Goal: Task Accomplishment & Management: Manage account settings

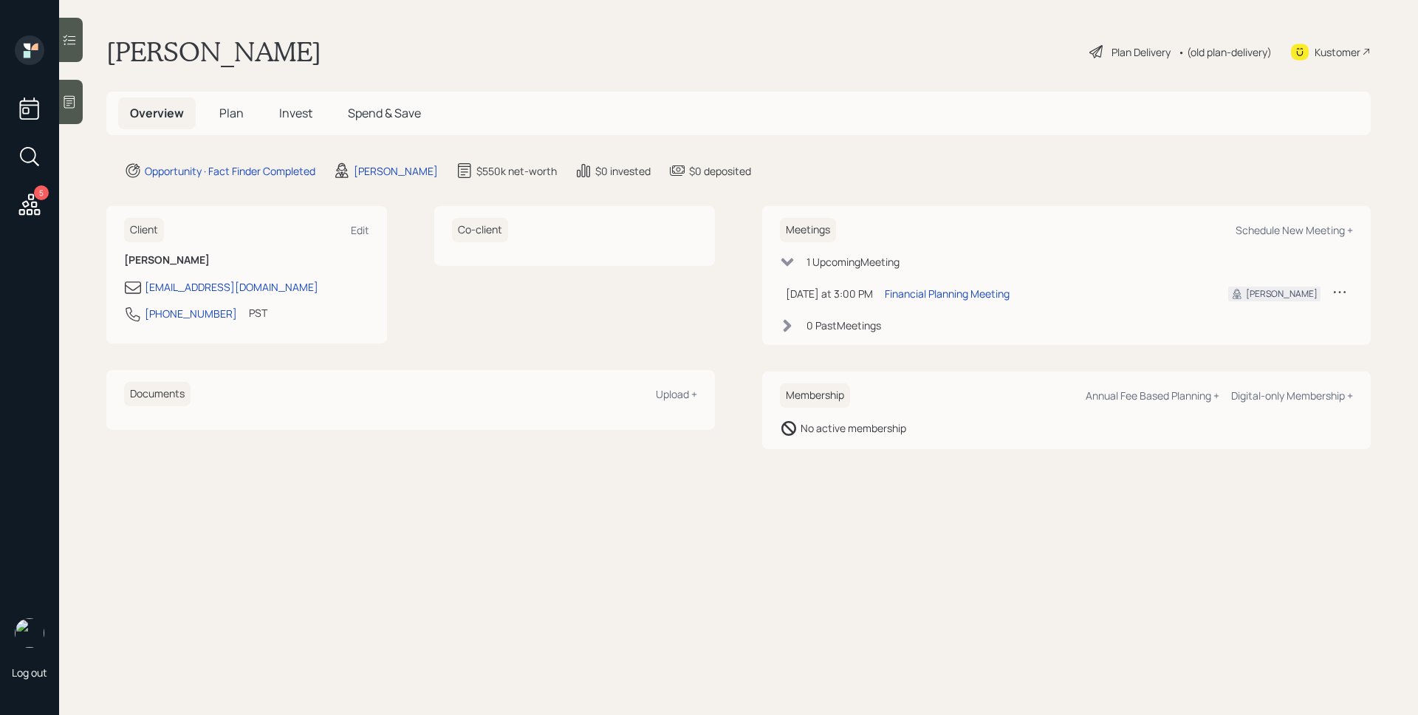
click at [832, 27] on main "[PERSON_NAME] Plan Delivery • (old plan-delivery) Kustomer Overview Plan Invest…" at bounding box center [738, 357] width 1359 height 715
click at [1078, 199] on main "[PERSON_NAME] Plan Delivery • (old plan-delivery) Kustomer Overview Plan Invest…" at bounding box center [738, 357] width 1359 height 715
click at [904, 108] on div "Overview Plan Invest Spend & Save" at bounding box center [738, 114] width 1265 height 44
click at [236, 110] on span "Plan" at bounding box center [231, 113] width 24 height 16
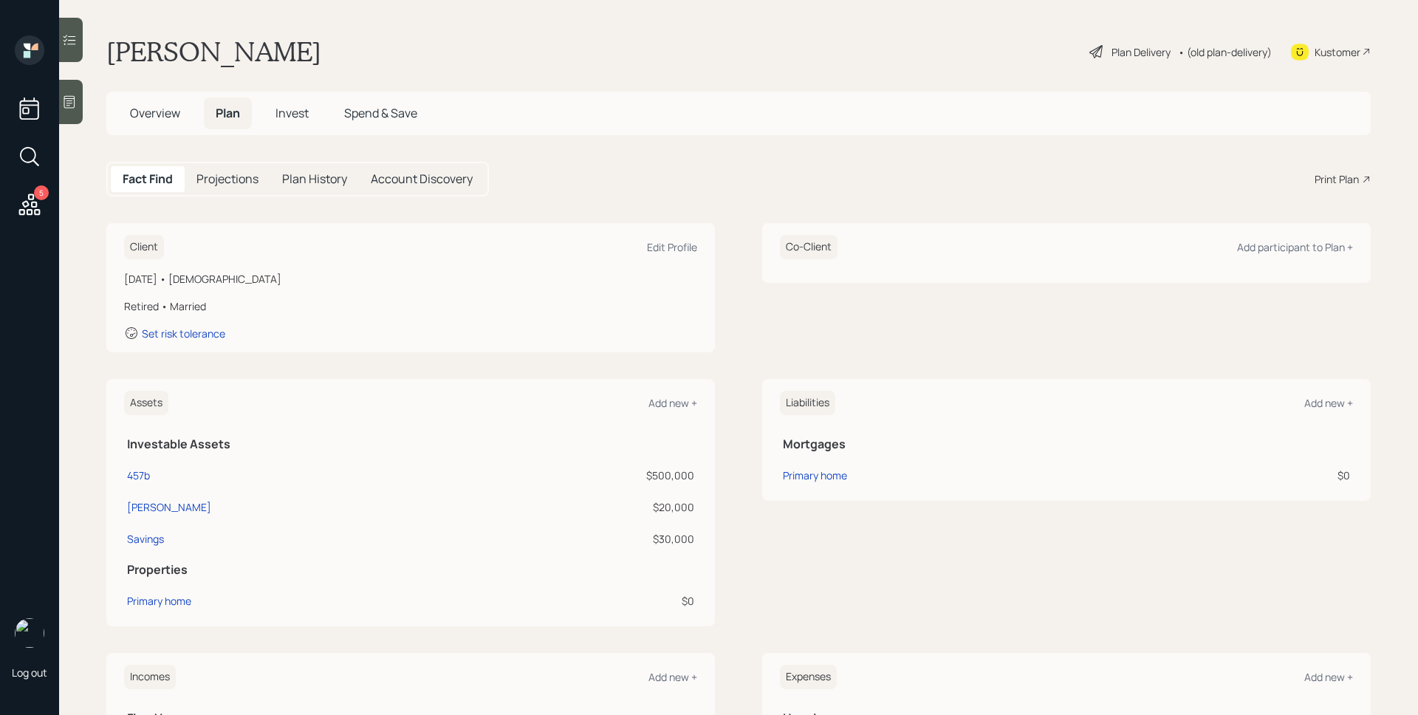
click at [719, 267] on div "Client Edit Profile [DATE] • [DEMOGRAPHIC_DATA] Retired • Married Set risk tole…" at bounding box center [738, 287] width 1265 height 129
click at [666, 247] on div "Edit Profile" at bounding box center [672, 247] width 50 height 14
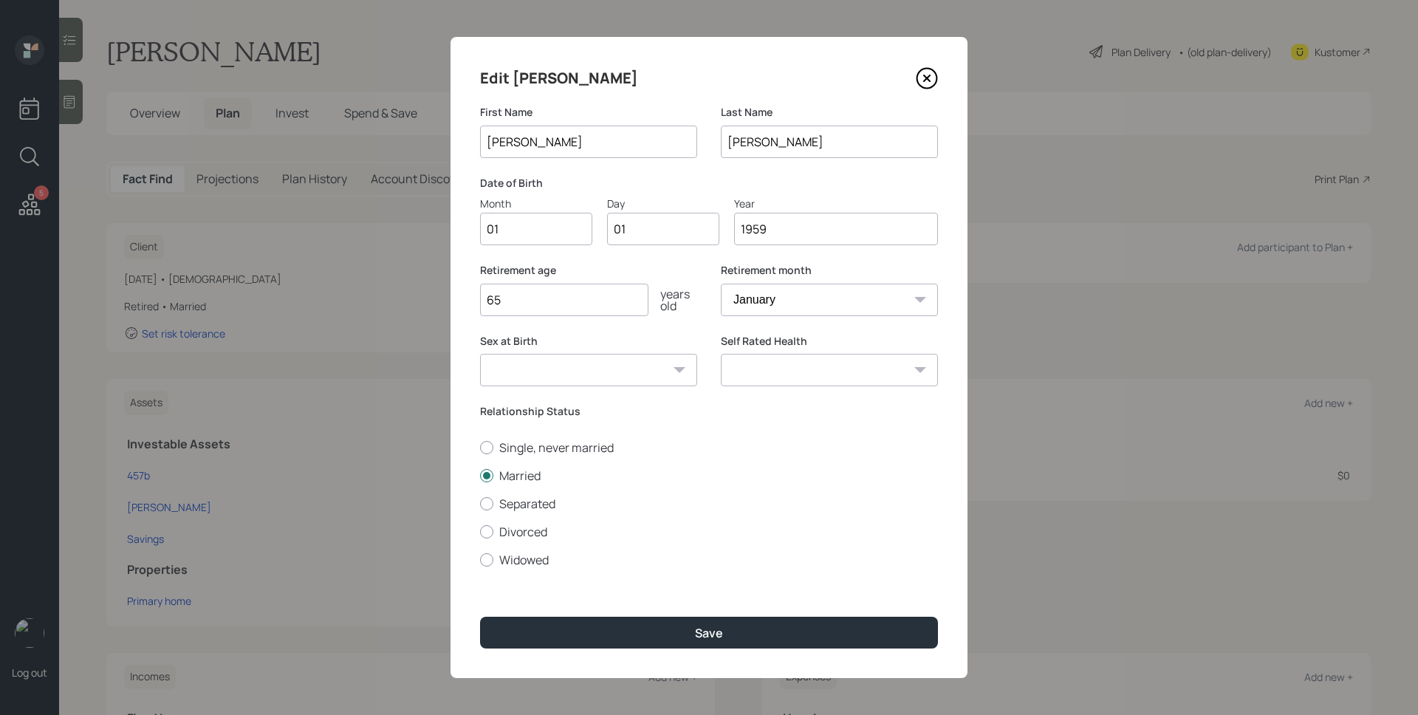
click at [627, 261] on div "Edit [PERSON_NAME] First Name [PERSON_NAME] Last Name [PERSON_NAME] Date of Bir…" at bounding box center [709, 357] width 517 height 641
click at [516, 239] on input "01" at bounding box center [536, 229] width 112 height 33
type input "06"
type input "0"
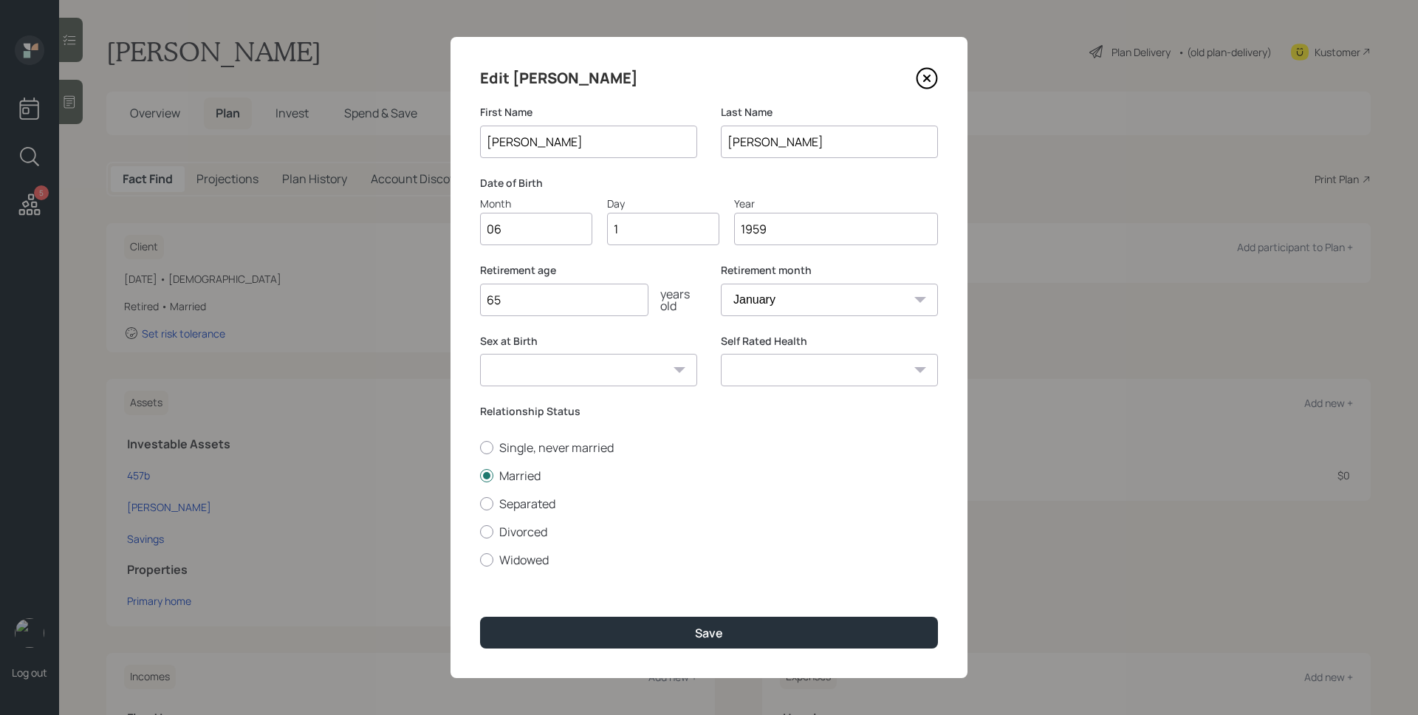
type input "18"
click at [767, 295] on select "January February March April May June July August September October November De…" at bounding box center [829, 300] width 217 height 33
select select "6"
click at [721, 284] on select "January February March April May June July August September October November De…" at bounding box center [829, 300] width 217 height 33
click at [695, 284] on div "[DEMOGRAPHIC_DATA]" at bounding box center [588, 300] width 217 height 33
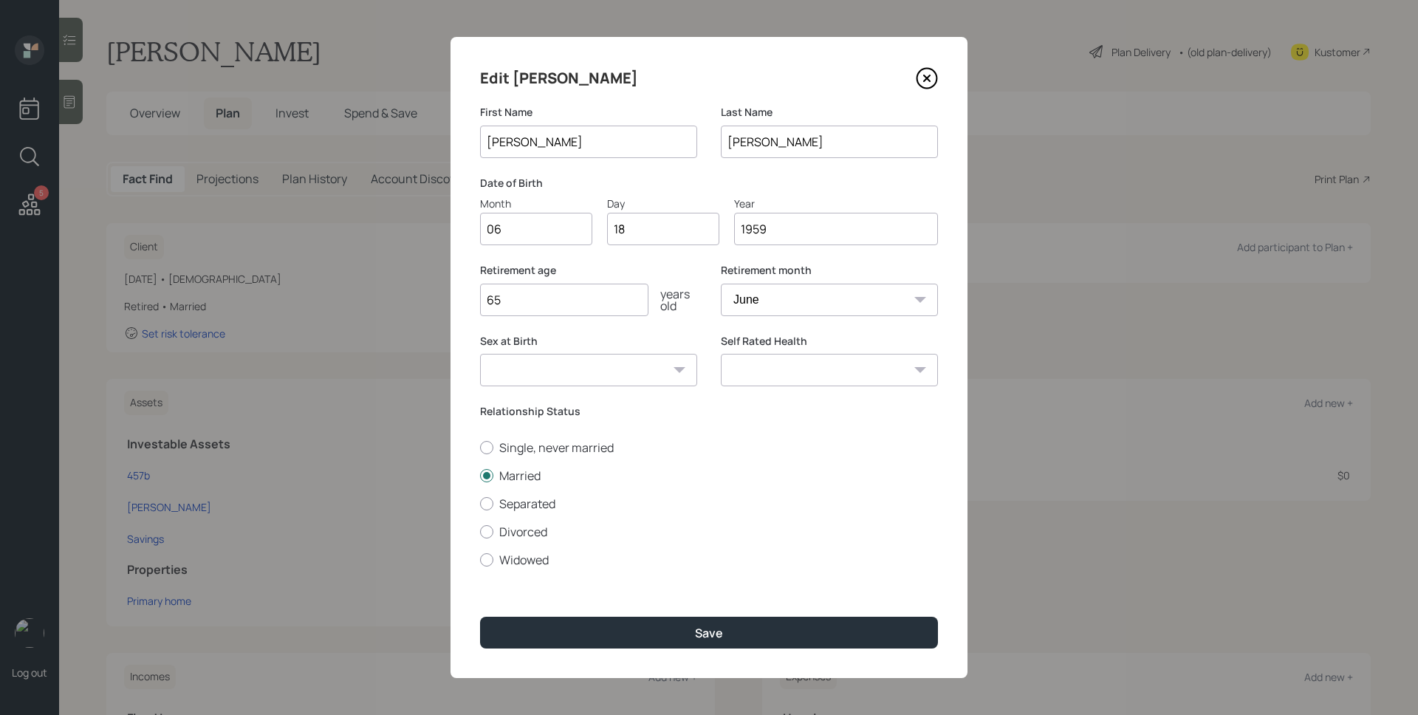
click at [532, 291] on input "65" at bounding box center [564, 300] width 168 height 33
type input "2"
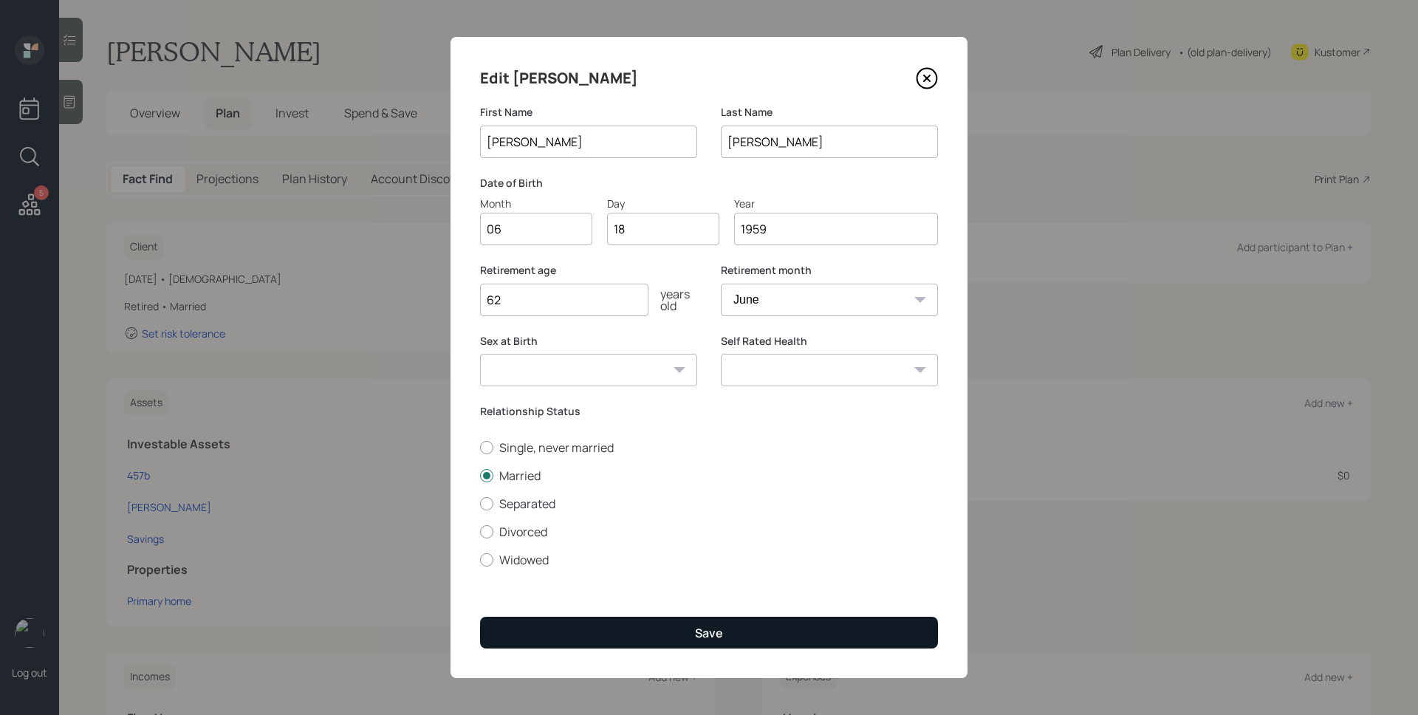
type input "62"
click at [717, 635] on div "Save" at bounding box center [709, 633] width 28 height 16
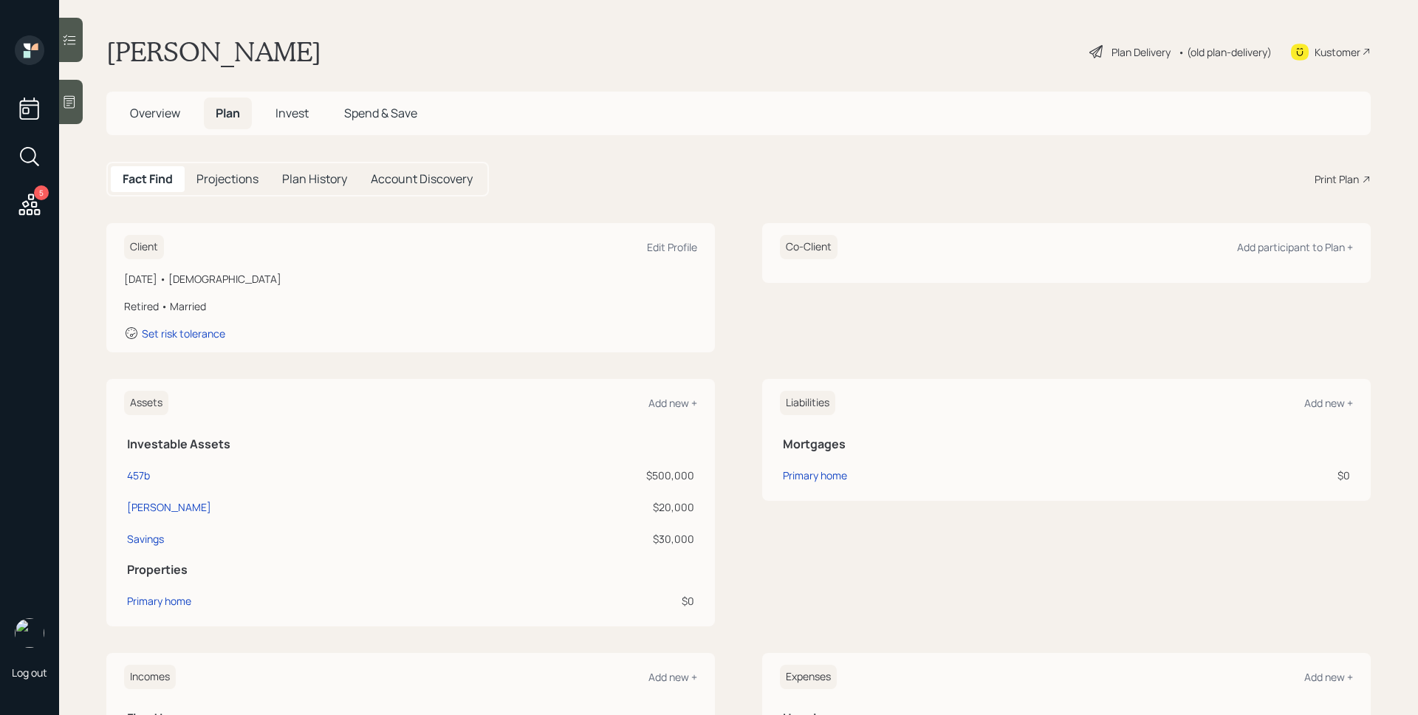
click at [946, 260] on div "Co-Client Add participant to Plan +" at bounding box center [1066, 253] width 609 height 60
click at [1294, 248] on div "Add participant to Plan +" at bounding box center [1295, 247] width 116 height 14
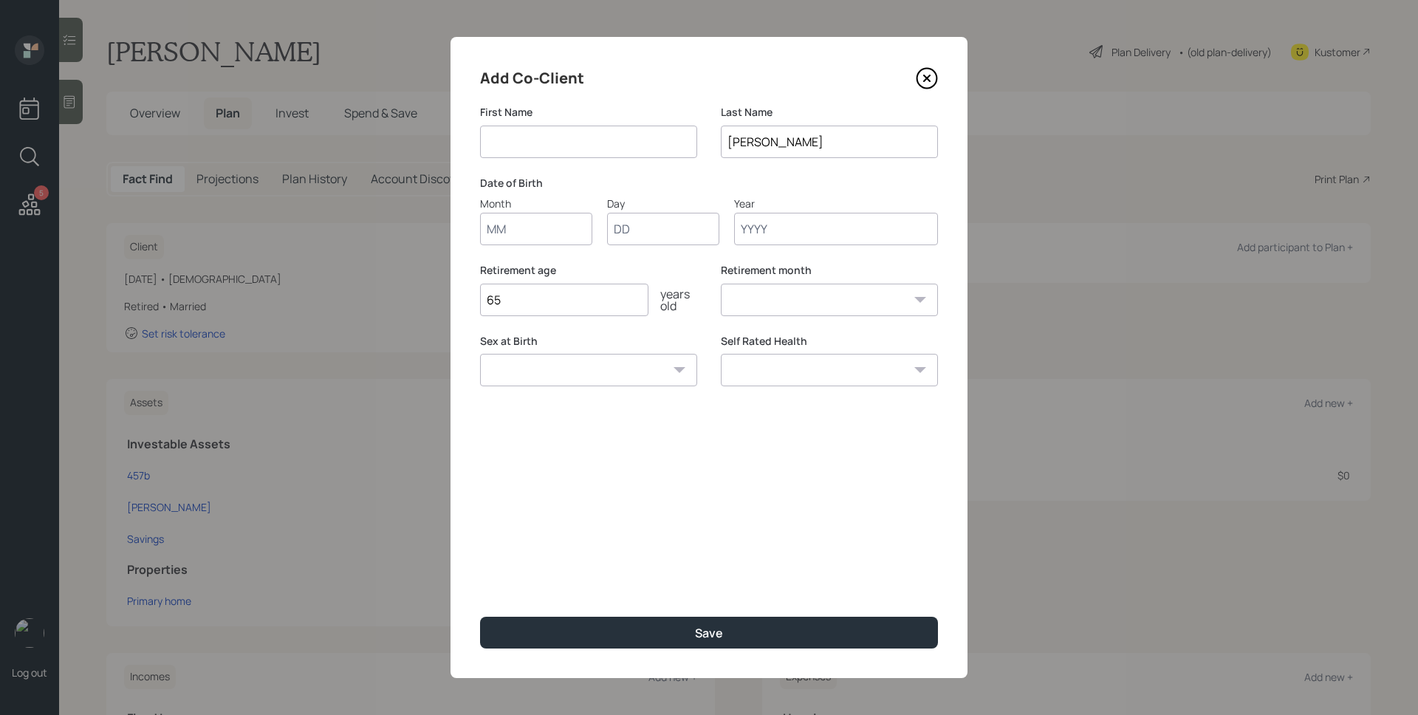
click at [612, 136] on input at bounding box center [588, 142] width 217 height 33
type input "Jack"
click at [524, 236] on input "Month" at bounding box center [536, 229] width 112 height 33
click at [521, 235] on input "Month" at bounding box center [536, 229] width 112 height 33
type input "12"
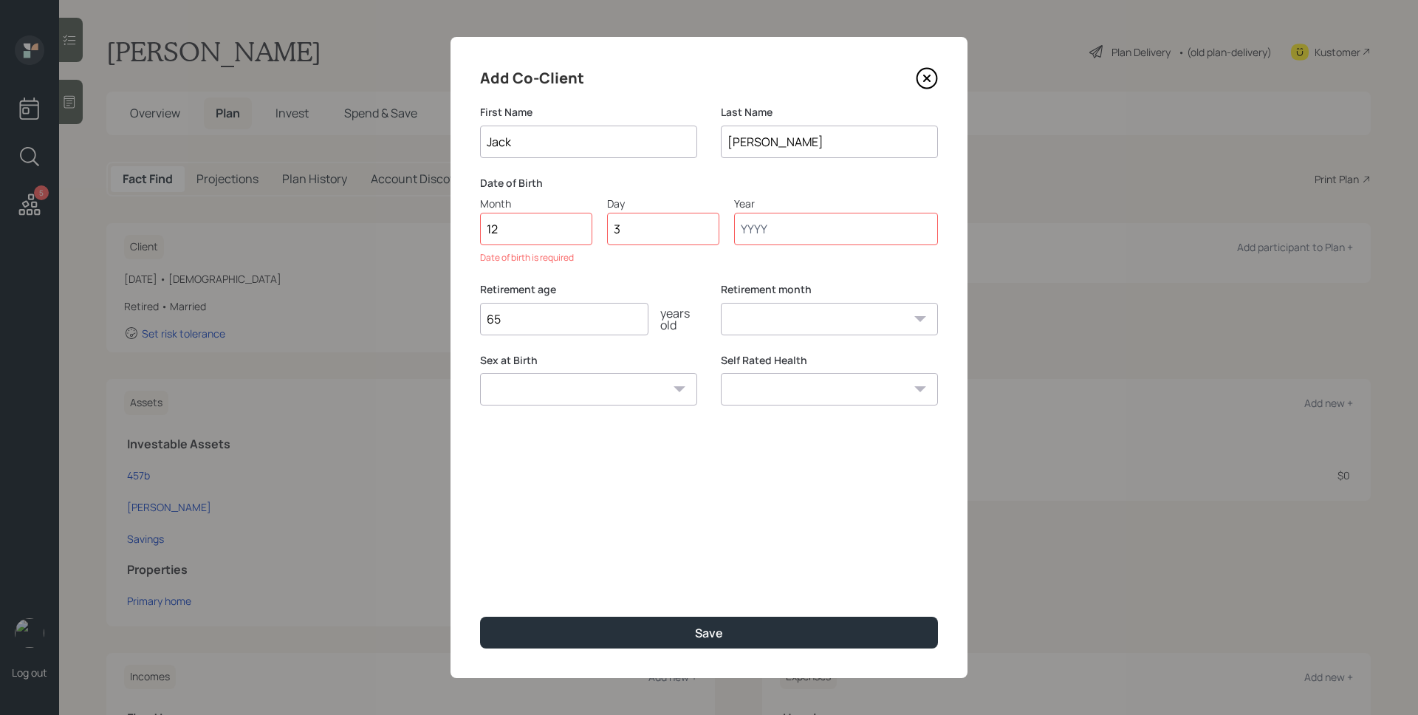
type input "31"
type input "9"
type input "1956"
select select "12"
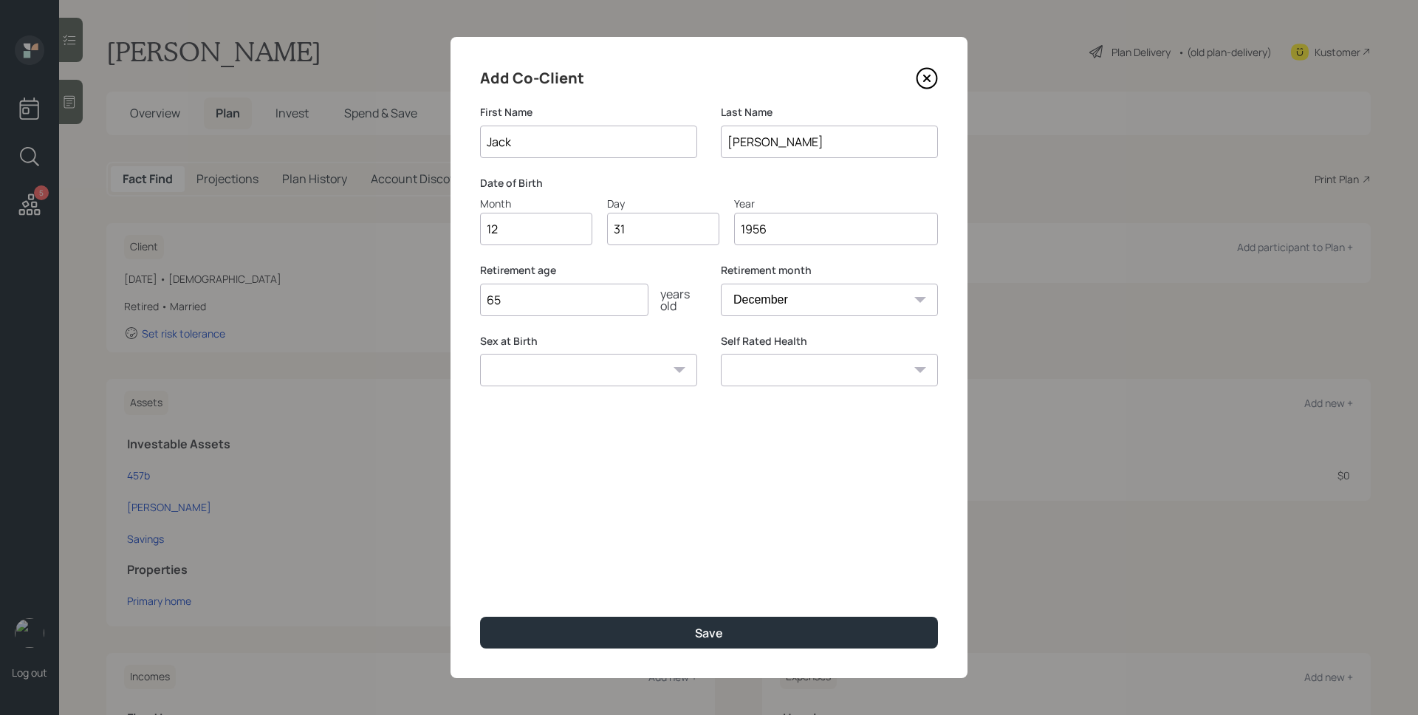
type input "1956"
click at [673, 226] on input "31" at bounding box center [663, 229] width 112 height 33
click at [672, 226] on input "31" at bounding box center [663, 229] width 112 height 33
type input "03"
click at [564, 307] on input "65" at bounding box center [564, 300] width 168 height 33
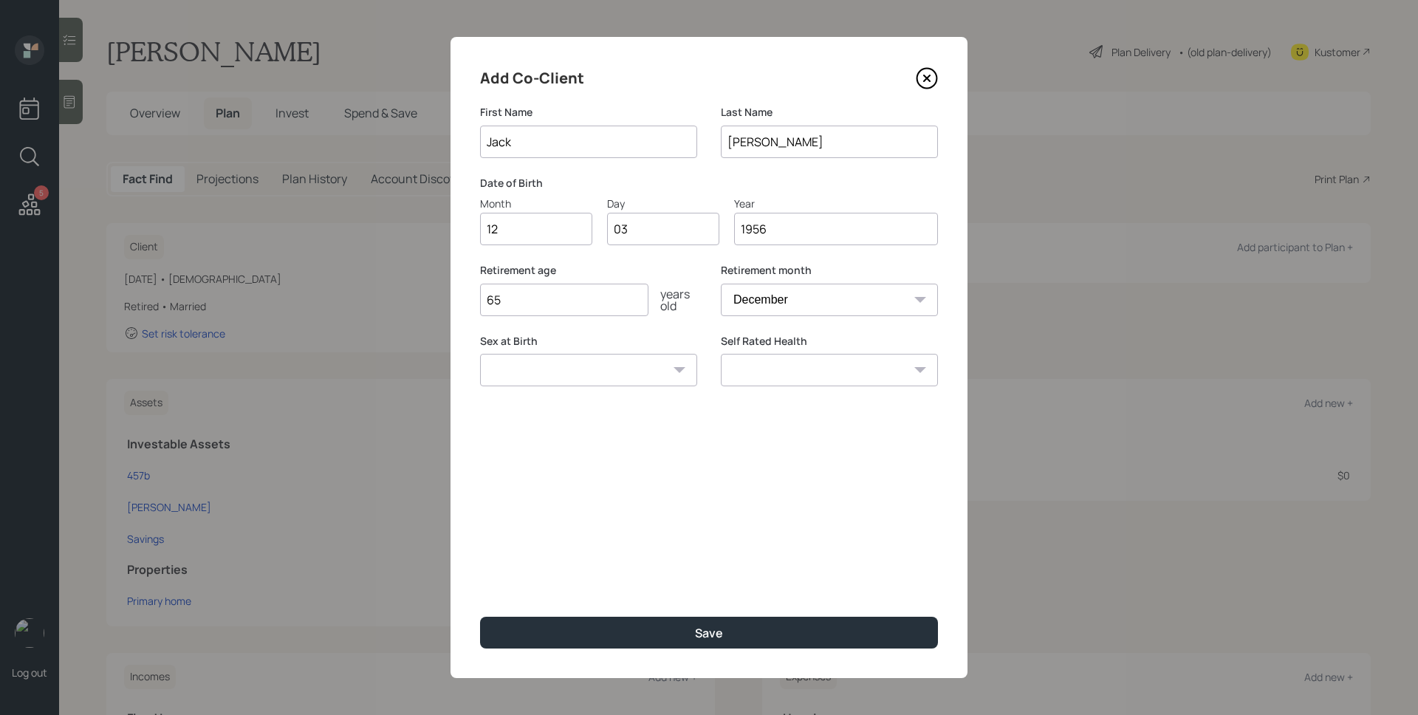
click at [564, 307] on input "65" at bounding box center [564, 300] width 168 height 33
type input "6"
type input "58"
click at [691, 558] on div "Add Co-Client First Name [PERSON_NAME] Last Name [PERSON_NAME] Date of Birth Mo…" at bounding box center [709, 357] width 517 height 641
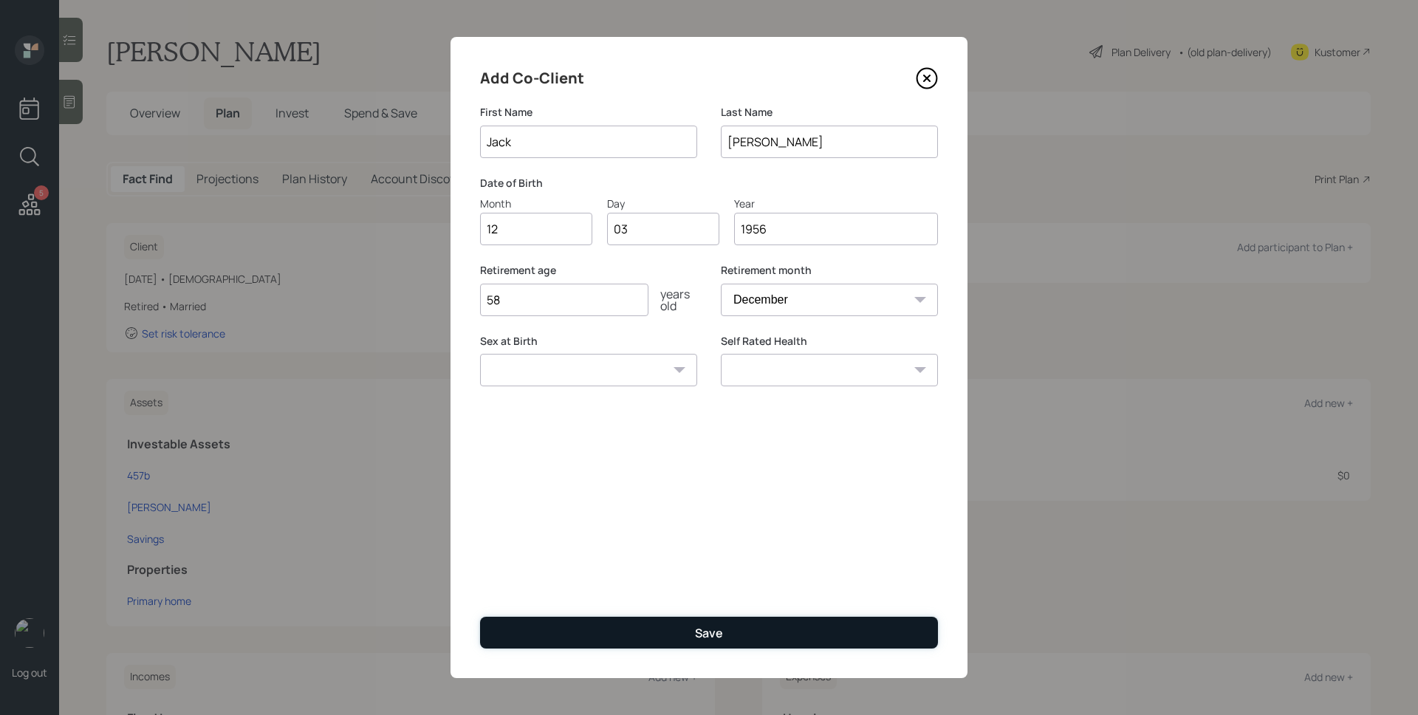
click at [721, 617] on button "Save" at bounding box center [709, 633] width 458 height 32
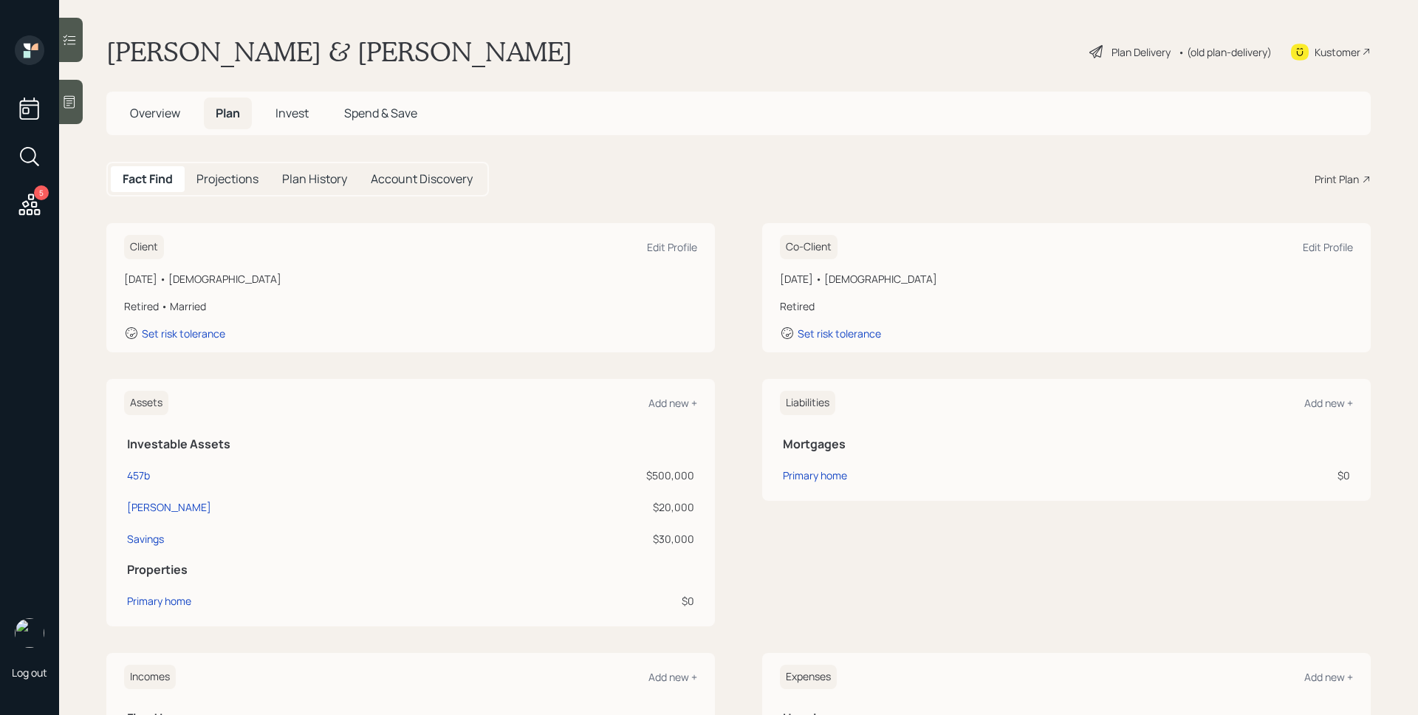
click at [1112, 53] on div "Plan Delivery" at bounding box center [1141, 52] width 59 height 16
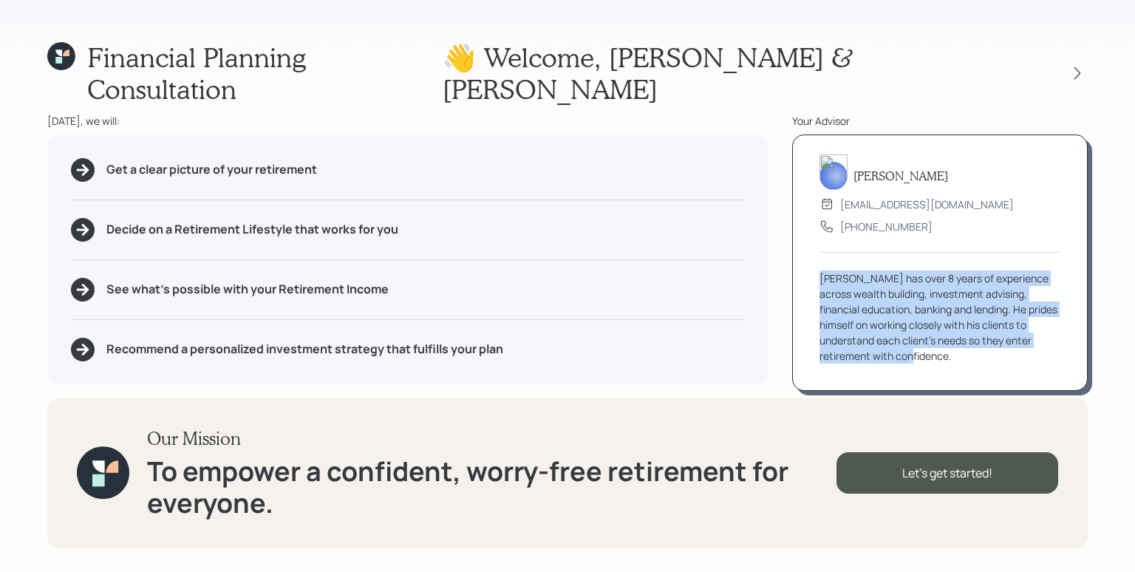
drag, startPoint x: 818, startPoint y: 261, endPoint x: 934, endPoint y: 377, distance: 163.5
click at [934, 378] on div "Financial Planning Consultation 👋 Welcome , [PERSON_NAME] & Jack [DATE], we wil…" at bounding box center [567, 286] width 1135 height 572
click at [1073, 269] on div "[PERSON_NAME] [EMAIL_ADDRESS][DOMAIN_NAME] [PHONE_NUMBER] [PERSON_NAME] has ove…" at bounding box center [939, 262] width 295 height 256
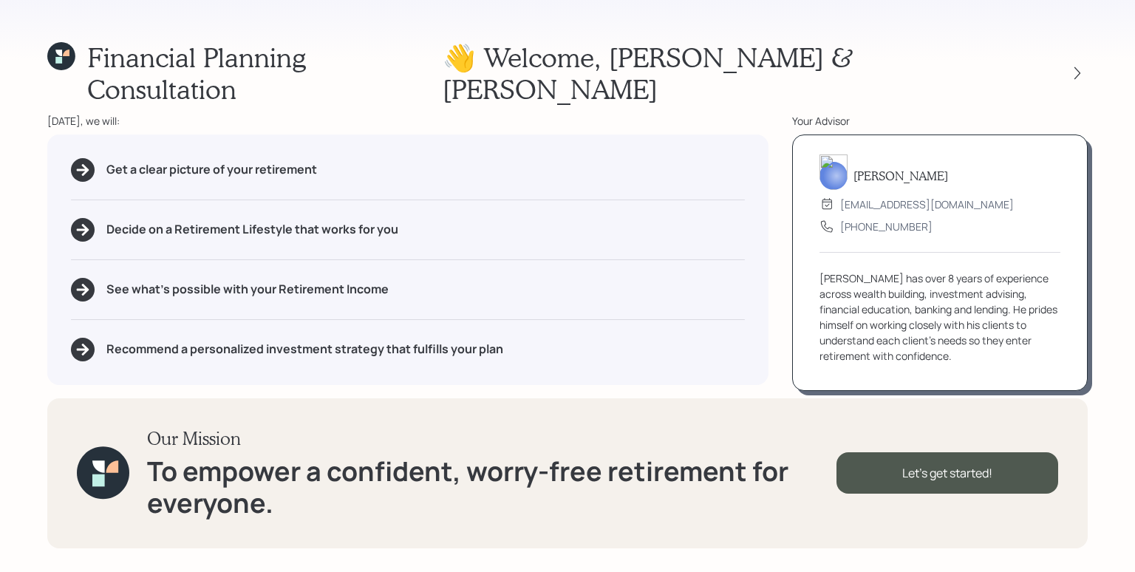
click at [926, 423] on div "Our Mission To empower a confident, worry-free retirement for everyone. Let's g…" at bounding box center [567, 473] width 1040 height 150
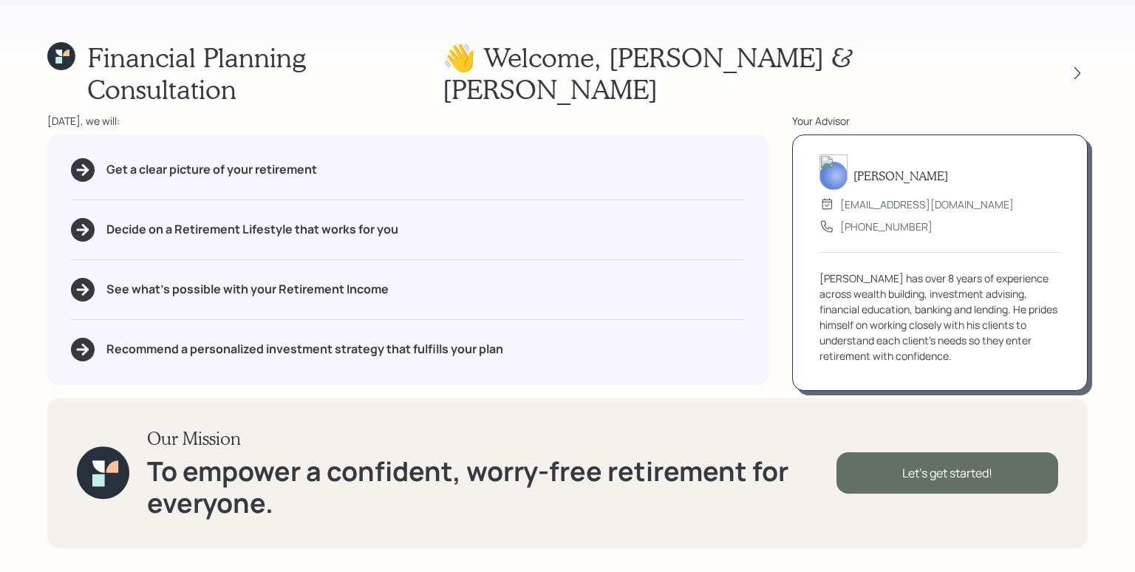
click at [949, 475] on div "Let's get started!" at bounding box center [947, 472] width 222 height 41
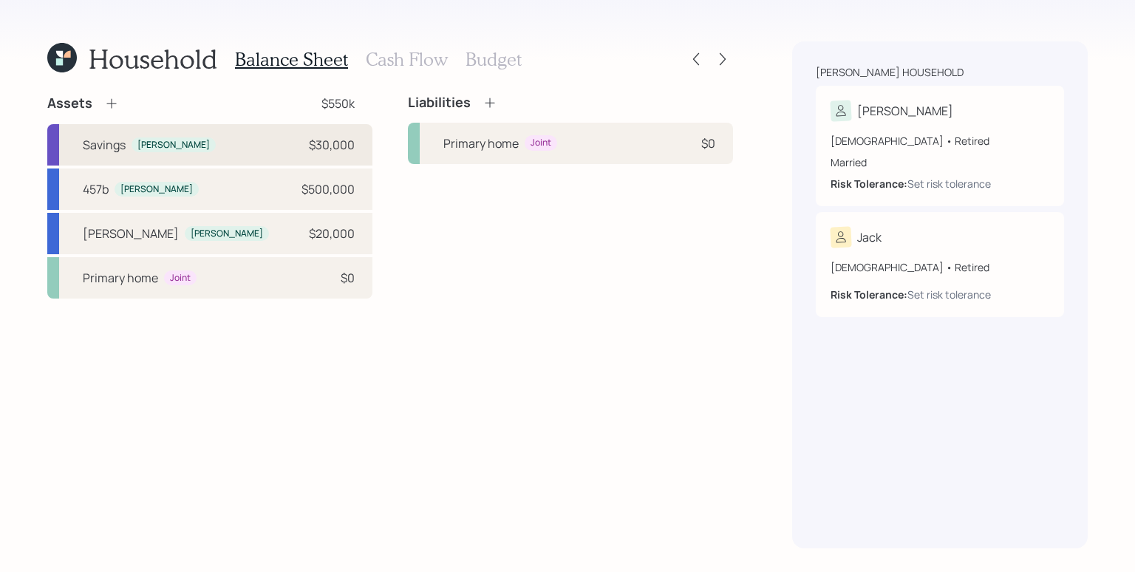
click at [342, 144] on div "$30,000" at bounding box center [332, 145] width 46 height 18
select select "emergency_fund"
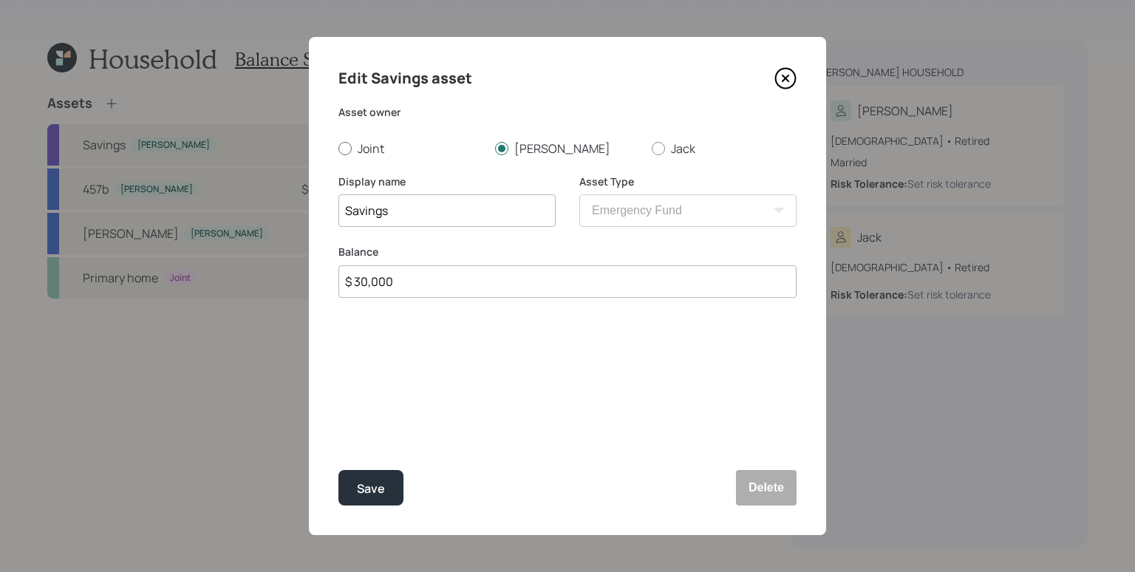
click at [344, 145] on div at bounding box center [344, 148] width 13 height 13
click at [338, 148] on input "Joint" at bounding box center [338, 148] width 1 height 1
radio input "true"
click at [376, 490] on div "Save" at bounding box center [371, 489] width 28 height 20
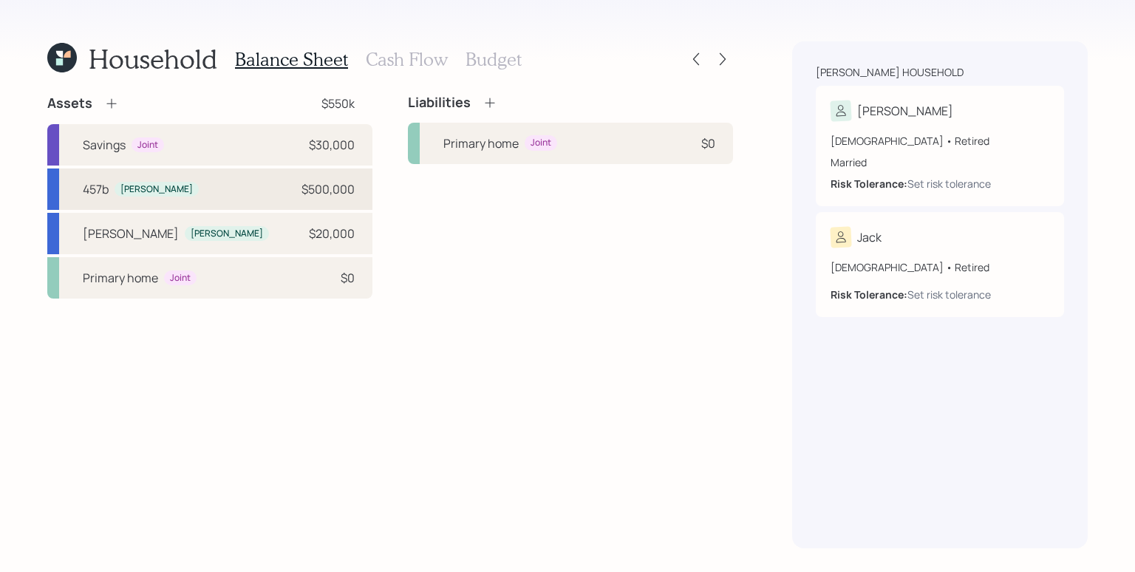
click at [134, 195] on div "[PERSON_NAME]" at bounding box center [156, 190] width 84 height 16
select select "state_local_government_sponsored"
select select "balanced"
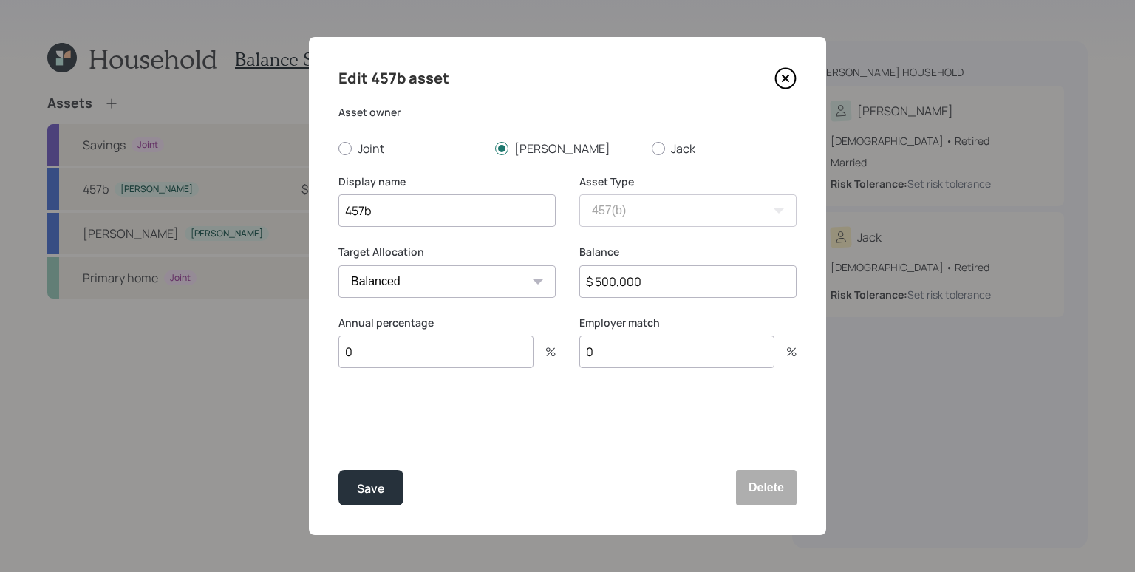
click at [341, 209] on input "457b" at bounding box center [446, 210] width 217 height 33
type input "[PERSON_NAME]'s 457b"
drag, startPoint x: 655, startPoint y: 279, endPoint x: 599, endPoint y: 276, distance: 56.2
click at [599, 276] on input "$ 500,000" at bounding box center [687, 281] width 217 height 33
click at [647, 307] on div "Balance $ 500,000" at bounding box center [687, 280] width 217 height 71
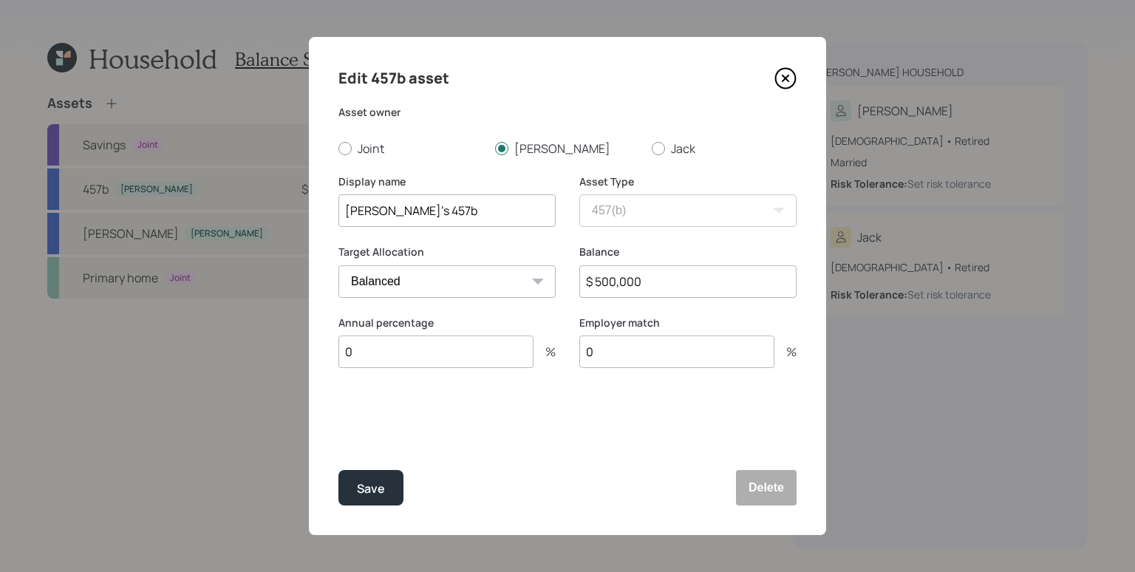
drag, startPoint x: 648, startPoint y: 278, endPoint x: 612, endPoint y: 276, distance: 36.3
click at [612, 276] on input "$ 500,000" at bounding box center [687, 281] width 217 height 33
click at [616, 277] on input "$ 500,000" at bounding box center [687, 281] width 217 height 33
click at [615, 277] on input "$ 500,000" at bounding box center [687, 281] width 217 height 33
type input "$ 590,000"
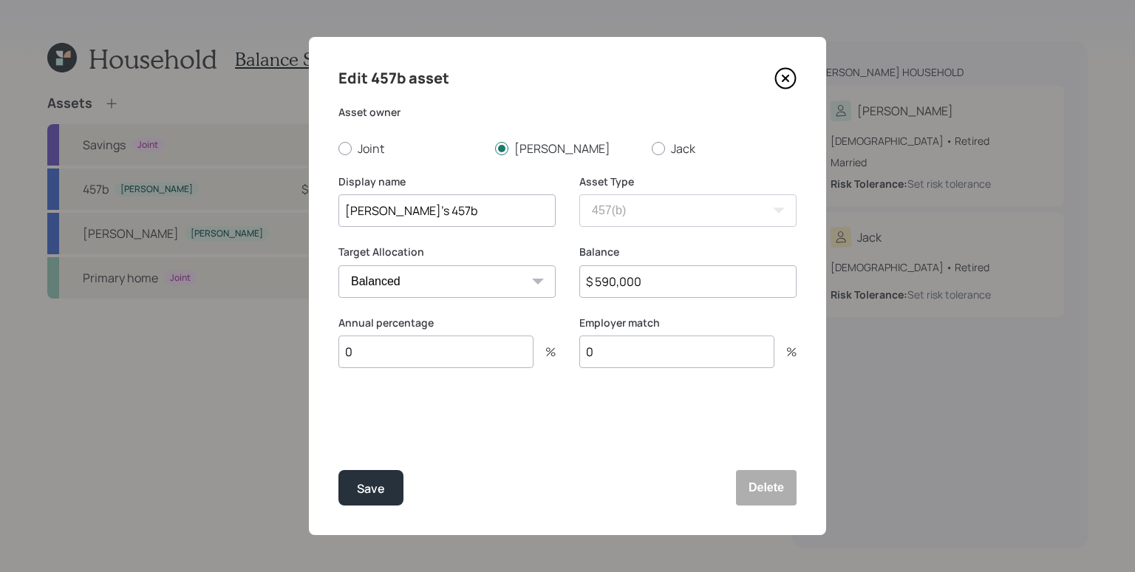
click at [414, 279] on select "Cash Conservative Balanced Aggressive" at bounding box center [446, 281] width 217 height 33
select select "conservative"
click at [338, 265] on select "Cash Conservative Balanced Aggressive" at bounding box center [446, 281] width 217 height 33
click at [535, 243] on div "Display name [PERSON_NAME]'s 457b" at bounding box center [446, 209] width 217 height 71
click at [456, 433] on div "Edit 457b asset Asset owner Joint [PERSON_NAME] Display name [PERSON_NAME]'s 45…" at bounding box center [567, 286] width 517 height 498
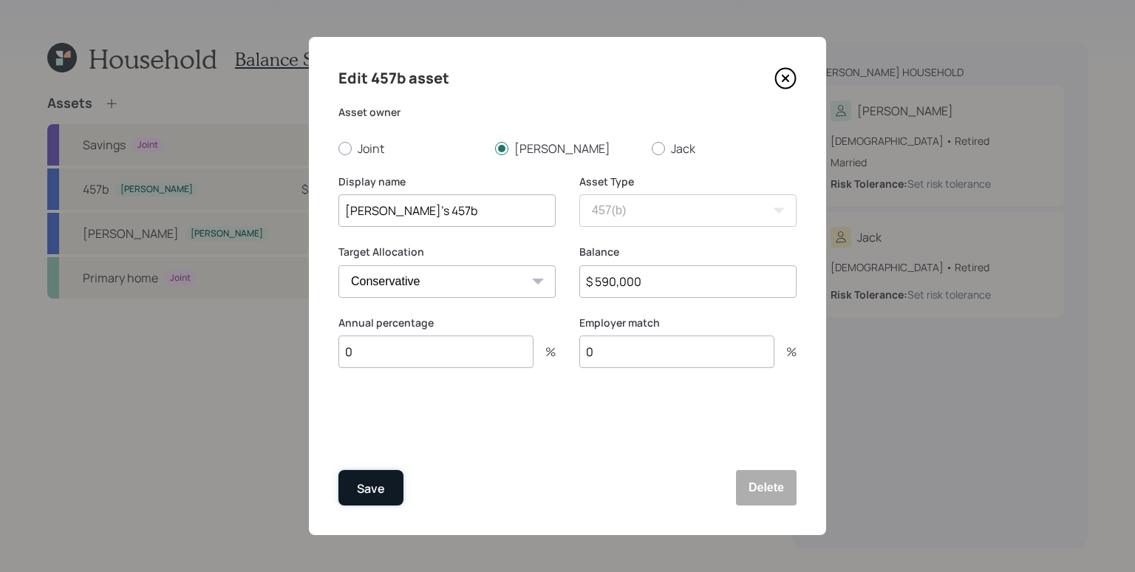
click at [362, 492] on div "Save" at bounding box center [371, 489] width 28 height 20
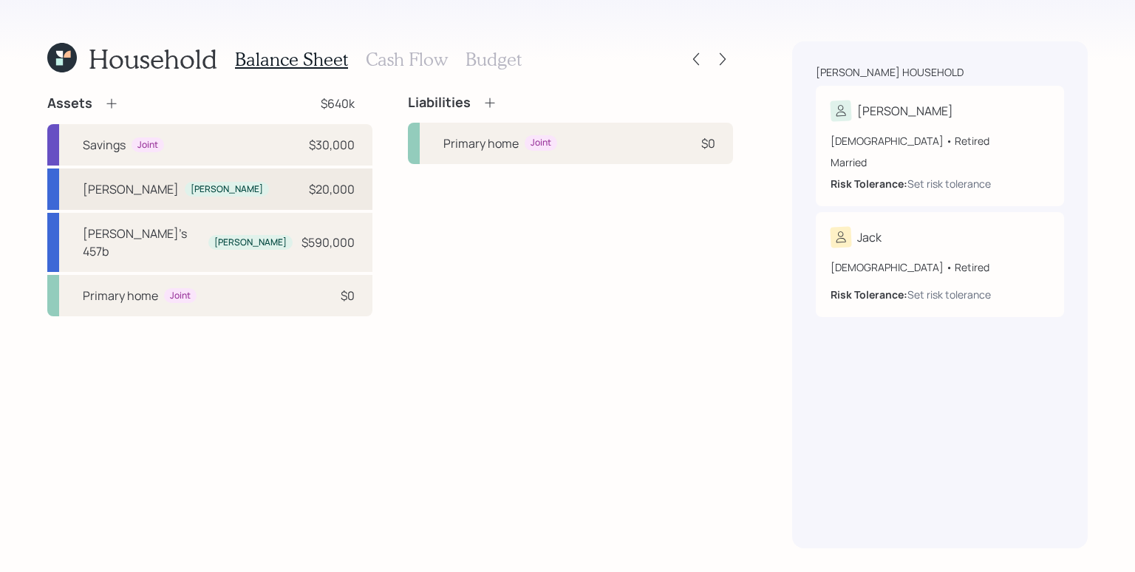
click at [270, 188] on div "[PERSON_NAME] [PERSON_NAME] $20,000" at bounding box center [209, 188] width 325 height 41
select select "roth_ira"
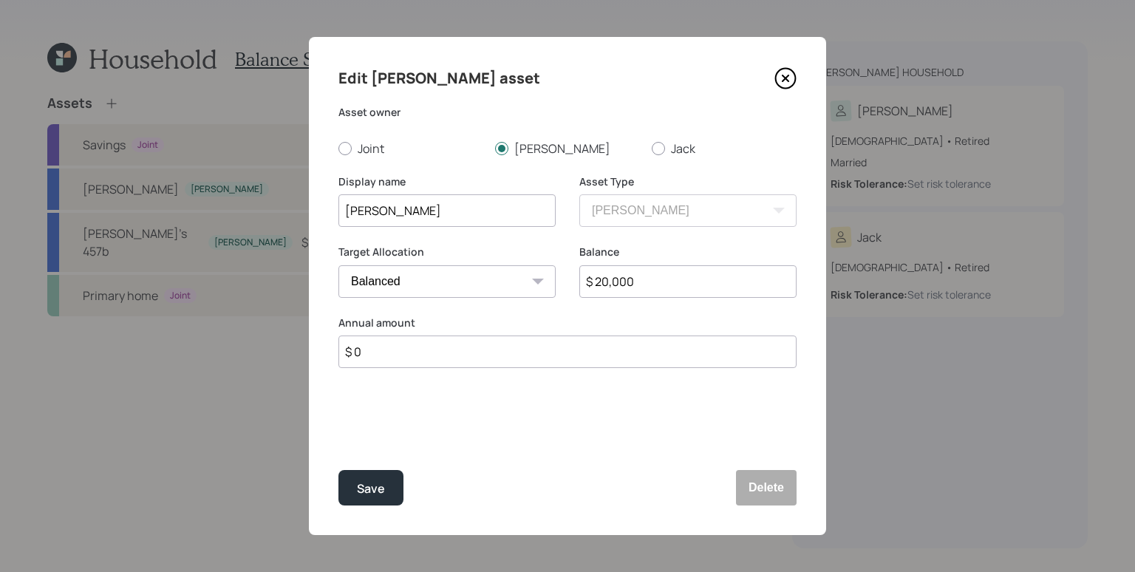
click at [455, 279] on select "Cash Conservative Balanced Aggressive" at bounding box center [446, 281] width 217 height 33
select select "conservative"
click at [338, 265] on select "Cash Conservative Balanced Aggressive" at bounding box center [446, 281] width 217 height 33
click at [475, 444] on div "Edit [PERSON_NAME] asset Asset owner Joint [PERSON_NAME] Display name [PERSON_N…" at bounding box center [567, 286] width 517 height 498
click at [383, 489] on div "Save" at bounding box center [371, 489] width 28 height 20
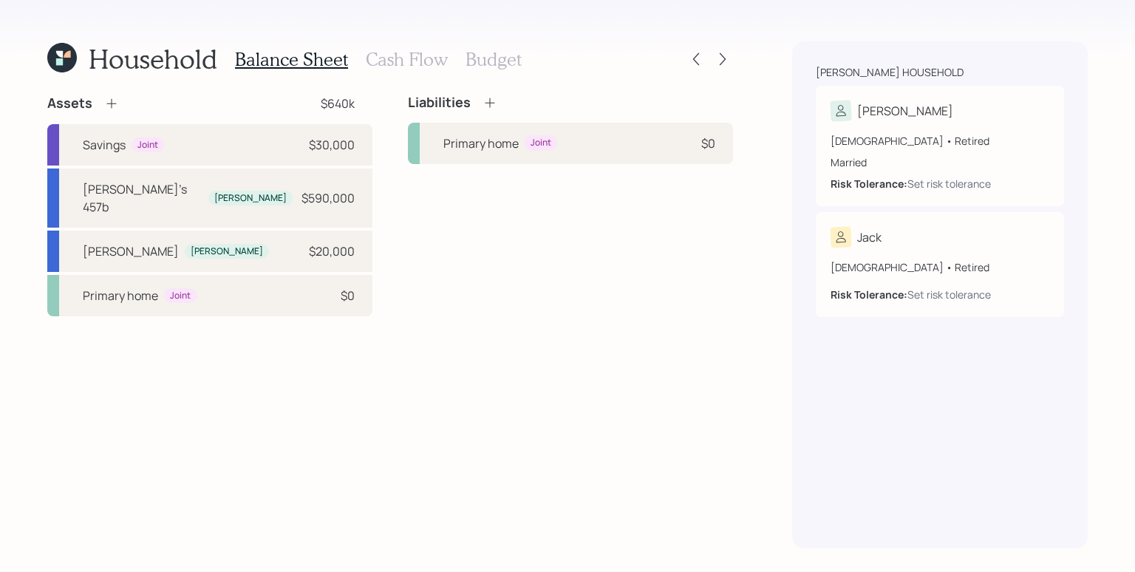
click at [461, 310] on div "Assets $640k Savings Joint $30,000 [PERSON_NAME]'s 457b [PERSON_NAME] $590,000 …" at bounding box center [389, 322] width 685 height 454
click at [112, 101] on icon at bounding box center [111, 103] width 15 height 15
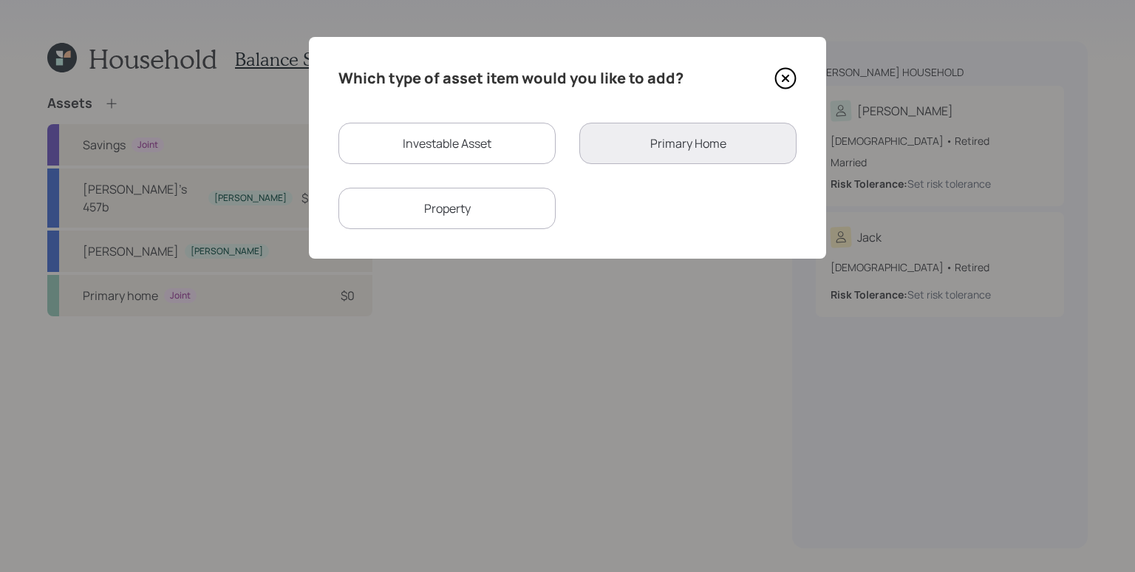
click at [493, 134] on div "Investable Asset" at bounding box center [446, 143] width 217 height 41
select select "taxable"
select select "balanced"
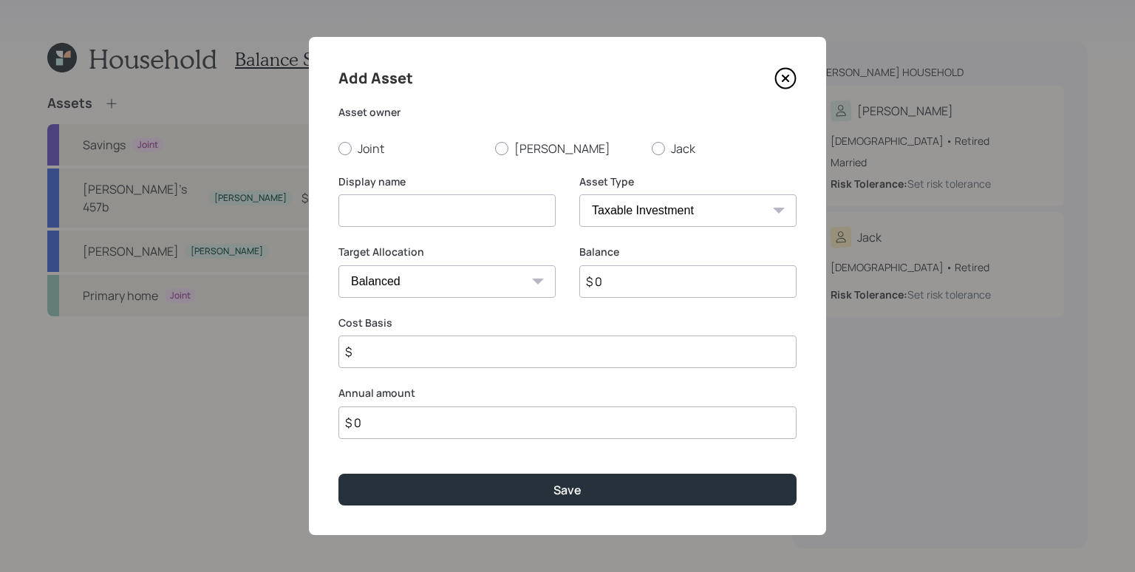
click at [461, 203] on input at bounding box center [446, 210] width 217 height 33
type input "CD"
click at [632, 284] on input "$ 0" at bounding box center [687, 281] width 217 height 33
type input "$ 150,000"
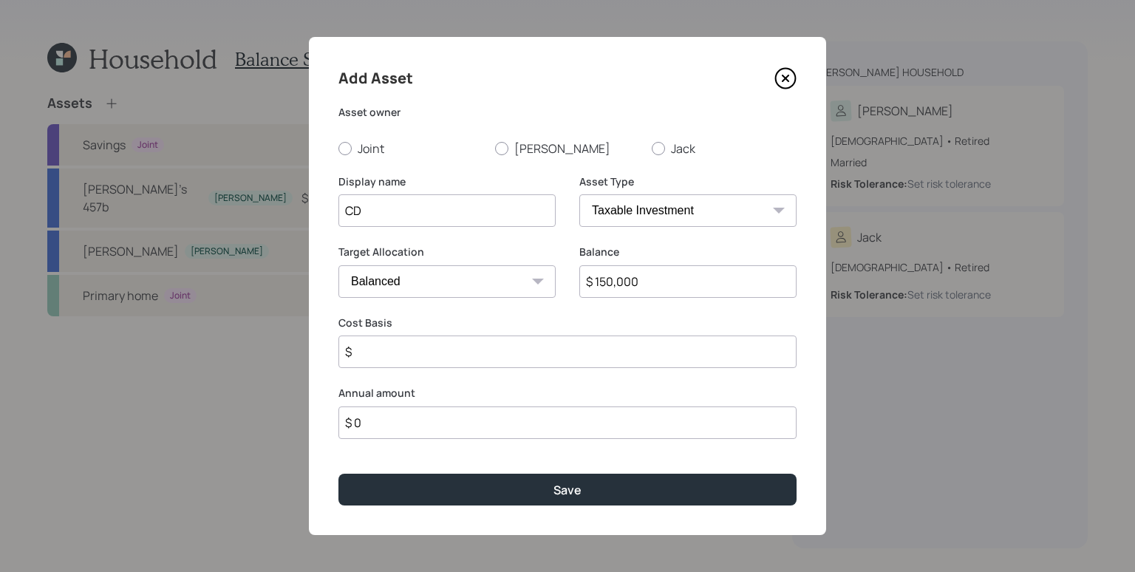
click at [473, 279] on select "Cash Conservative Balanced Aggressive" at bounding box center [446, 281] width 217 height 33
select select "uninvested"
click at [338, 265] on select "Cash Conservative Balanced Aggressive" at bounding box center [446, 281] width 217 height 33
click at [538, 148] on label "[PERSON_NAME]" at bounding box center [567, 148] width 145 height 16
click at [495, 148] on input "[PERSON_NAME]" at bounding box center [494, 148] width 1 height 1
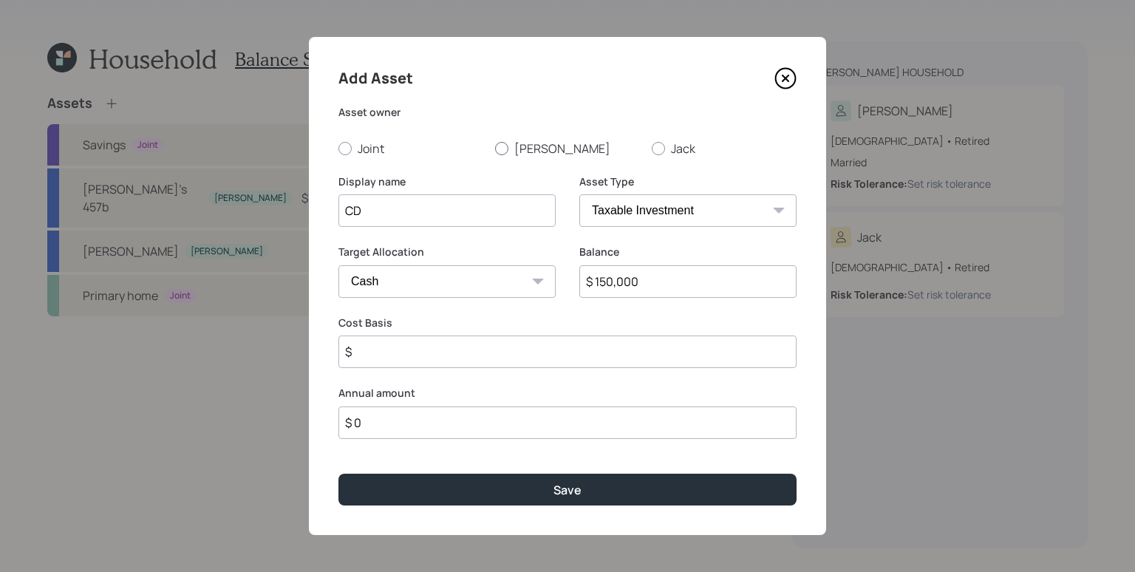
radio input "true"
click at [448, 355] on input "$" at bounding box center [567, 351] width 458 height 33
type input "$ 150,000"
click at [500, 387] on label "Annual amount" at bounding box center [567, 393] width 458 height 15
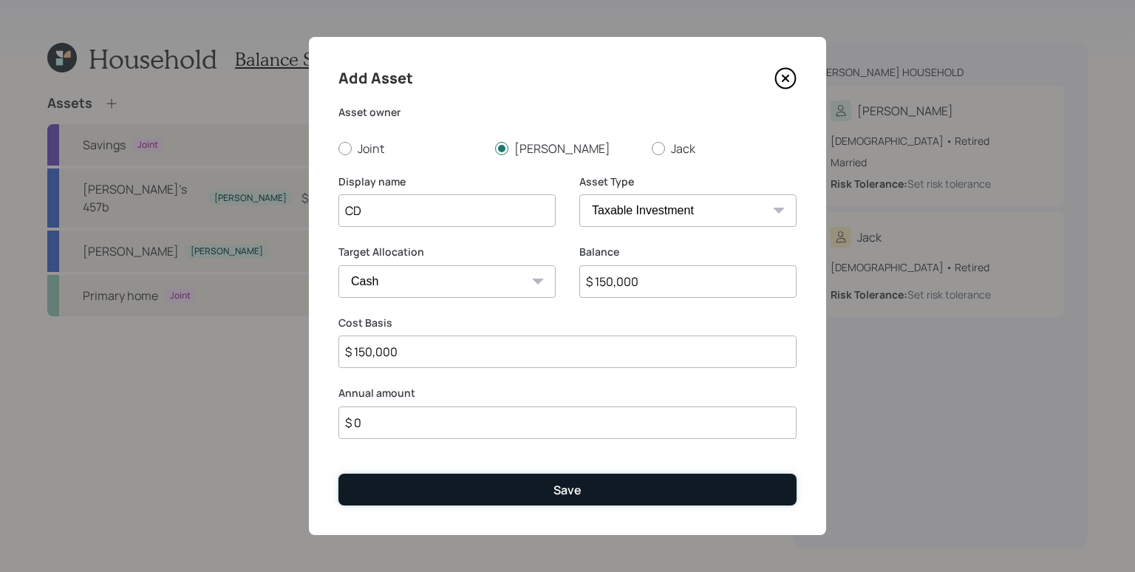
click at [539, 494] on button "Save" at bounding box center [567, 489] width 458 height 32
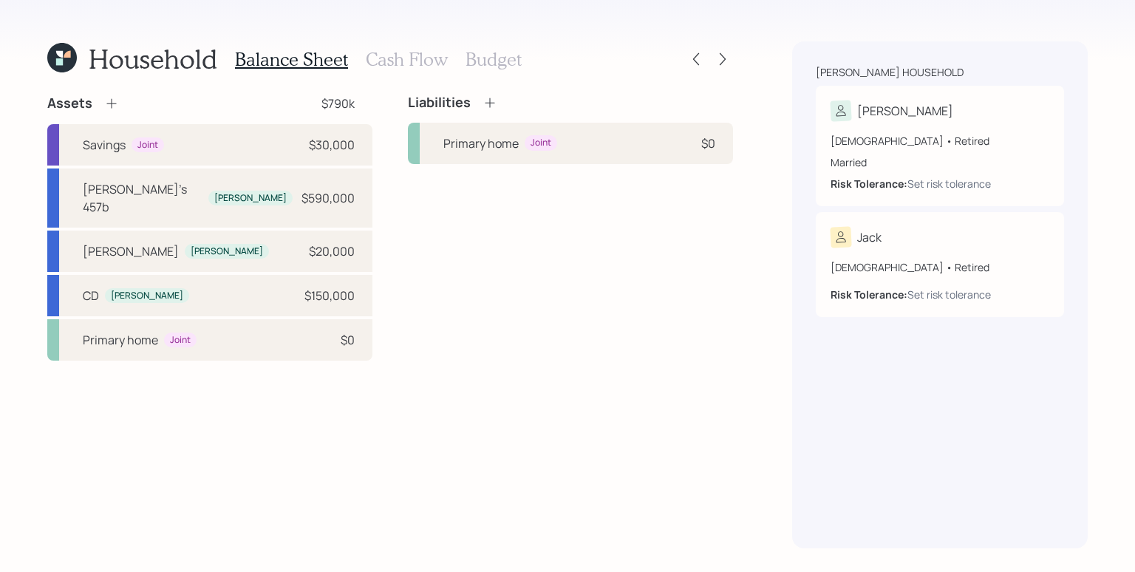
click at [519, 360] on div "Assets $790k Savings Joint $30,000 [PERSON_NAME]'s 457b [PERSON_NAME] $590,000 …" at bounding box center [389, 322] width 685 height 454
click at [113, 106] on icon at bounding box center [111, 103] width 15 height 15
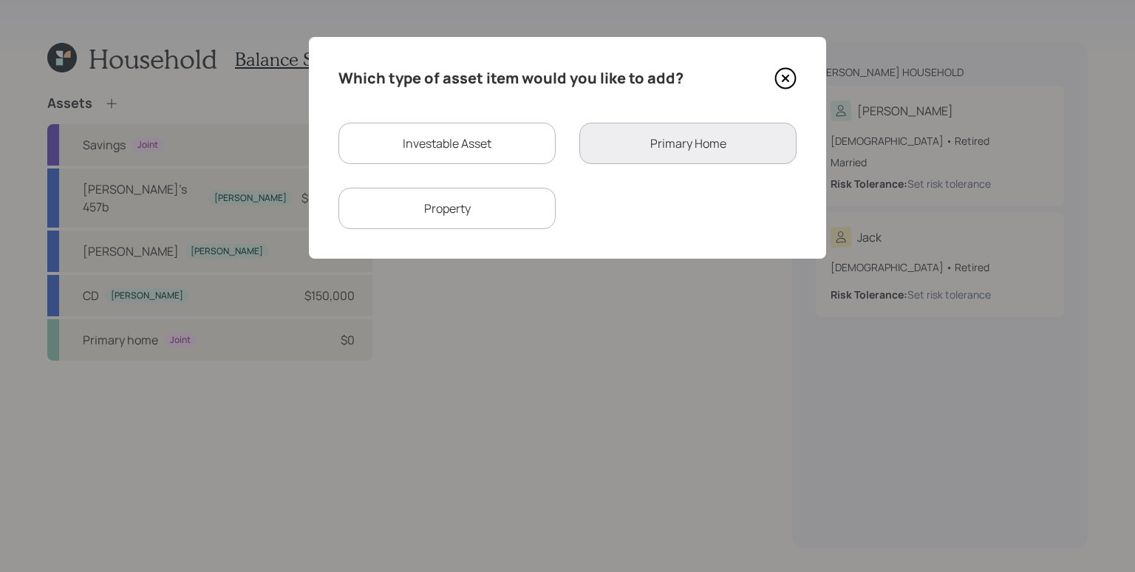
click at [483, 149] on div "Investable Asset" at bounding box center [446, 143] width 217 height 41
select select "taxable"
select select "balanced"
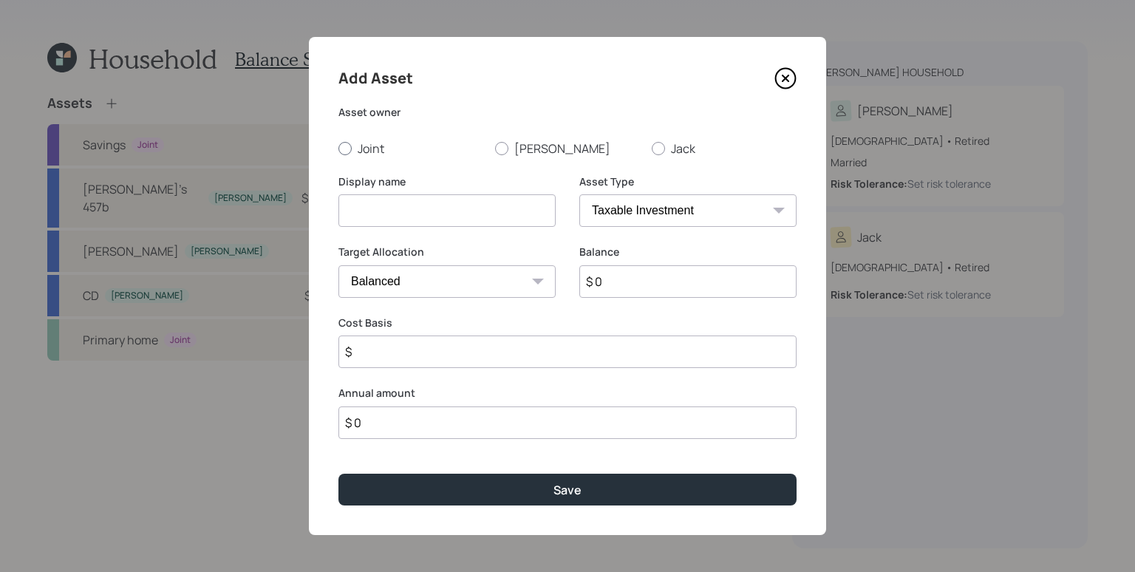
click at [371, 149] on label "Joint" at bounding box center [410, 148] width 145 height 16
click at [338, 148] on input "Joint" at bounding box center [338, 148] width 1 height 1
radio input "true"
click at [378, 213] on input at bounding box center [446, 210] width 217 height 33
click at [341, 206] on input "Fidelity Brokerage" at bounding box center [446, 210] width 217 height 33
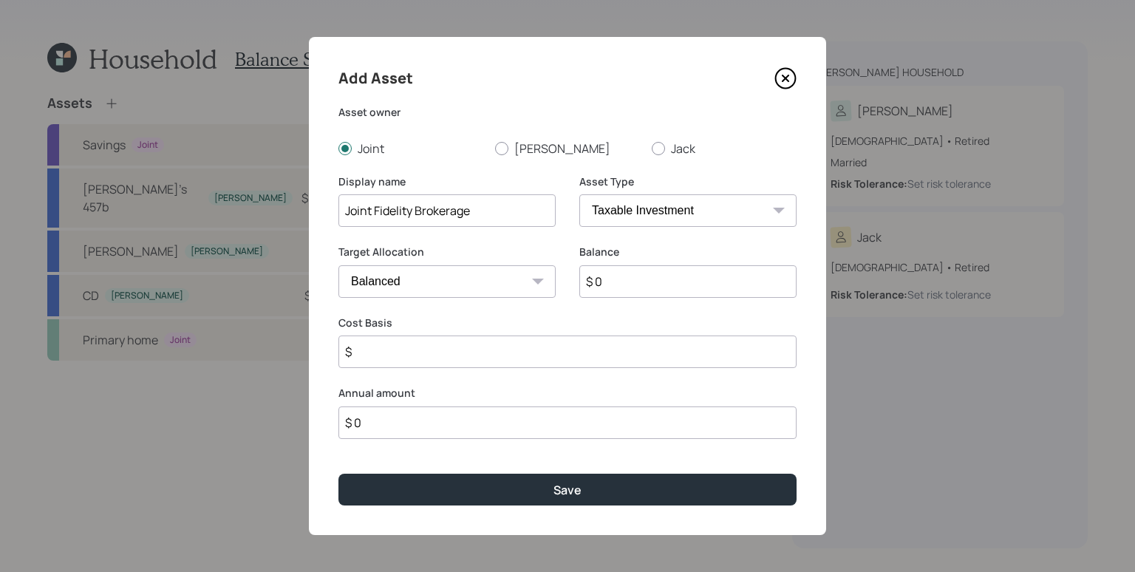
type input "Joint Fidelity Brokerage"
click at [647, 295] on input "$ 0" at bounding box center [687, 281] width 217 height 33
click at [645, 289] on input "$ 0" at bounding box center [687, 281] width 217 height 33
type input "$ 200,000"
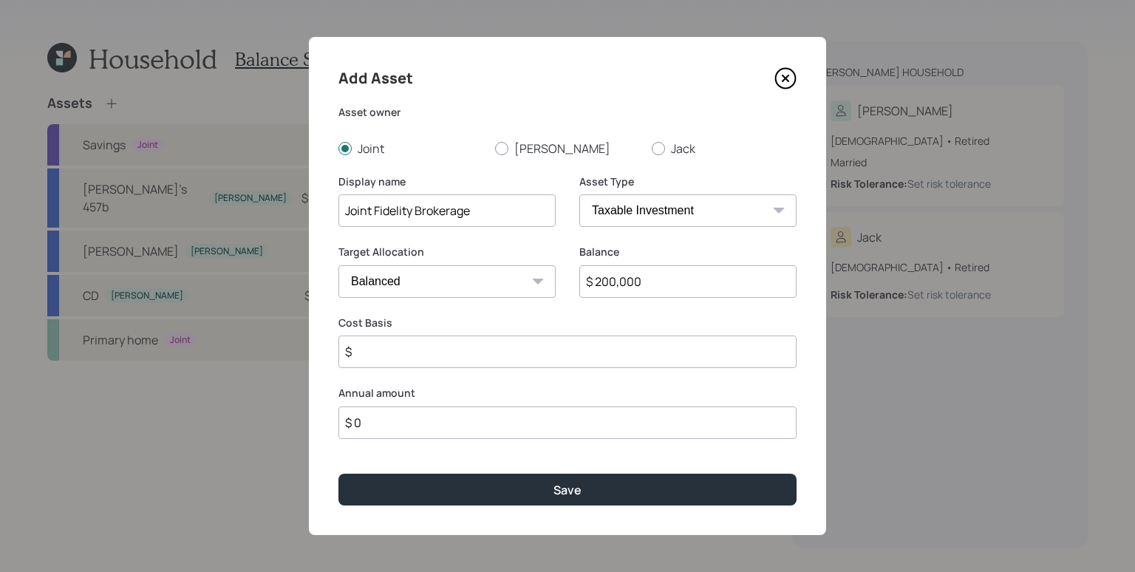
click at [459, 261] on div "Target Allocation Cash Conservative Balanced Aggressive" at bounding box center [446, 271] width 217 height 53
click at [462, 281] on select "Cash Conservative Balanced Aggressive" at bounding box center [446, 281] width 217 height 33
click at [338, 265] on select "Cash Conservative Balanced Aggressive" at bounding box center [446, 281] width 217 height 33
click at [593, 316] on label "Cost Basis" at bounding box center [567, 322] width 458 height 15
click at [451, 284] on select "Cash Conservative Balanced Aggressive" at bounding box center [446, 281] width 217 height 33
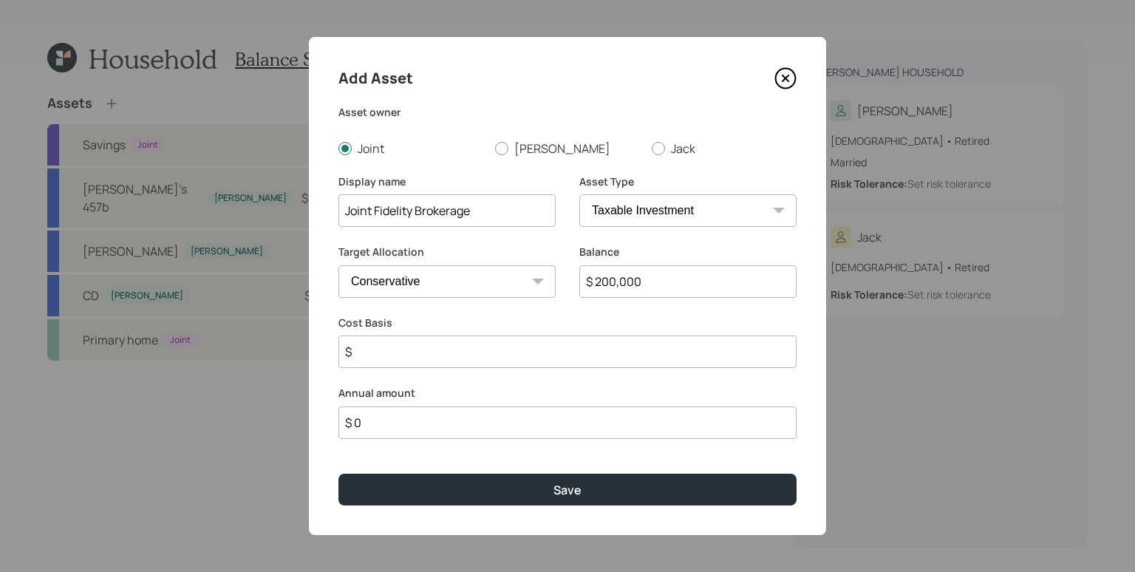
select select "balanced"
click at [338, 265] on select "Cash Conservative Balanced Aggressive" at bounding box center [446, 281] width 217 height 33
click at [407, 278] on select "Cash Conservative Balanced Aggressive" at bounding box center [446, 281] width 217 height 33
click at [338, 265] on select "Cash Conservative Balanced Aggressive" at bounding box center [446, 281] width 217 height 33
click at [490, 329] on label "Cost Basis" at bounding box center [567, 322] width 458 height 15
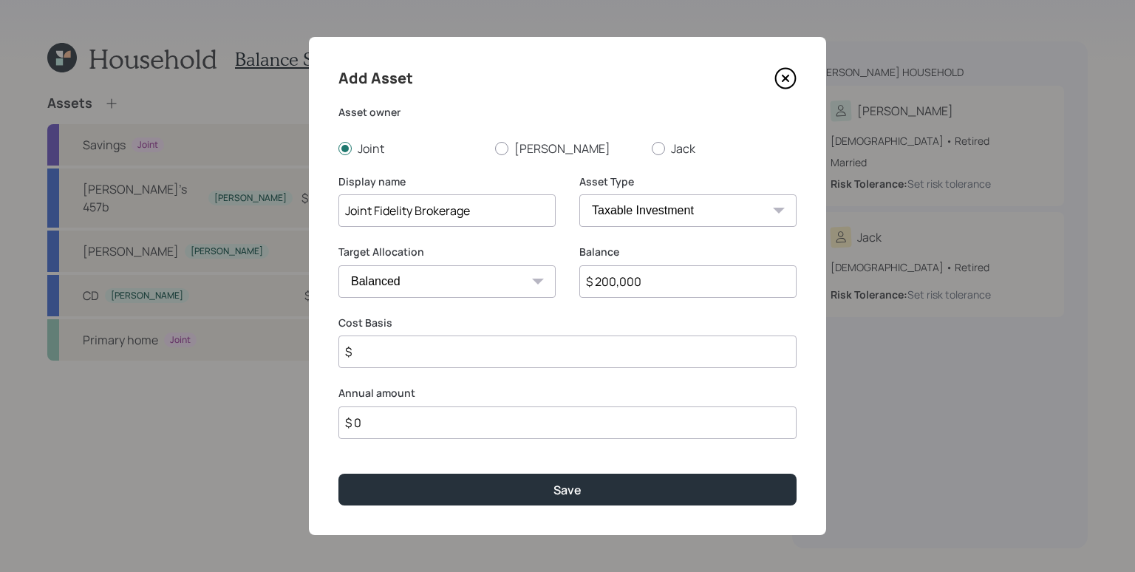
click at [462, 366] on input "$" at bounding box center [567, 351] width 458 height 33
type input "$ 0"
click at [450, 281] on select "Cash Conservative Balanced Aggressive" at bounding box center [446, 281] width 217 height 33
select select "aggressive"
click at [338, 265] on select "Cash Conservative Balanced Aggressive" at bounding box center [446, 281] width 217 height 33
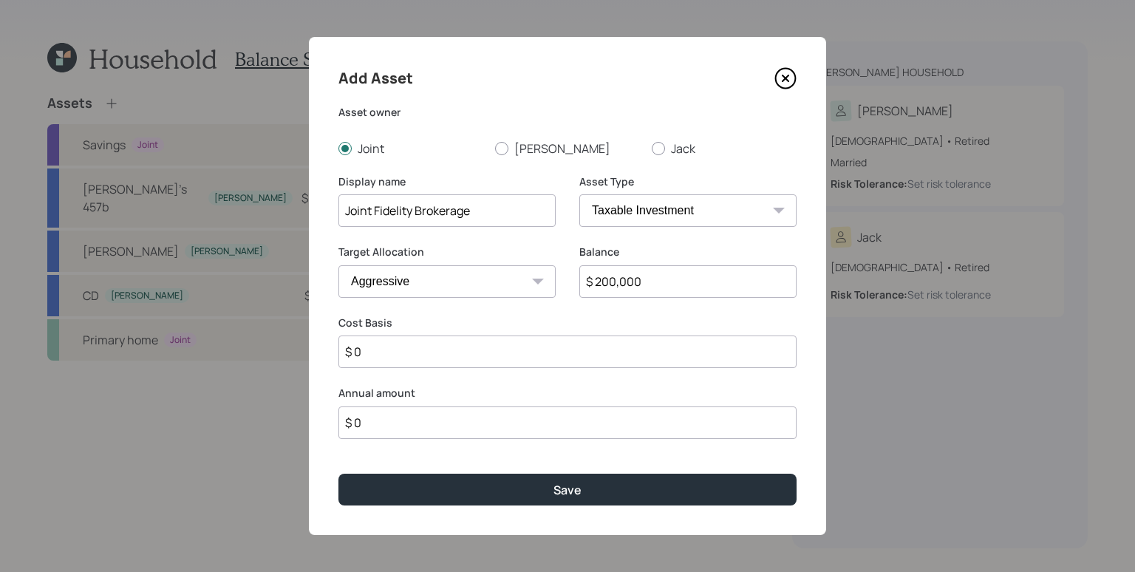
click at [451, 322] on label "Cost Basis" at bounding box center [567, 322] width 458 height 15
click at [420, 352] on input "$ 0" at bounding box center [567, 351] width 458 height 33
click at [440, 360] on input "$ 0" at bounding box center [567, 351] width 458 height 33
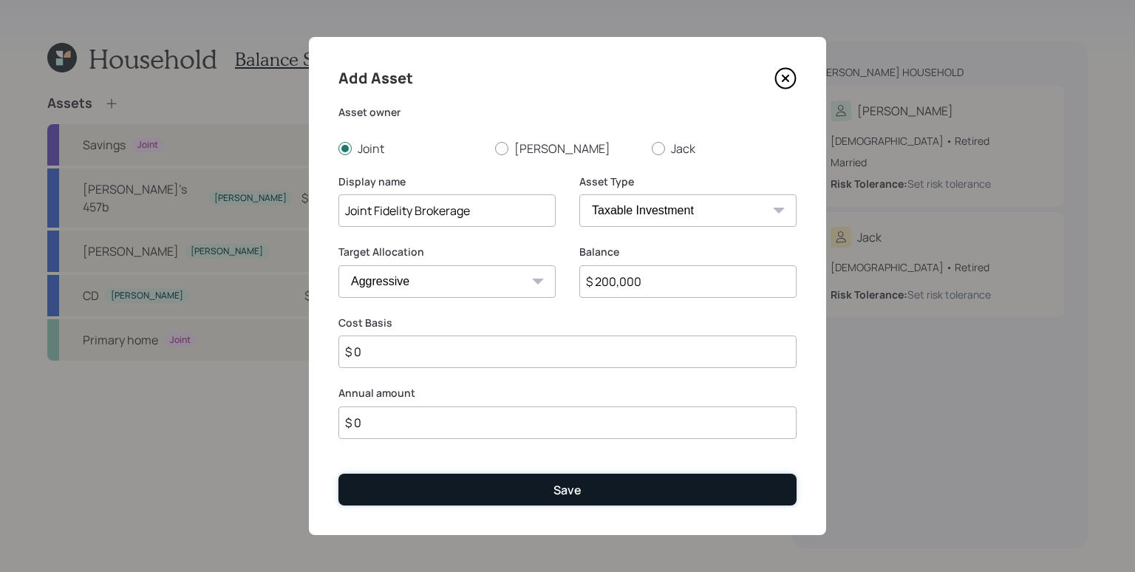
click at [544, 495] on button "Save" at bounding box center [567, 489] width 458 height 32
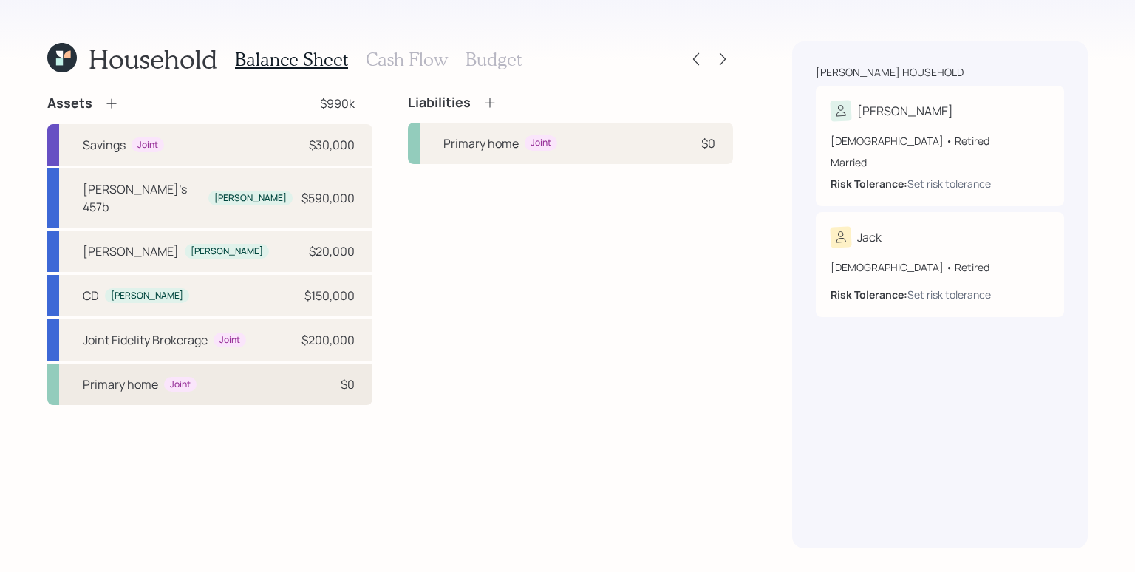
click at [182, 378] on div "Joint" at bounding box center [180, 384] width 21 height 13
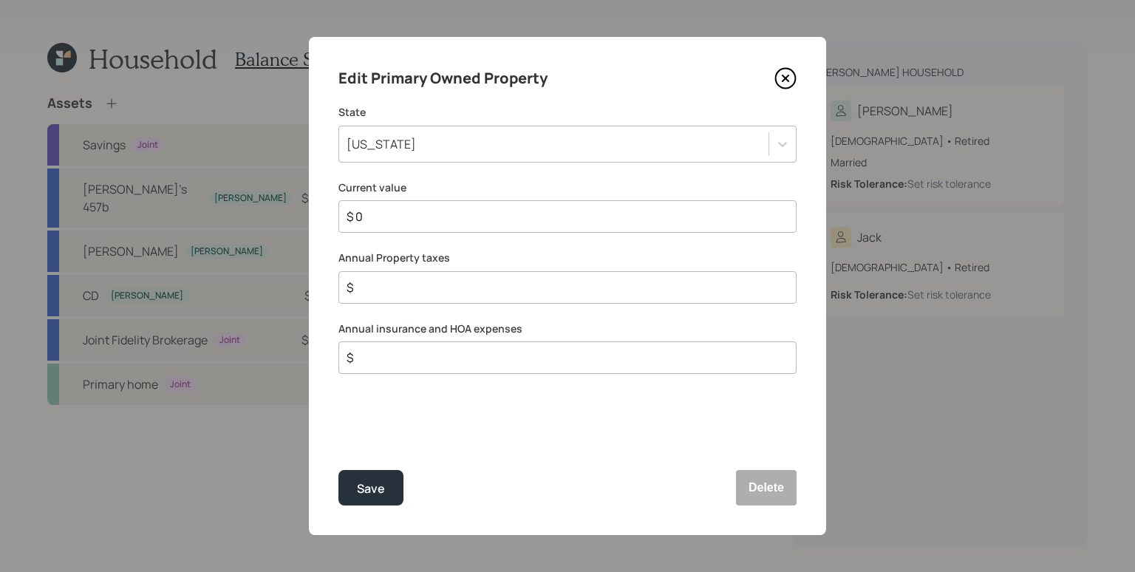
click at [423, 209] on input "$ 0" at bounding box center [561, 217] width 433 height 18
click at [403, 216] on input "$ 0" at bounding box center [561, 217] width 433 height 18
type input "$ 2,000,000"
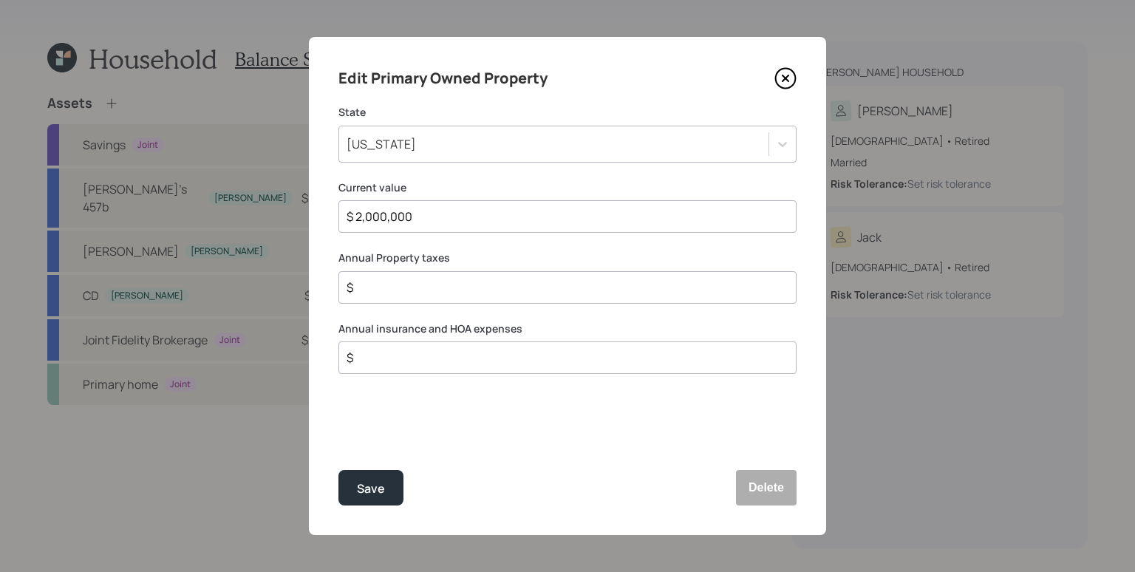
click at [459, 276] on div "$" at bounding box center [567, 287] width 458 height 33
click at [431, 289] on input "$" at bounding box center [561, 287] width 433 height 18
type input "$ 15,000"
click at [423, 352] on input "$" at bounding box center [561, 358] width 433 height 18
drag, startPoint x: 401, startPoint y: 358, endPoint x: 350, endPoint y: 355, distance: 51.1
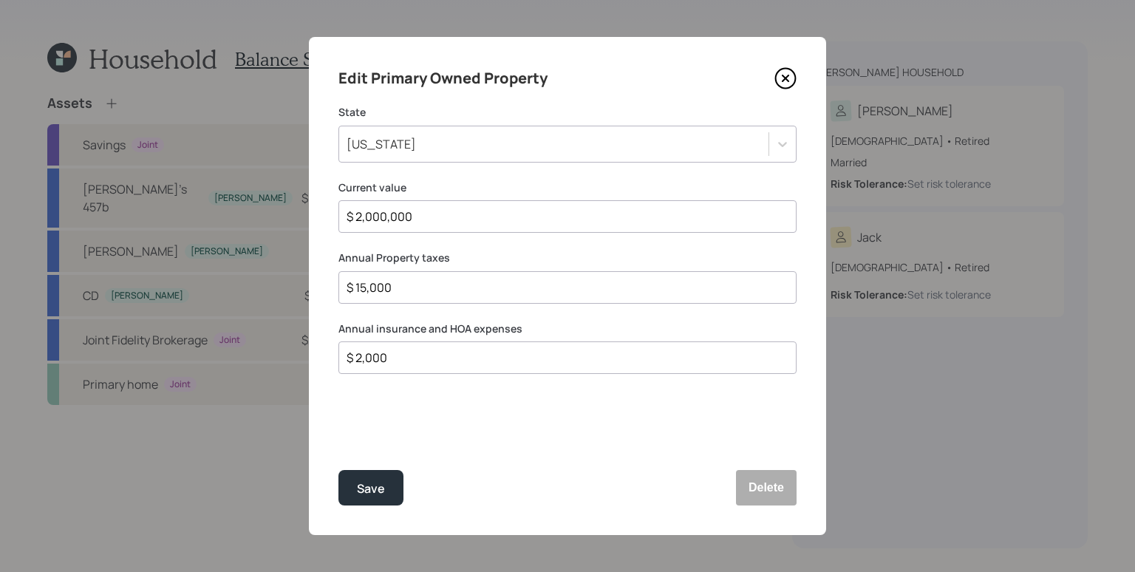
click at [350, 355] on input "$ 2,000" at bounding box center [561, 358] width 433 height 18
type input "$ 3,500"
click at [338, 470] on button "Save" at bounding box center [370, 487] width 65 height 35
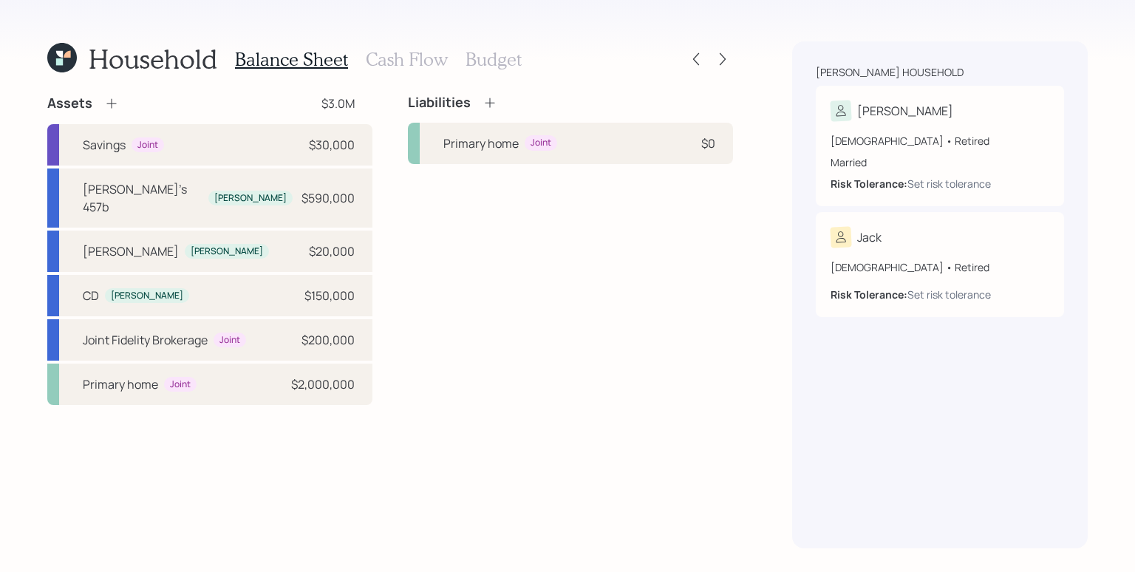
click at [110, 103] on icon at bounding box center [111, 104] width 10 height 10
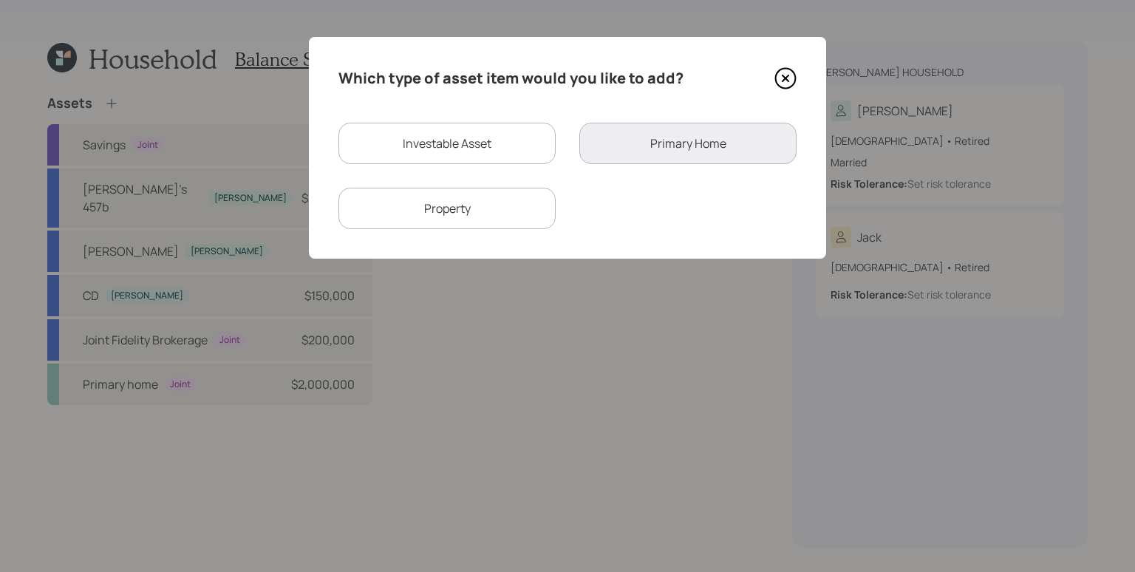
click at [515, 195] on div "Property" at bounding box center [446, 208] width 217 height 41
select select "rental_property"
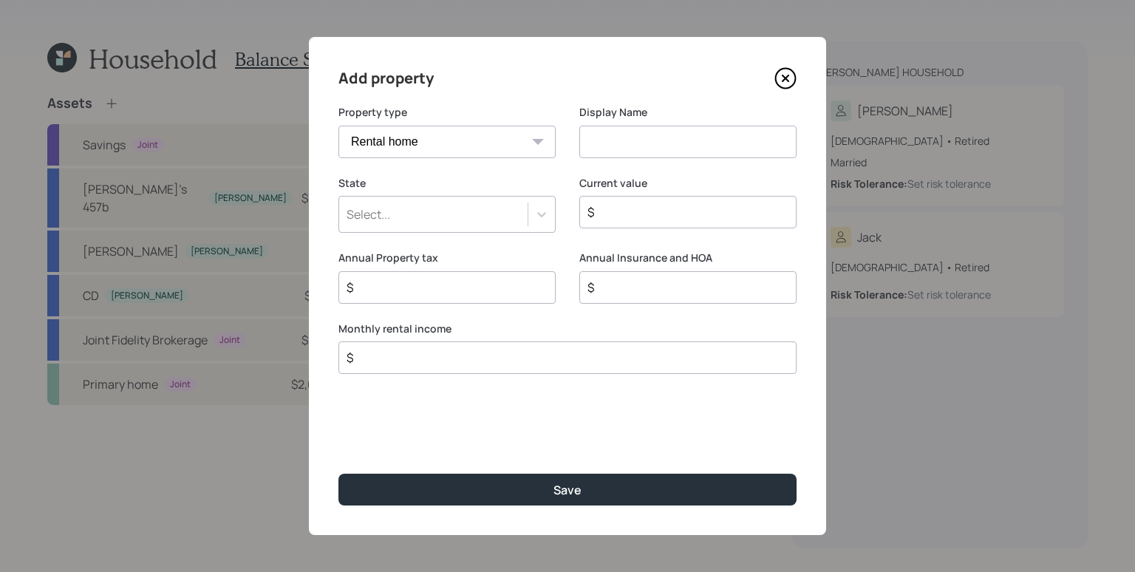
click at [702, 139] on input at bounding box center [687, 142] width 217 height 33
click at [457, 219] on div "Select..." at bounding box center [433, 214] width 188 height 25
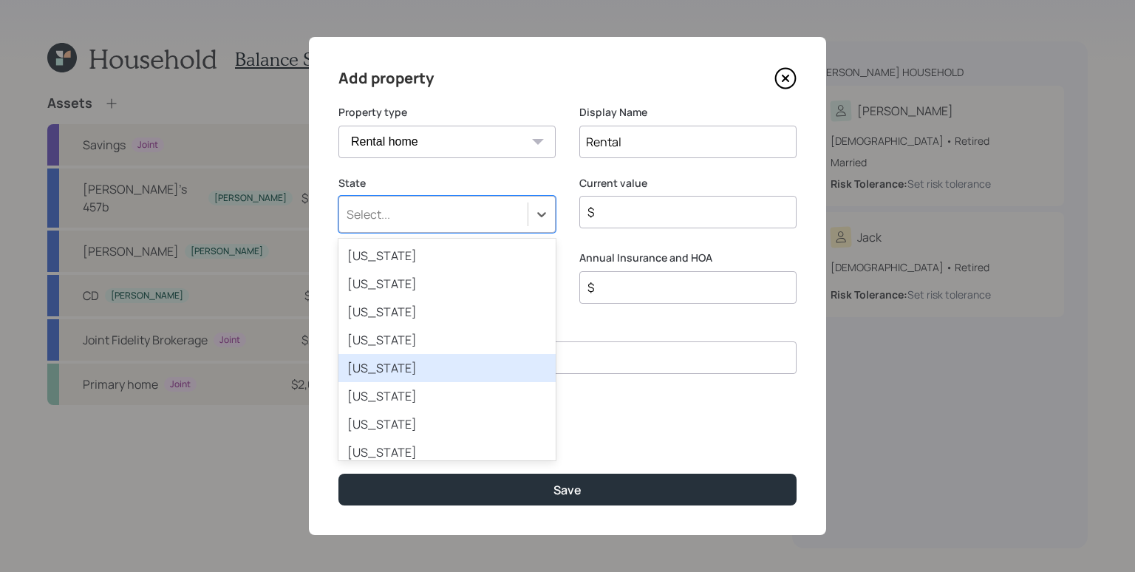
click at [417, 360] on div "[US_STATE]" at bounding box center [446, 368] width 217 height 28
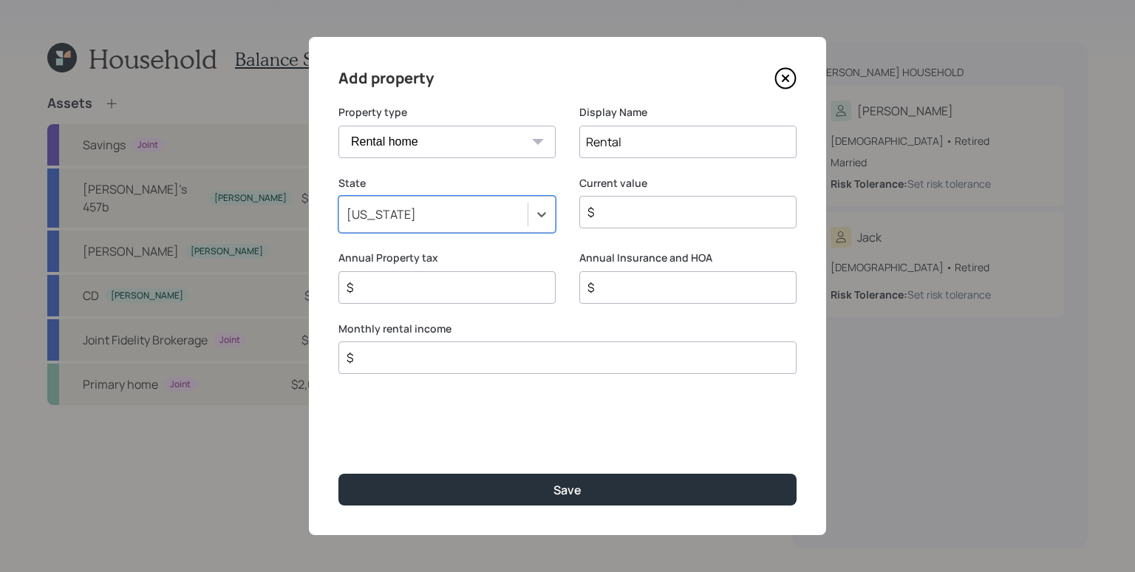
click at [660, 214] on input "$" at bounding box center [682, 212] width 192 height 18
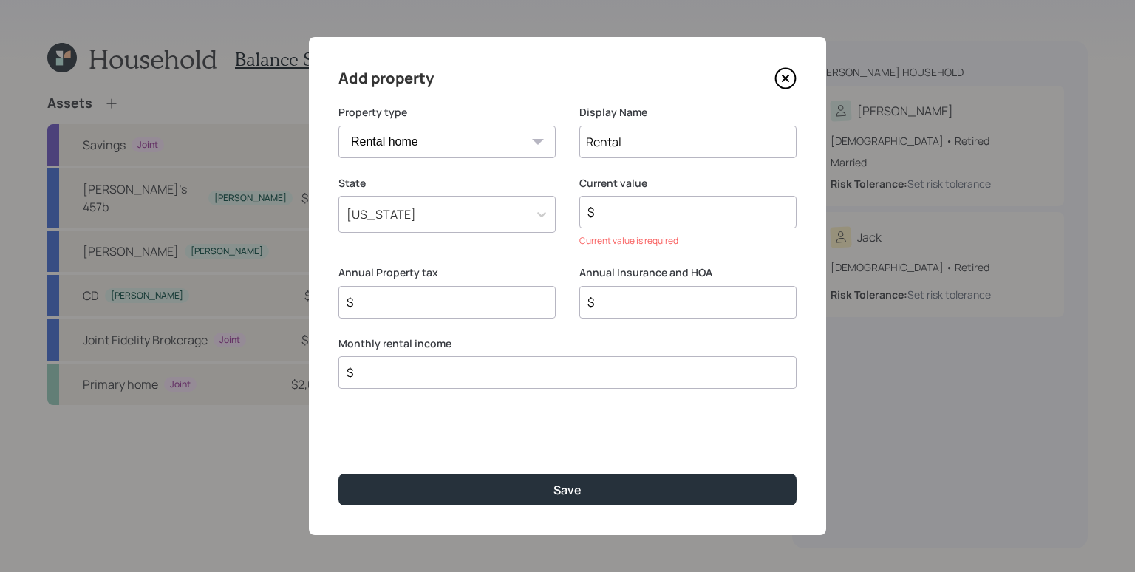
click at [646, 143] on input "Rental" at bounding box center [687, 142] width 217 height 33
type input "Rental #1"
click at [659, 205] on input "$" at bounding box center [682, 212] width 192 height 18
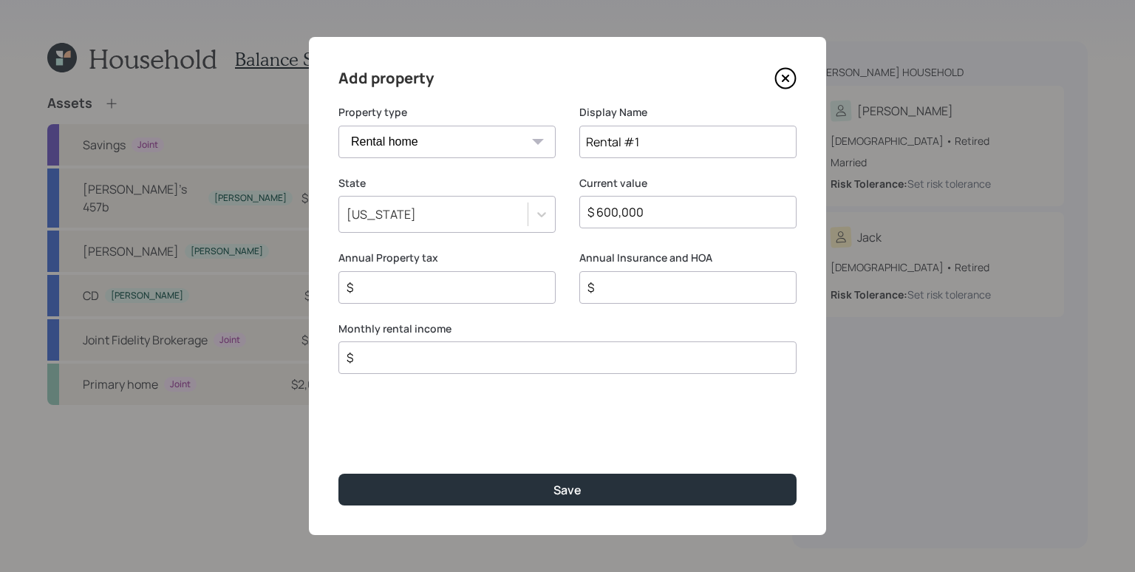
type input "$ 600,000"
type input "$ 6,000"
click at [676, 288] on input "$" at bounding box center [682, 287] width 192 height 18
click at [676, 287] on input "$" at bounding box center [682, 287] width 192 height 18
click at [661, 284] on input "$" at bounding box center [682, 287] width 192 height 18
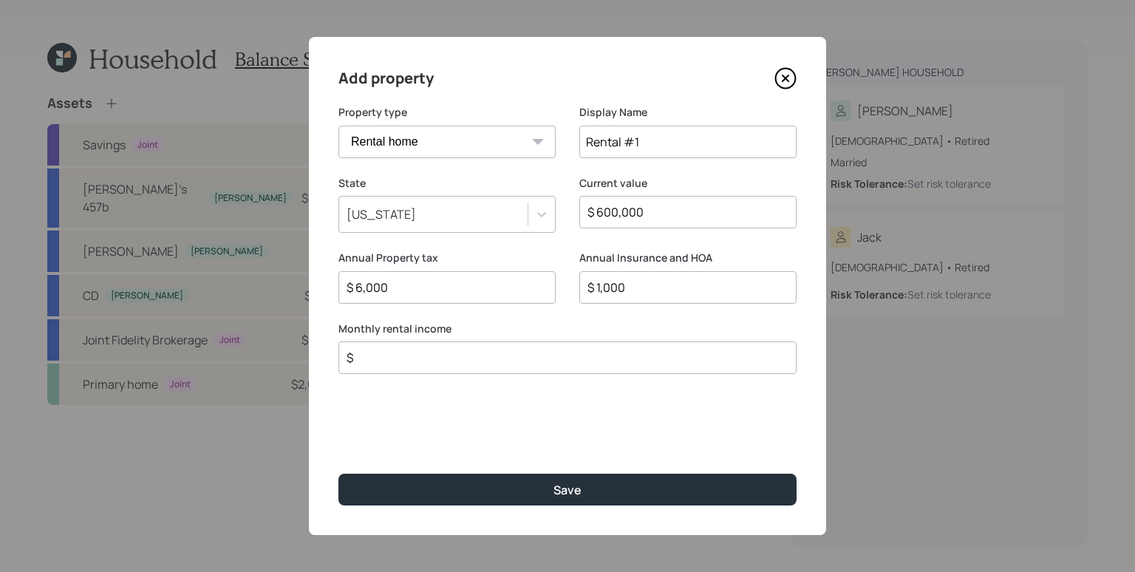
type input "$ 1,000"
click at [602, 363] on input "$" at bounding box center [561, 358] width 433 height 18
click at [601, 364] on input "$" at bounding box center [561, 358] width 433 height 18
type input "$ 3,000"
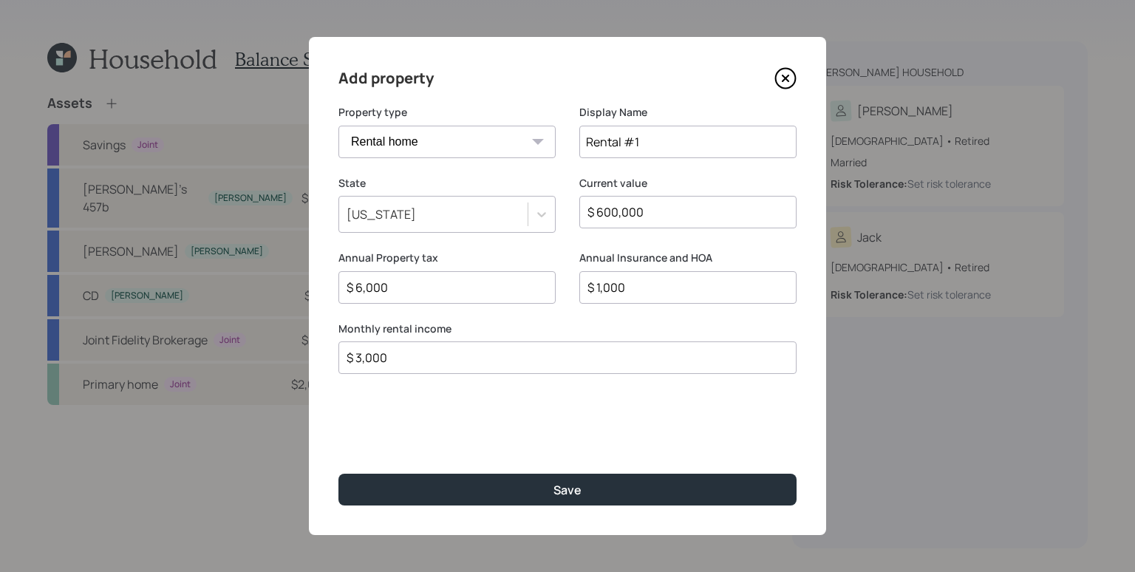
click at [338, 473] on button "Save" at bounding box center [567, 489] width 458 height 32
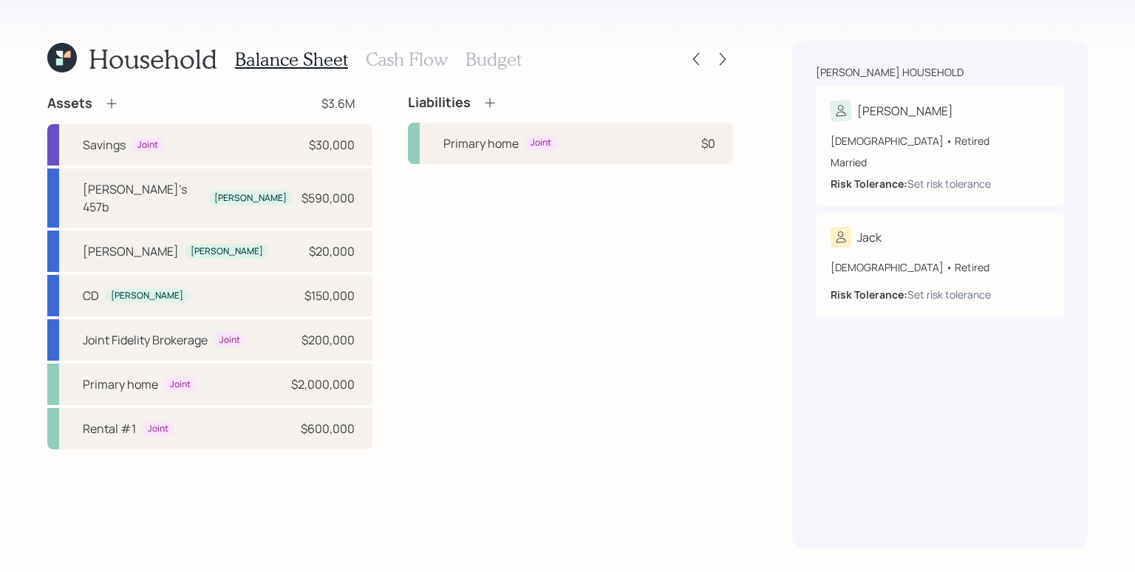
click at [117, 103] on icon at bounding box center [111, 103] width 15 height 15
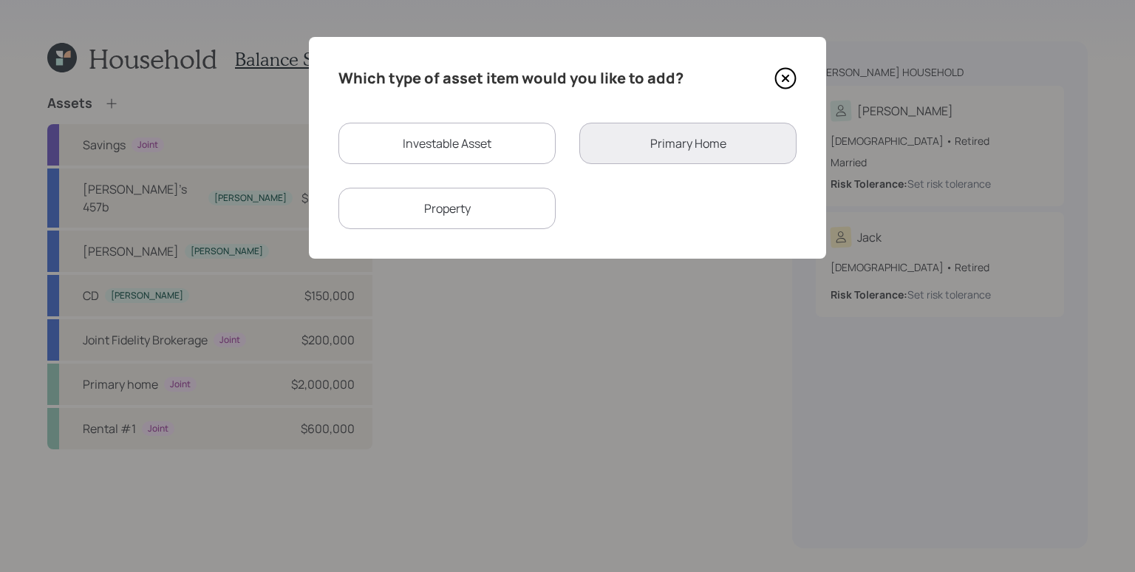
click at [499, 203] on div "Property" at bounding box center [446, 208] width 217 height 41
select select "rental_property"
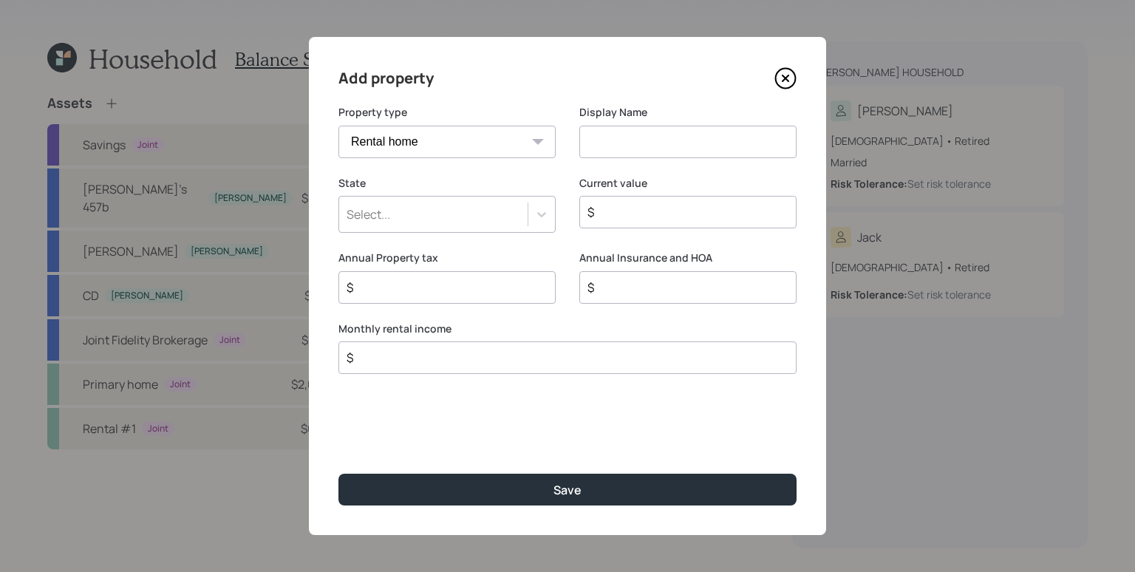
click at [486, 146] on select "Vacation home Rental home" at bounding box center [446, 142] width 217 height 33
click at [338, 126] on select "Vacation home Rental home" at bounding box center [446, 142] width 217 height 33
click at [633, 142] on input at bounding box center [687, 142] width 217 height 33
type input "Rental #2"
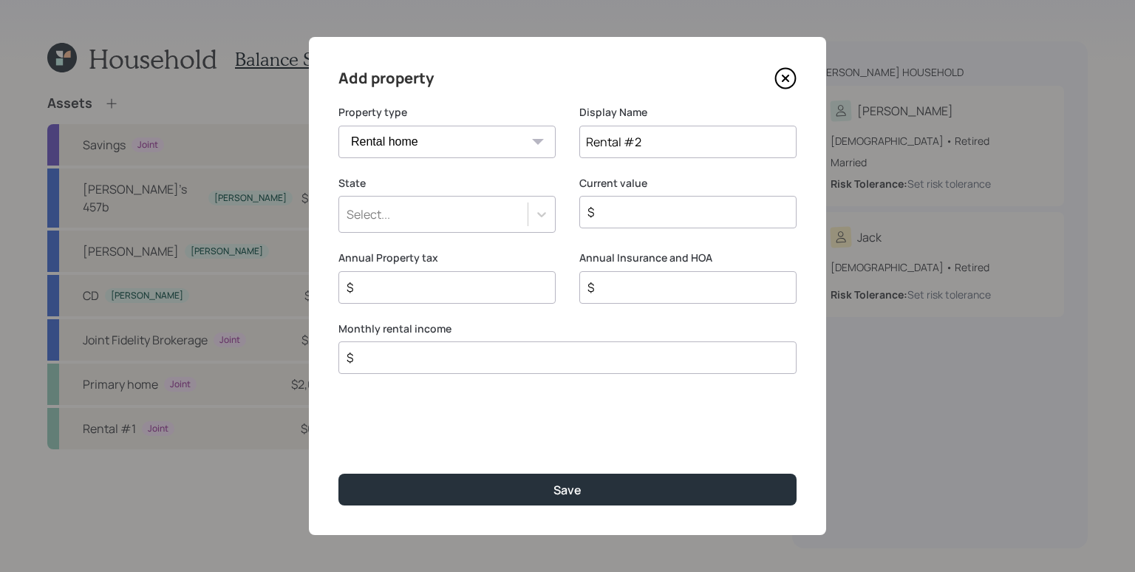
click at [454, 216] on div "Select..." at bounding box center [433, 214] width 188 height 25
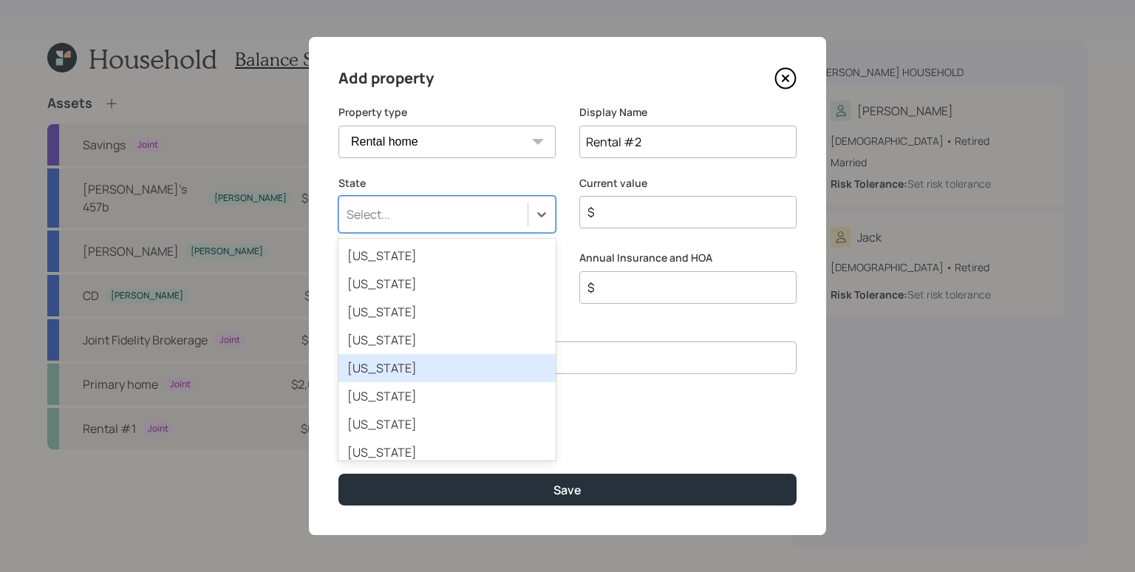
click at [395, 367] on div "[US_STATE]" at bounding box center [446, 368] width 217 height 28
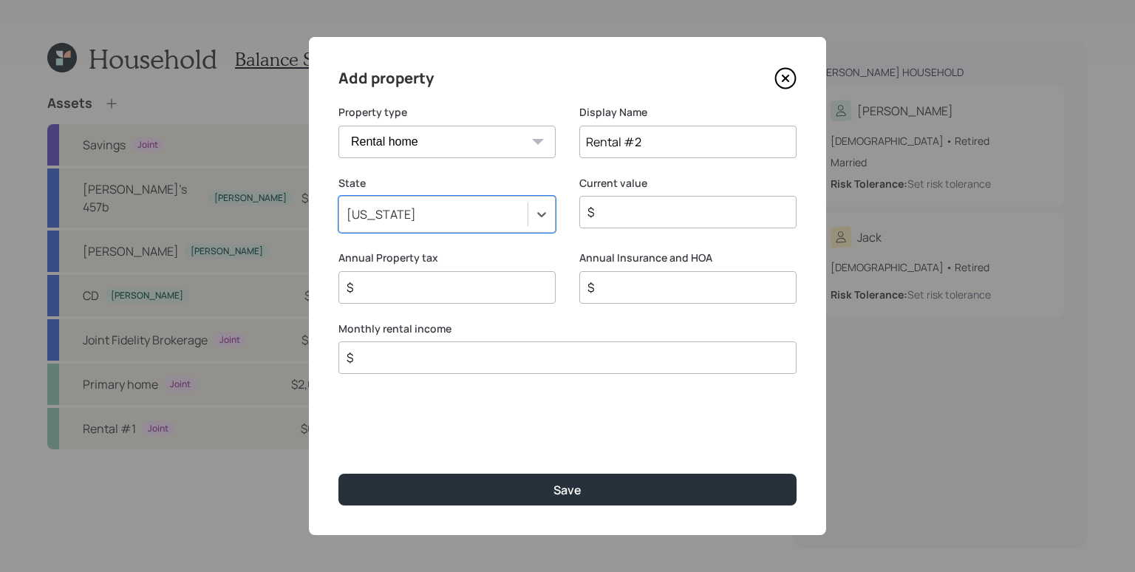
click at [663, 219] on input "$" at bounding box center [682, 212] width 192 height 18
click at [661, 219] on input "$" at bounding box center [682, 212] width 192 height 18
type input "$ 600,000"
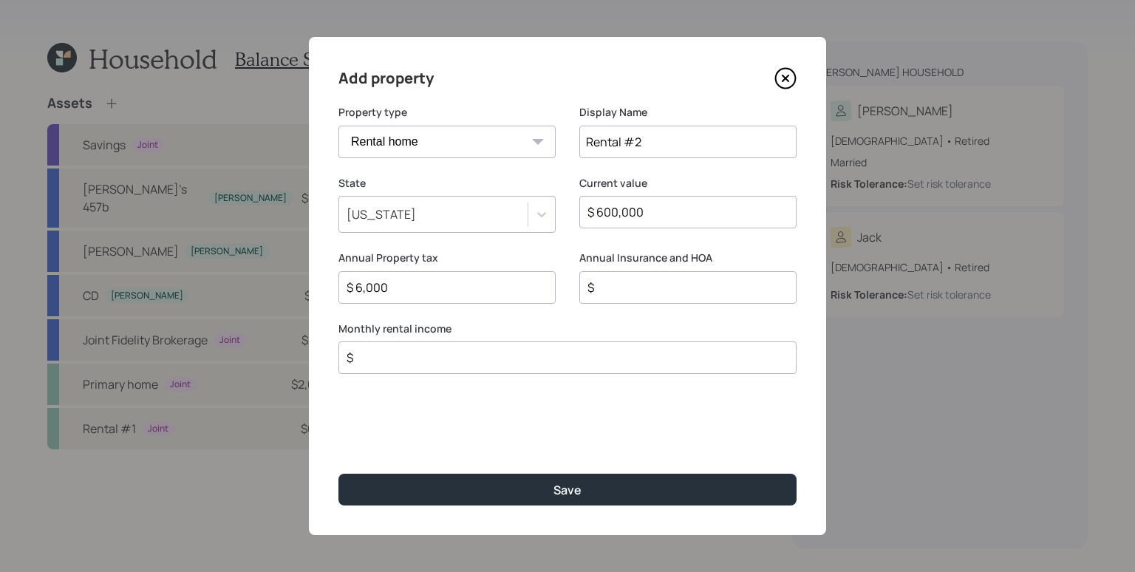
type input "$ 6,000"
click at [618, 284] on input "$" at bounding box center [682, 287] width 192 height 18
type input "$ 1,200"
type input "$ 3,000"
click at [338, 473] on button "Save" at bounding box center [567, 489] width 458 height 32
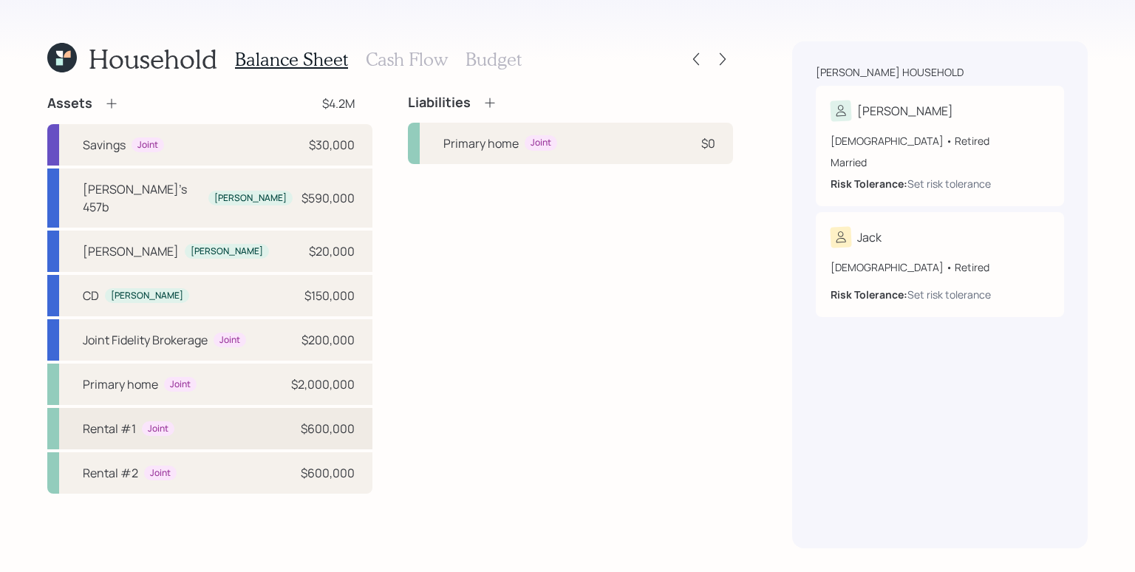
click at [310, 420] on div "$600,000" at bounding box center [328, 429] width 54 height 18
select select "rental_property"
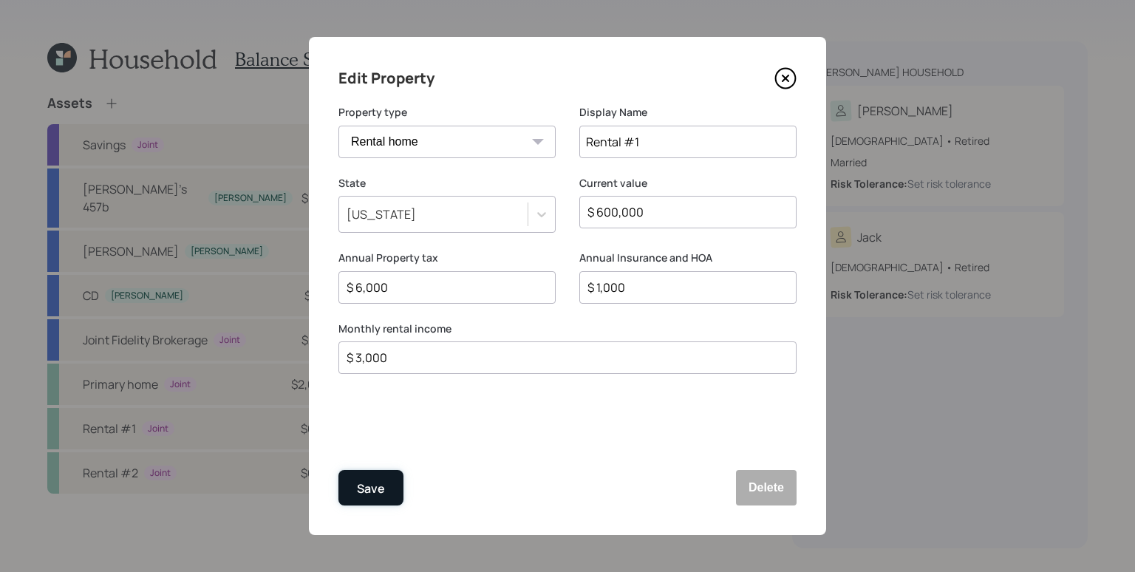
click at [376, 484] on div "Save" at bounding box center [371, 489] width 28 height 20
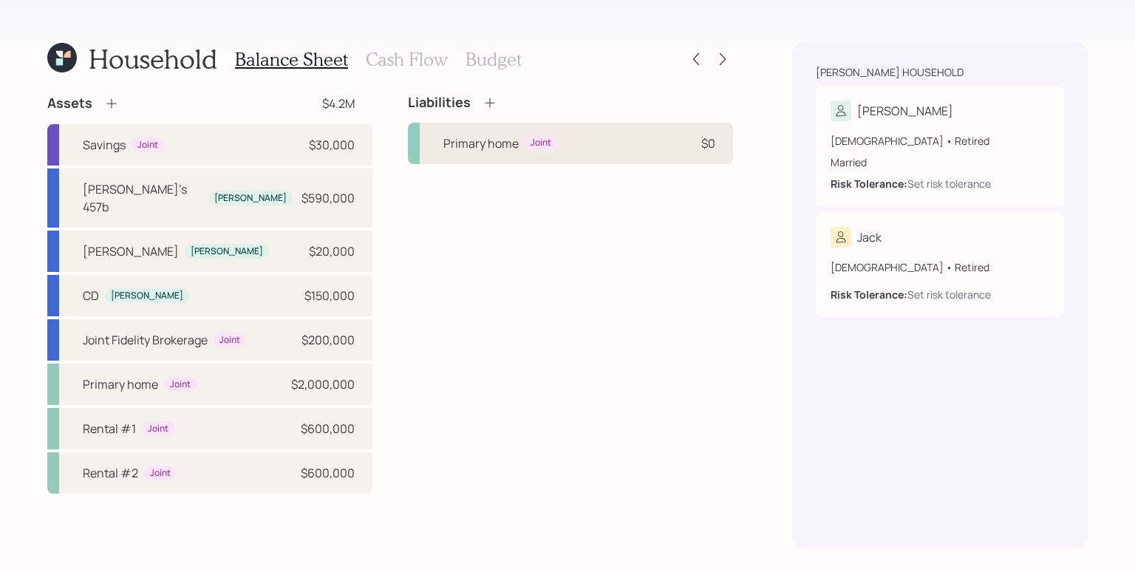
click at [571, 152] on div "Primary home Joint $0" at bounding box center [570, 143] width 325 height 41
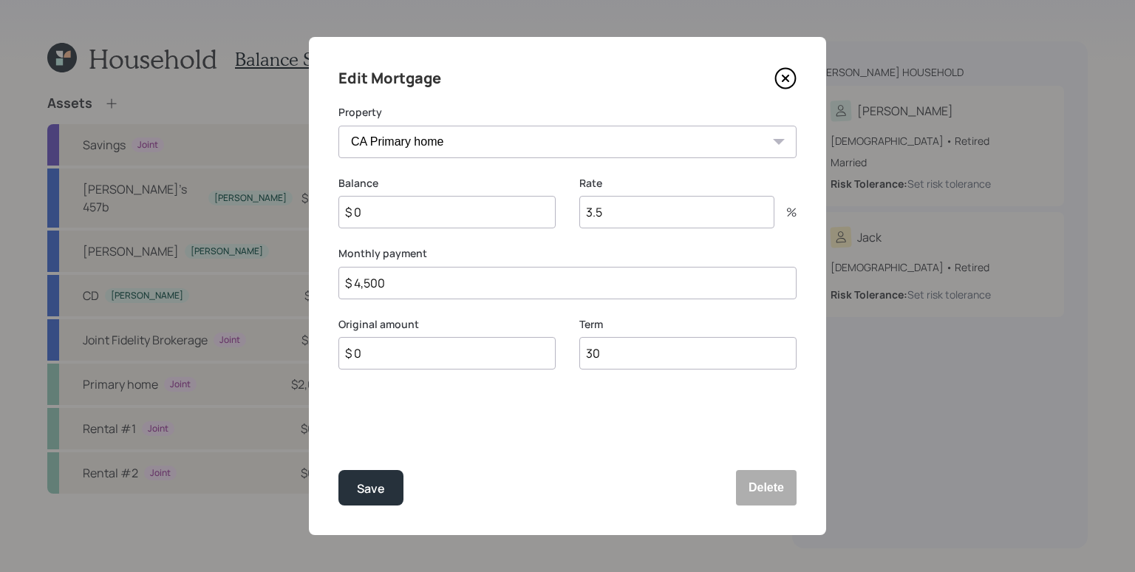
click at [393, 216] on input "$ 0" at bounding box center [446, 212] width 217 height 33
type input "$ 600,000"
type input "2.999"
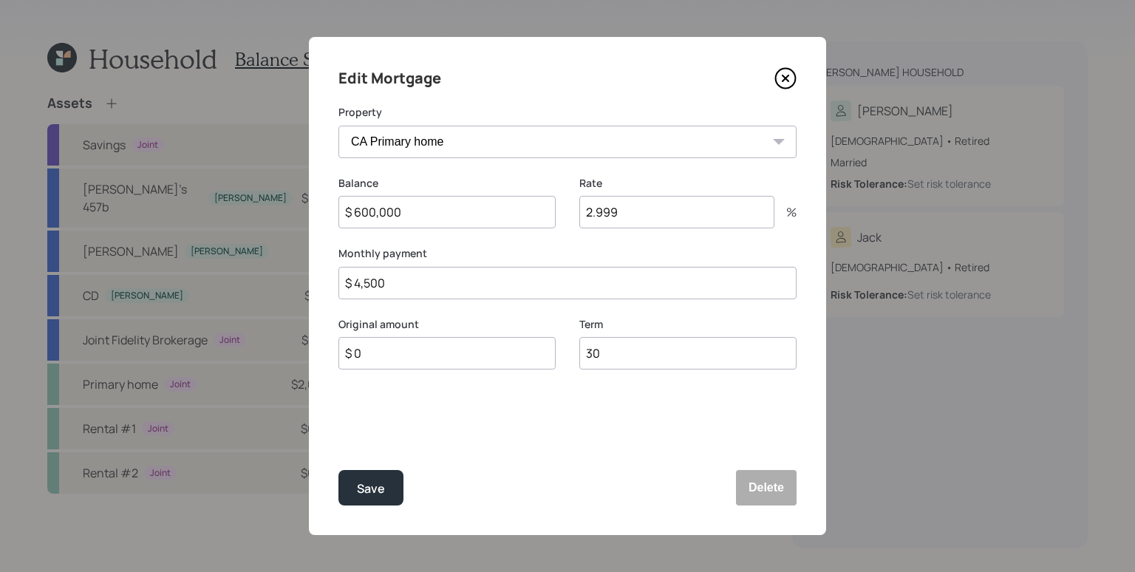
click at [410, 289] on input "$ 4,500" at bounding box center [567, 283] width 458 height 33
click at [394, 285] on input "$ 4,500" at bounding box center [567, 283] width 458 height 33
type input "$ 3,000"
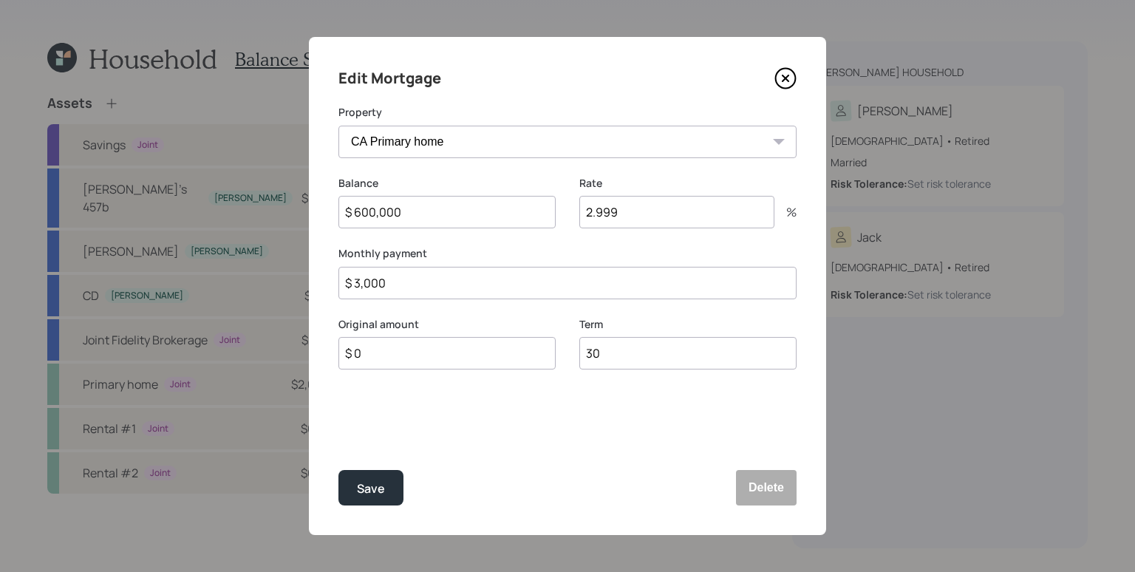
drag, startPoint x: 598, startPoint y: 358, endPoint x: 575, endPoint y: 355, distance: 22.4
click at [575, 355] on div "Original amount $ 0 Term 30" at bounding box center [567, 352] width 458 height 71
click at [505, 361] on input "$ 0" at bounding box center [446, 353] width 217 height 33
type input "$ 600,000"
click at [377, 484] on div "Save" at bounding box center [371, 489] width 28 height 20
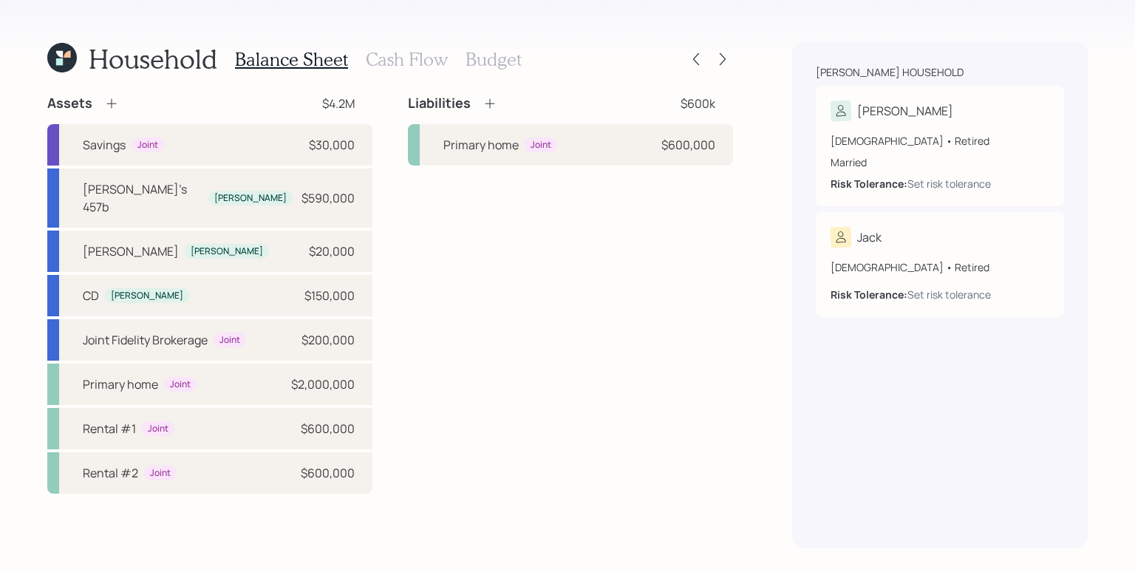
click at [485, 109] on icon at bounding box center [489, 103] width 15 height 15
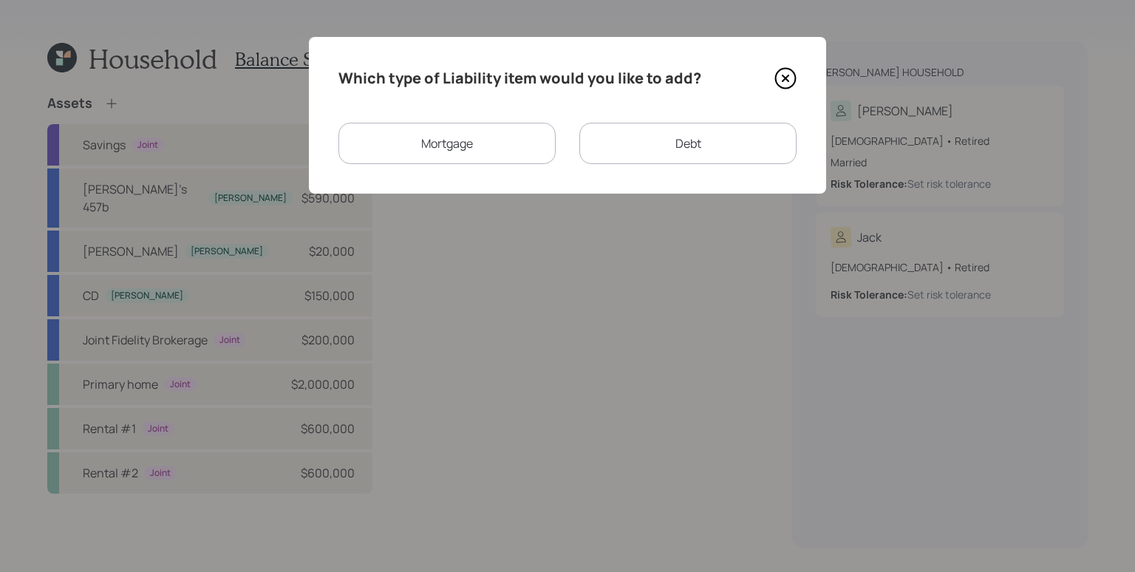
click at [510, 137] on div "Mortgage" at bounding box center [446, 143] width 217 height 41
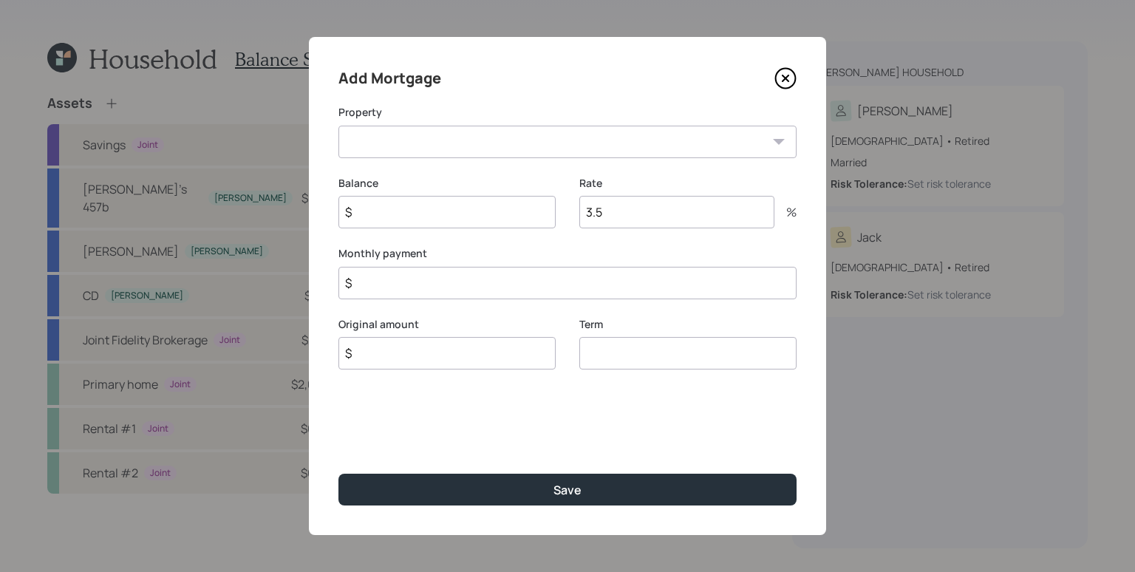
click at [431, 136] on select "Rental #1 Rental #2" at bounding box center [567, 142] width 458 height 33
select select "5fb971b4-07c8-4bae-813c-4a3468a6ae7e"
click at [338, 126] on select "Rental #1 Rental #2" at bounding box center [567, 142] width 458 height 33
click at [425, 214] on input "$" at bounding box center [446, 212] width 217 height 33
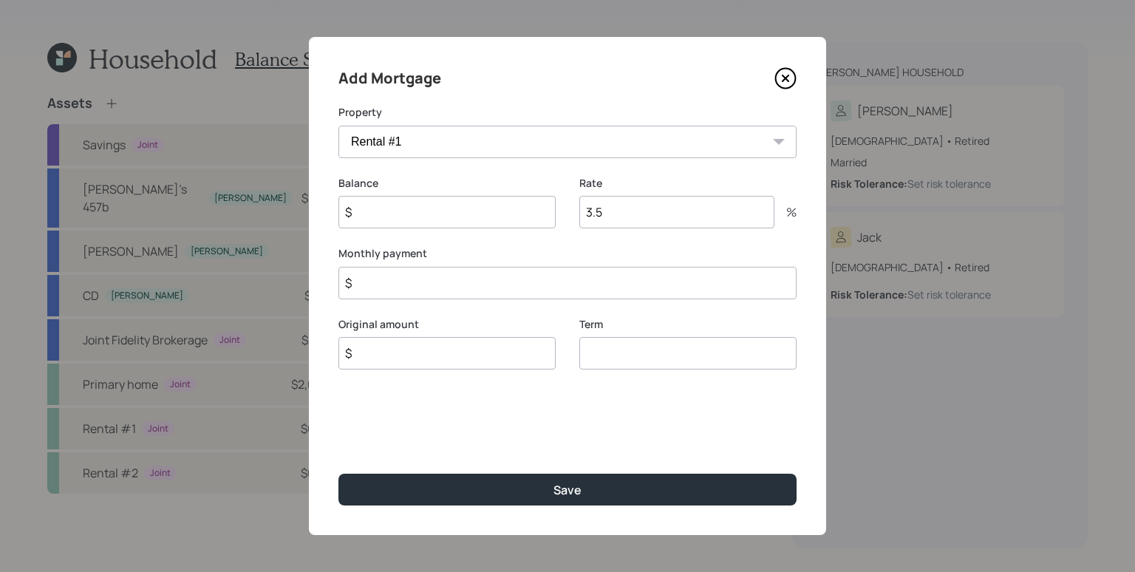
click at [425, 214] on input "$" at bounding box center [446, 212] width 217 height 33
type input "$ 200,000"
type input "3.25"
type input "$ 900"
type input "$ 200,000"
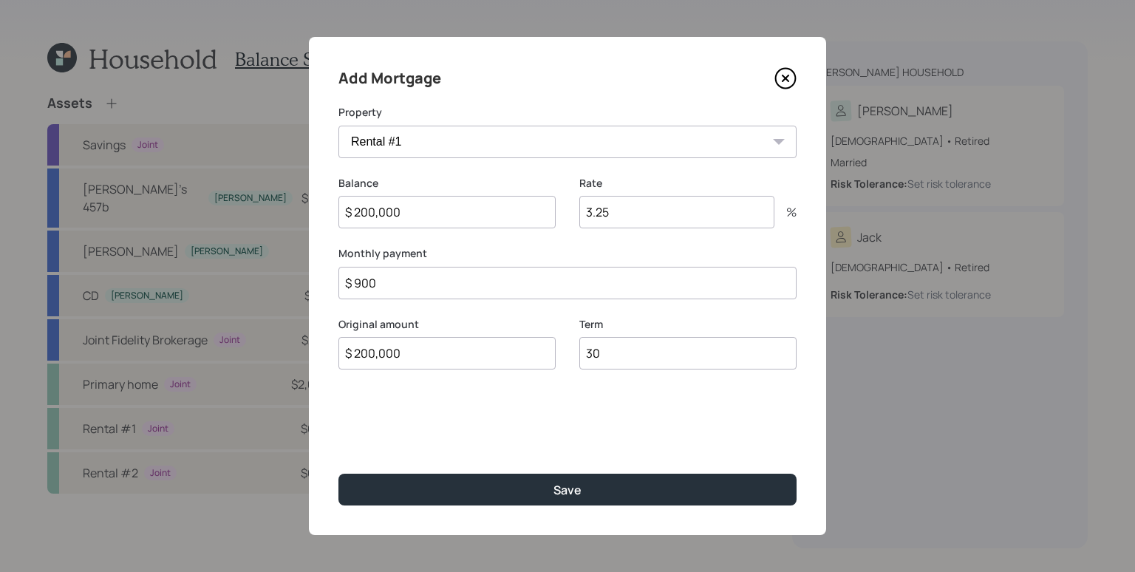
type input "30"
click at [338, 473] on button "Save" at bounding box center [567, 489] width 458 height 32
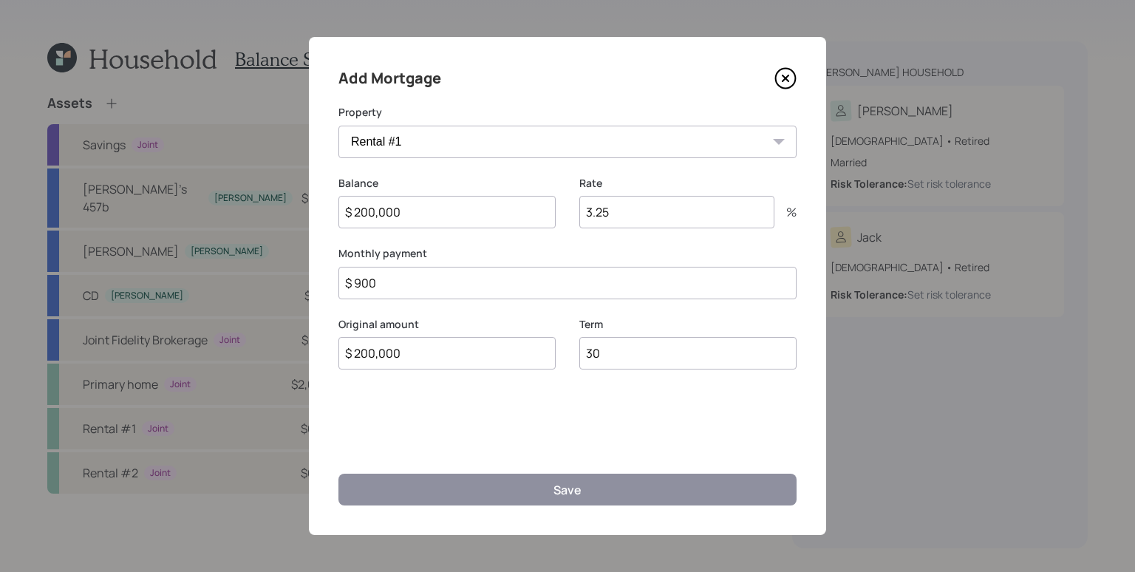
select select "4310ed14-8253-4f85-8ed2-6ad2aee587ed"
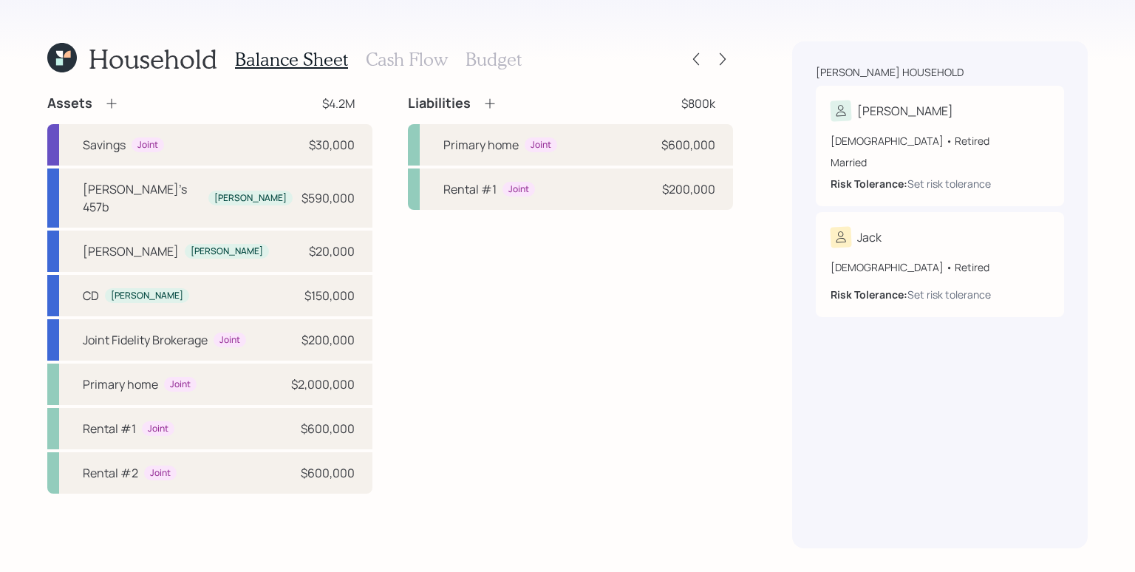
click at [486, 104] on icon at bounding box center [489, 103] width 15 height 15
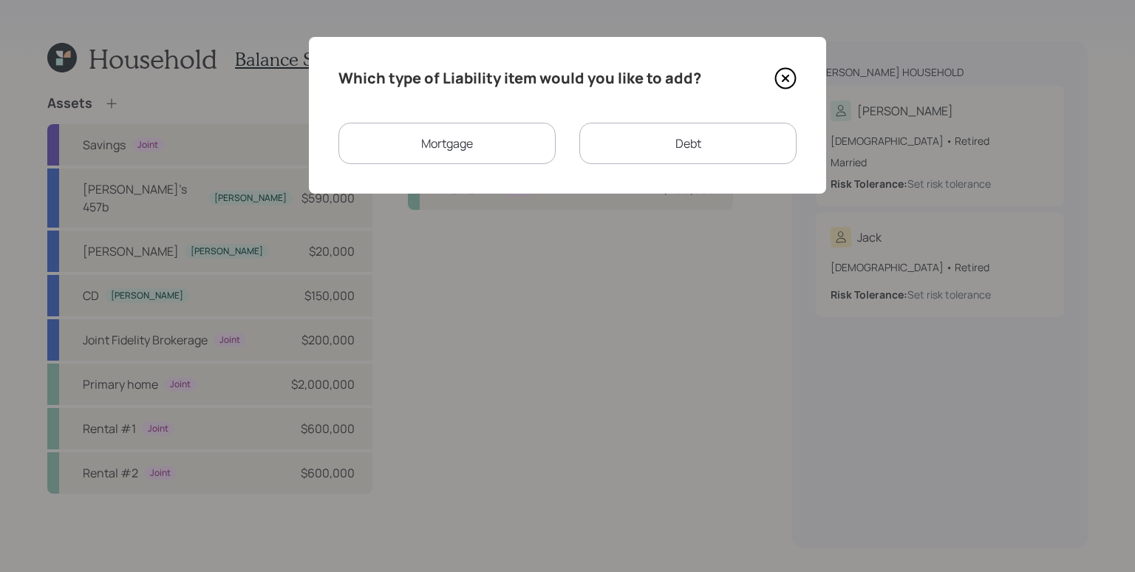
click at [500, 131] on div "Mortgage" at bounding box center [446, 143] width 217 height 41
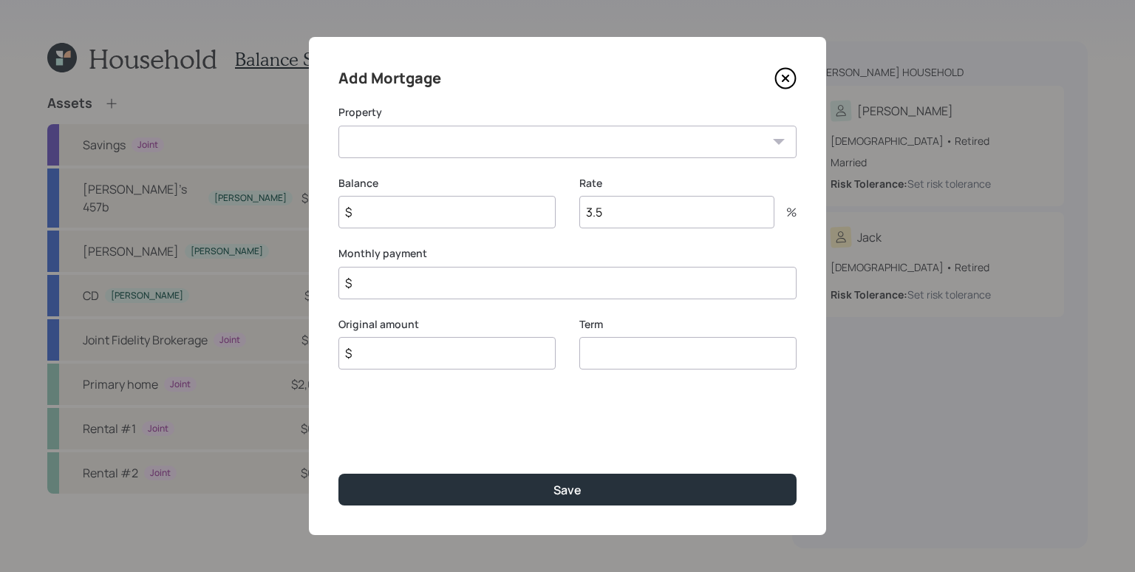
click at [442, 140] on select "Rental #2" at bounding box center [567, 142] width 458 height 33
select select "4310ed14-8253-4f85-8ed2-6ad2aee587ed"
click at [338, 126] on select "Rental #2" at bounding box center [567, 142] width 458 height 33
click at [488, 218] on input "$" at bounding box center [446, 212] width 217 height 33
type input "$ 200,000"
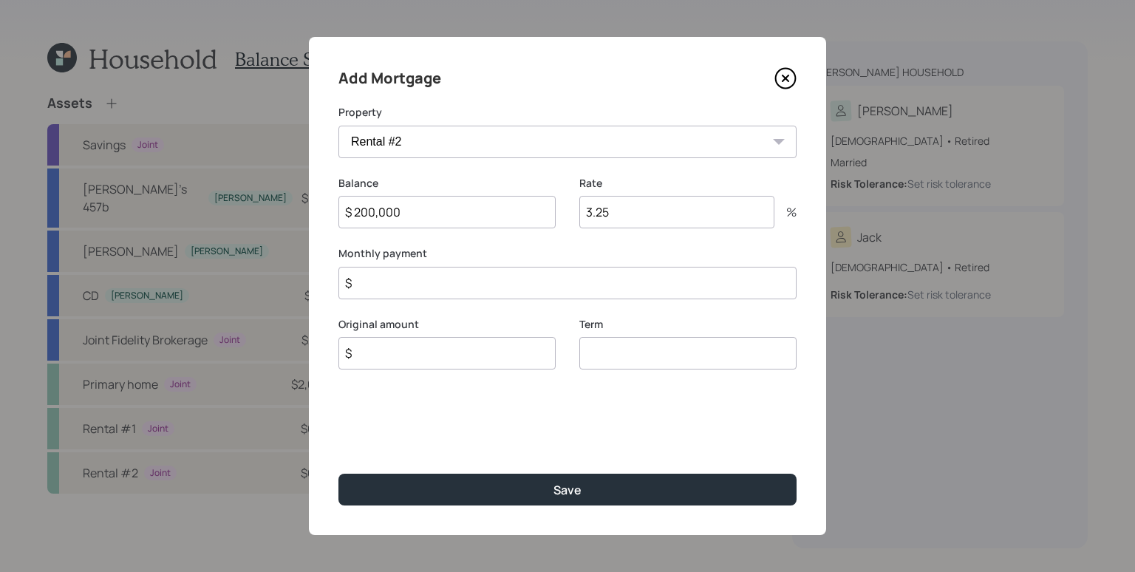
type input "3.25"
type input "$ 900"
type input "$ 200,000"
type input "30"
click at [338, 473] on button "Save" at bounding box center [567, 489] width 458 height 32
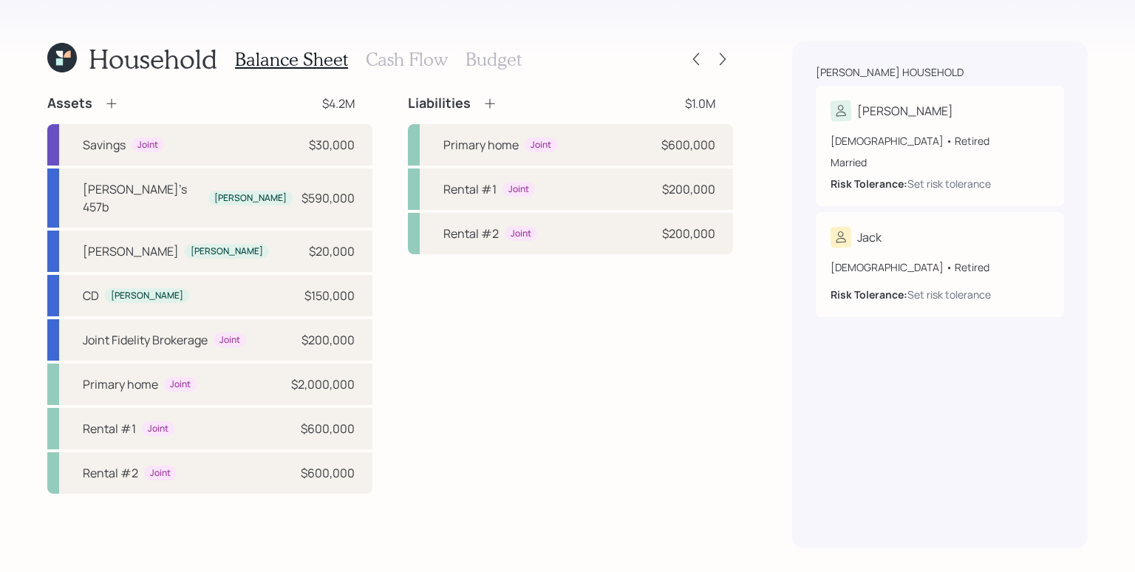
click at [626, 378] on div "Liabilities $1.0M Primary home Joint $600,000 Rental #1 Joint $200,000 Rental #…" at bounding box center [570, 294] width 325 height 399
click at [626, 372] on div "Liabilities $1.0M Primary home Joint $600,000 Rental #1 Joint $200,000 Rental #…" at bounding box center [570, 294] width 325 height 399
click at [406, 61] on h3 "Cash Flow" at bounding box center [407, 59] width 82 height 21
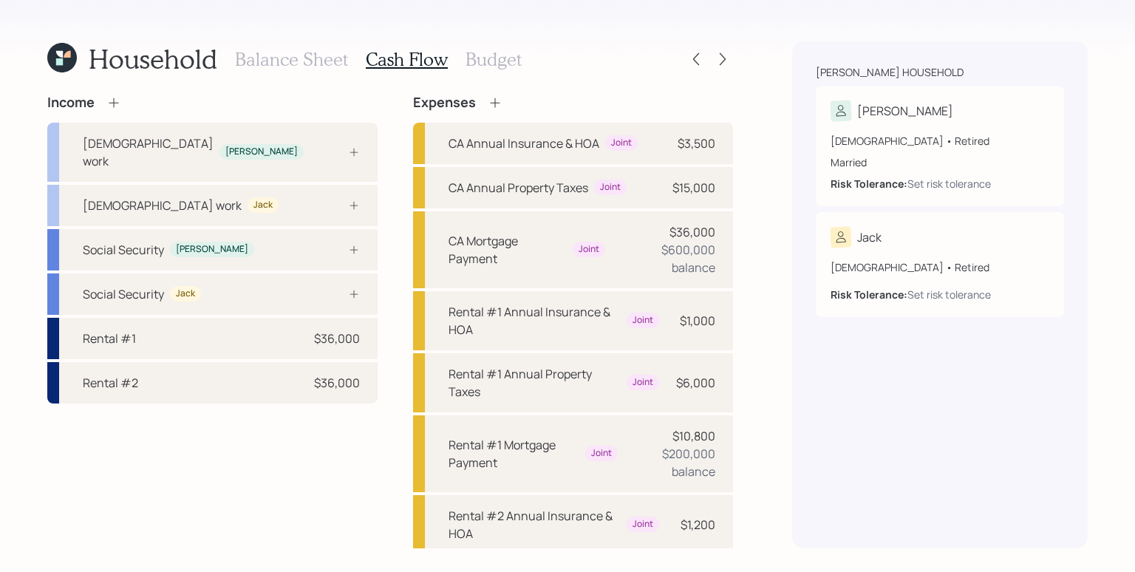
click at [117, 101] on icon at bounding box center [113, 102] width 15 height 15
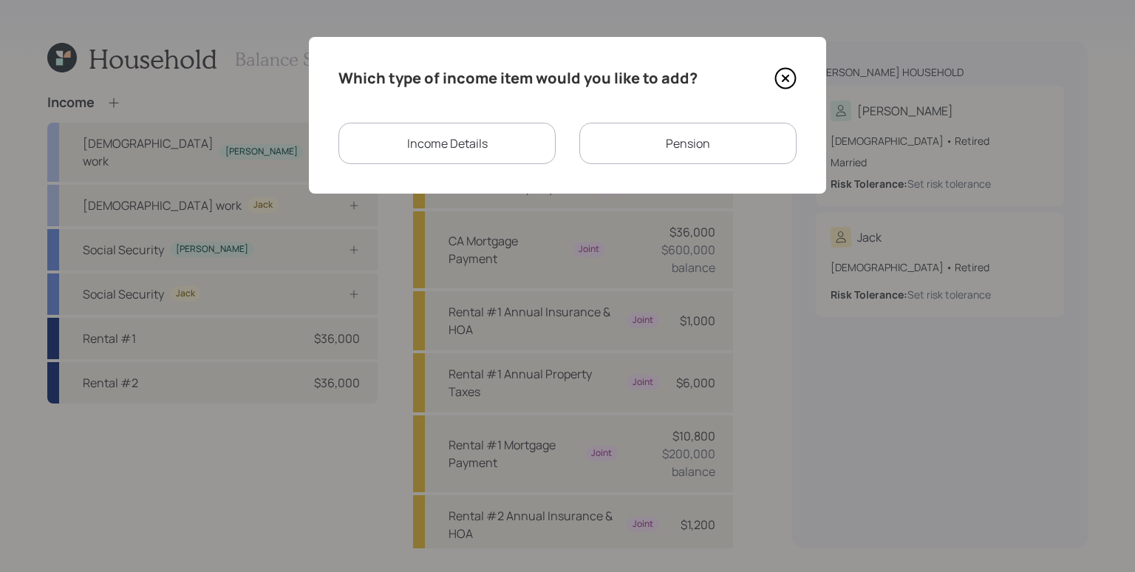
click at [457, 131] on div "Income Details" at bounding box center [446, 143] width 217 height 41
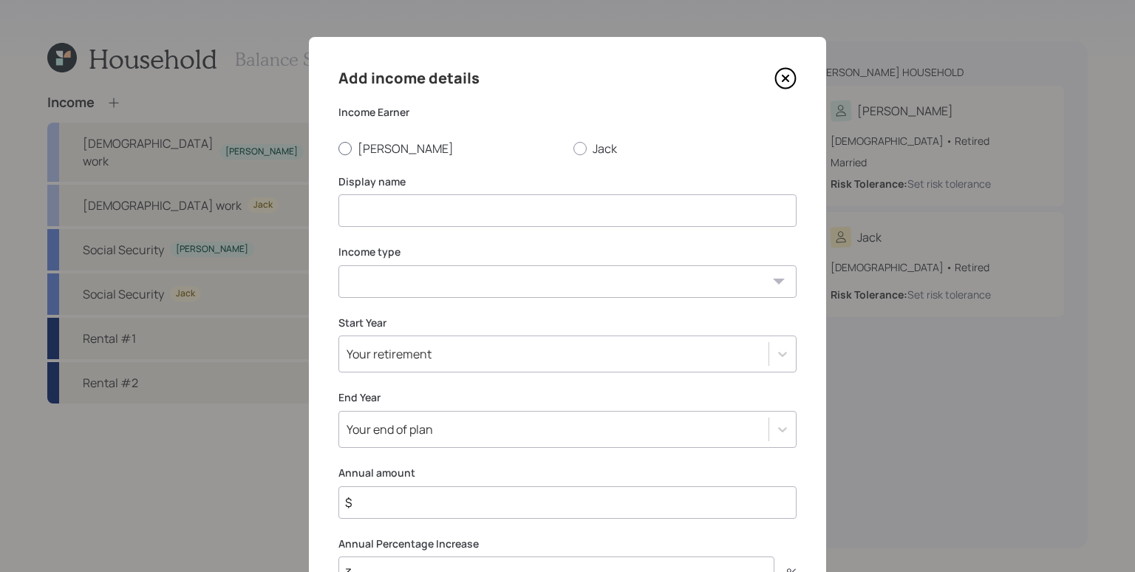
click at [380, 146] on label "[PERSON_NAME]" at bounding box center [449, 148] width 223 height 16
click at [338, 148] on input "[PERSON_NAME]" at bounding box center [338, 148] width 1 height 1
radio input "true"
click at [395, 206] on input at bounding box center [567, 210] width 458 height 33
type input "[PERSON_NAME]'s Part Time"
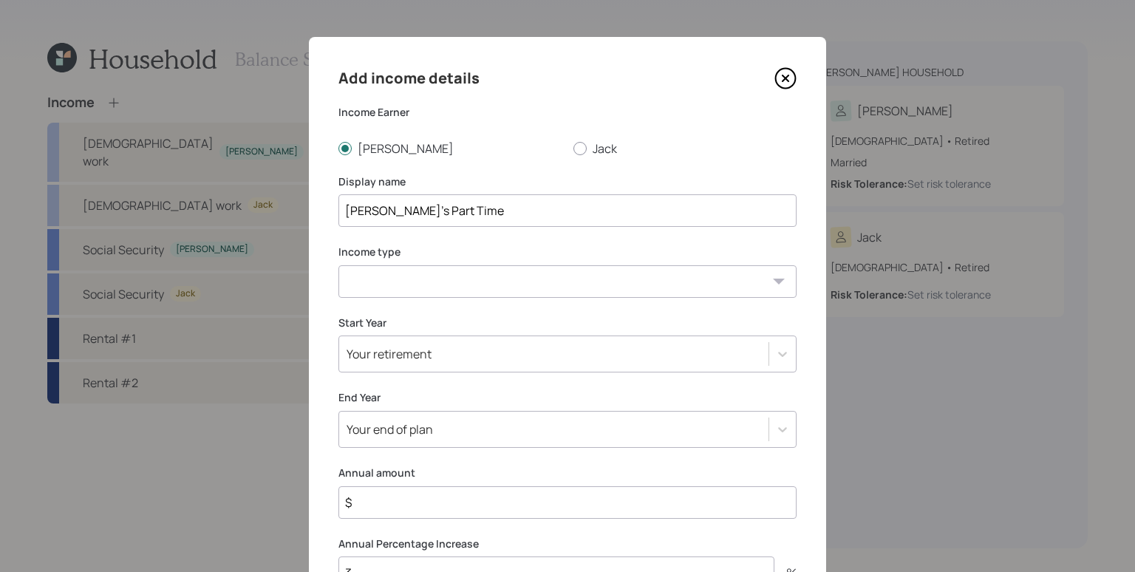
click at [406, 279] on select "[DEMOGRAPHIC_DATA] work [DEMOGRAPHIC_DATA] work Self employment Other" at bounding box center [567, 281] width 458 height 33
select select "part_time"
click at [338, 265] on select "[DEMOGRAPHIC_DATA] work [DEMOGRAPHIC_DATA] work Self employment Other" at bounding box center [567, 281] width 458 height 33
click at [496, 326] on label "Start Year" at bounding box center [567, 322] width 458 height 15
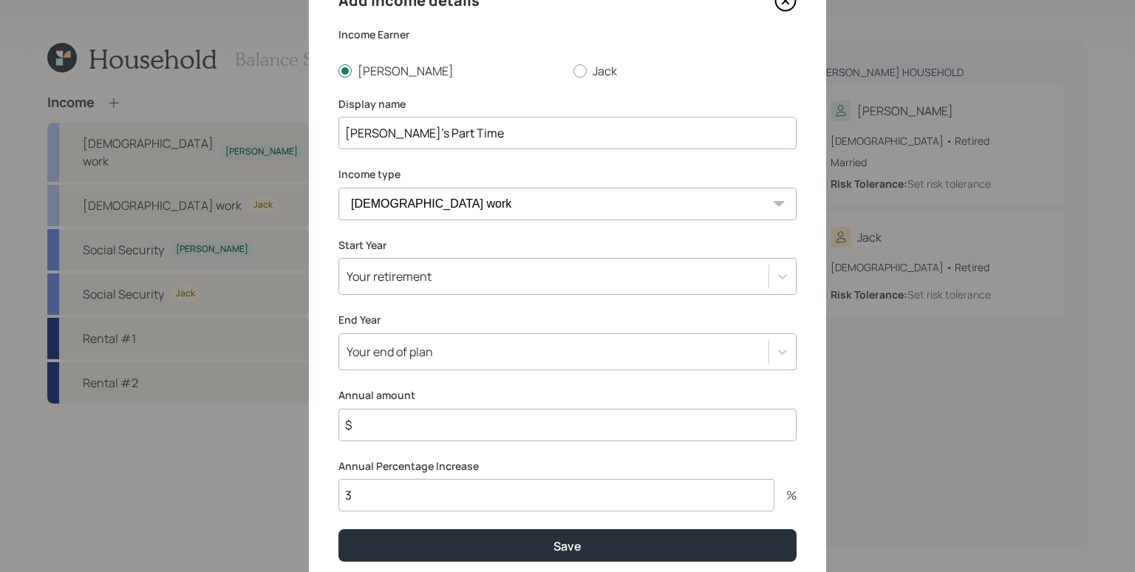
scroll to position [113, 0]
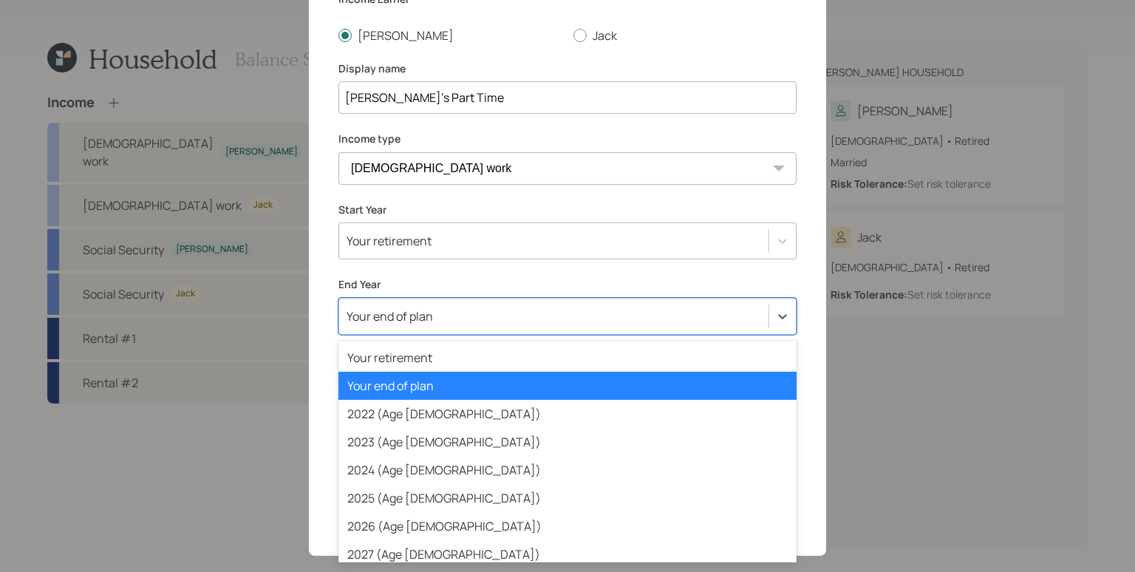
click at [420, 323] on div "Your end of plan" at bounding box center [553, 316] width 429 height 25
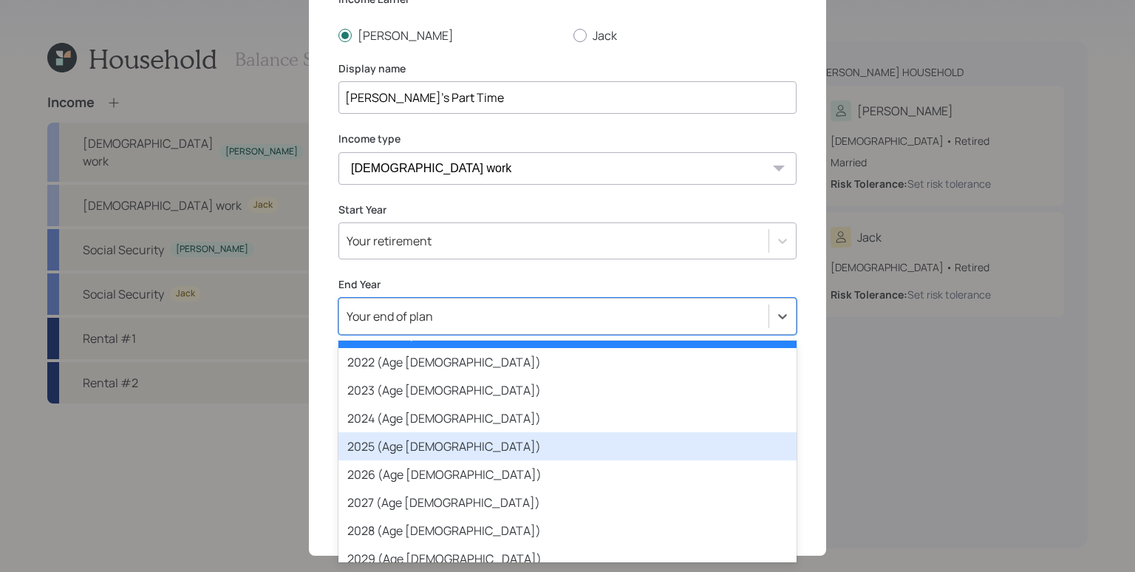
scroll to position [55, 0]
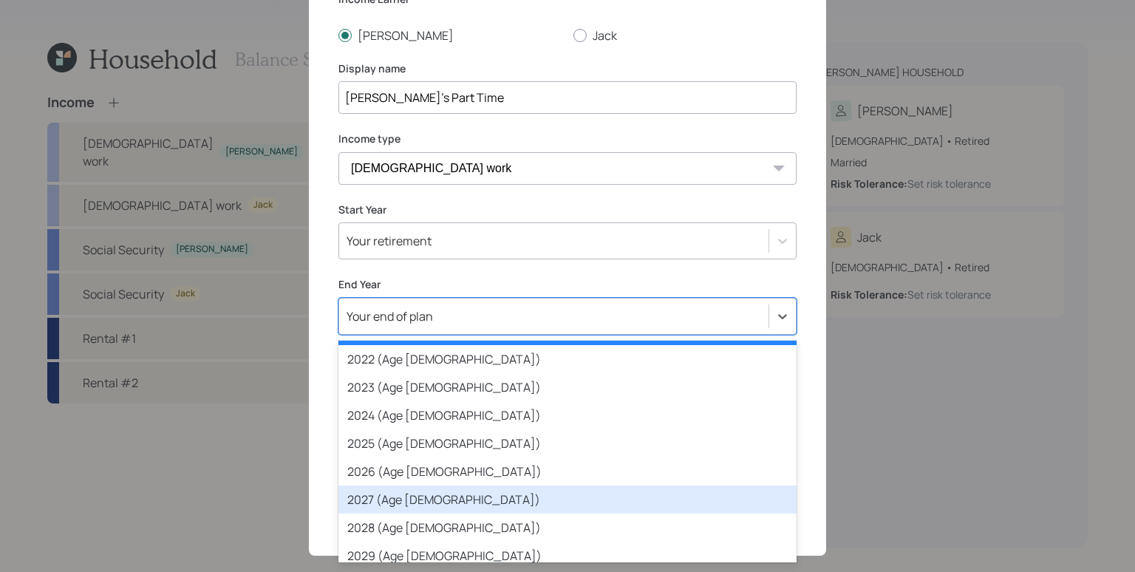
click at [451, 499] on div "2027 (Age [DEMOGRAPHIC_DATA])" at bounding box center [567, 499] width 458 height 28
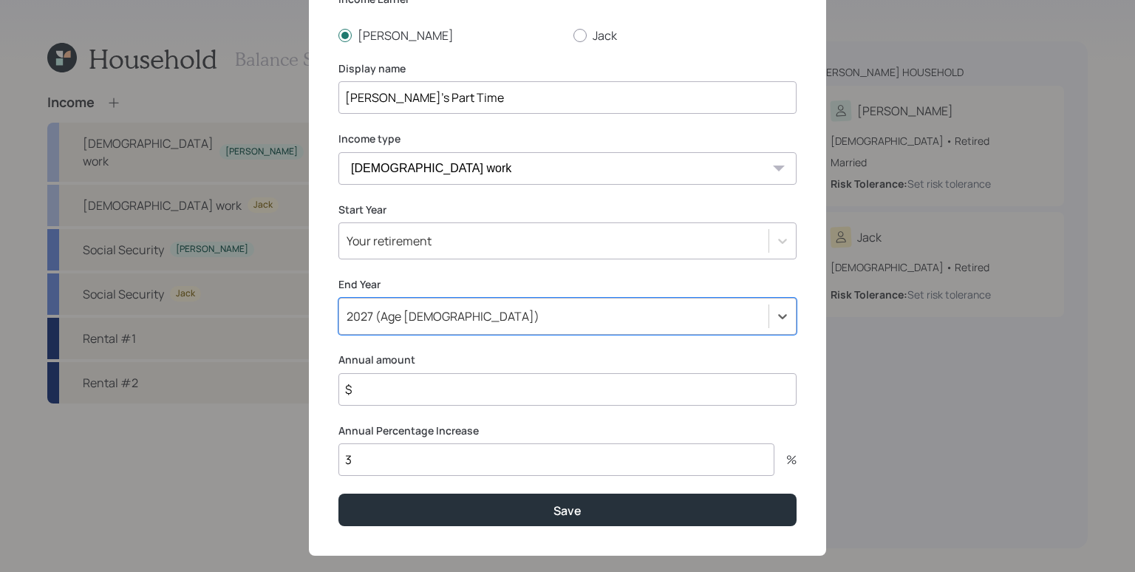
click at [423, 381] on input "$" at bounding box center [567, 389] width 458 height 33
drag, startPoint x: 393, startPoint y: 389, endPoint x: 353, endPoint y: 382, distance: 40.4
click at [351, 385] on input "$ 50,000" at bounding box center [567, 389] width 458 height 33
type input "$ 45,000"
click at [411, 421] on div "Add income details Income Earner [PERSON_NAME] Display name [PERSON_NAME]'s Par…" at bounding box center [567, 240] width 517 height 632
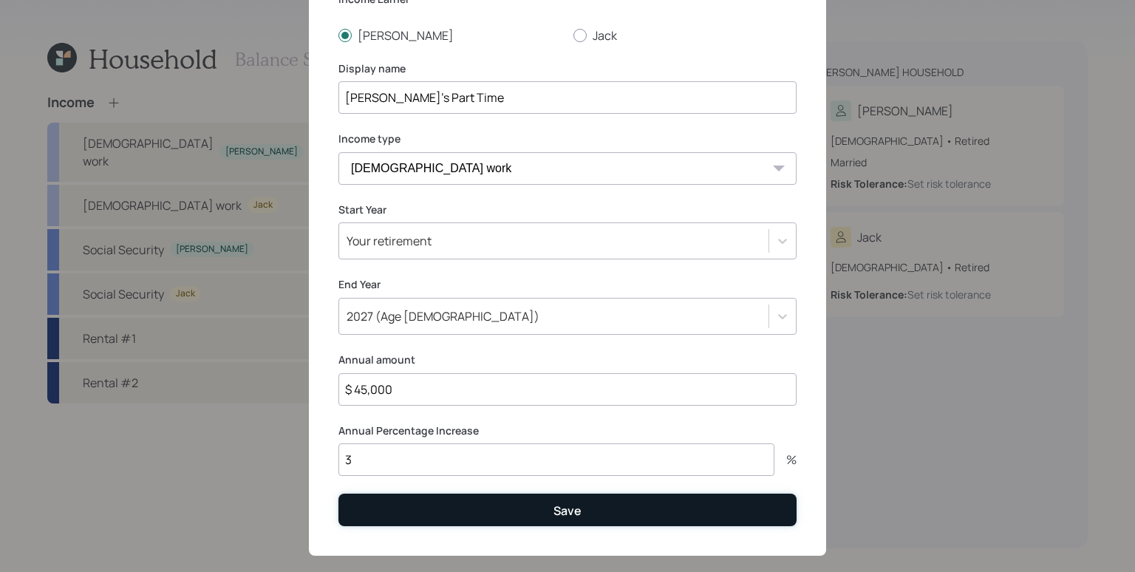
click at [500, 514] on button "Save" at bounding box center [567, 509] width 458 height 32
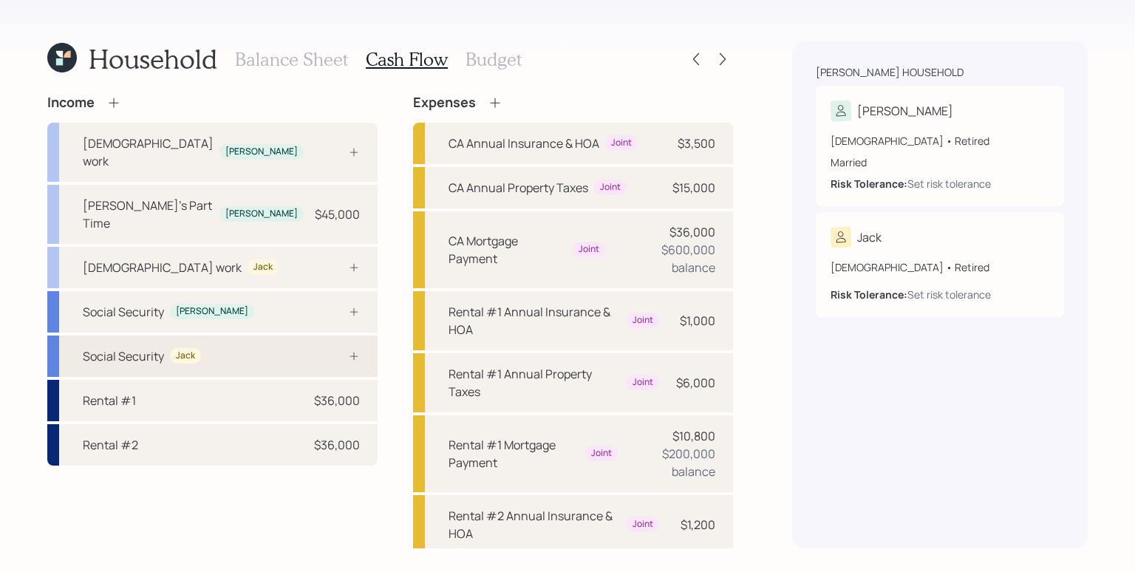
click at [322, 350] on div at bounding box center [337, 356] width 44 height 12
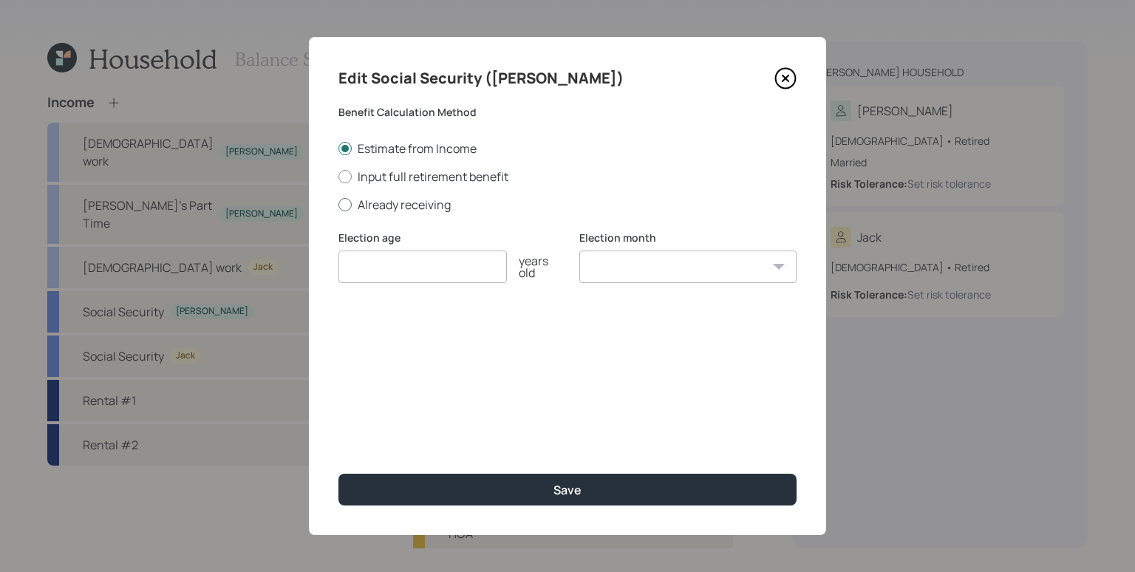
click at [377, 203] on label "Already receiving" at bounding box center [567, 204] width 458 height 16
click at [338, 204] on input "Already receiving" at bounding box center [338, 204] width 1 height 1
radio input "true"
click at [394, 270] on input "number" at bounding box center [422, 266] width 168 height 33
click at [396, 341] on input "$" at bounding box center [567, 337] width 458 height 33
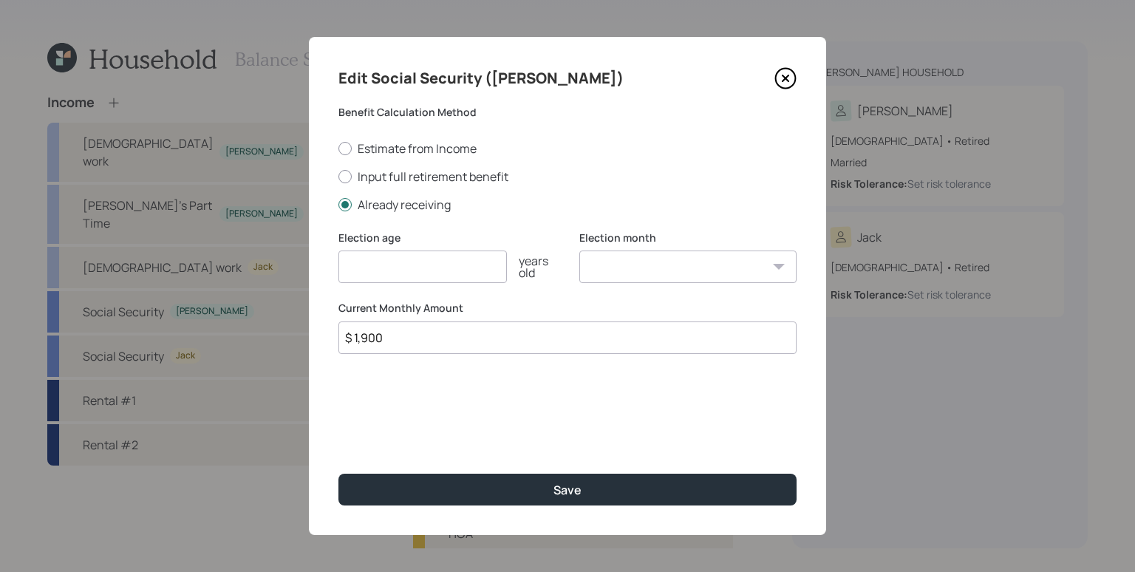
type input "$ 1,900"
click at [401, 261] on input "number" at bounding box center [422, 266] width 168 height 33
type input "62"
click at [719, 260] on select "January February March April May June July August September October November De…" at bounding box center [687, 266] width 217 height 33
select select "6"
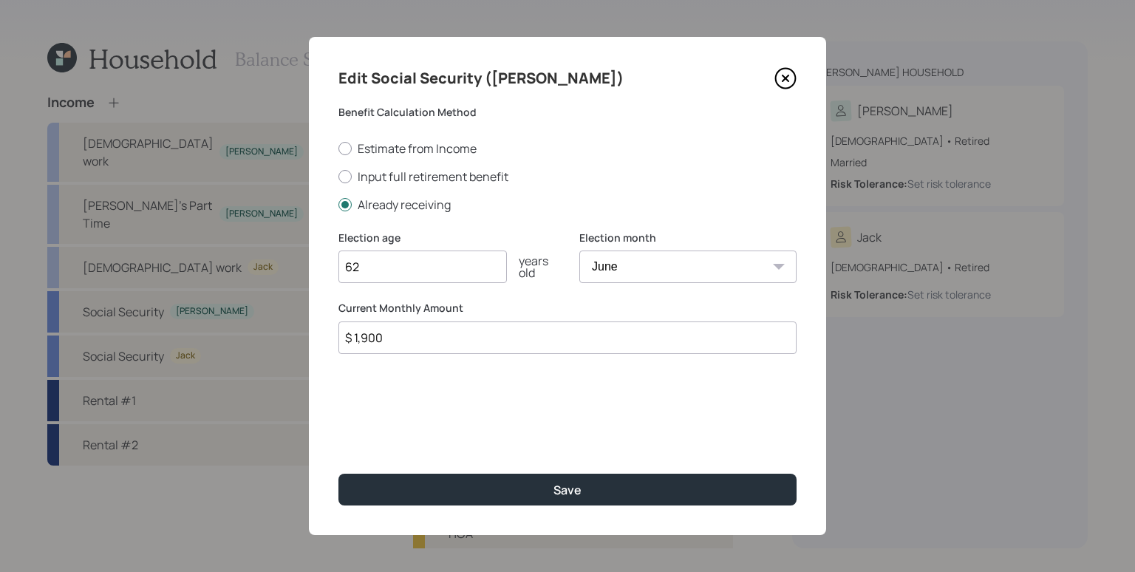
click at [579, 250] on select "January February March April May June July August September October November De…" at bounding box center [687, 266] width 217 height 33
drag, startPoint x: 615, startPoint y: 487, endPoint x: 627, endPoint y: 469, distance: 21.3
click at [615, 487] on button "Save" at bounding box center [567, 489] width 458 height 32
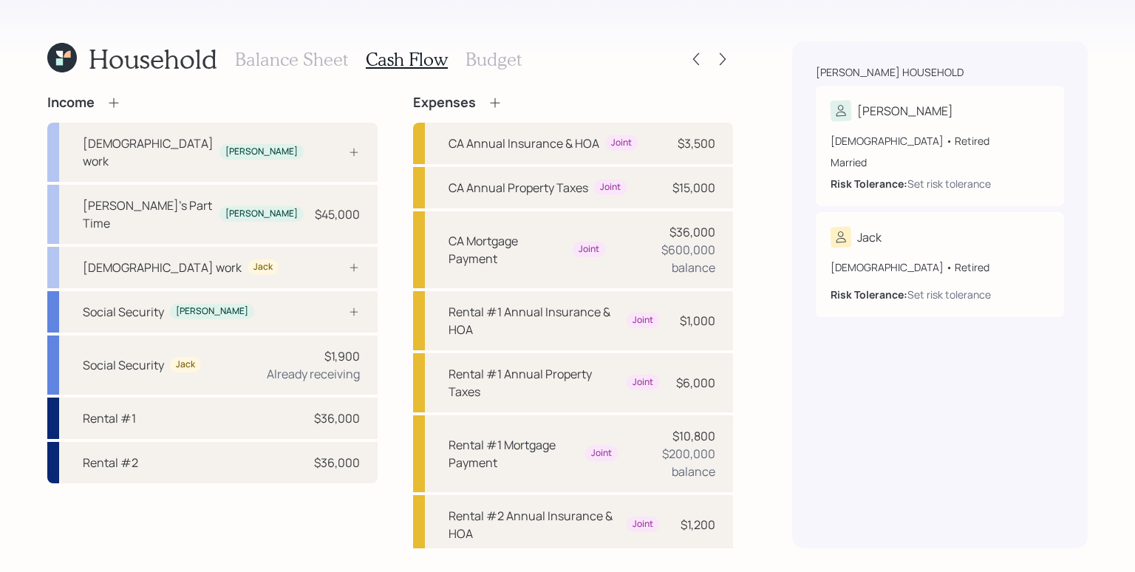
click at [112, 105] on icon at bounding box center [113, 102] width 15 height 15
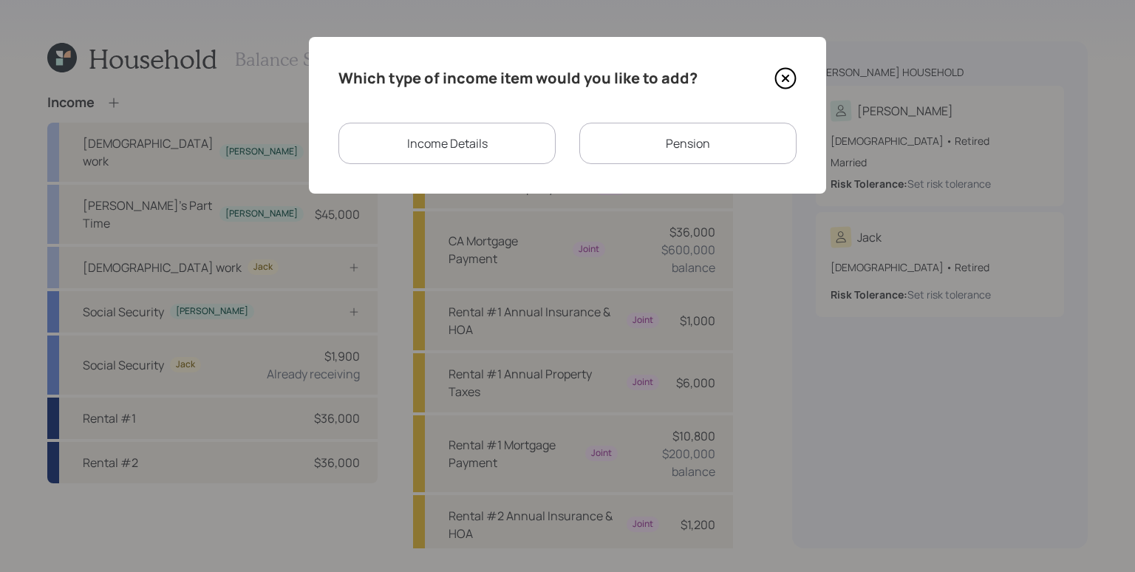
click at [680, 147] on div "Pension" at bounding box center [687, 143] width 217 height 41
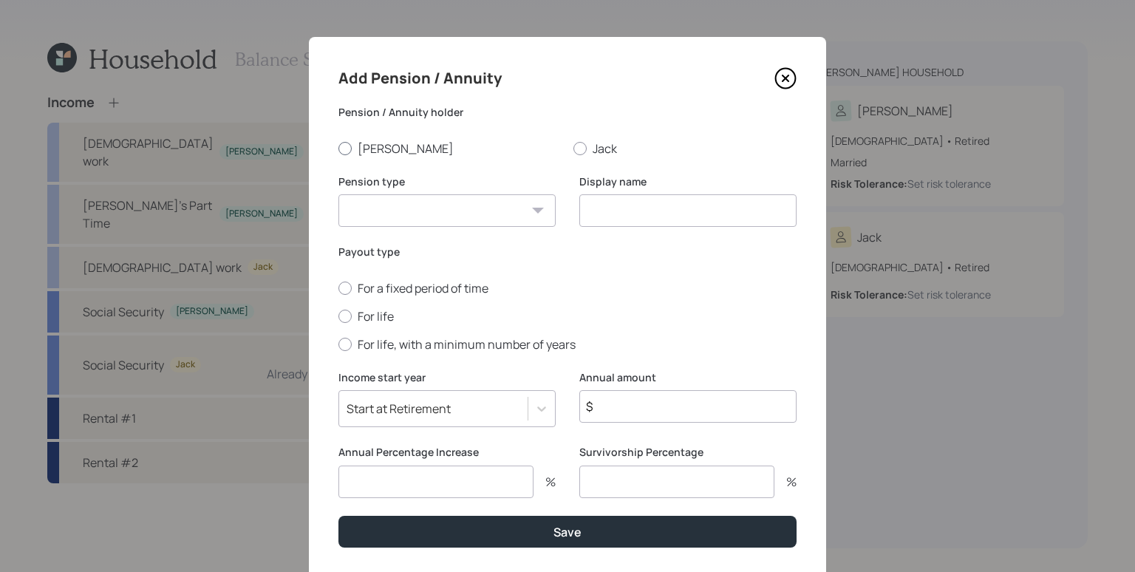
click at [365, 146] on label "[PERSON_NAME]" at bounding box center [449, 148] width 223 height 16
click at [338, 148] on input "[PERSON_NAME]" at bounding box center [338, 148] width 1 height 1
radio input "true"
click at [395, 211] on select "Pension Annuity" at bounding box center [446, 210] width 217 height 33
select select "pension"
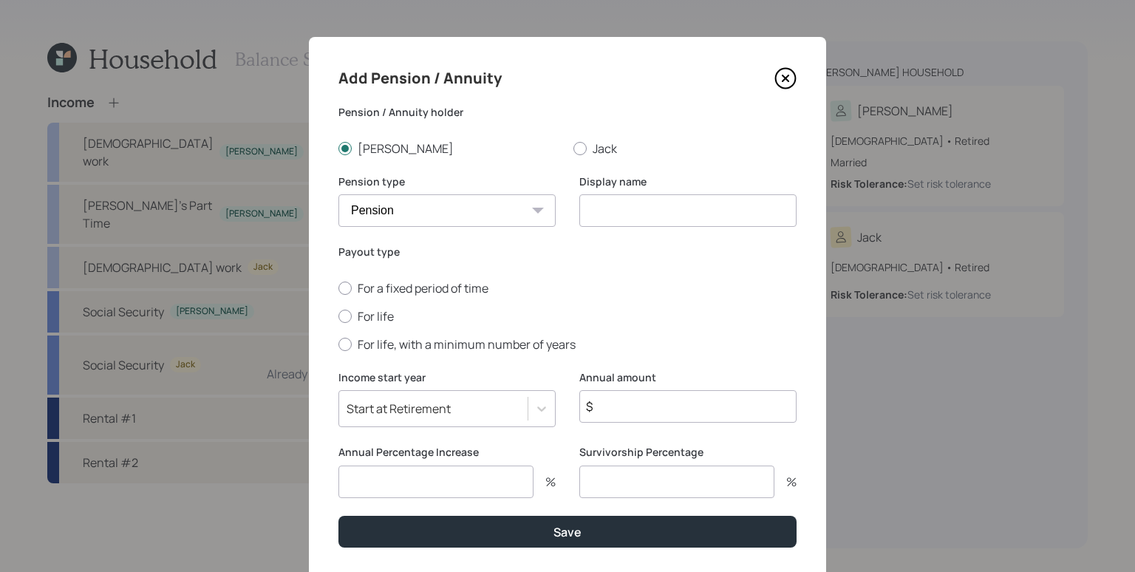
click at [338, 194] on select "Pension Annuity" at bounding box center [446, 210] width 217 height 33
click at [629, 211] on input at bounding box center [687, 210] width 217 height 33
type input "[PERSON_NAME]'s Pension"
click at [356, 312] on label "For life" at bounding box center [567, 316] width 458 height 16
click at [338, 315] on input "For life" at bounding box center [338, 315] width 1 height 1
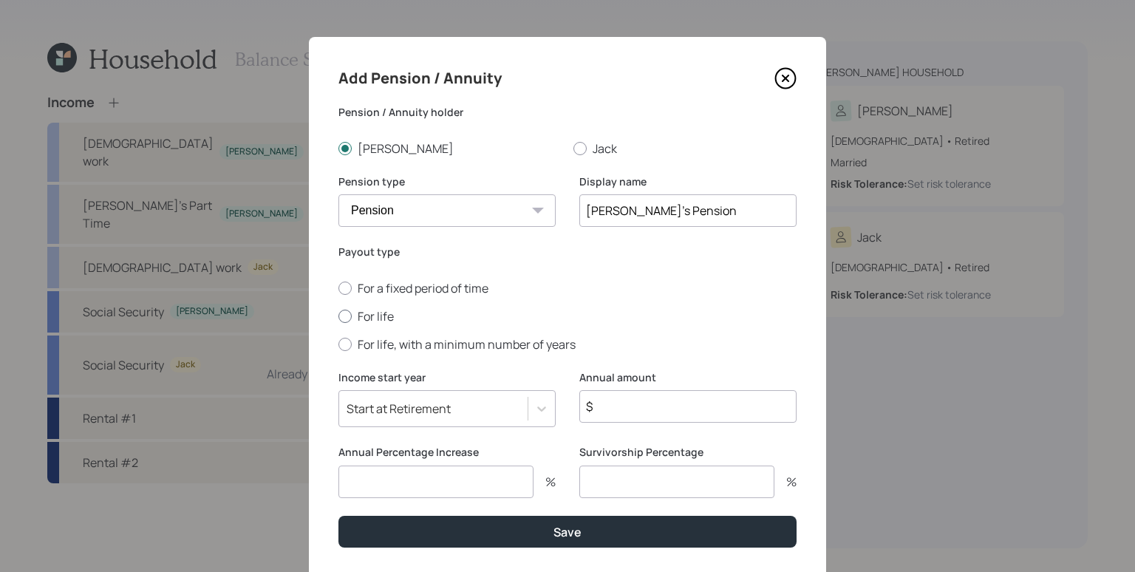
radio input "true"
click at [612, 412] on input "$" at bounding box center [687, 406] width 217 height 33
click at [609, 408] on input "$" at bounding box center [687, 406] width 217 height 33
type input "$ 96,000"
click at [431, 462] on div "Annual Percentage Increase %" at bounding box center [446, 471] width 217 height 53
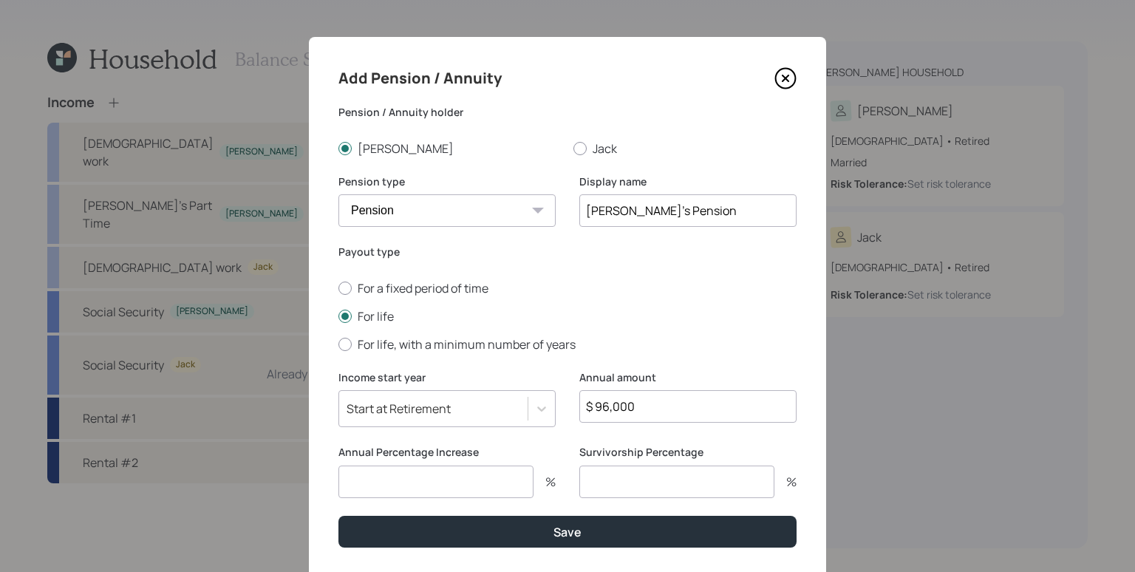
click at [433, 489] on input "number" at bounding box center [435, 481] width 195 height 33
type input "2"
click at [541, 442] on div "Income start year Start at Retirement" at bounding box center [446, 407] width 217 height 75
click at [602, 476] on input "number" at bounding box center [676, 481] width 195 height 33
click at [585, 477] on input "number" at bounding box center [676, 481] width 195 height 33
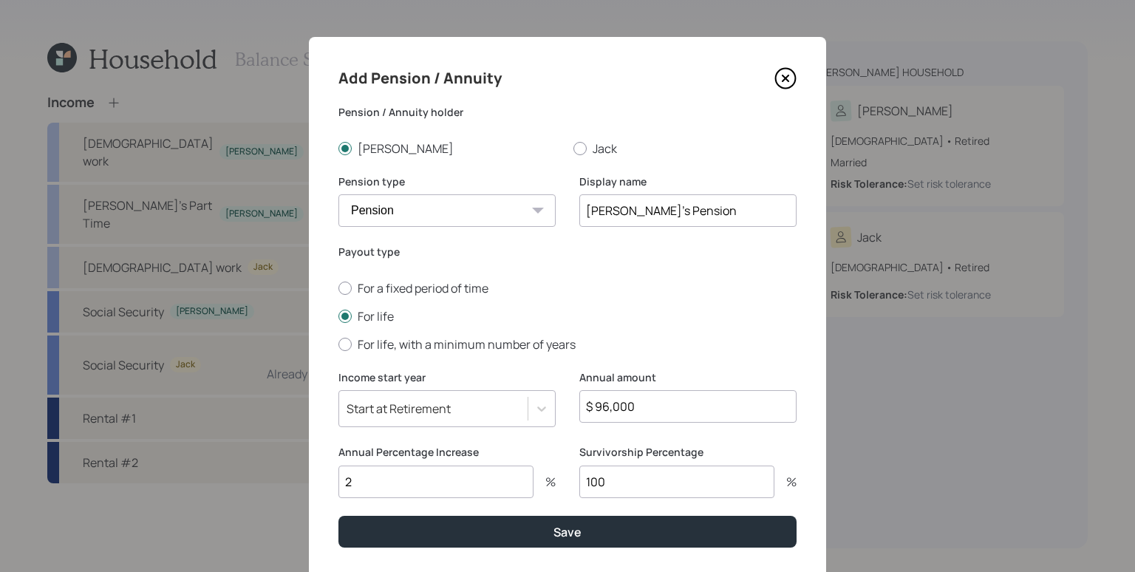
type input "100"
click at [338, 516] on button "Save" at bounding box center [567, 532] width 458 height 32
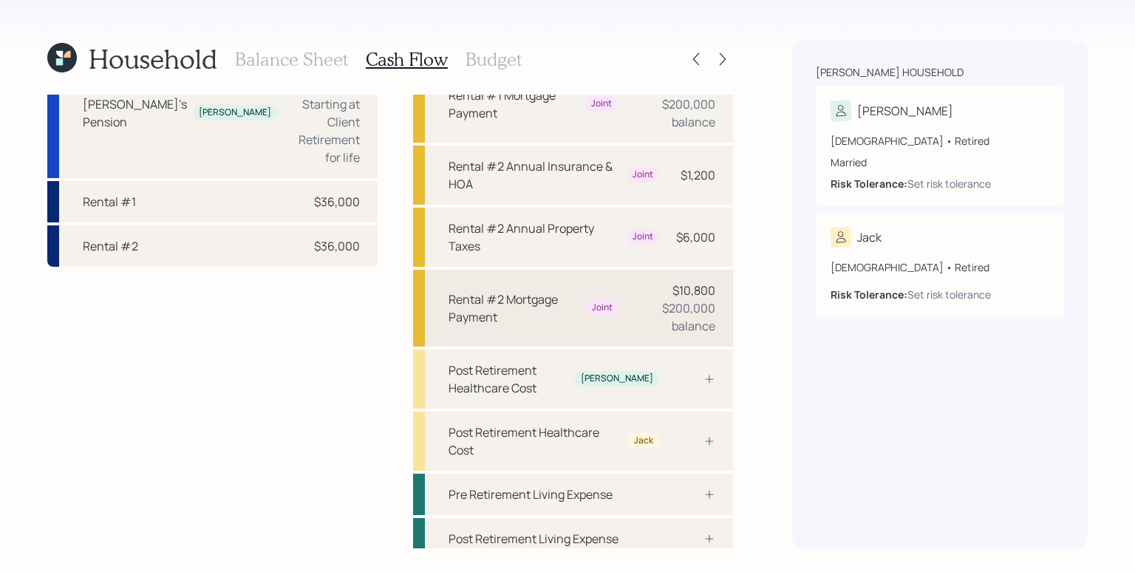
scroll to position [360, 0]
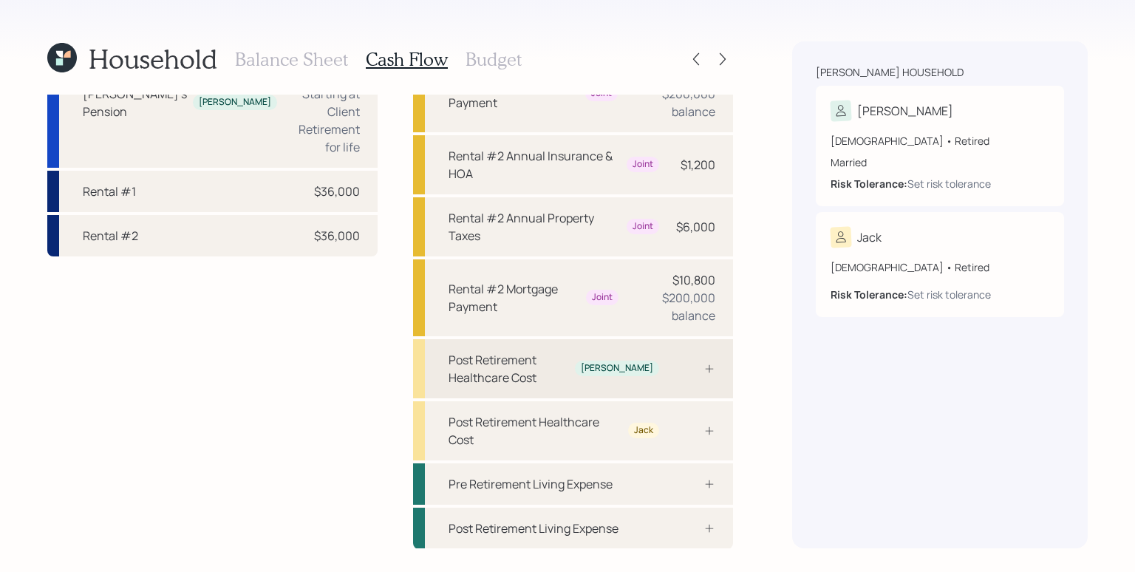
click at [685, 367] on div at bounding box center [693, 369] width 44 height 12
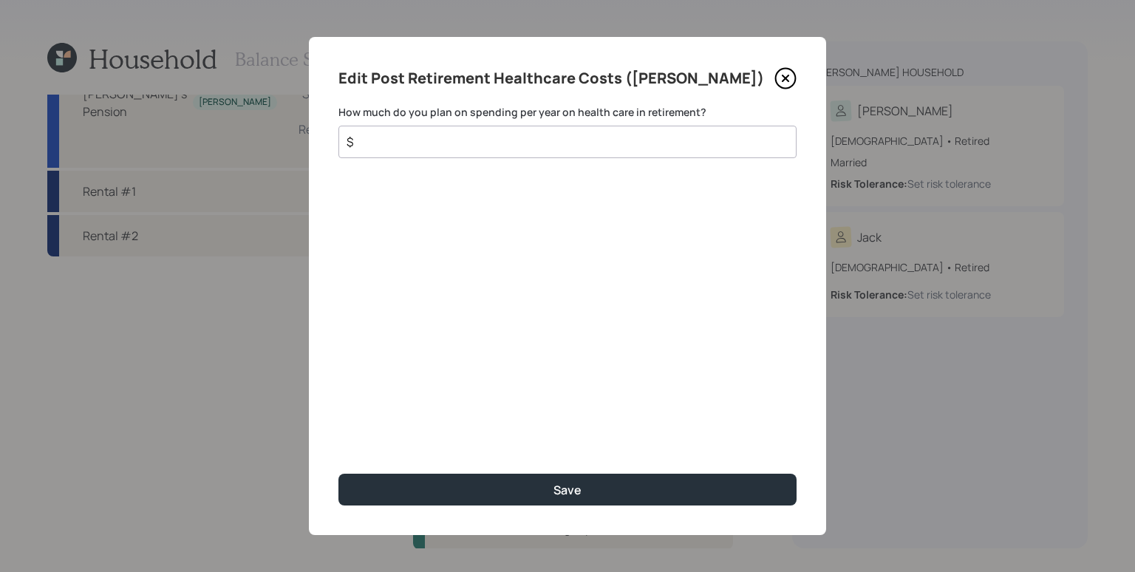
click at [541, 146] on input "$" at bounding box center [561, 142] width 433 height 18
type input "$ 800"
click at [338, 473] on button "Save" at bounding box center [567, 489] width 458 height 32
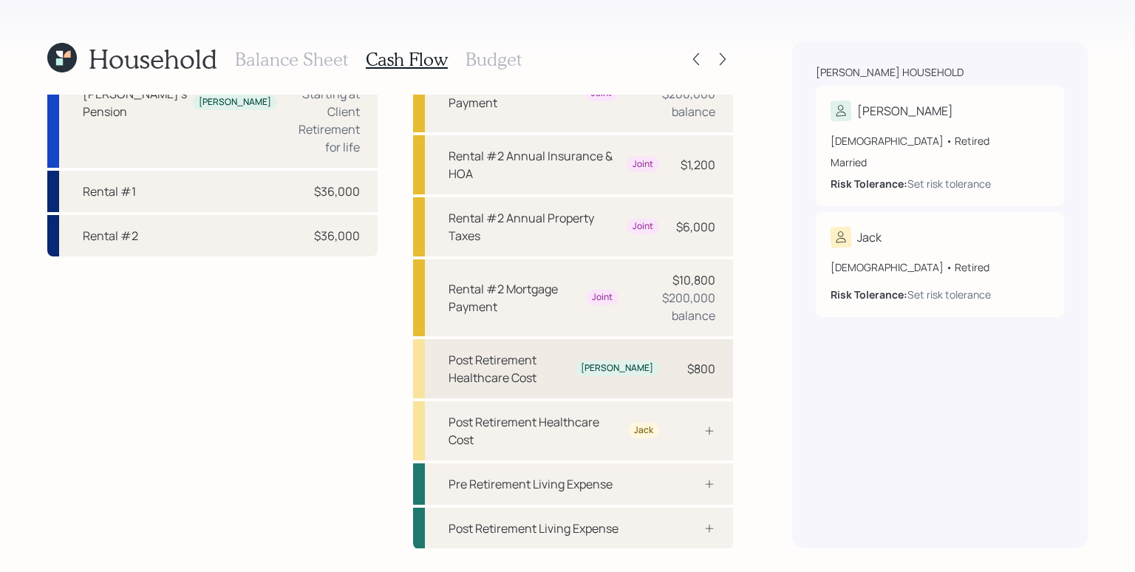
click at [684, 350] on div "Post Retirement Healthcare Cost [PERSON_NAME] $800" at bounding box center [573, 368] width 320 height 59
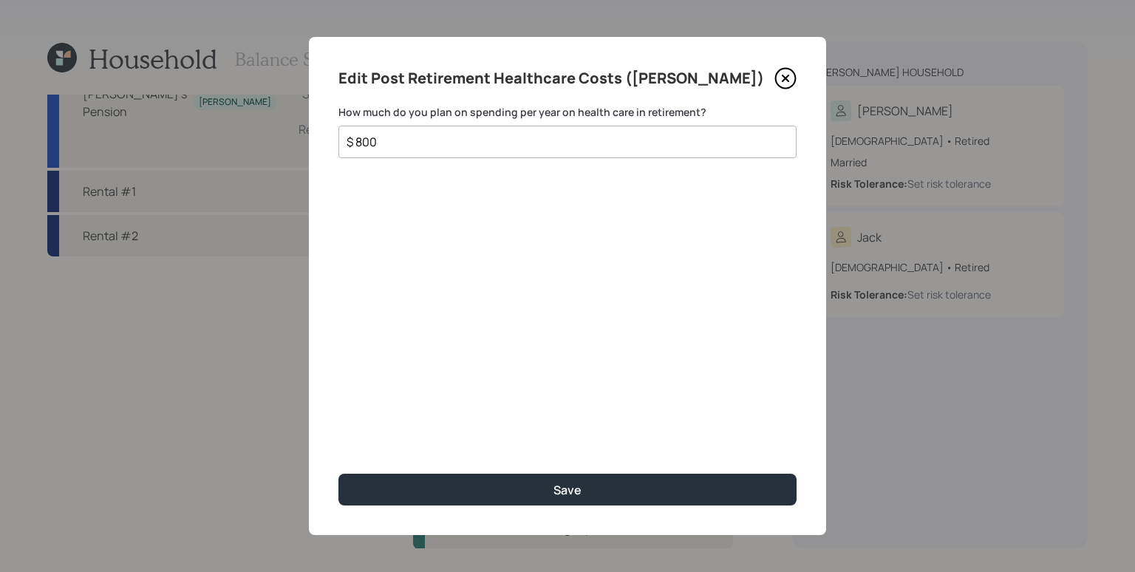
click at [476, 151] on div "$ 800" at bounding box center [567, 142] width 458 height 33
click at [479, 146] on input "$ 800" at bounding box center [561, 142] width 433 height 18
type input "$ 9,600"
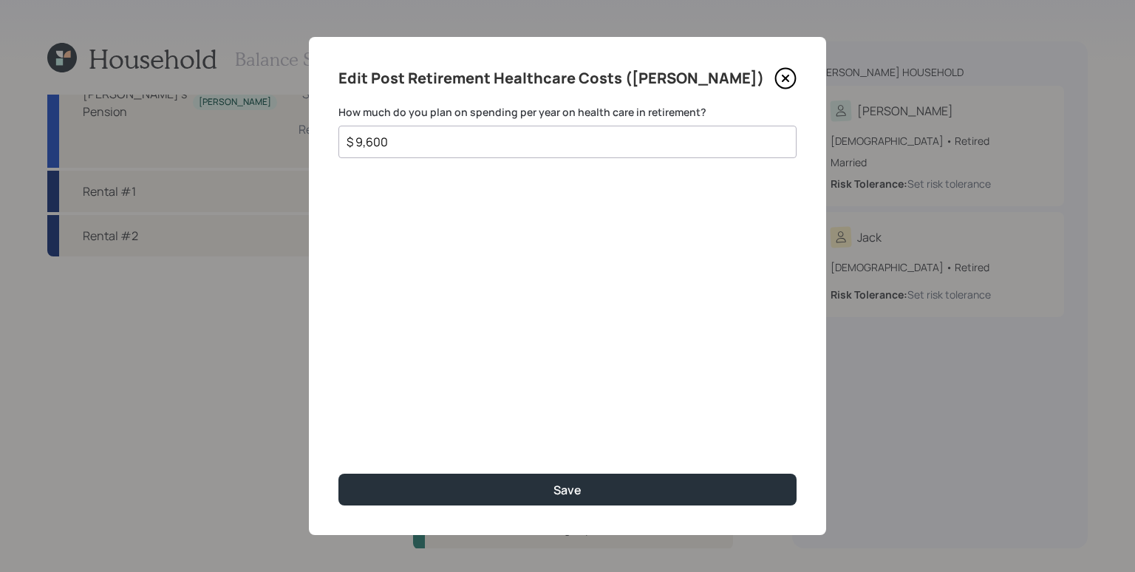
click at [338, 473] on button "Save" at bounding box center [567, 489] width 458 height 32
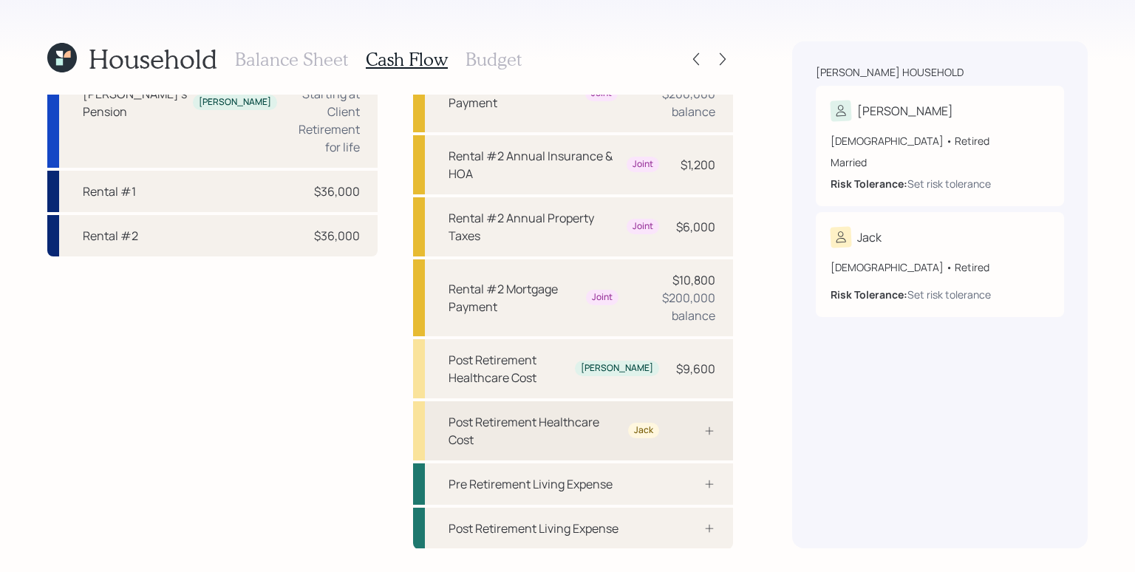
click at [705, 428] on icon at bounding box center [709, 431] width 12 height 12
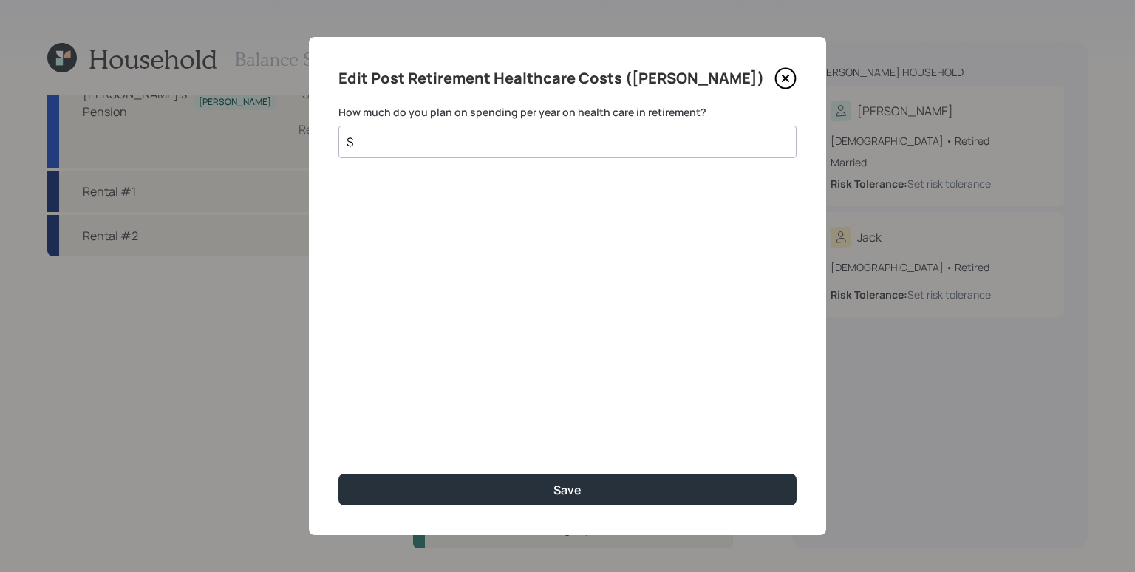
click at [463, 151] on div "$" at bounding box center [567, 142] width 458 height 33
click at [475, 148] on input "$" at bounding box center [561, 142] width 433 height 18
type input "$ 2,220"
click at [338, 473] on button "Save" at bounding box center [567, 489] width 458 height 32
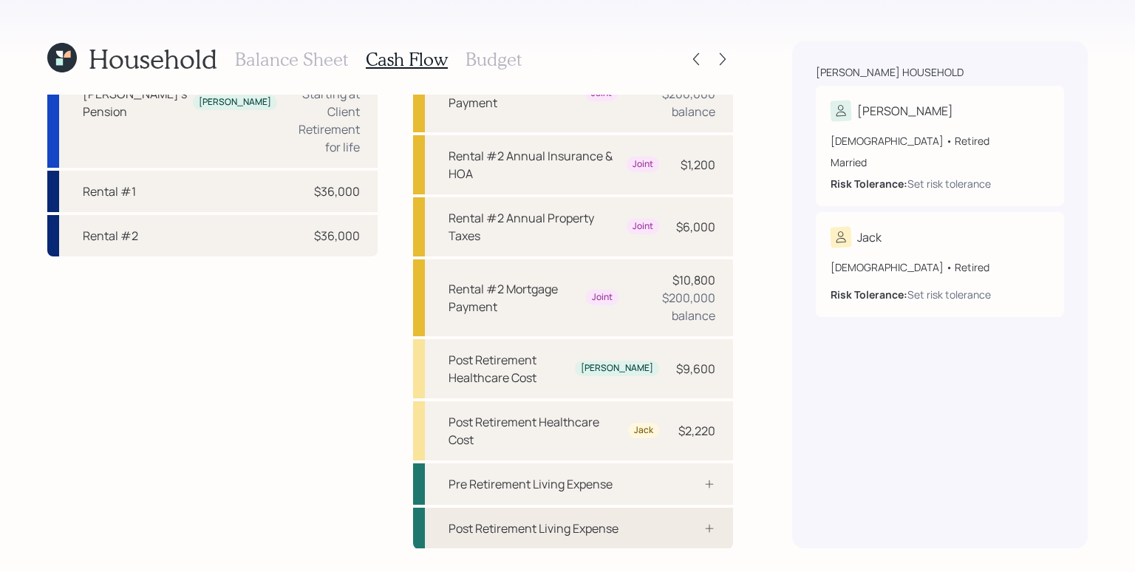
click at [534, 537] on div "Post Retirement Living Expense" at bounding box center [573, 527] width 320 height 41
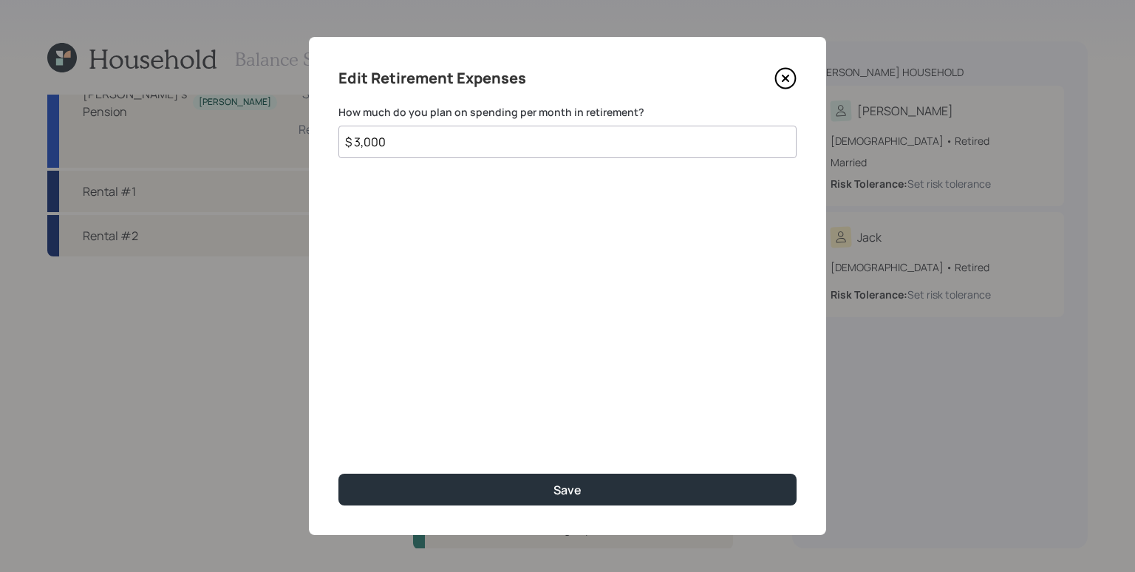
type input "$ 3,000"
click at [338, 473] on button "Save" at bounding box center [567, 489] width 458 height 32
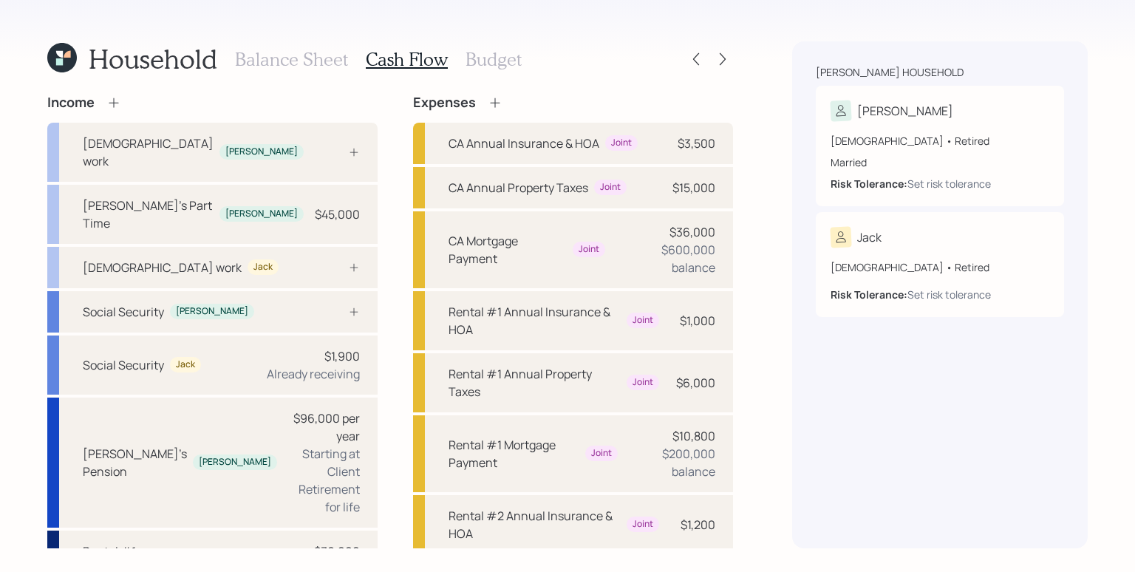
click at [488, 103] on icon at bounding box center [495, 102] width 15 height 15
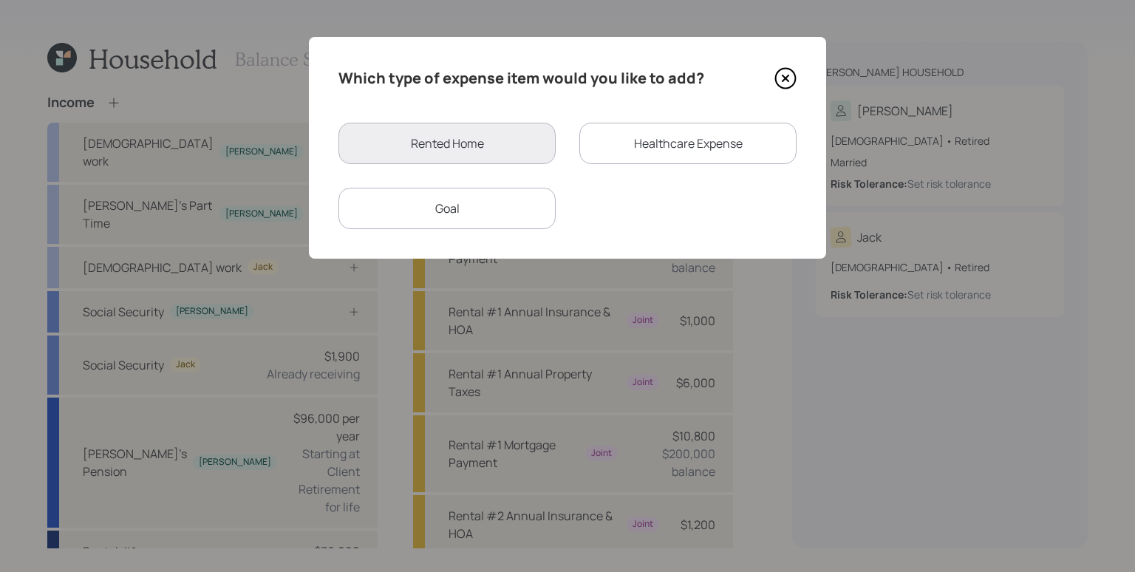
click at [511, 211] on div "Goal" at bounding box center [446, 208] width 217 height 41
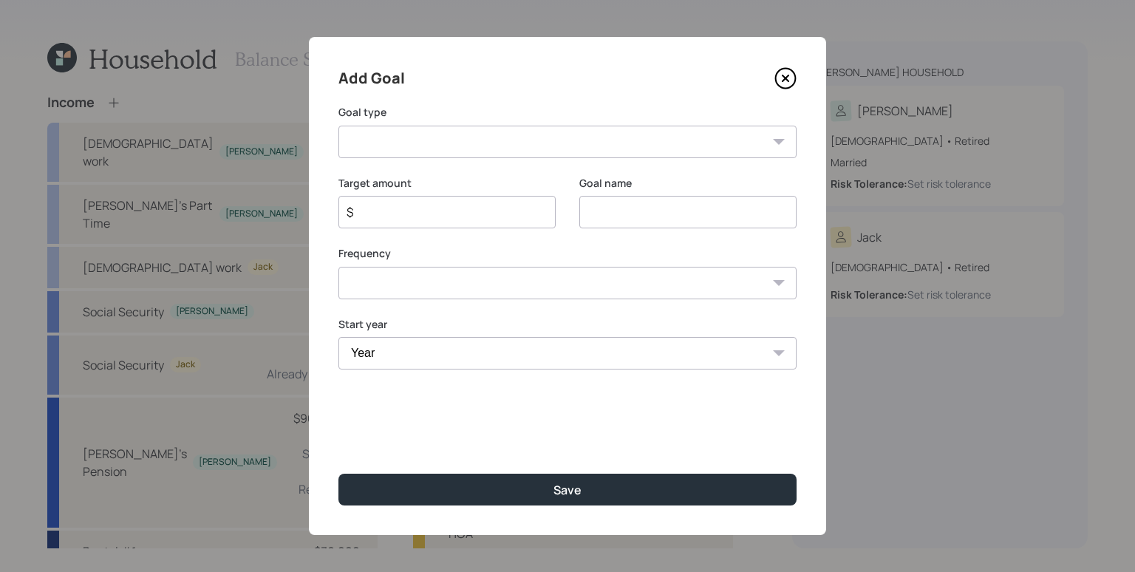
click at [480, 140] on select "Create an emergency fund Donate to charity Purchase a home Make a purchase Supp…" at bounding box center [567, 142] width 458 height 33
select select "vacation"
click at [338, 126] on select "Create an emergency fund Donate to charity Purchase a home Make a purchase Supp…" at bounding box center [567, 142] width 458 height 33
type input "Plan for travel"
click at [437, 219] on input "$" at bounding box center [441, 212] width 192 height 18
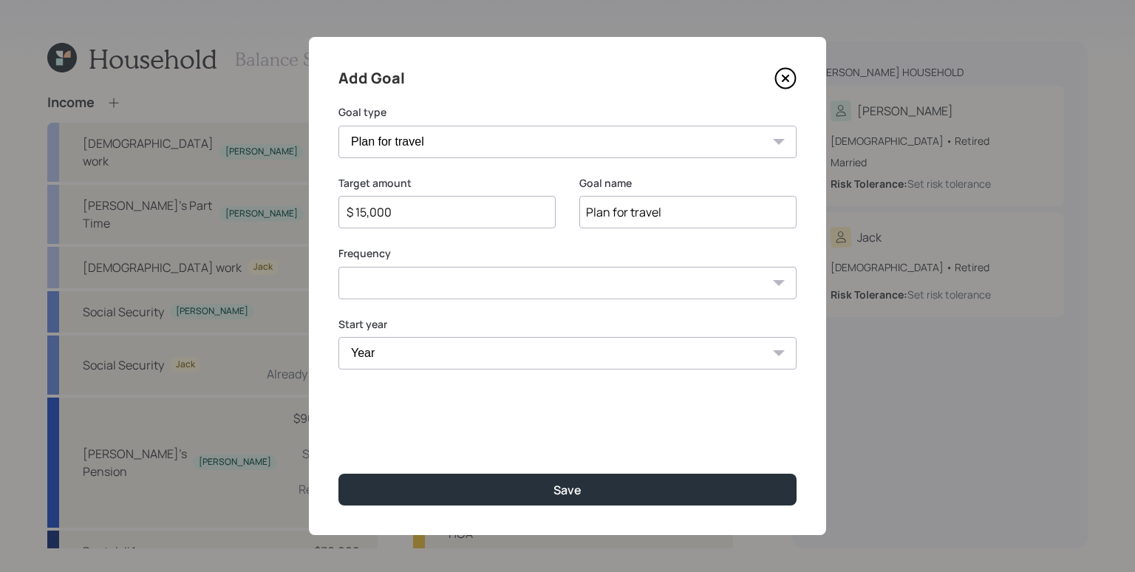
type input "$ 15,000"
click at [511, 279] on select "One time Every 1 year Every 2 years Every 3 years Every 4 years Every 5 years E…" at bounding box center [567, 283] width 458 height 33
select select "1"
click at [338, 267] on select "One time Every 1 year Every 2 years Every 3 years Every 4 years Every 5 years E…" at bounding box center [567, 283] width 458 height 33
click at [423, 354] on select "Year [DATE] 2026 2027 2028 2029 2030 2031 2032 2033 2034 2035 2036 2037 2038 20…" at bounding box center [567, 353] width 458 height 33
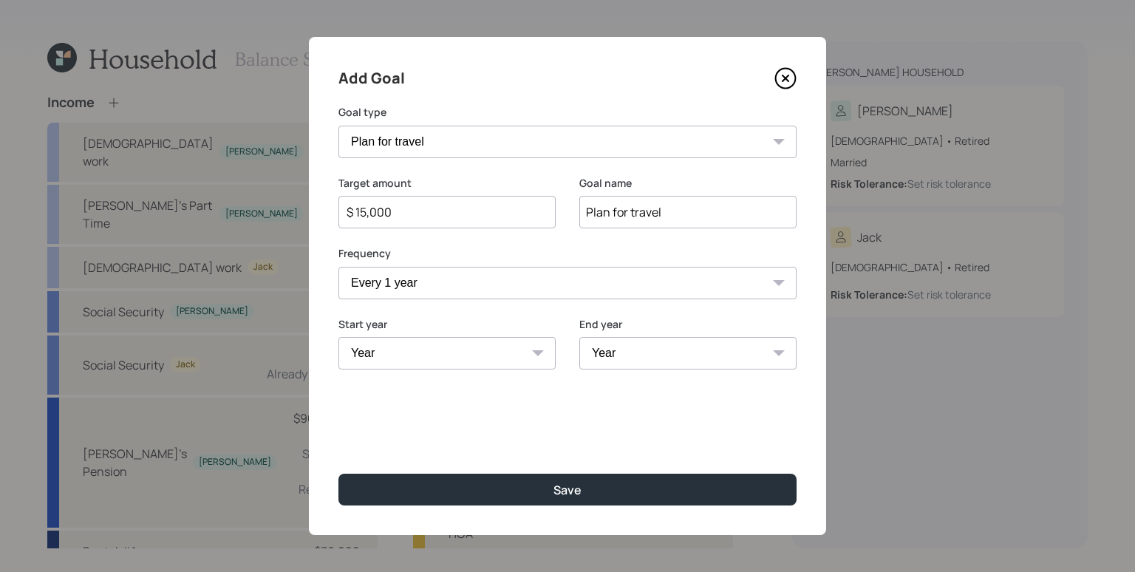
select select "2025"
click at [338, 337] on select "Year [DATE] 2026 2027 2028 2029 2030 2031 2032 2033 2034 2035 2036 2037 2038 20…" at bounding box center [446, 353] width 217 height 33
click at [691, 366] on select "Year [DATE] 2026 2027 2028 2029 2030 2031 2032 2033 2034 2035 2036 2037 2038 20…" at bounding box center [687, 353] width 217 height 33
select select "2035"
click at [579, 337] on select "Year [DATE] 2026 2027 2028 2029 2030 2031 2032 2033 2034 2035 2036 2037 2038 20…" at bounding box center [687, 353] width 217 height 33
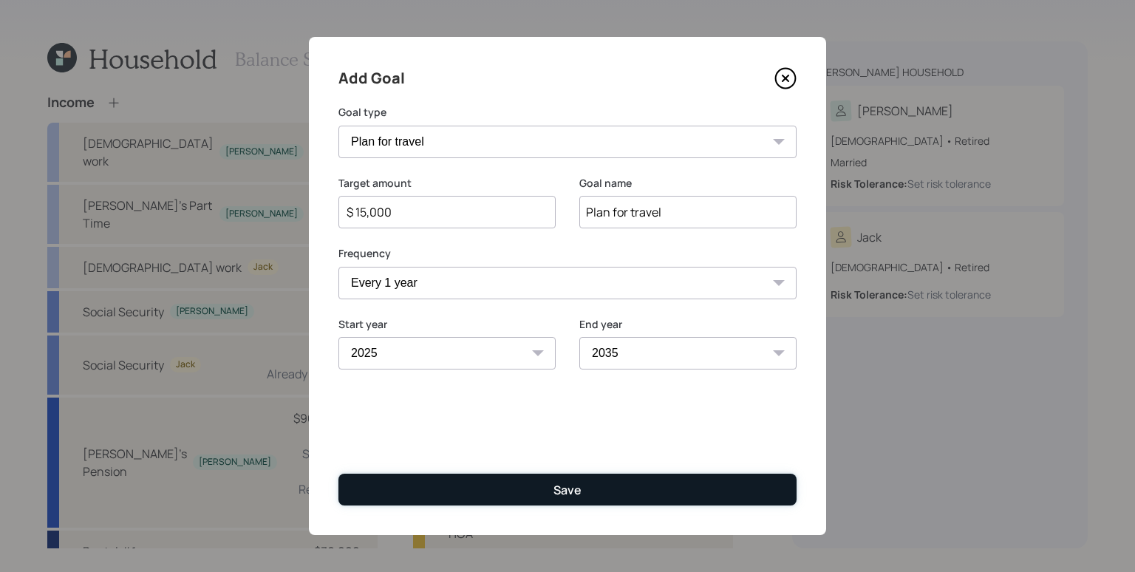
click at [585, 495] on button "Save" at bounding box center [567, 489] width 458 height 32
type input "$"
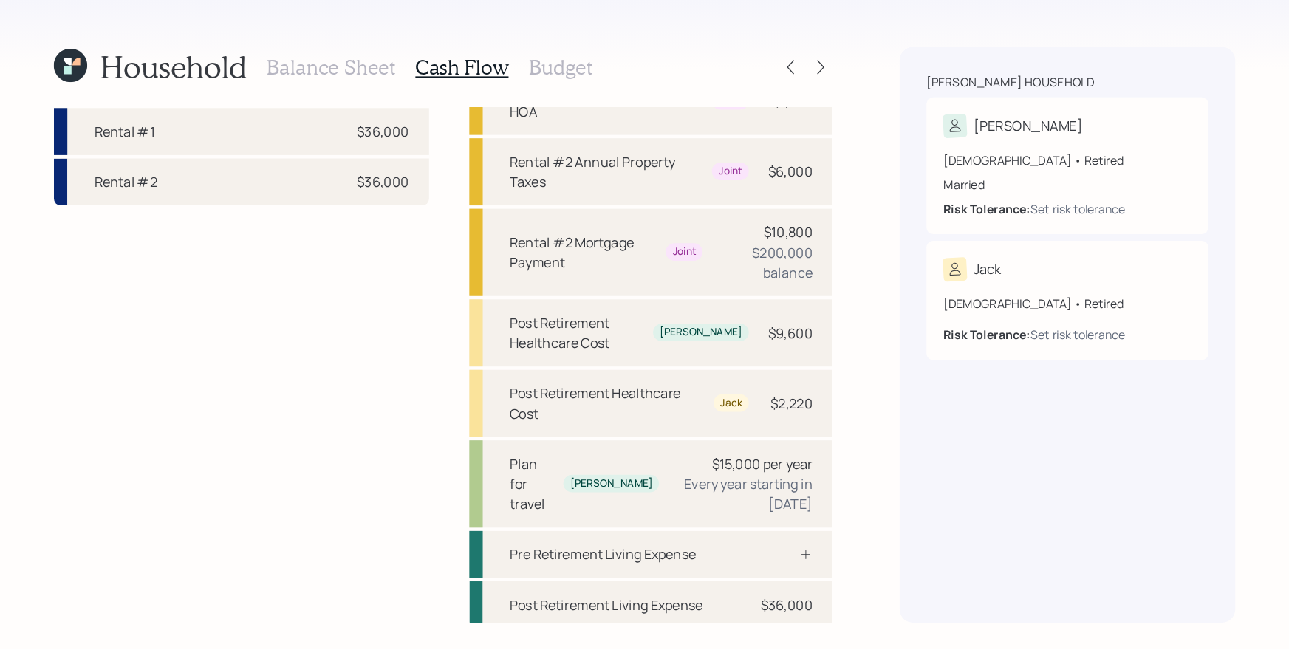
scroll to position [440, 0]
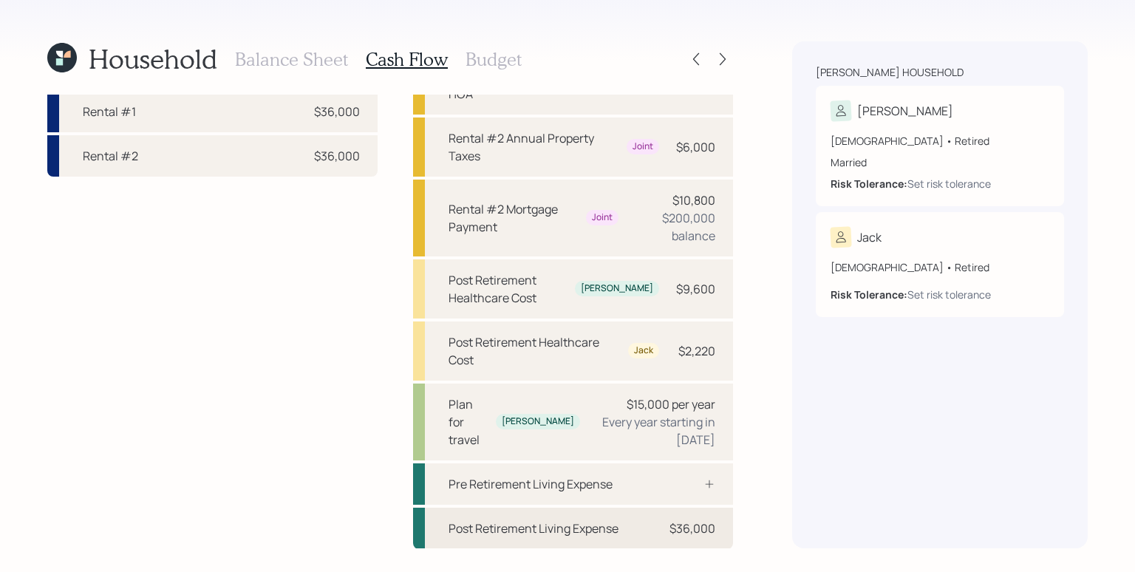
click at [689, 528] on div "$36,000" at bounding box center [692, 528] width 46 height 18
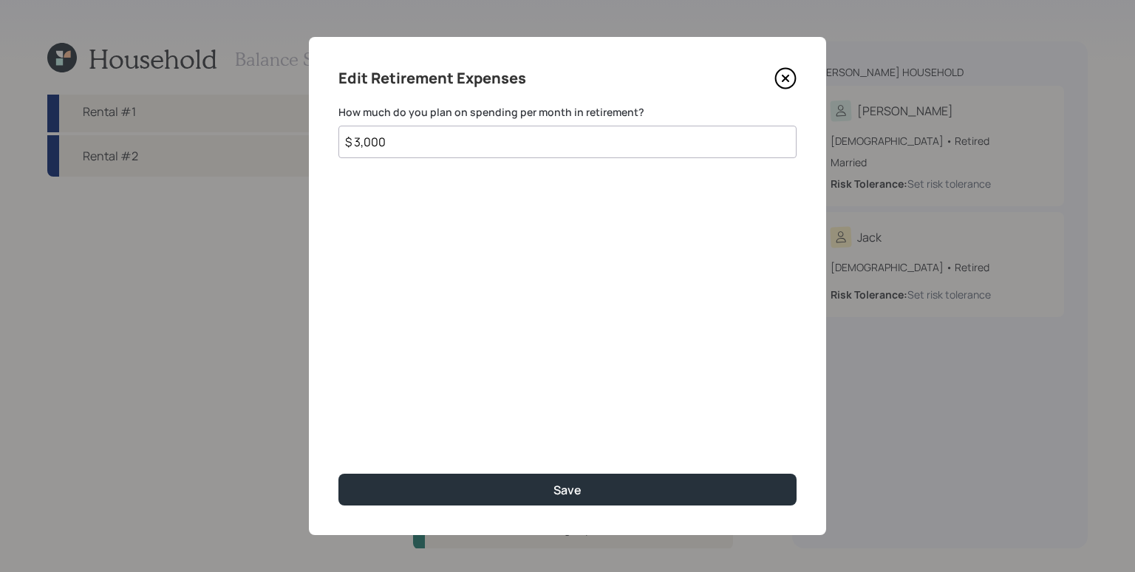
drag, startPoint x: 415, startPoint y: 137, endPoint x: 363, endPoint y: 136, distance: 51.7
click at [363, 136] on input "$ 3,000" at bounding box center [567, 142] width 458 height 33
type input "$ 3,300"
click at [338, 473] on button "Save" at bounding box center [567, 489] width 458 height 32
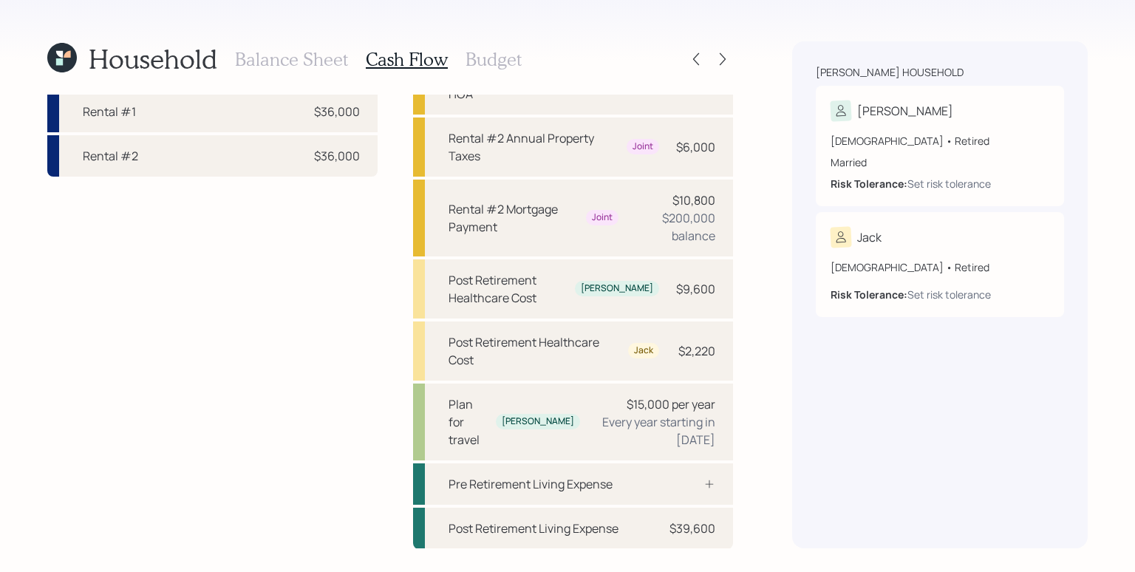
click at [770, 126] on div "Household Balance Sheet Cash Flow Budget Income [DEMOGRAPHIC_DATA] work [PERSON…" at bounding box center [567, 286] width 1135 height 572
click at [725, 59] on icon at bounding box center [722, 59] width 15 height 15
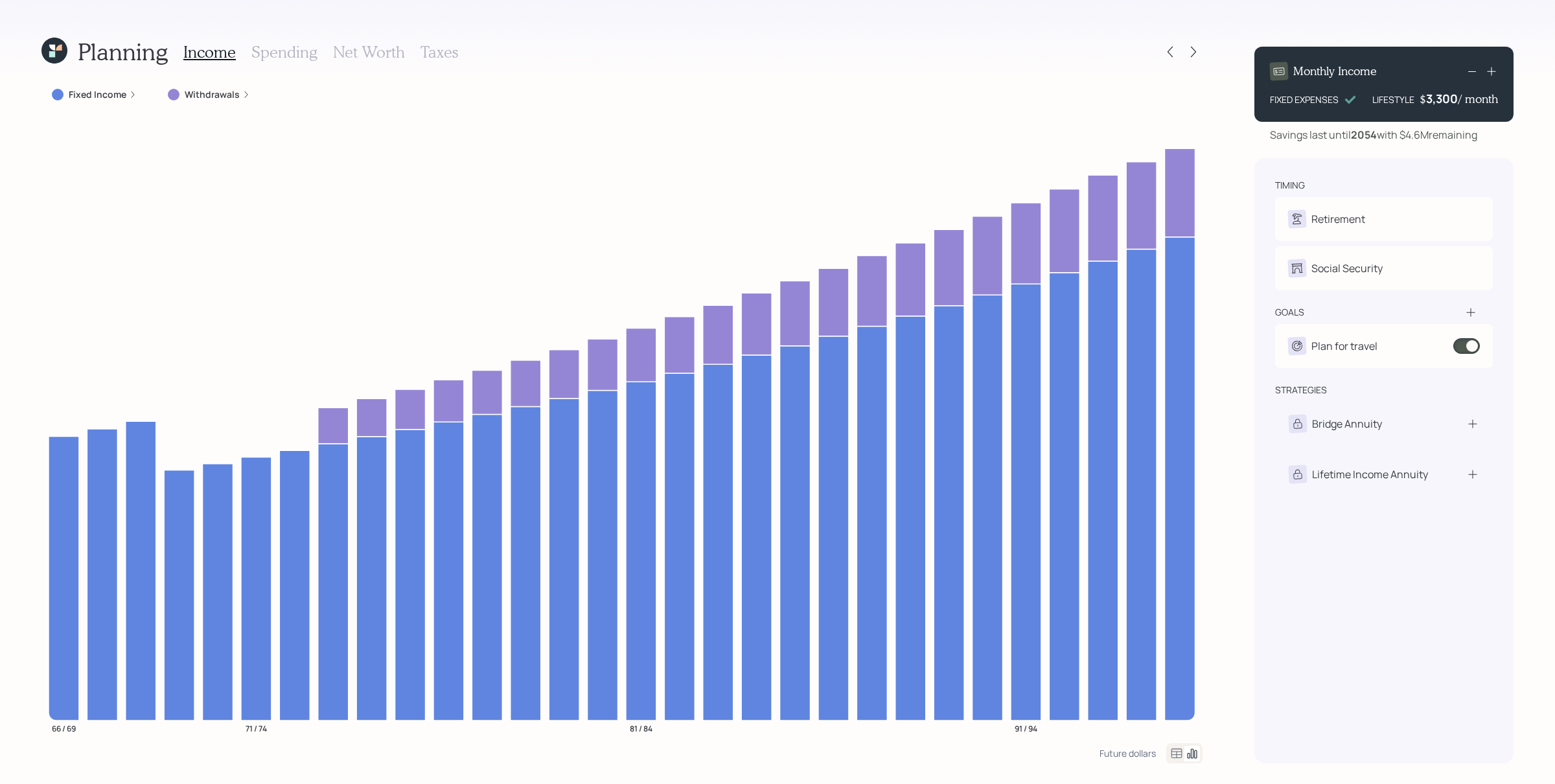
click at [130, 94] on icon at bounding box center [132, 94] width 8 height 8
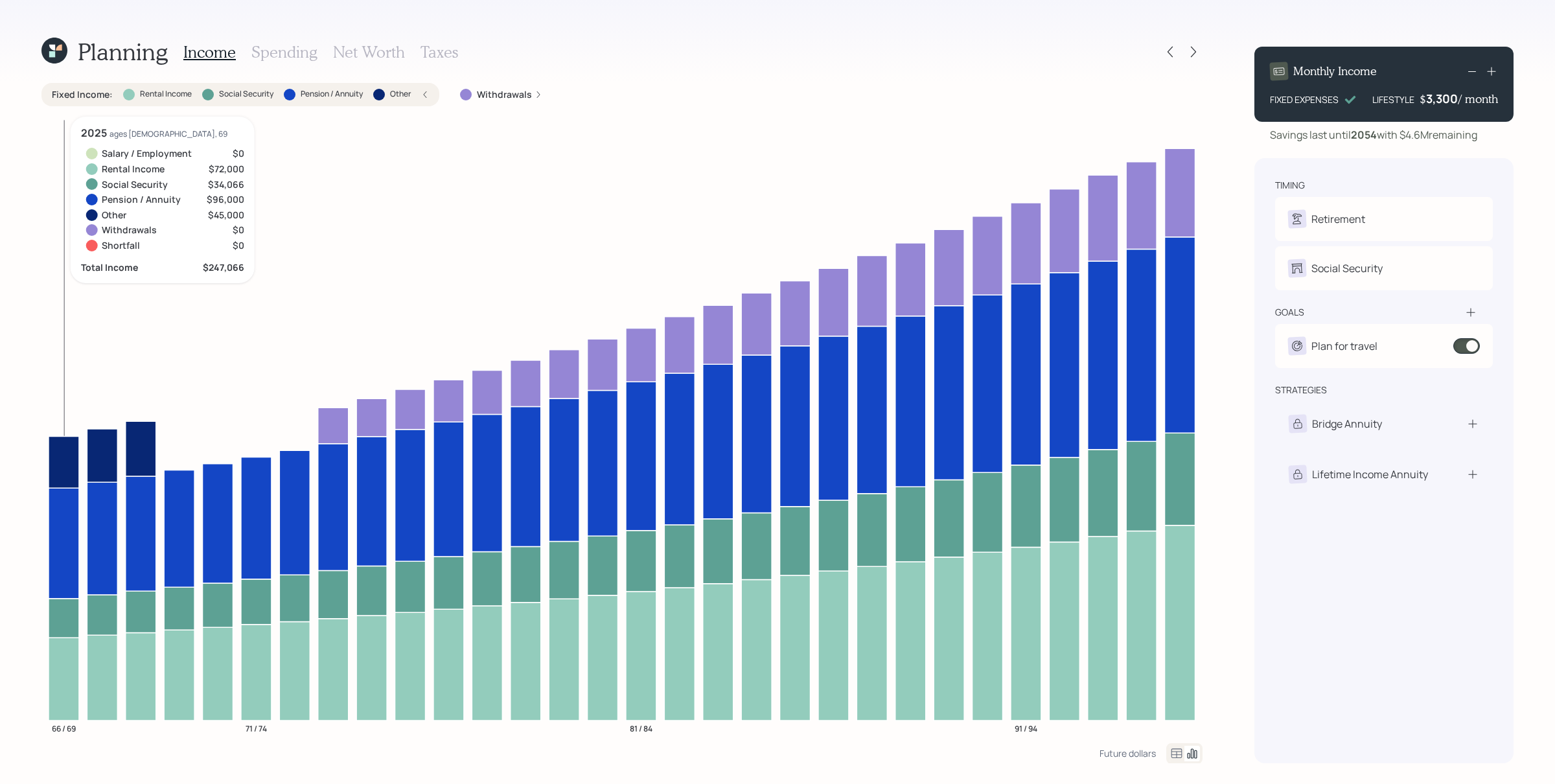
click at [54, 460] on icon at bounding box center [63, 461] width 31 height 52
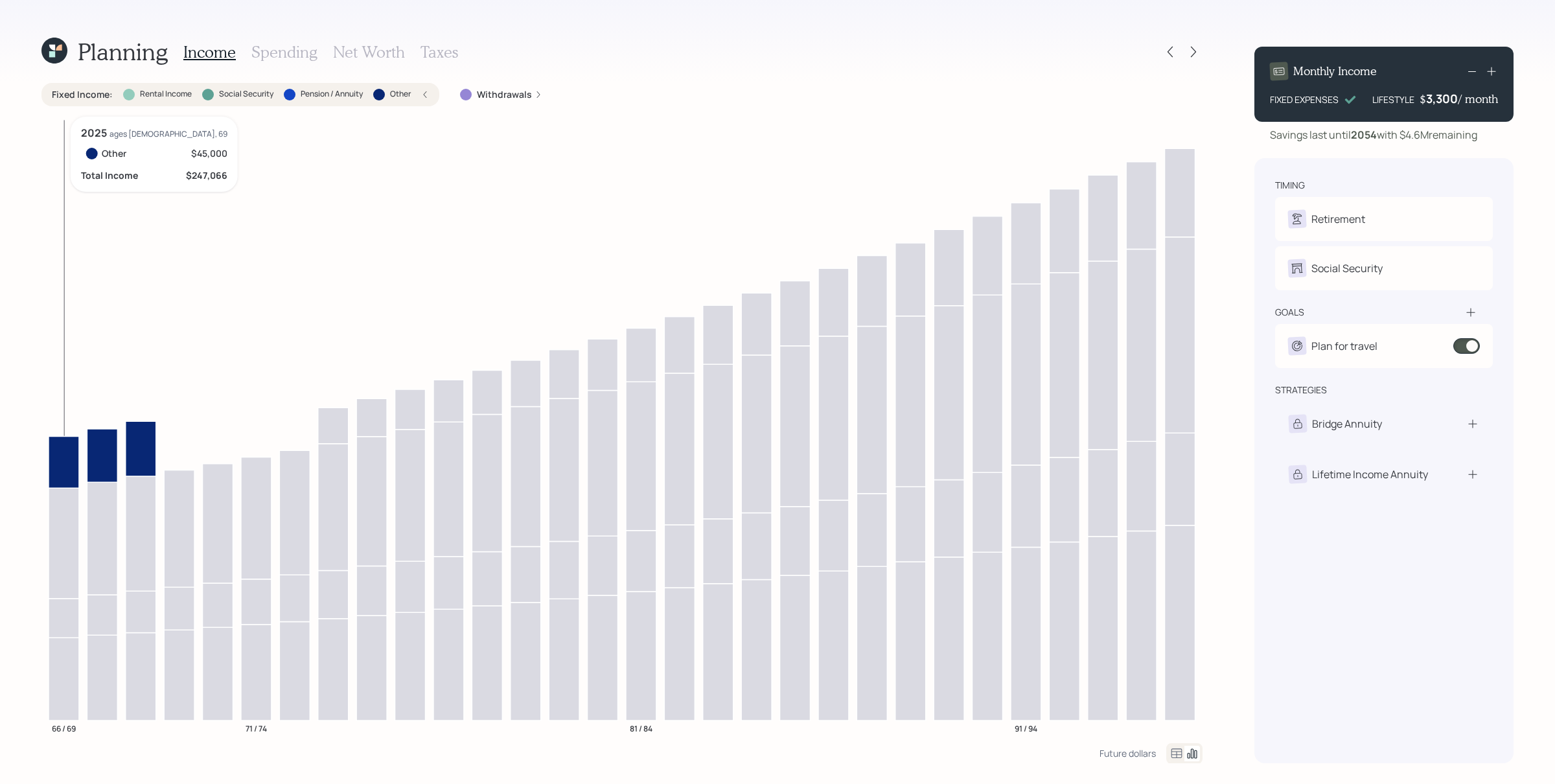
click at [63, 465] on icon at bounding box center [63, 461] width 31 height 52
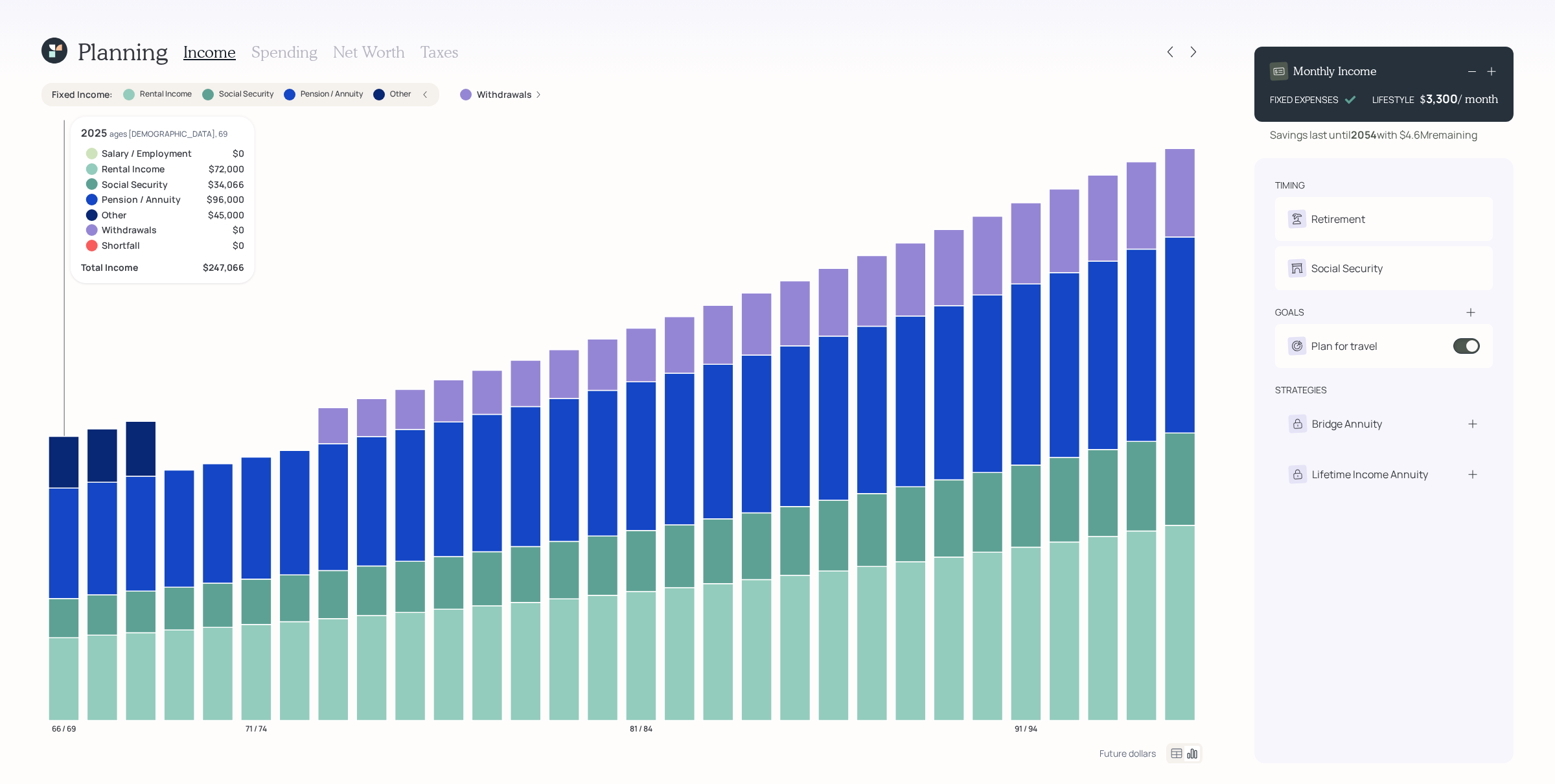
click at [62, 465] on icon at bounding box center [63, 461] width 31 height 52
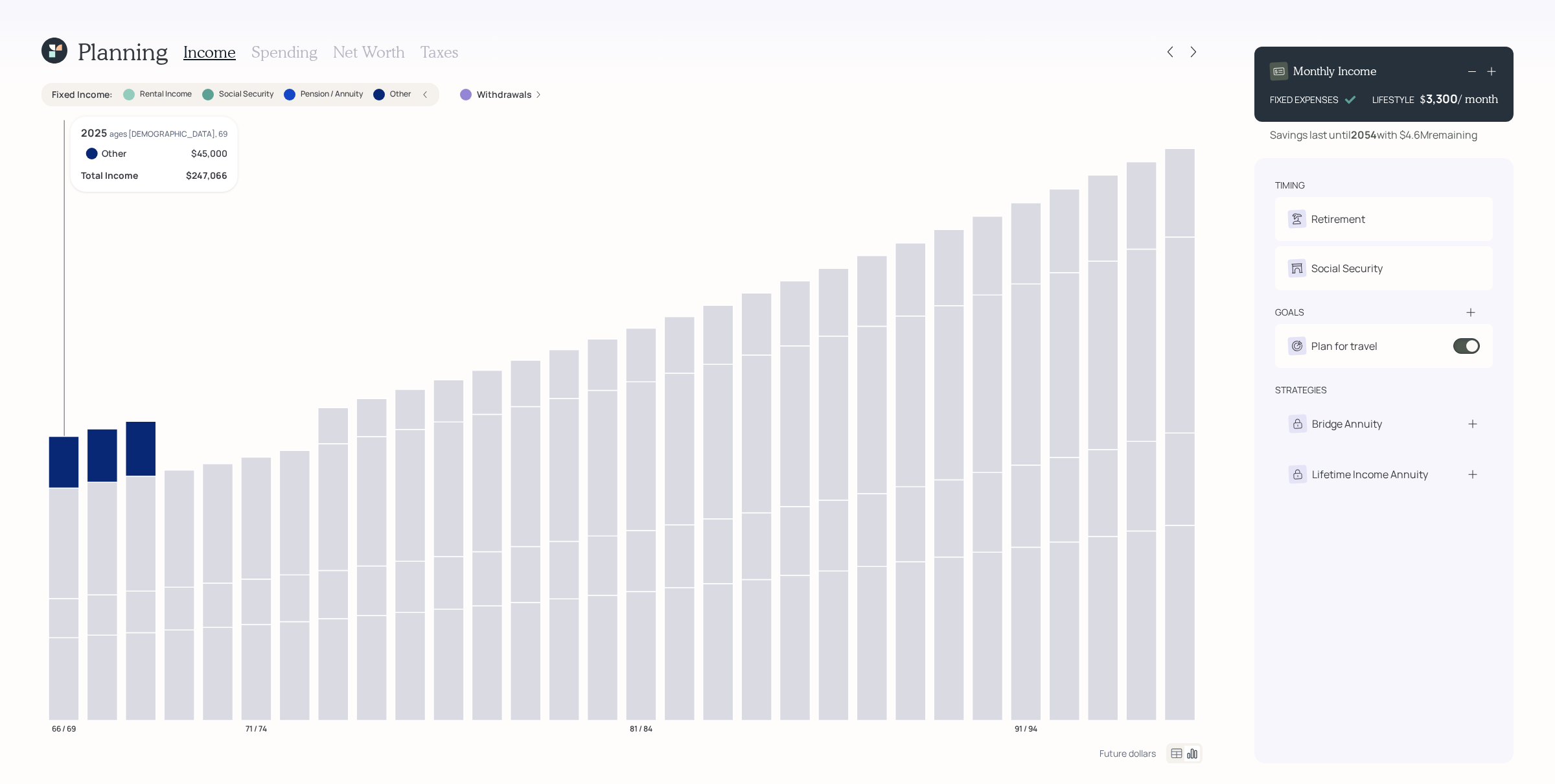
click at [62, 465] on icon at bounding box center [63, 461] width 31 height 52
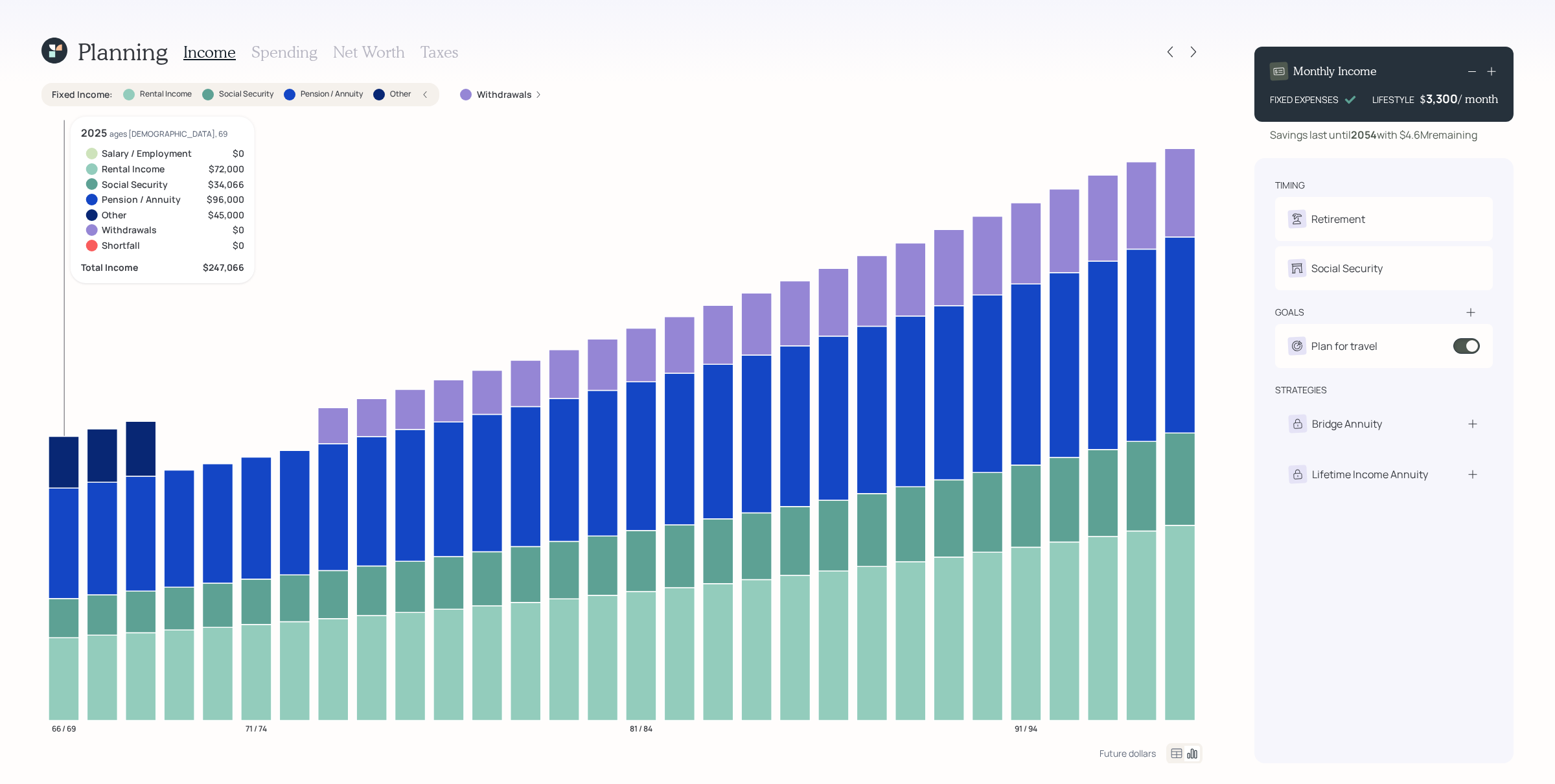
click at [65, 537] on icon at bounding box center [63, 543] width 31 height 110
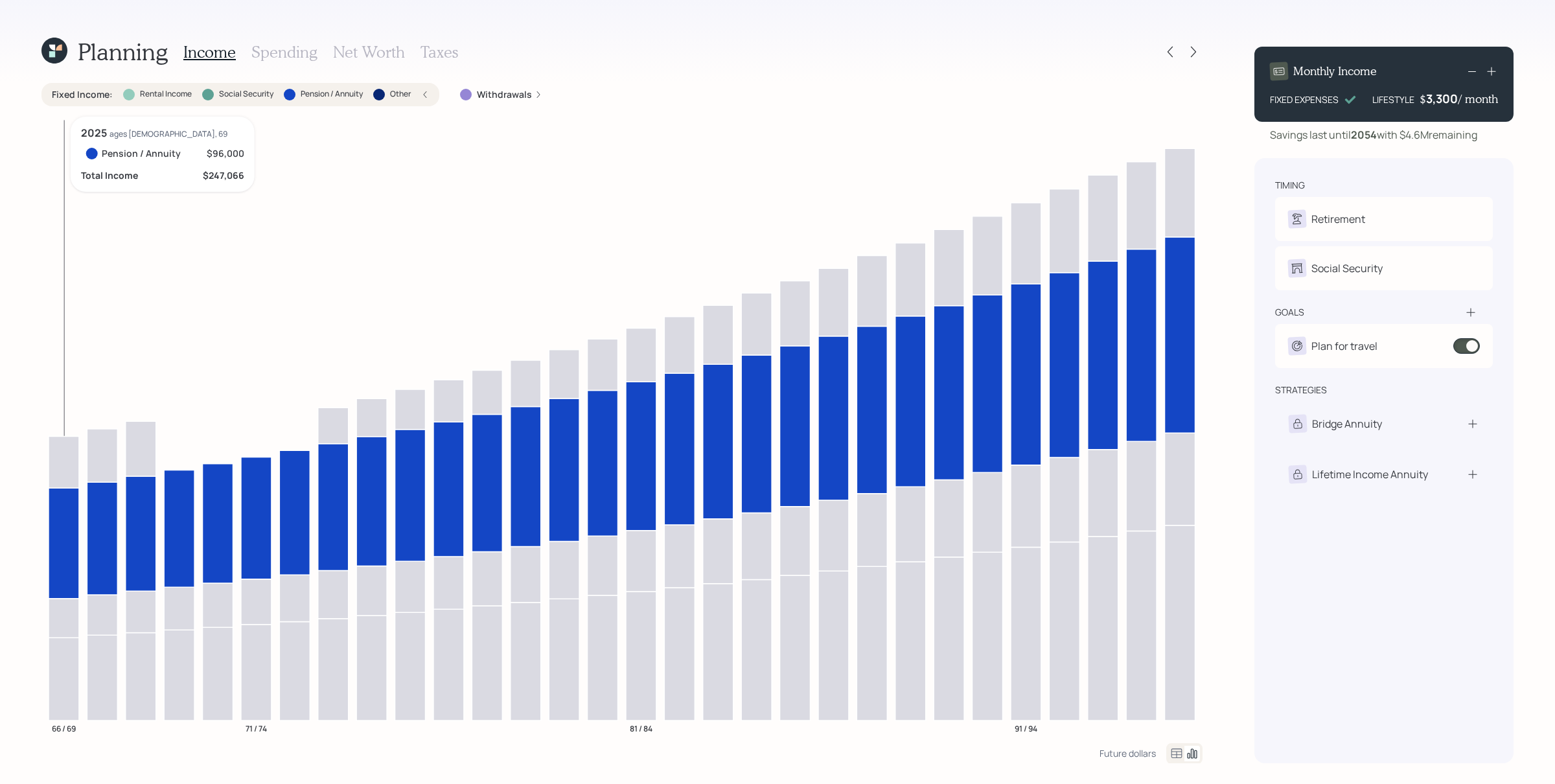
click at [63, 531] on icon at bounding box center [63, 543] width 31 height 110
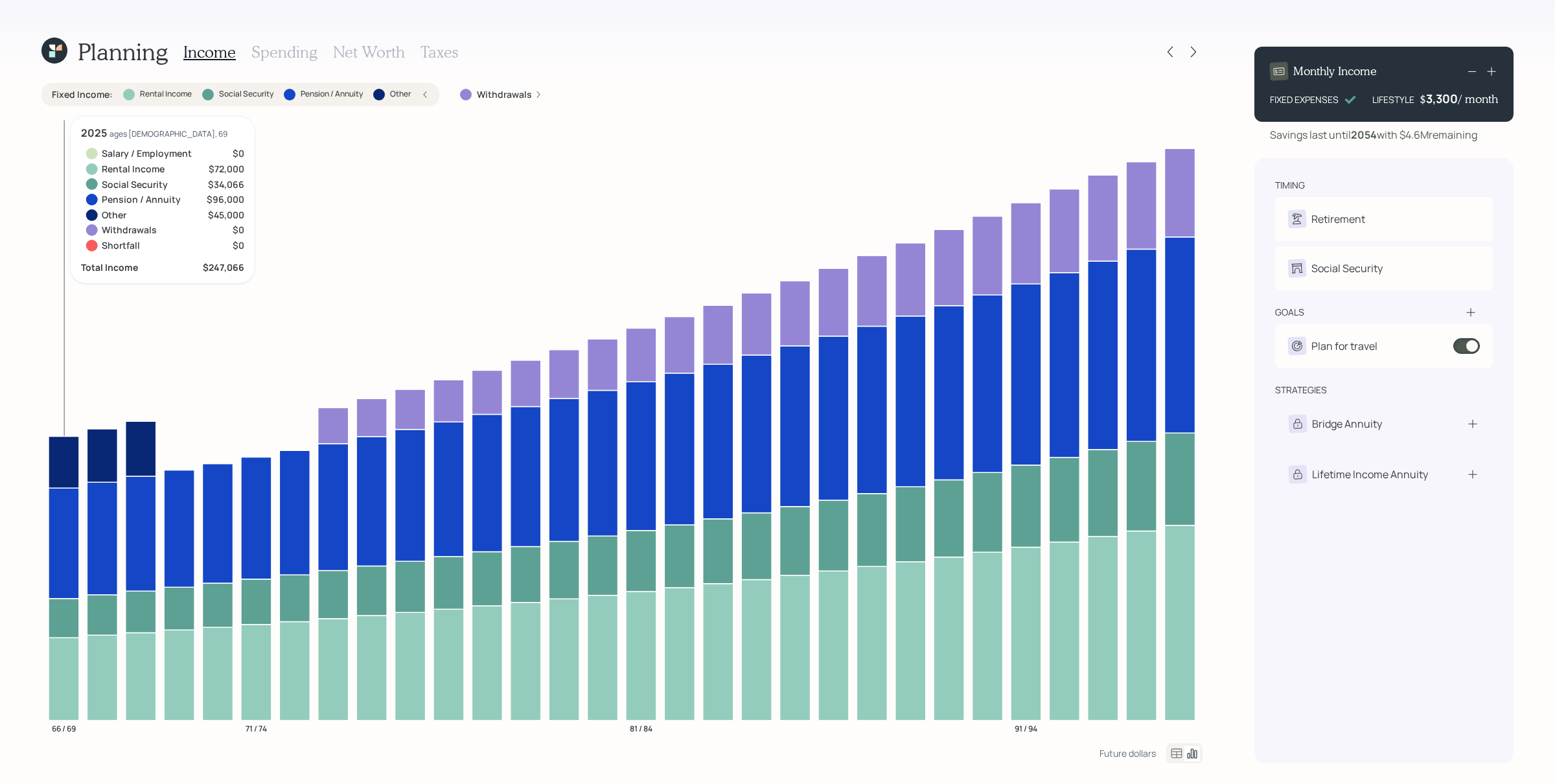
click at [69, 615] on icon at bounding box center [63, 617] width 31 height 39
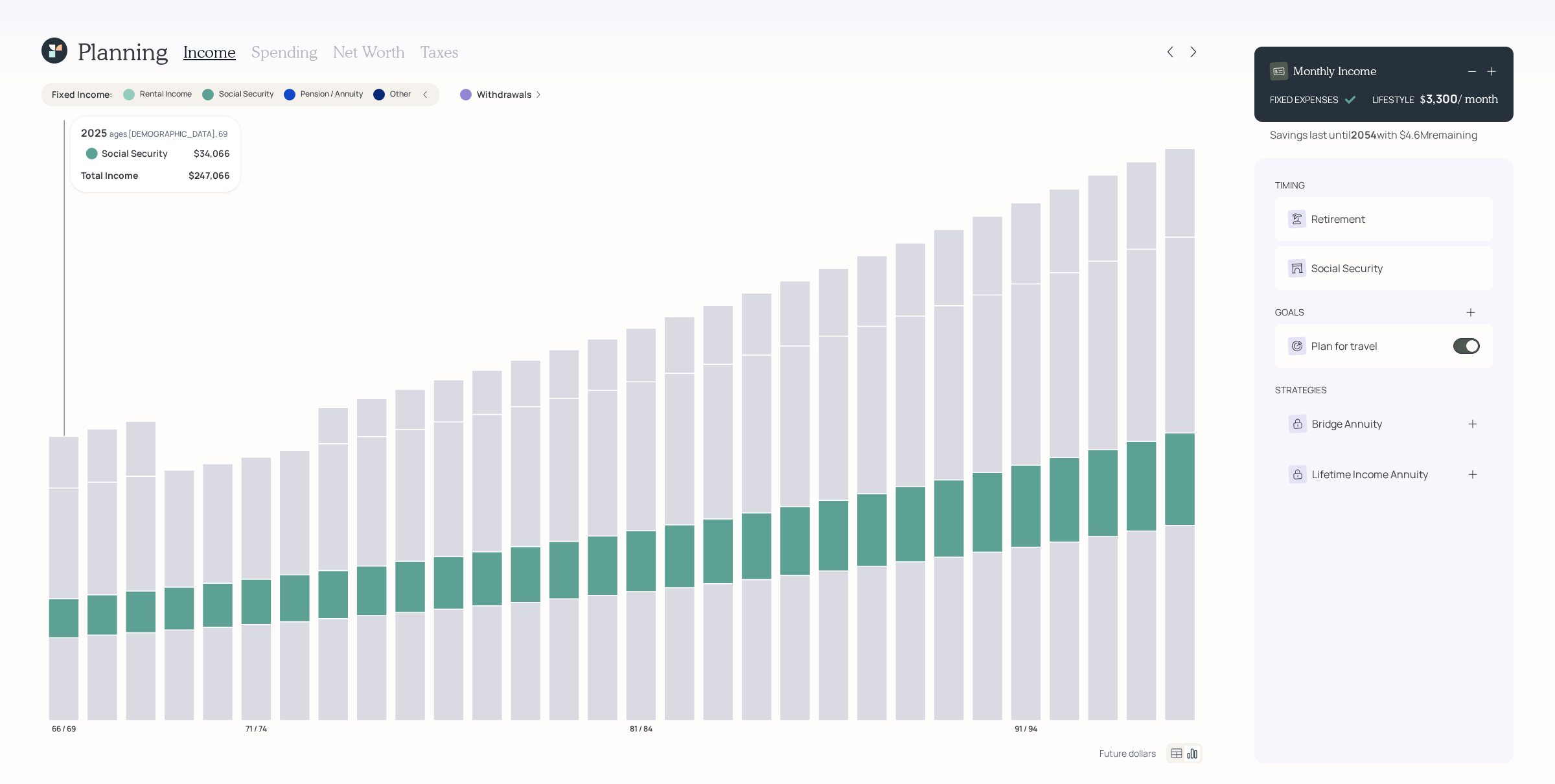
click at [66, 609] on icon at bounding box center [63, 617] width 31 height 39
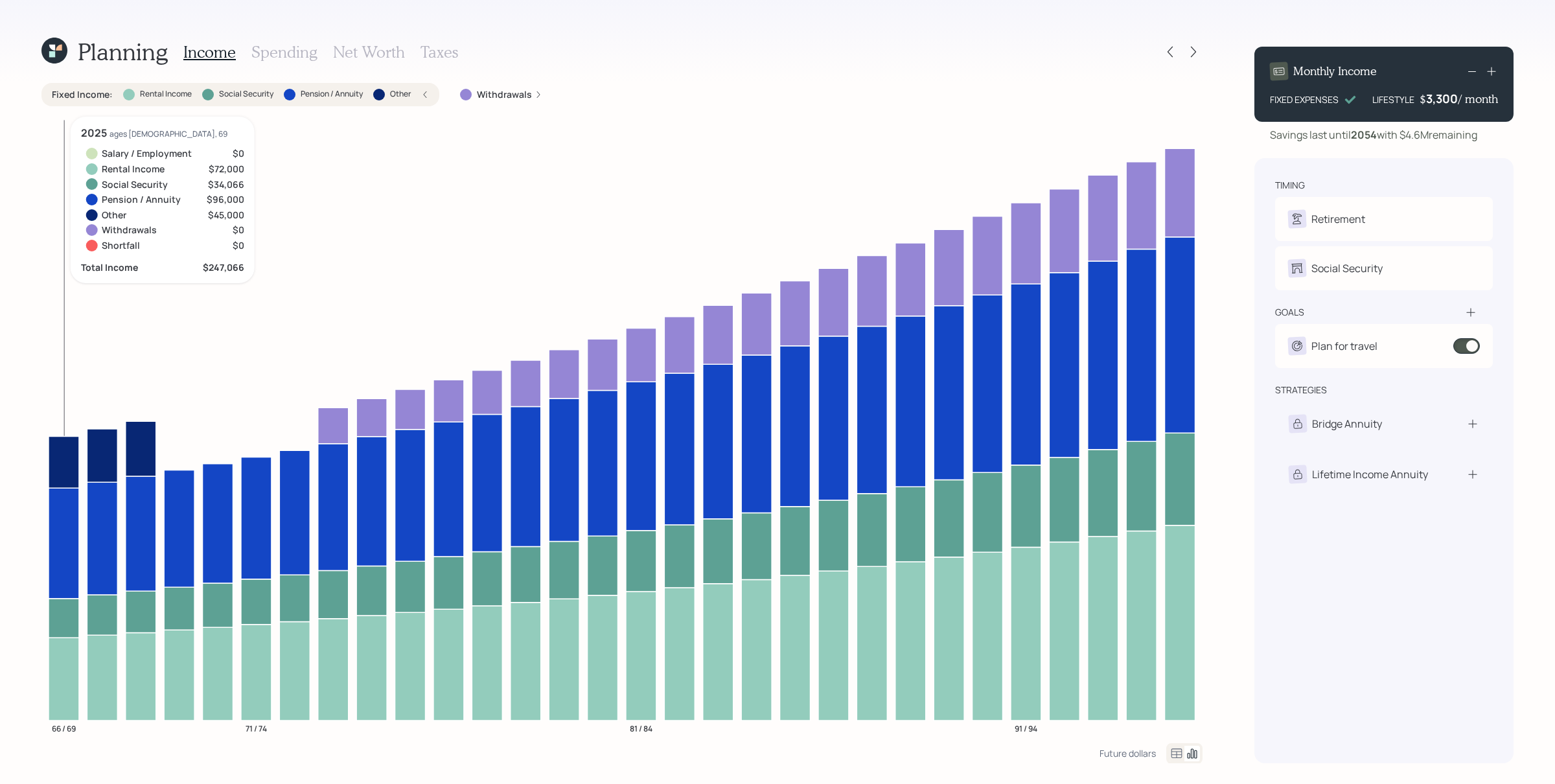
click at [71, 626] on icon at bounding box center [63, 679] width 31 height 83
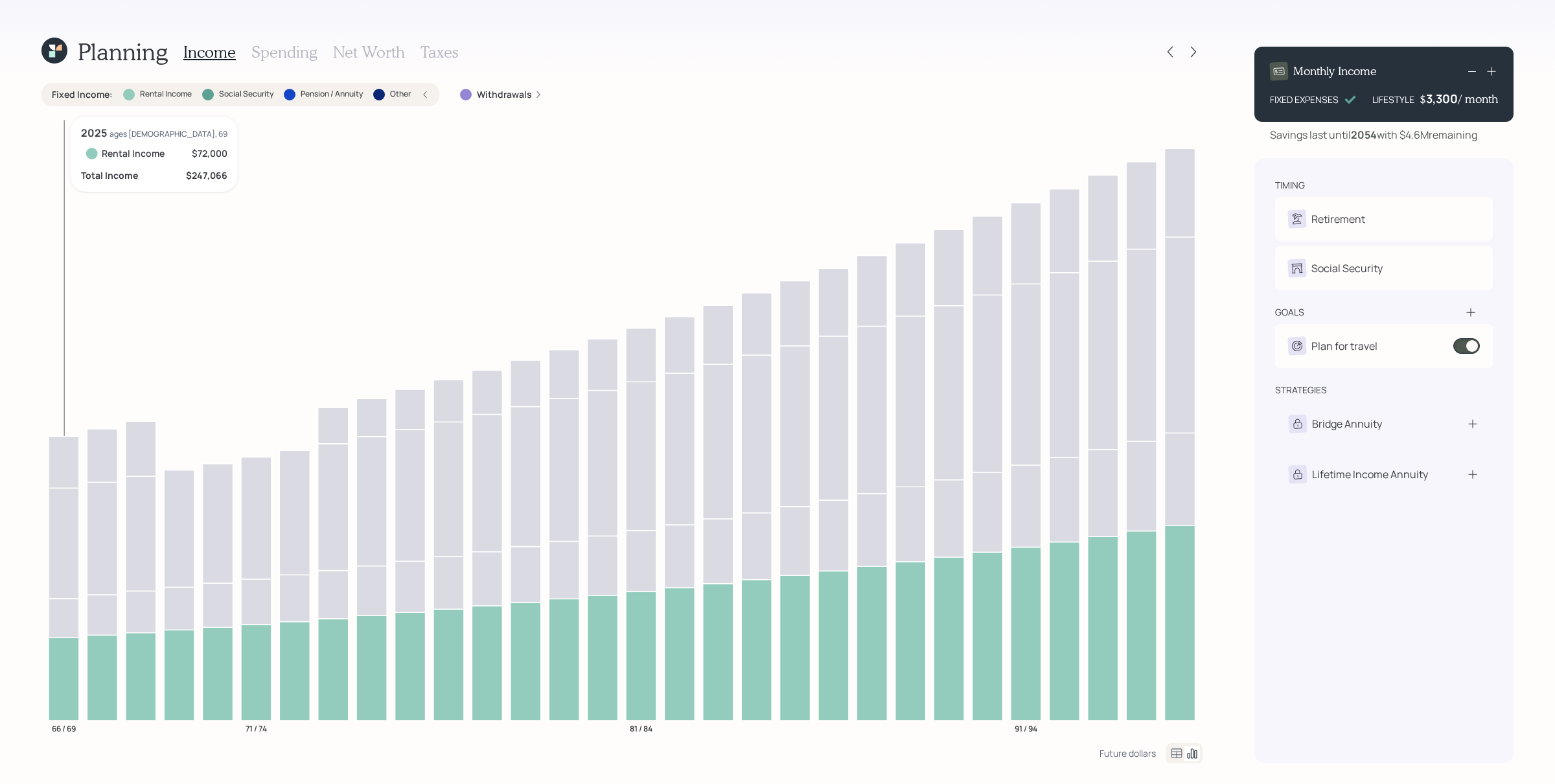
click at [71, 626] on icon at bounding box center [63, 679] width 31 height 83
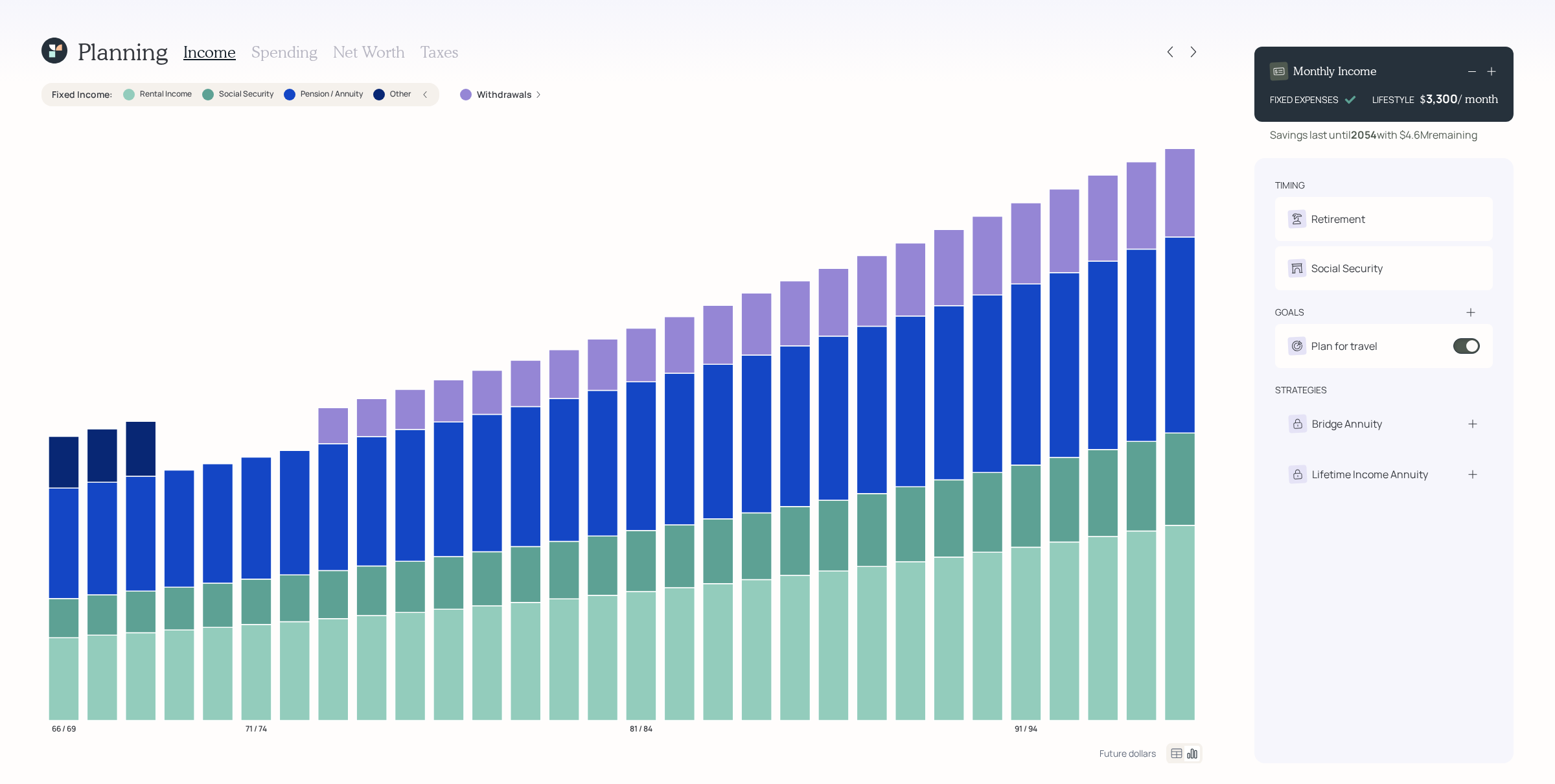
click at [417, 93] on div "Fixed Income : Rental Income Social Security Pension / Annuity Other" at bounding box center [240, 94] width 377 height 13
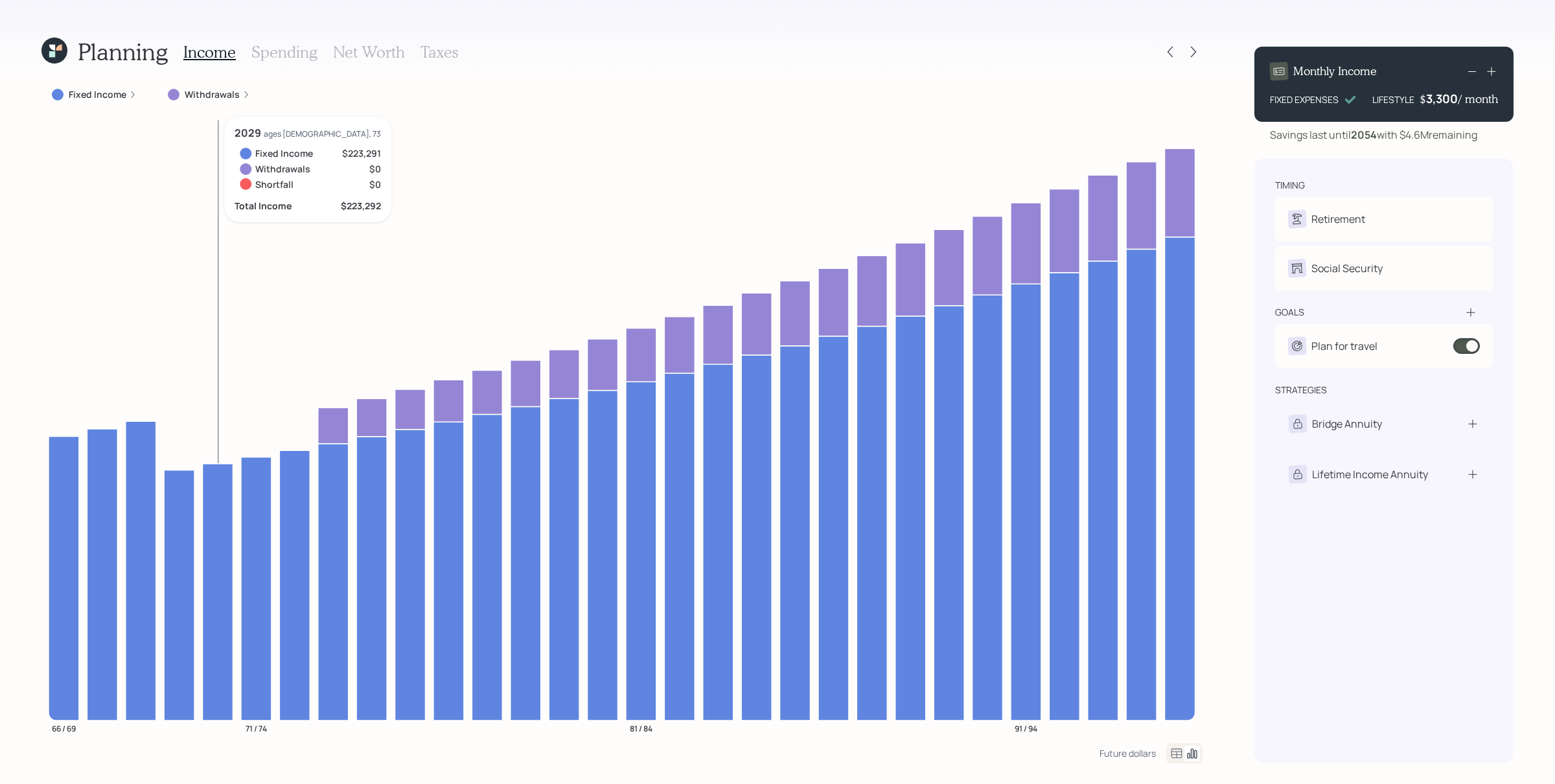
click at [242, 93] on icon at bounding box center [246, 94] width 8 height 8
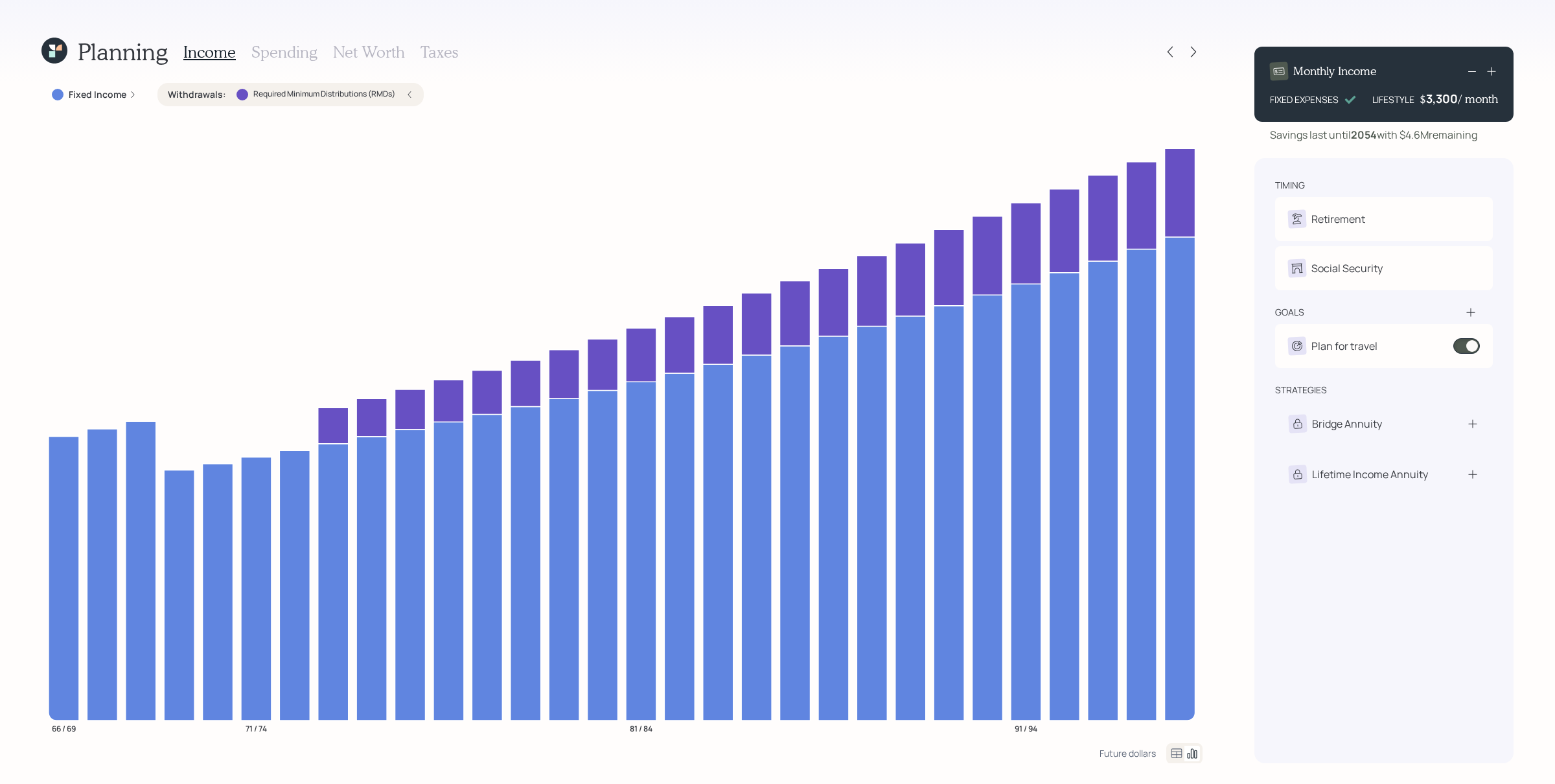
click at [296, 51] on h3 "Spending" at bounding box center [284, 52] width 66 height 18
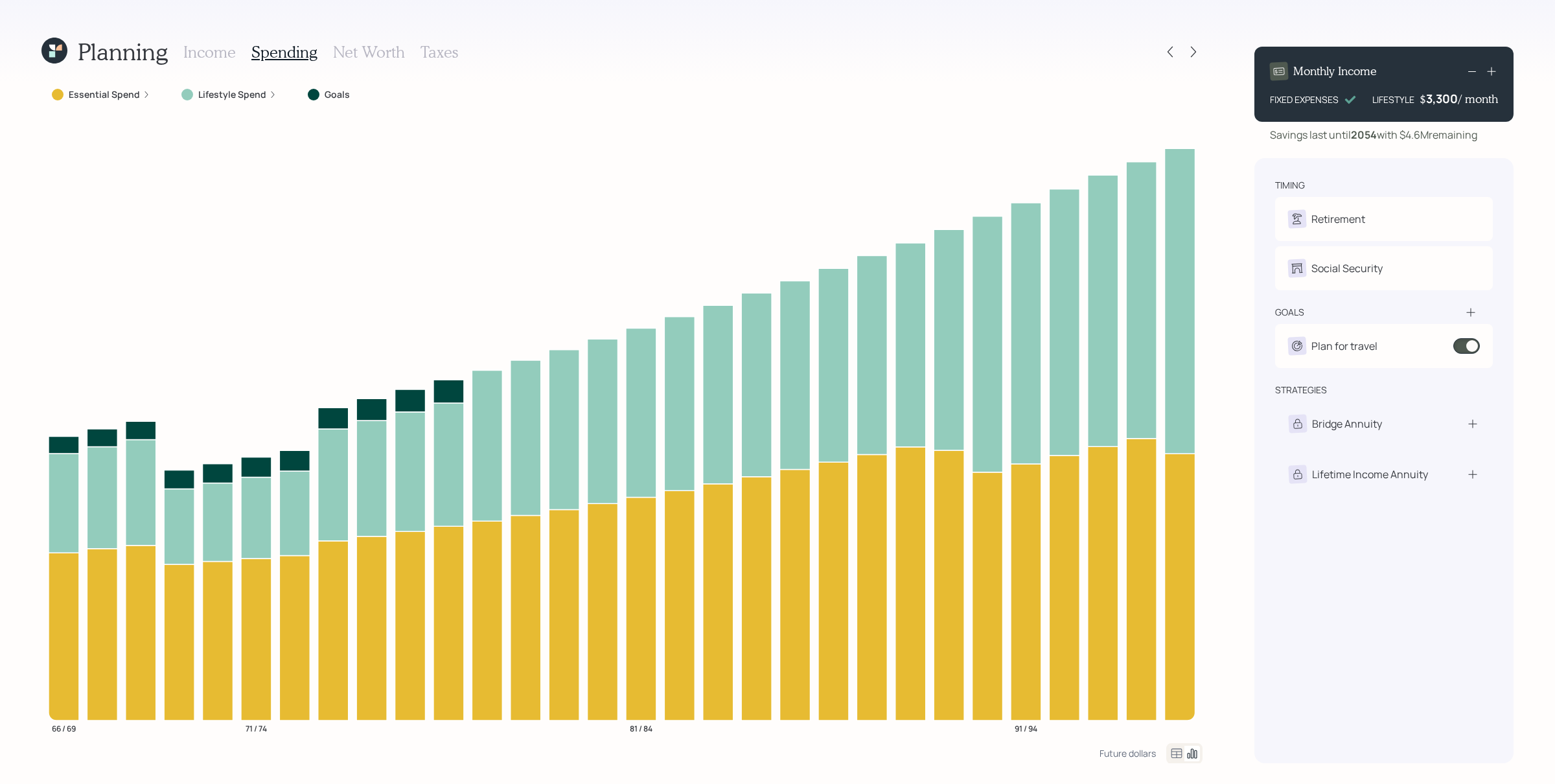
click at [269, 96] on icon at bounding box center [273, 94] width 8 height 8
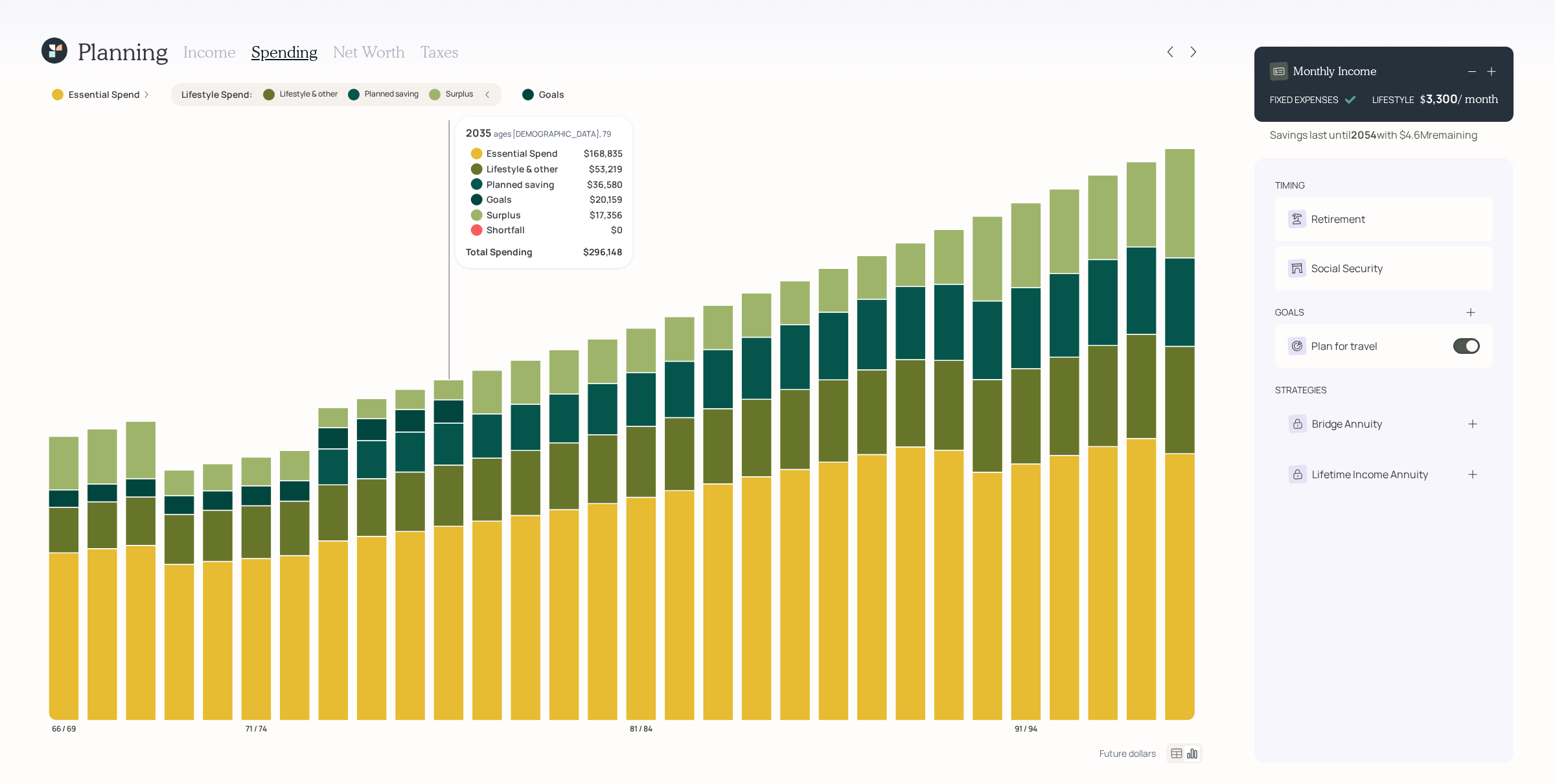
click at [438, 443] on icon at bounding box center [448, 444] width 31 height 42
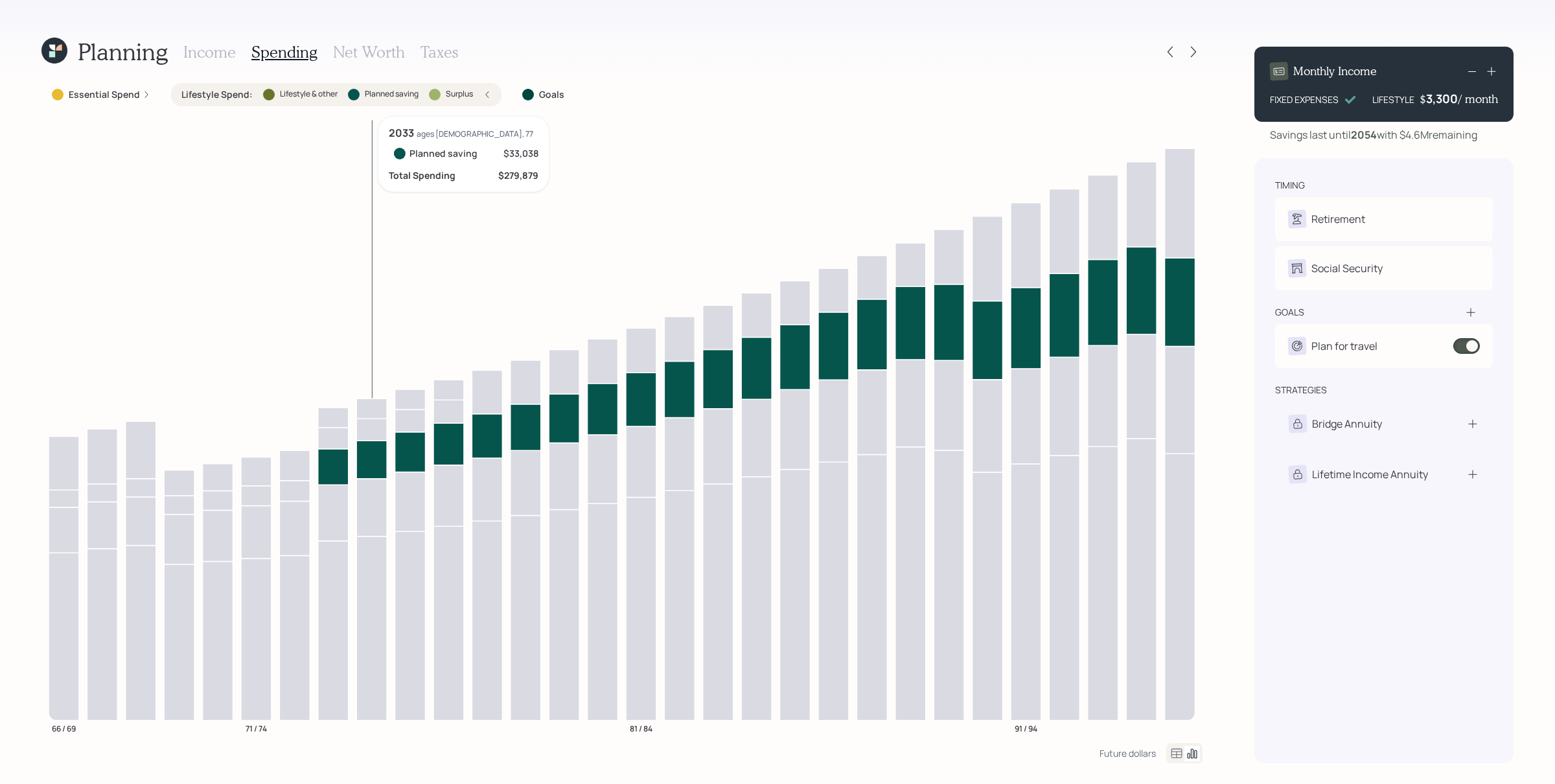
click at [368, 468] on icon at bounding box center [371, 460] width 31 height 39
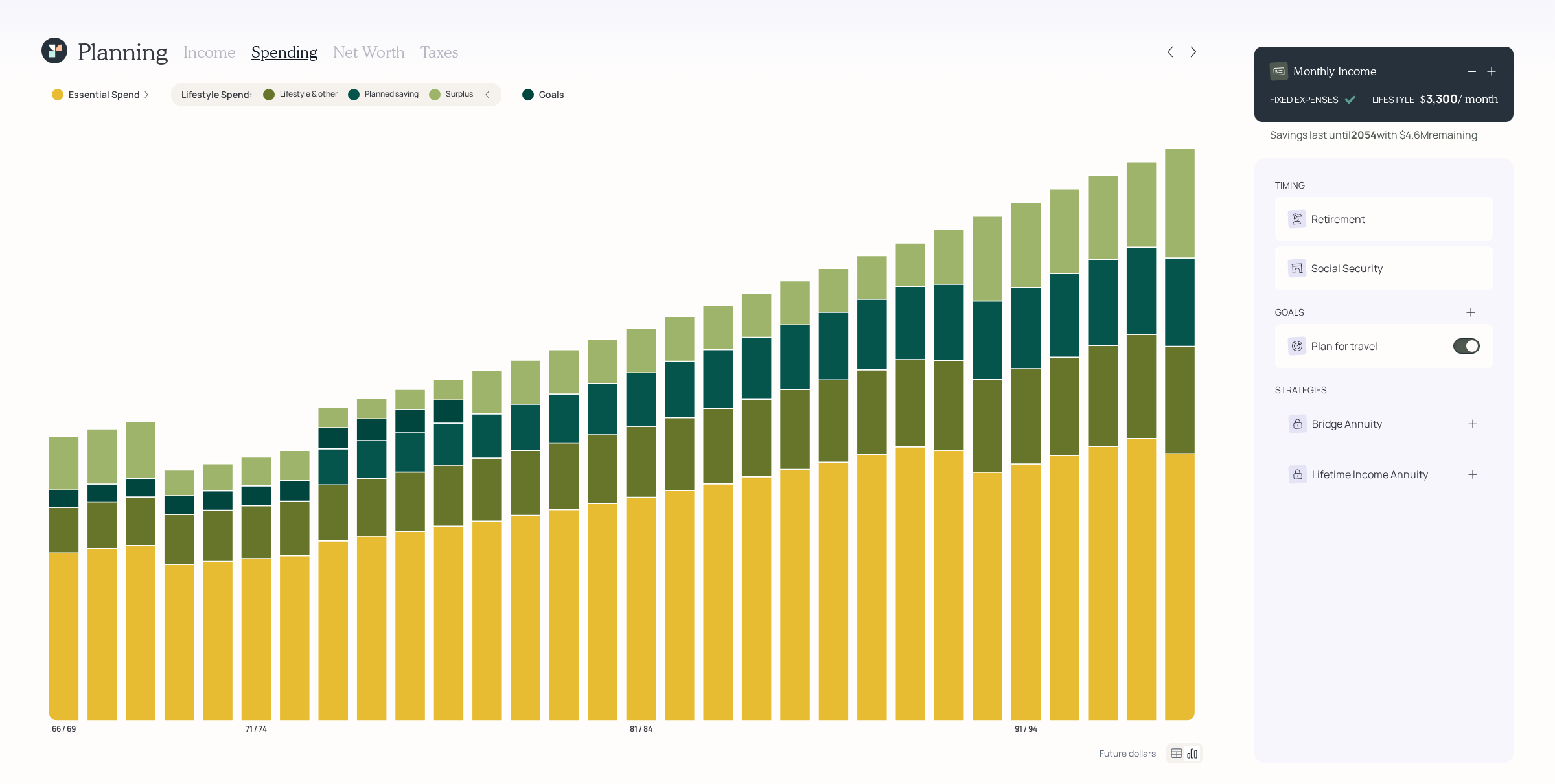
click at [1174, 626] on icon at bounding box center [1177, 752] width 11 height 10
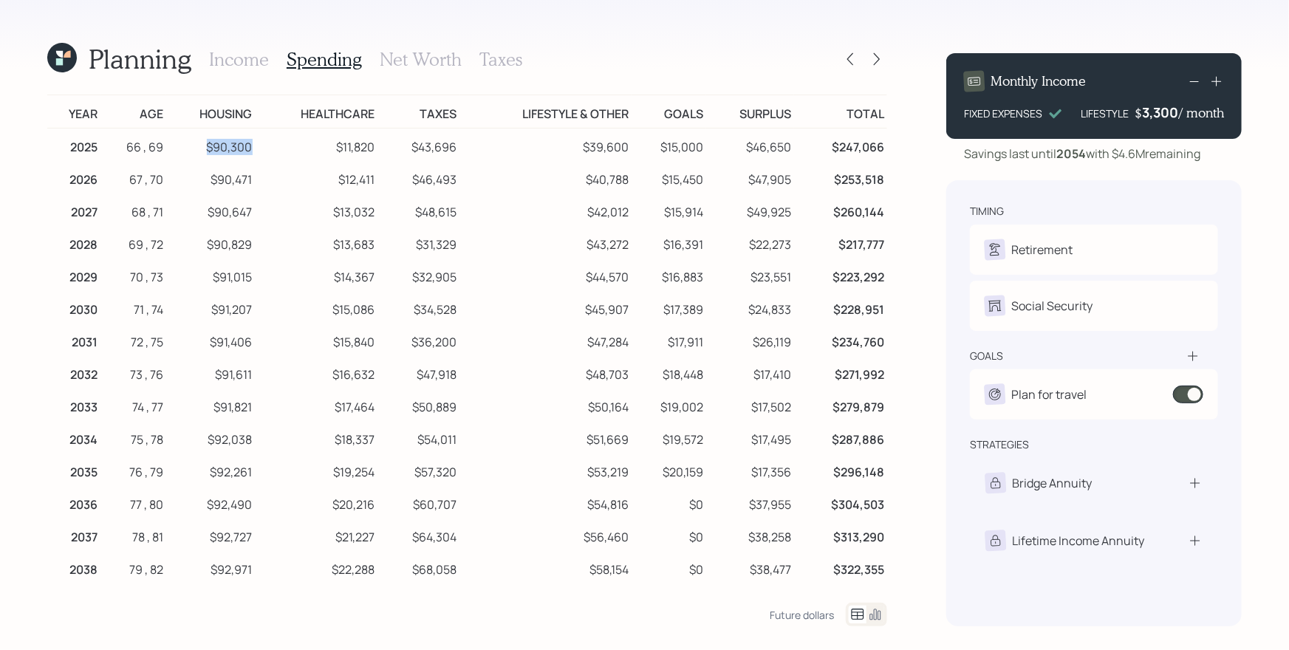
drag, startPoint x: 205, startPoint y: 142, endPoint x: 247, endPoint y: 142, distance: 42.1
click at [247, 142] on td "$90,300" at bounding box center [210, 145] width 89 height 33
drag, startPoint x: 338, startPoint y: 148, endPoint x: 373, endPoint y: 147, distance: 34.7
click at [373, 147] on tr "2025 66 , 69 $90,300 $11,820 $43,696 $39,600 $15,000 $46,650 $247,066" at bounding box center [467, 145] width 840 height 33
drag, startPoint x: 414, startPoint y: 146, endPoint x: 456, endPoint y: 148, distance: 42.2
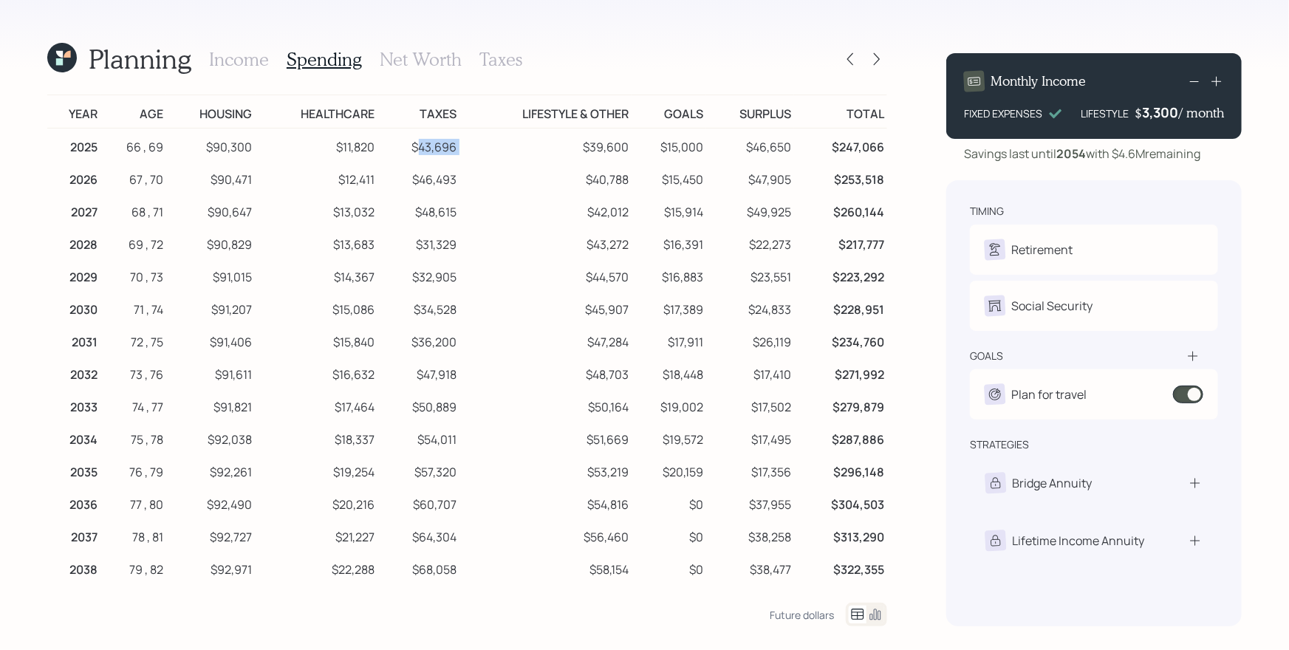
click at [456, 148] on tr "2025 66 , 69 $90,300 $11,820 $43,696 $39,600 $15,000 $46,650 $247,066" at bounding box center [467, 145] width 840 height 33
click at [473, 161] on td "$40,788" at bounding box center [546, 177] width 172 height 33
drag, startPoint x: 586, startPoint y: 145, endPoint x: 621, endPoint y: 148, distance: 35.6
click at [621, 148] on td "$39,600" at bounding box center [546, 145] width 172 height 33
drag, startPoint x: 699, startPoint y: 147, endPoint x: 659, endPoint y: 147, distance: 39.9
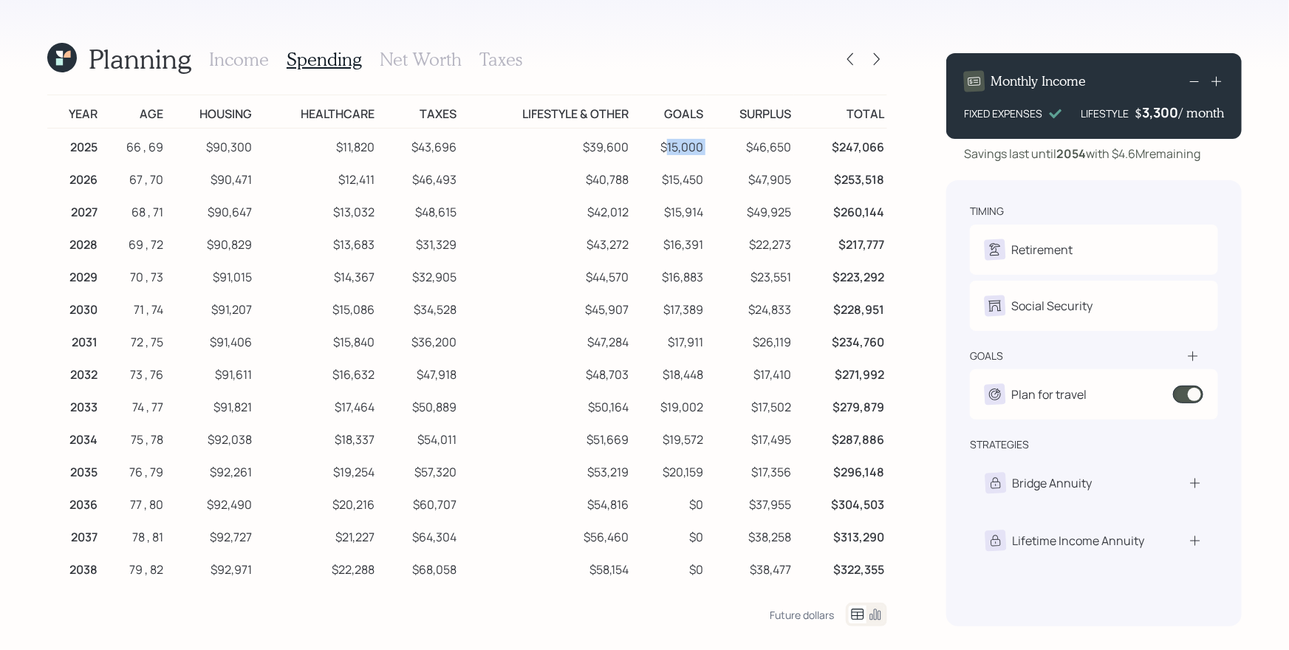
click at [659, 147] on tr "2025 66 , 69 $90,300 $11,820 $43,696 $39,600 $15,000 $46,650 $247,066" at bounding box center [467, 145] width 840 height 33
click at [659, 147] on td "$15,000" at bounding box center [669, 145] width 75 height 33
click at [874, 612] on icon at bounding box center [875, 615] width 18 height 18
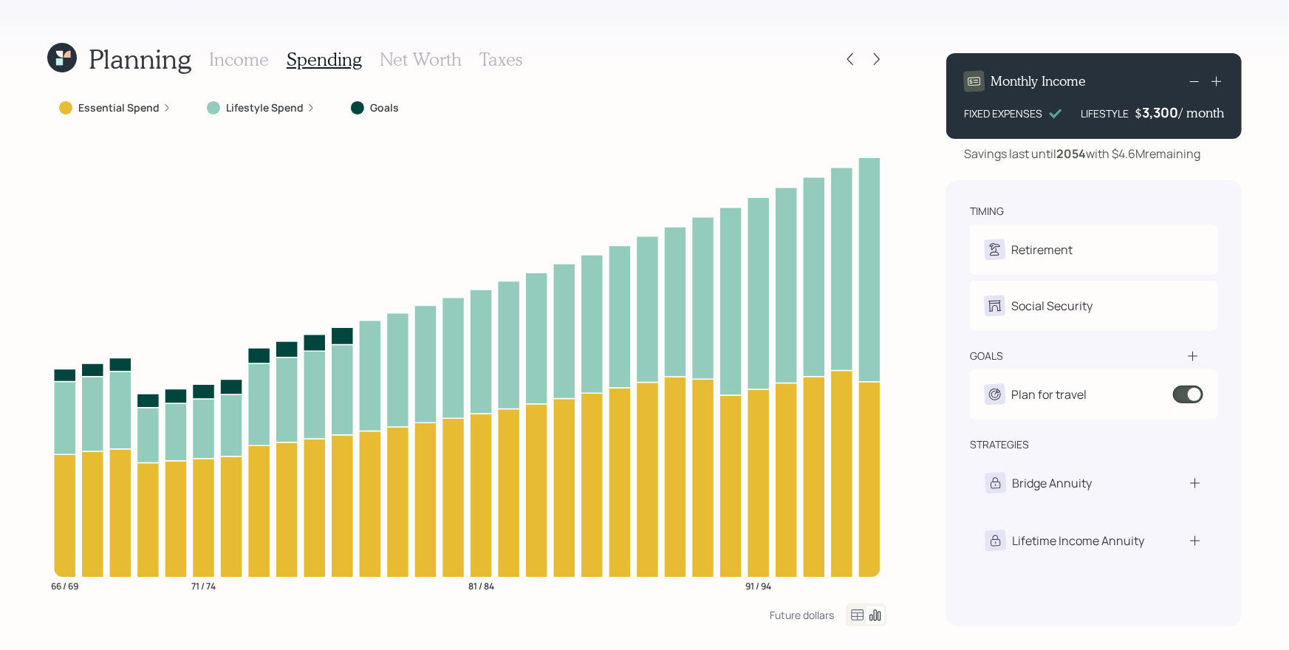
click at [414, 60] on h3 "Net Worth" at bounding box center [421, 59] width 82 height 21
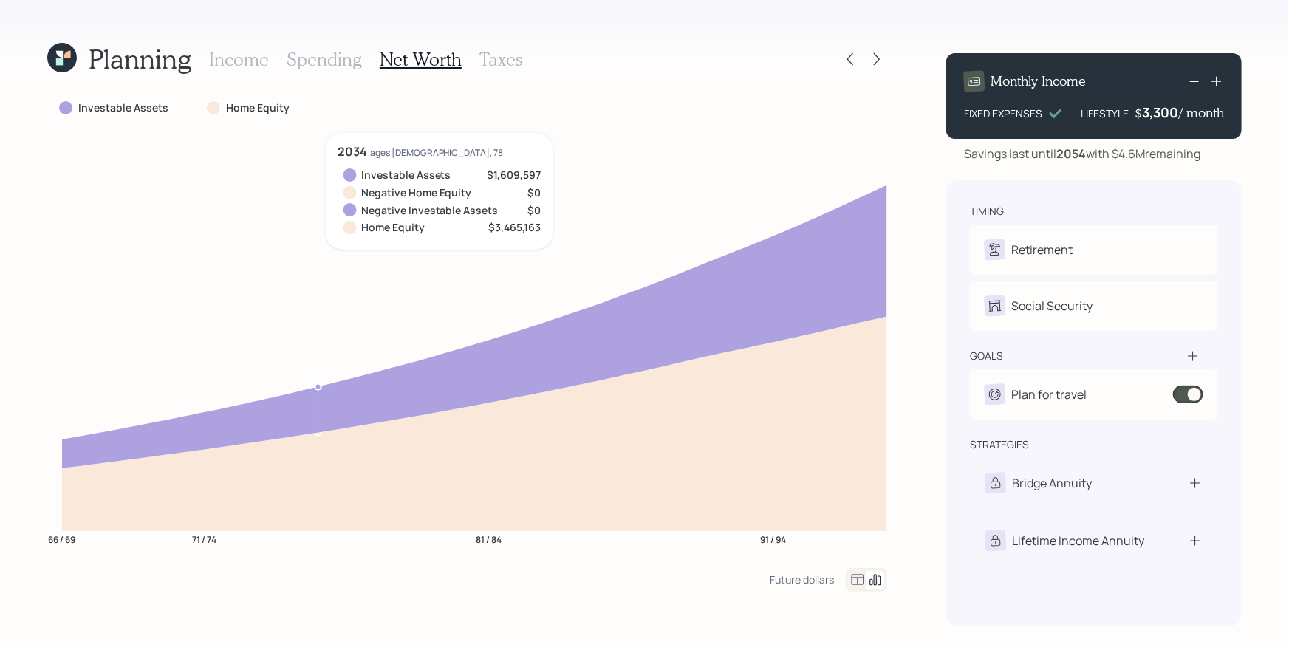
click at [246, 63] on h3 "Income" at bounding box center [239, 59] width 60 height 21
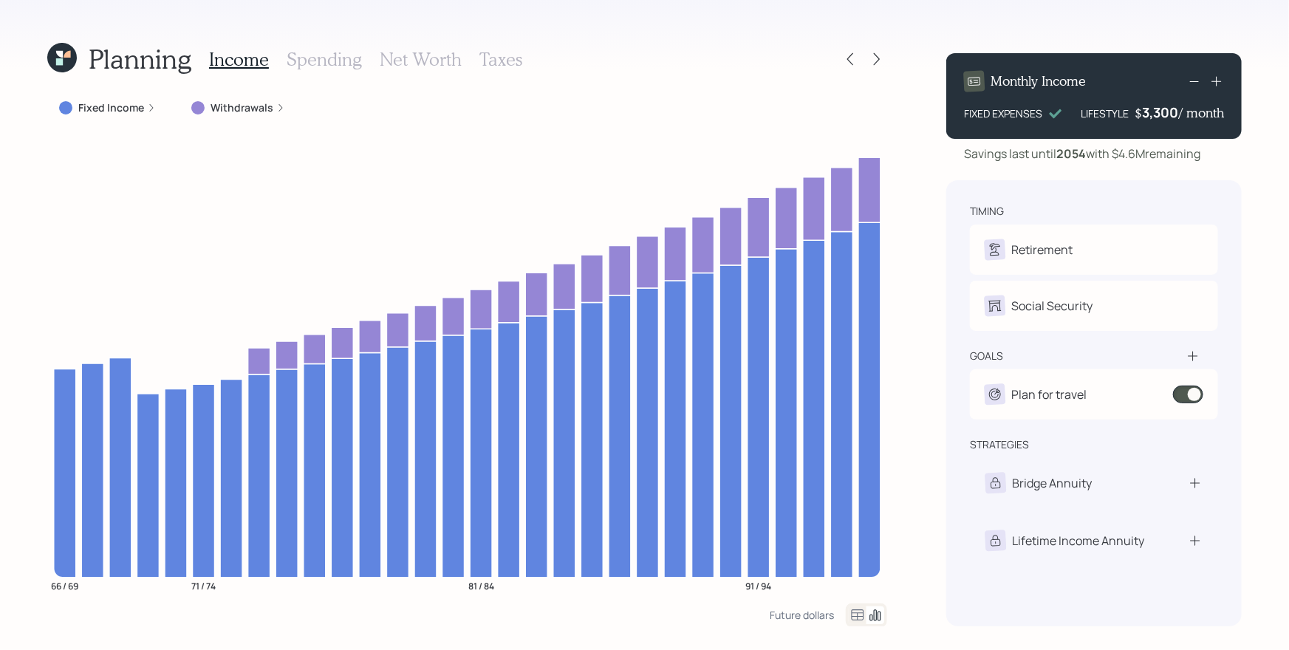
click at [153, 103] on icon at bounding box center [151, 107] width 9 height 9
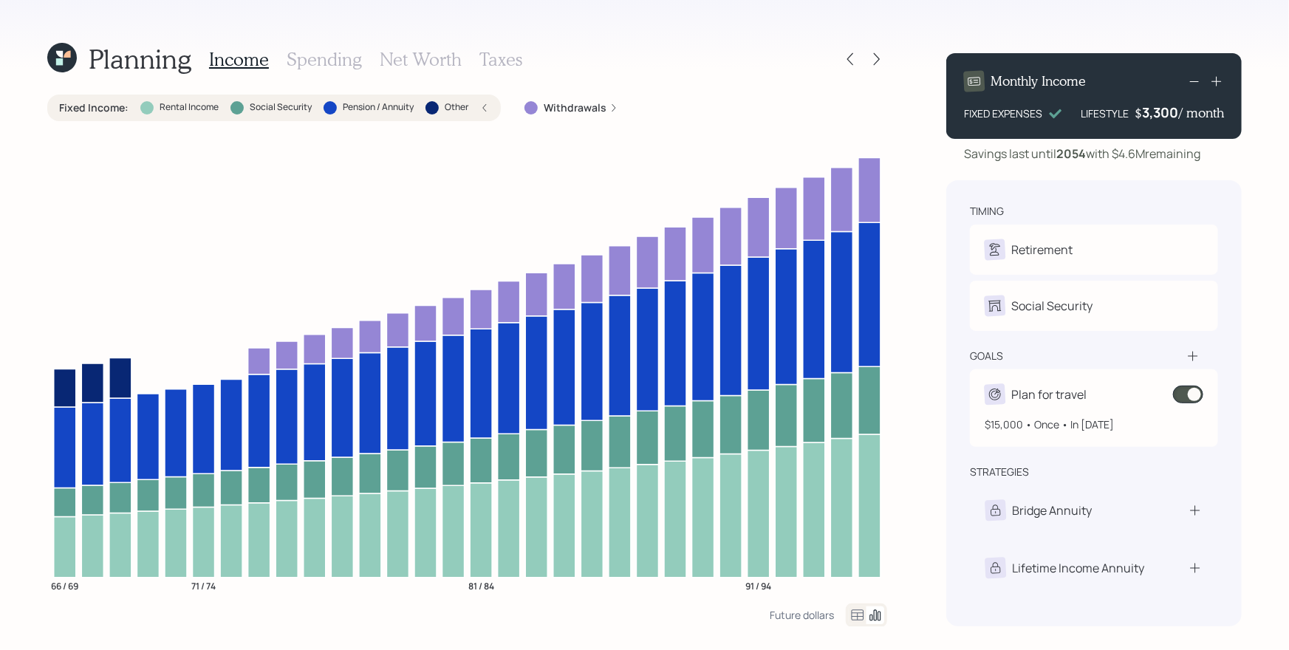
click at [1036, 394] on div "Plan for travel" at bounding box center [1048, 395] width 75 height 18
select select "1"
select select "2035"
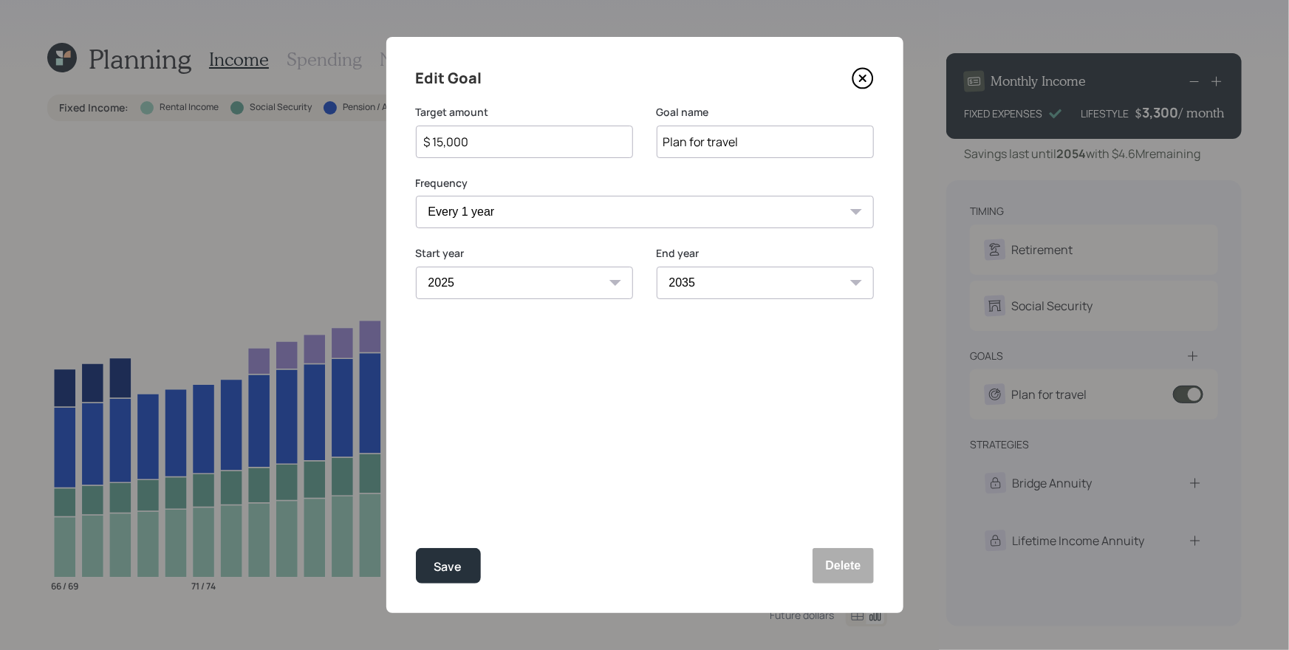
click at [476, 144] on input "$ 15,000" at bounding box center [519, 142] width 192 height 18
type input "$ 30,000"
click at [741, 293] on select "2025 2026 2027 2028 2029 2030 2031 2032 2033 2034 2035 2036 2037 2038 2039 2040…" at bounding box center [765, 283] width 217 height 33
select select "2040"
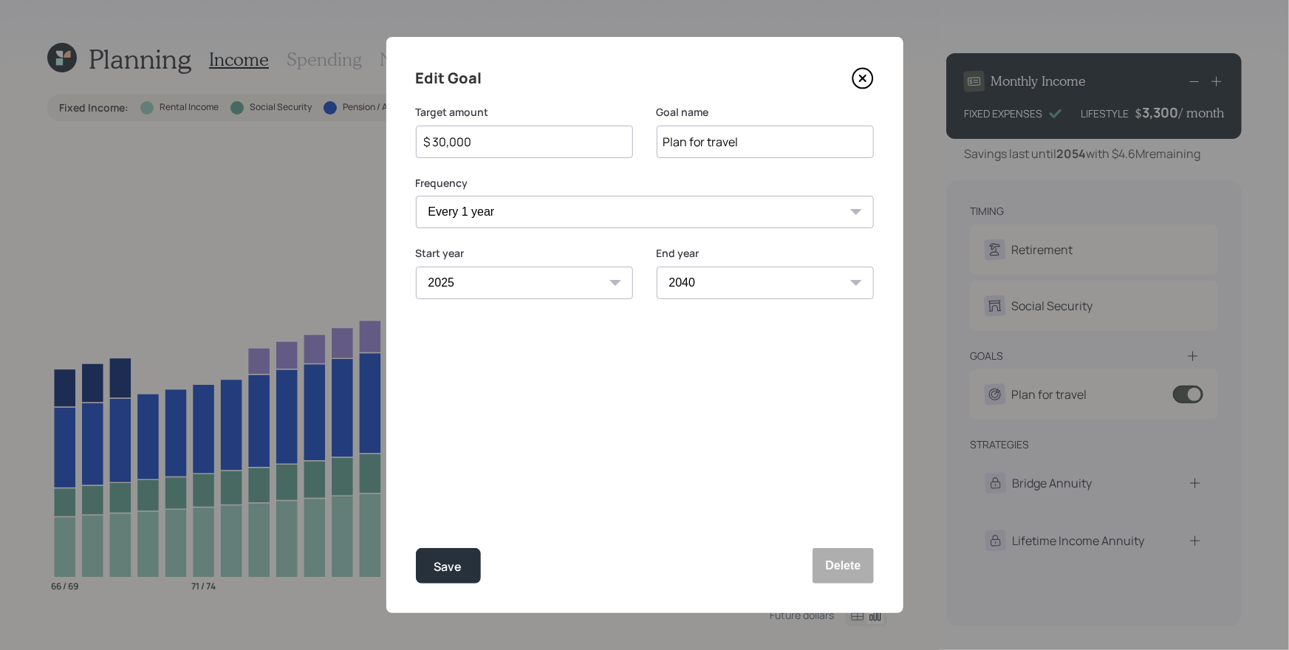
click at [657, 267] on select "2025 2026 2027 2028 2029 2030 2031 2032 2033 2034 2035 2036 2037 2038 2039 2040…" at bounding box center [765, 283] width 217 height 33
click at [464, 562] on button "Save" at bounding box center [448, 565] width 65 height 35
type input "$ 15,000"
select select "2035"
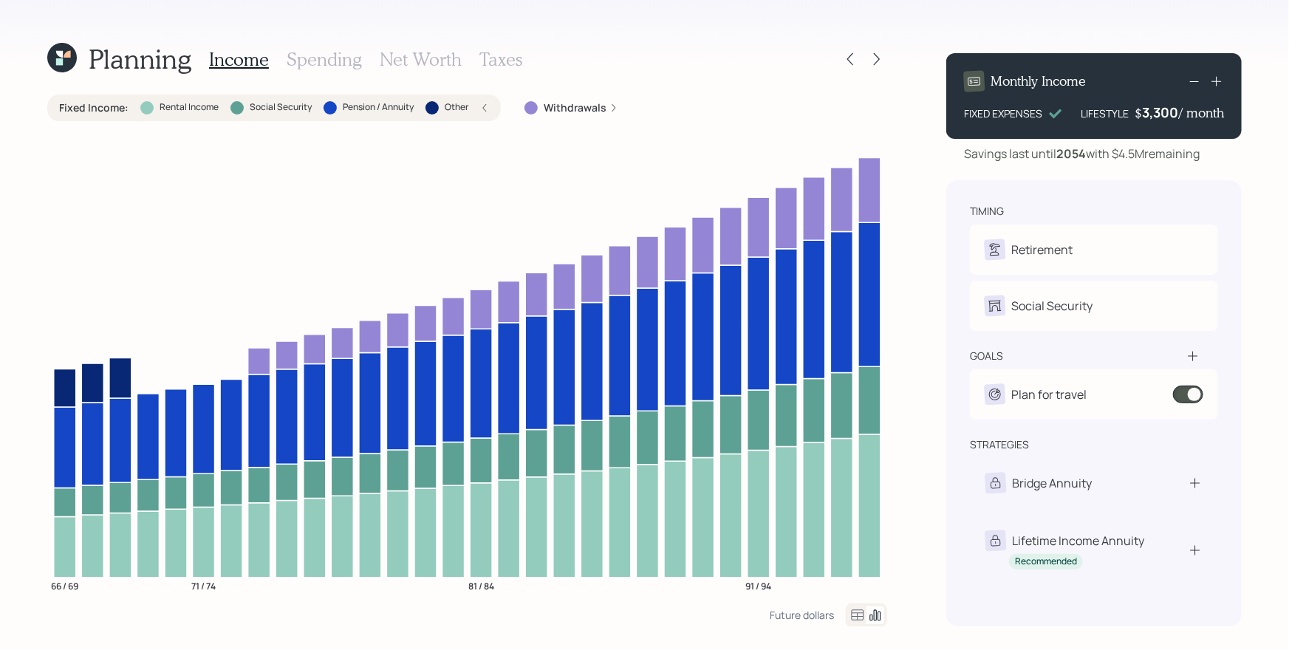
click at [328, 62] on h3 "Spending" at bounding box center [324, 59] width 75 height 21
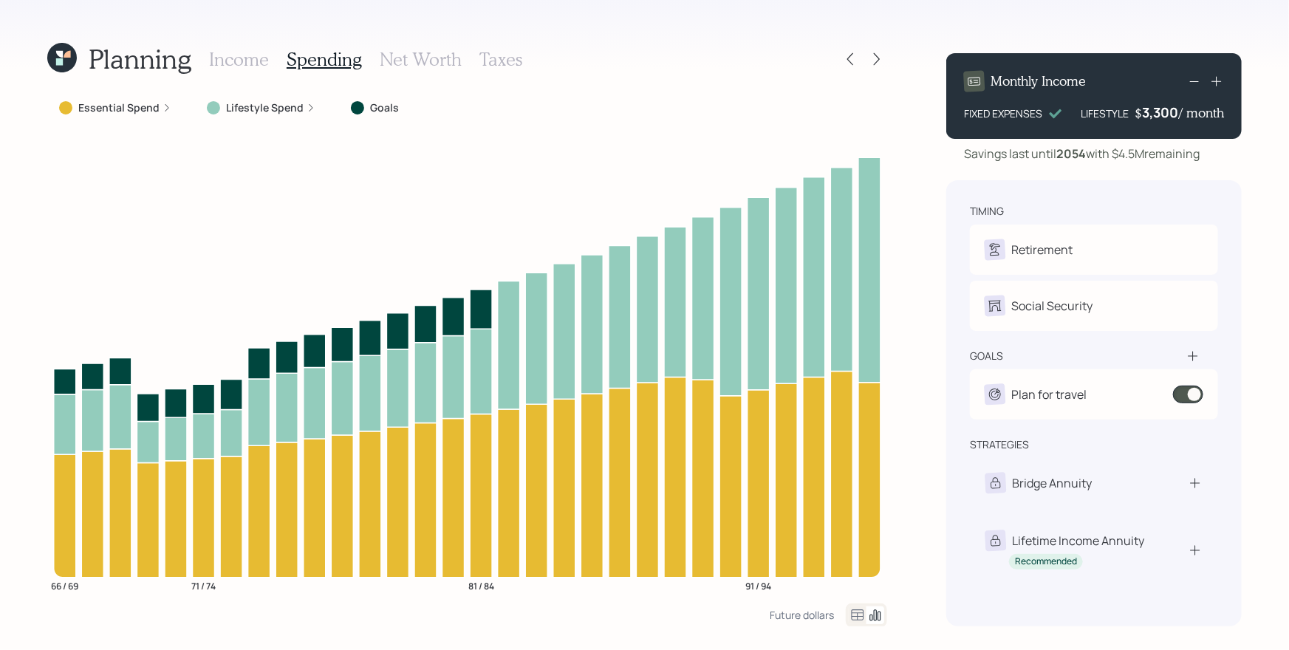
click at [288, 106] on label "Lifestyle Spend" at bounding box center [265, 107] width 78 height 15
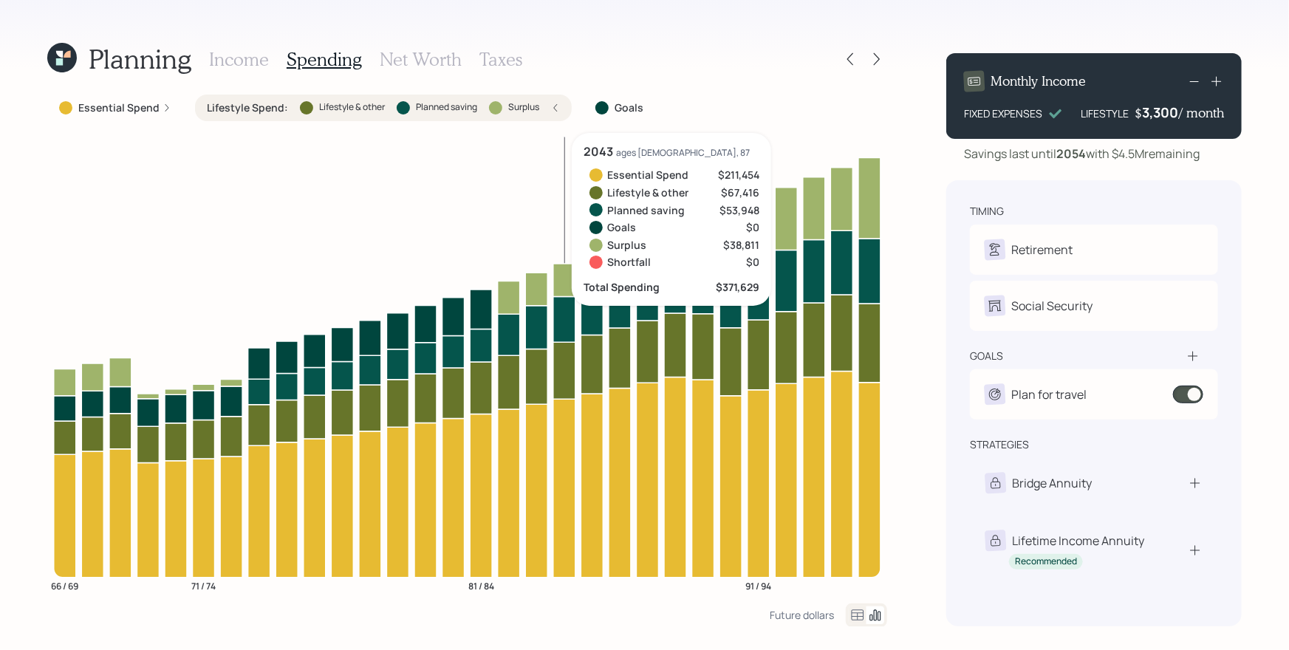
click at [560, 109] on div "Lifestyle Spend : Lifestyle & other Planned saving Surplus" at bounding box center [383, 108] width 377 height 27
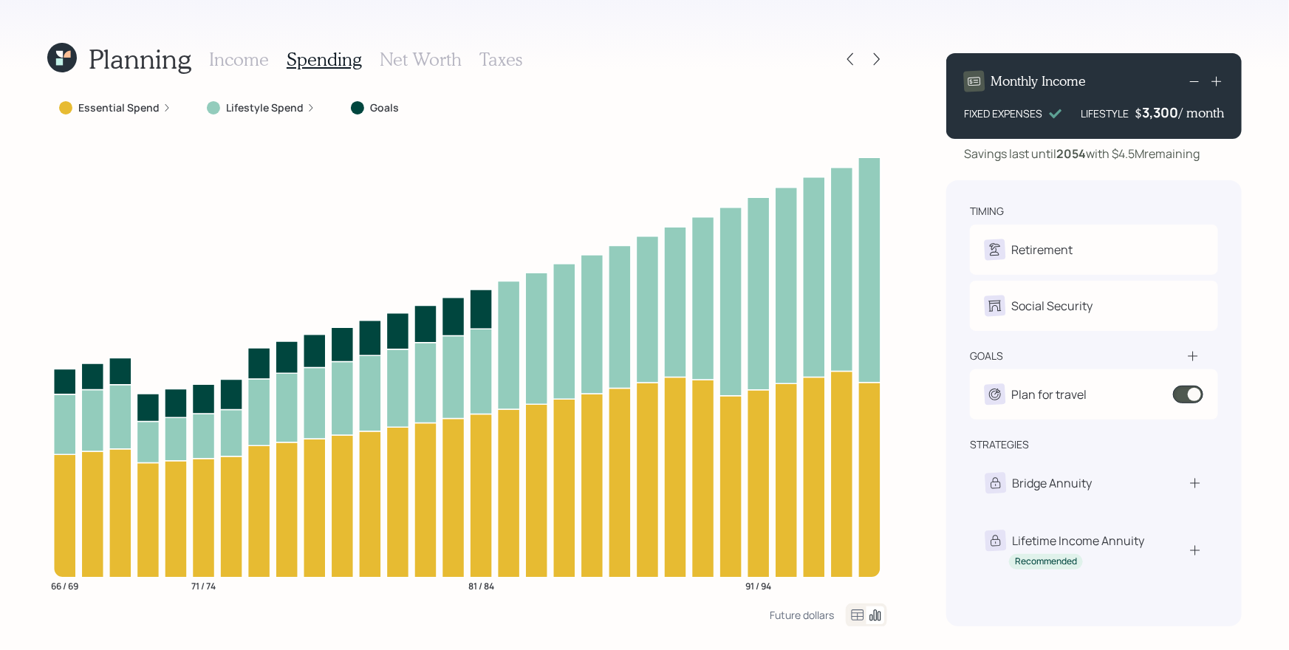
click at [510, 62] on h3 "Taxes" at bounding box center [500, 59] width 43 height 21
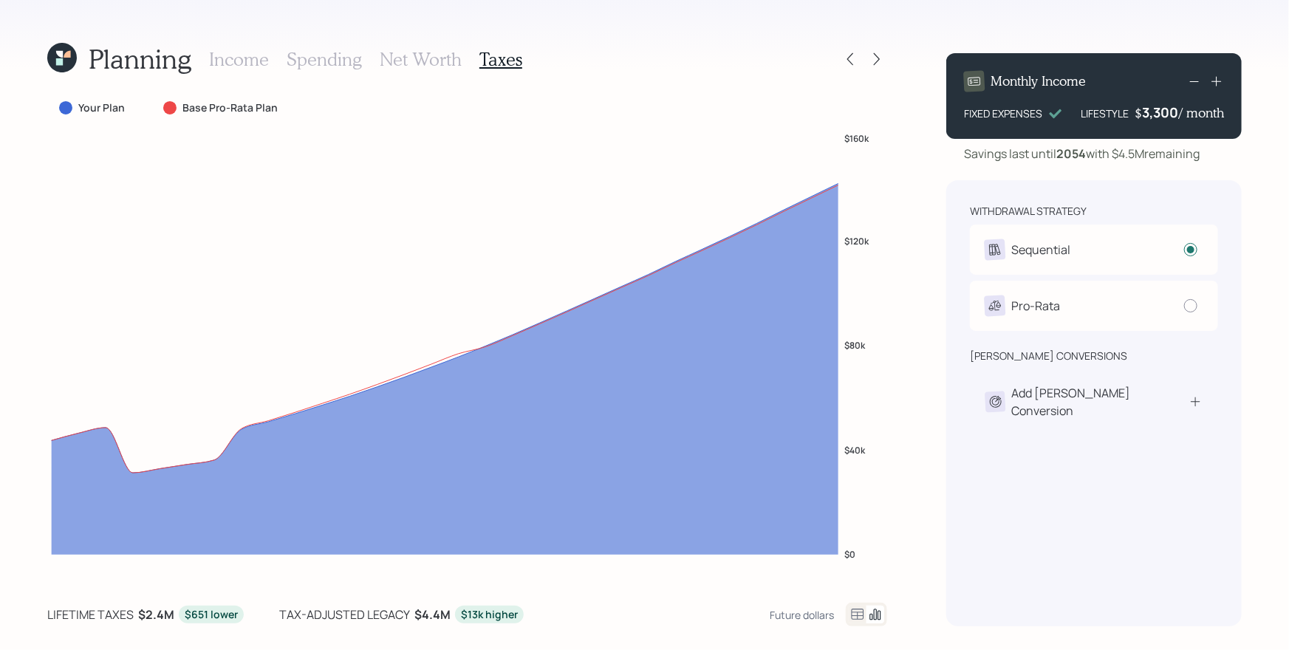
click at [250, 51] on h3 "Income" at bounding box center [239, 59] width 60 height 21
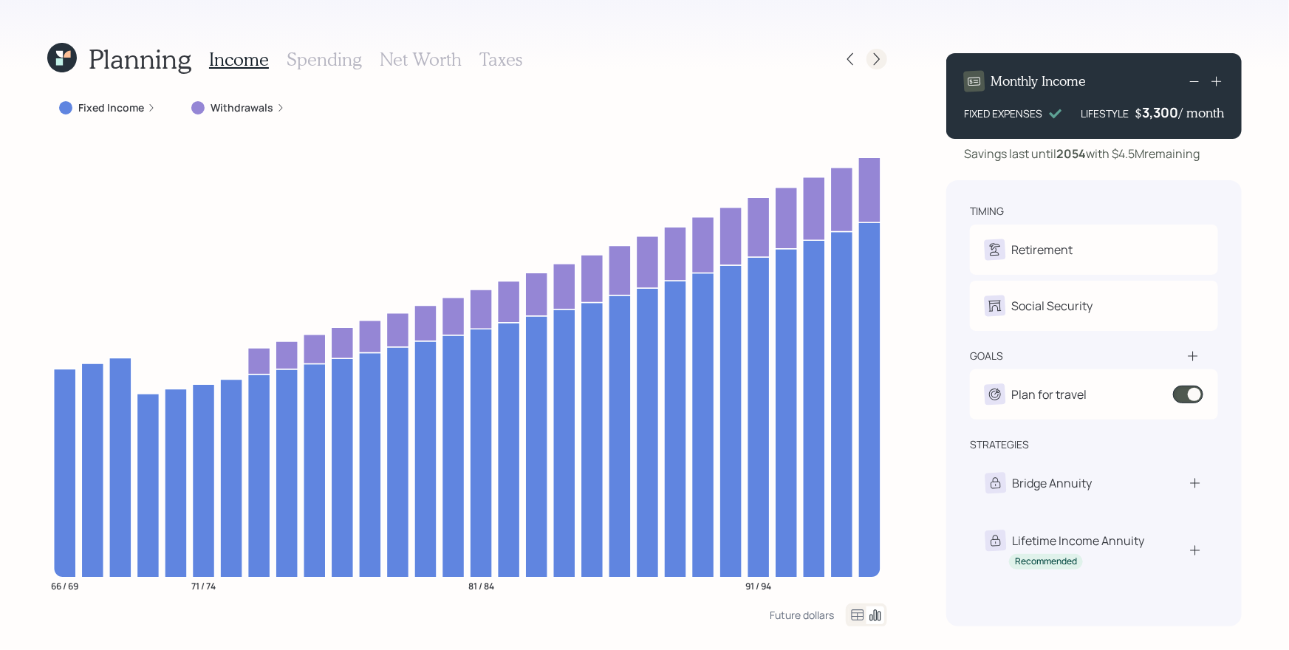
click at [884, 56] on div at bounding box center [876, 59] width 21 height 21
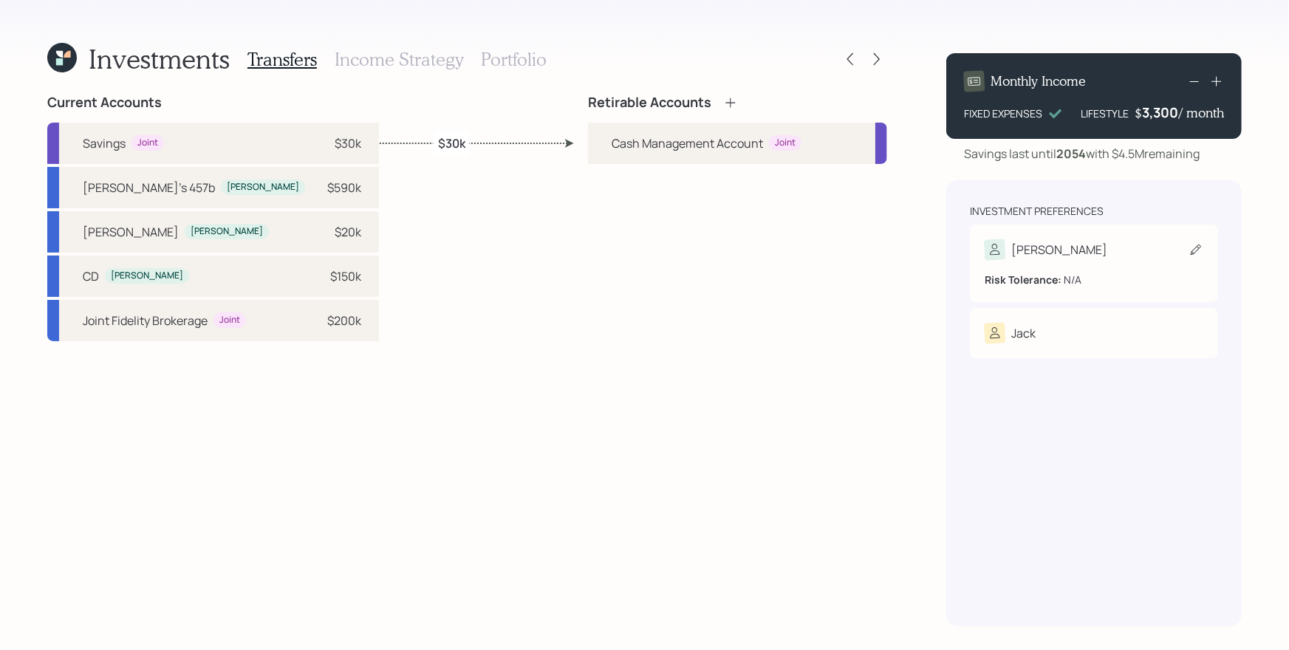
click at [1101, 261] on div "Risk Tolerance: N/A" at bounding box center [1094, 273] width 219 height 27
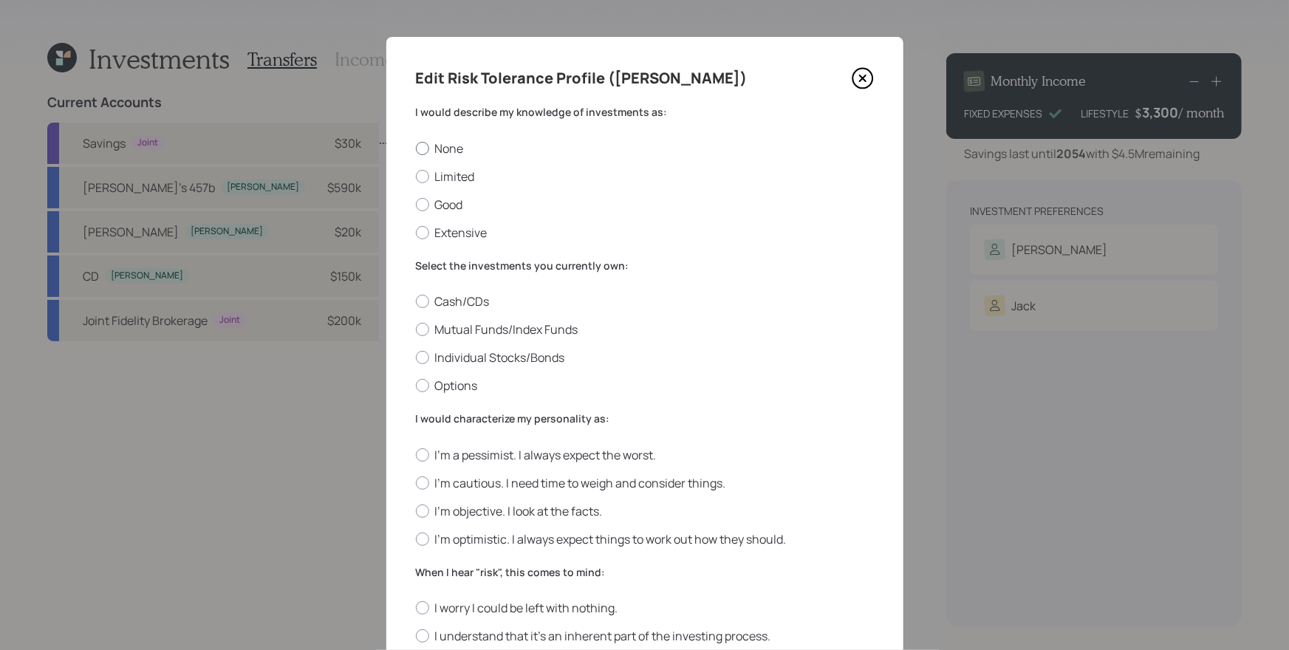
click at [427, 146] on label "None" at bounding box center [645, 148] width 458 height 16
click at [416, 148] on input "None" at bounding box center [415, 148] width 1 height 1
radio input "true"
click at [459, 298] on label "Cash/CDs" at bounding box center [645, 301] width 458 height 16
click at [416, 301] on input "Cash/CDs" at bounding box center [415, 301] width 1 height 1
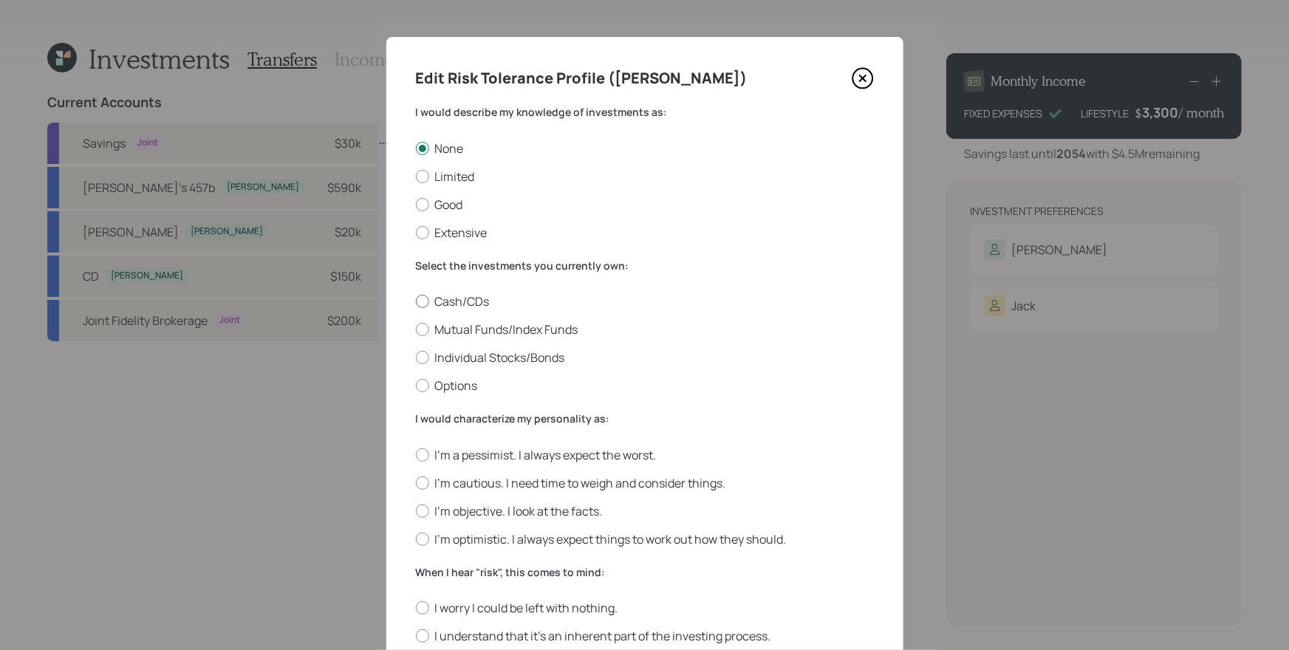
radio input "true"
click at [469, 460] on label "I'm a pessimist. I always expect the worst." at bounding box center [645, 455] width 458 height 16
click at [416, 455] on input "I'm a pessimist. I always expect the worst." at bounding box center [415, 454] width 1 height 1
radio input "true"
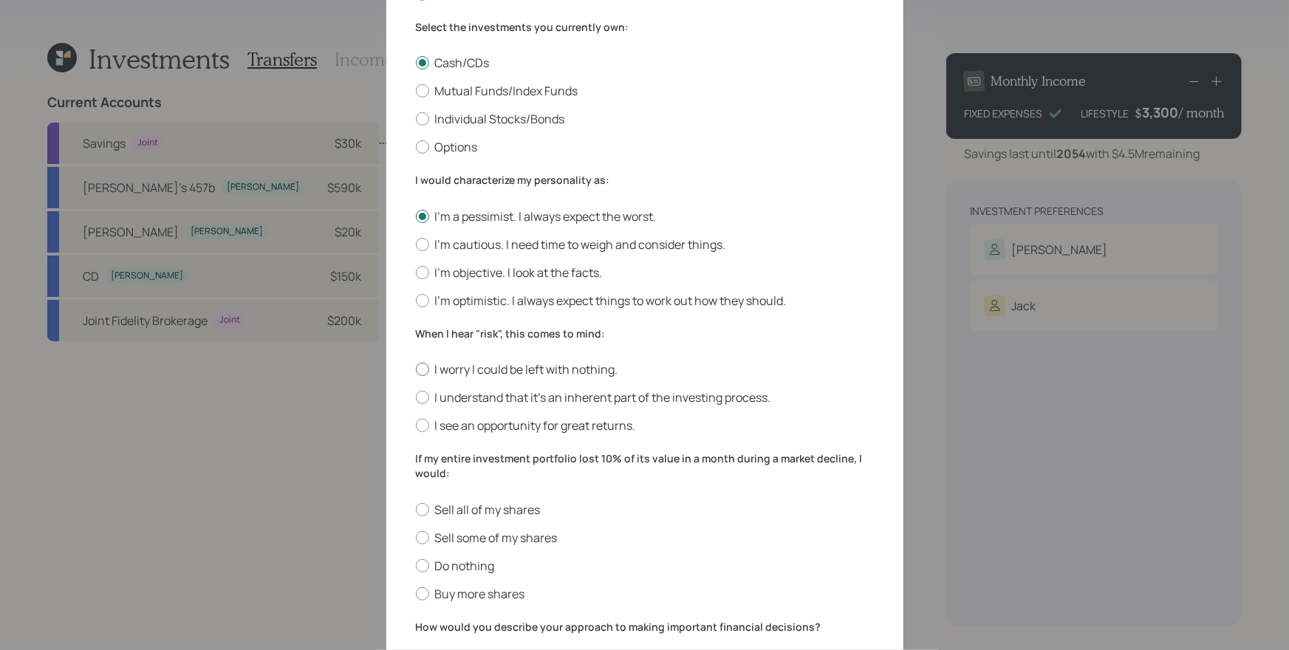
click at [464, 365] on label "I worry I could be left with nothing." at bounding box center [645, 369] width 458 height 16
click at [416, 369] on input "I worry I could be left with nothing." at bounding box center [415, 369] width 1 height 1
radio input "true"
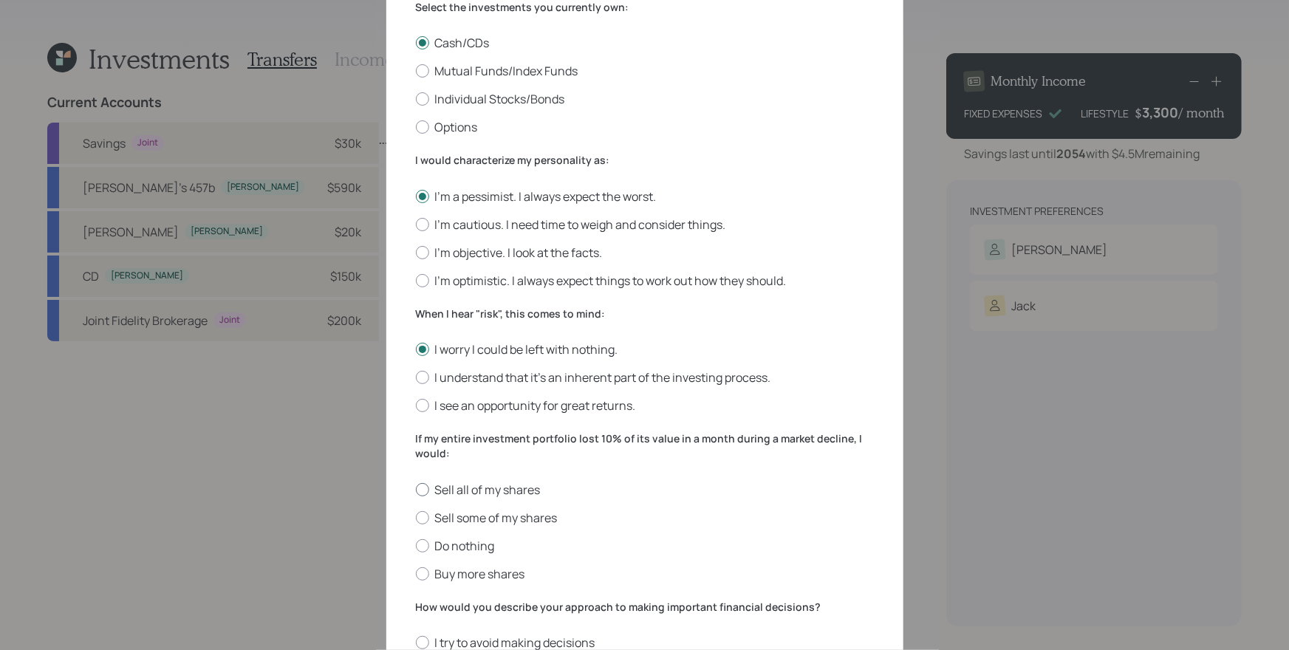
click at [485, 489] on label "Sell all of my shares" at bounding box center [645, 490] width 458 height 16
click at [416, 489] on input "Sell all of my shares" at bounding box center [415, 489] width 1 height 1
radio input "true"
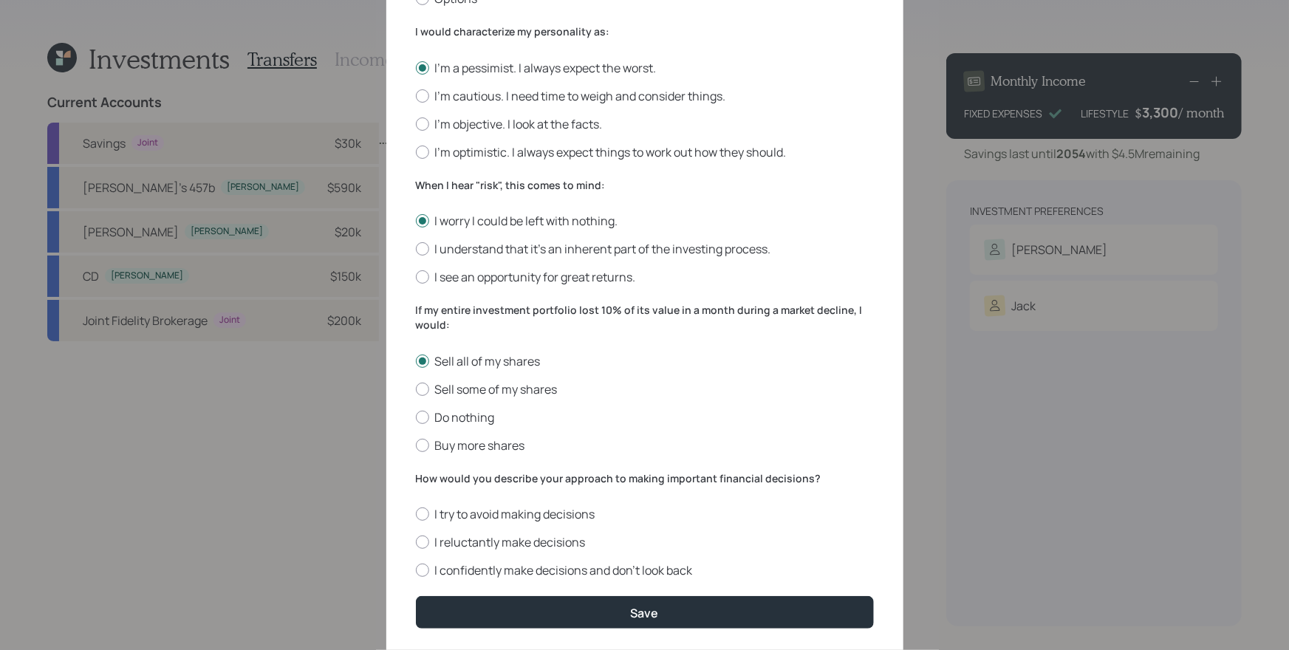
scroll to position [428, 0]
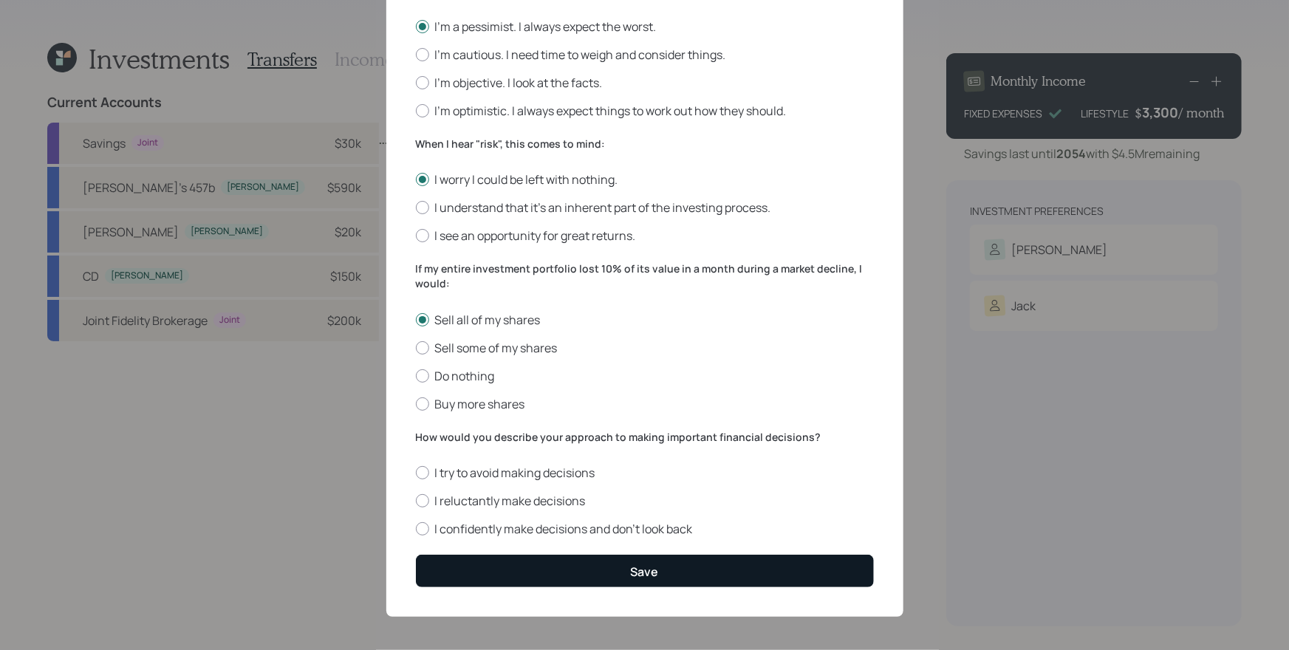
drag, startPoint x: 504, startPoint y: 468, endPoint x: 640, endPoint y: 569, distance: 169.6
click at [505, 469] on label "I try to avoid making decisions" at bounding box center [645, 473] width 458 height 16
click at [416, 473] on input "I try to avoid making decisions" at bounding box center [415, 473] width 1 height 1
radio input "true"
click at [649, 572] on div "Save" at bounding box center [645, 572] width 28 height 16
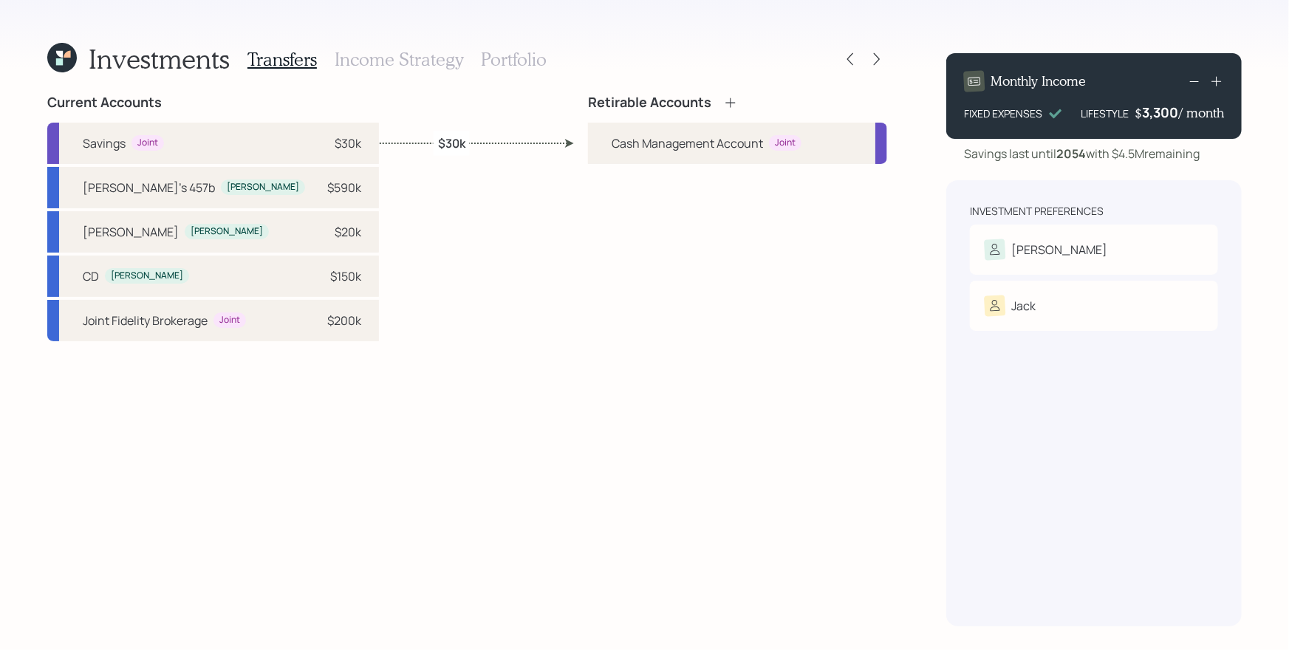
click at [734, 102] on icon at bounding box center [730, 103] width 10 height 10
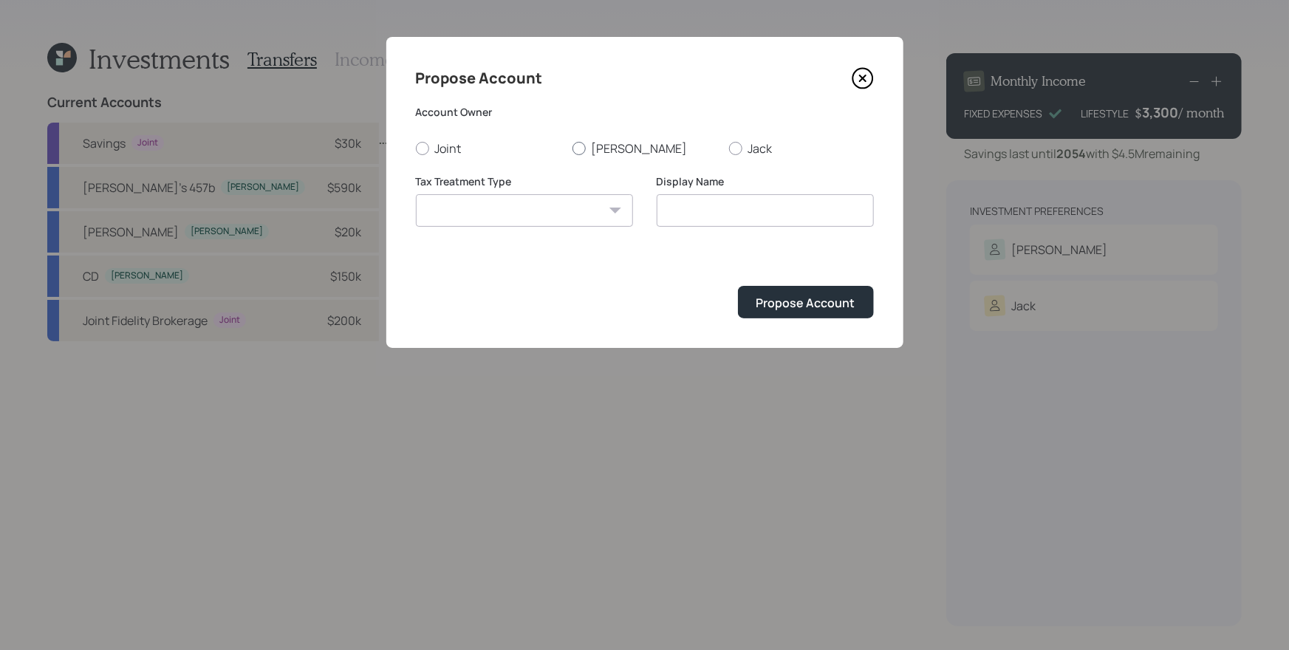
click at [592, 146] on label "[PERSON_NAME]" at bounding box center [644, 148] width 145 height 16
click at [572, 148] on input "[PERSON_NAME]" at bounding box center [572, 148] width 1 height 1
radio input "true"
click at [569, 216] on select "[PERSON_NAME] Taxable Traditional" at bounding box center [524, 210] width 217 height 33
select select "traditional"
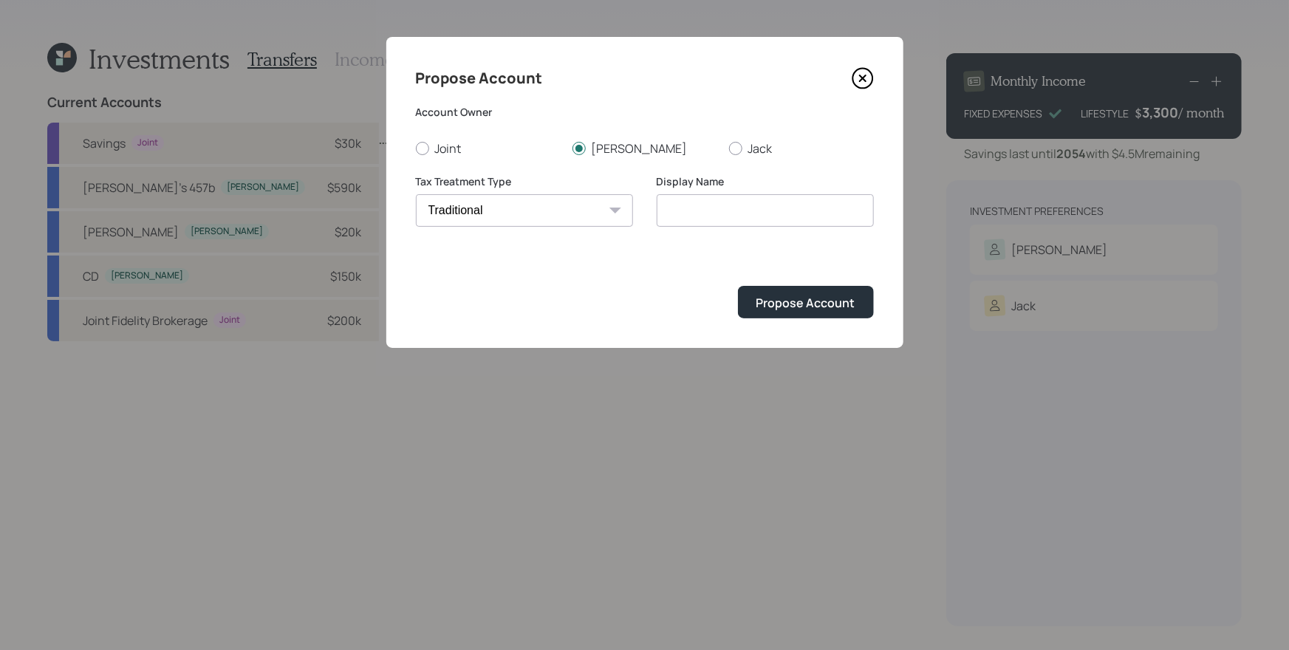
click at [416, 194] on select "[PERSON_NAME] Taxable Traditional" at bounding box center [524, 210] width 217 height 33
click at [660, 207] on input "Traditional" at bounding box center [765, 210] width 217 height 33
type input "[PERSON_NAME]'s Traditional"
click at [797, 292] on button "Propose Account" at bounding box center [806, 302] width 136 height 32
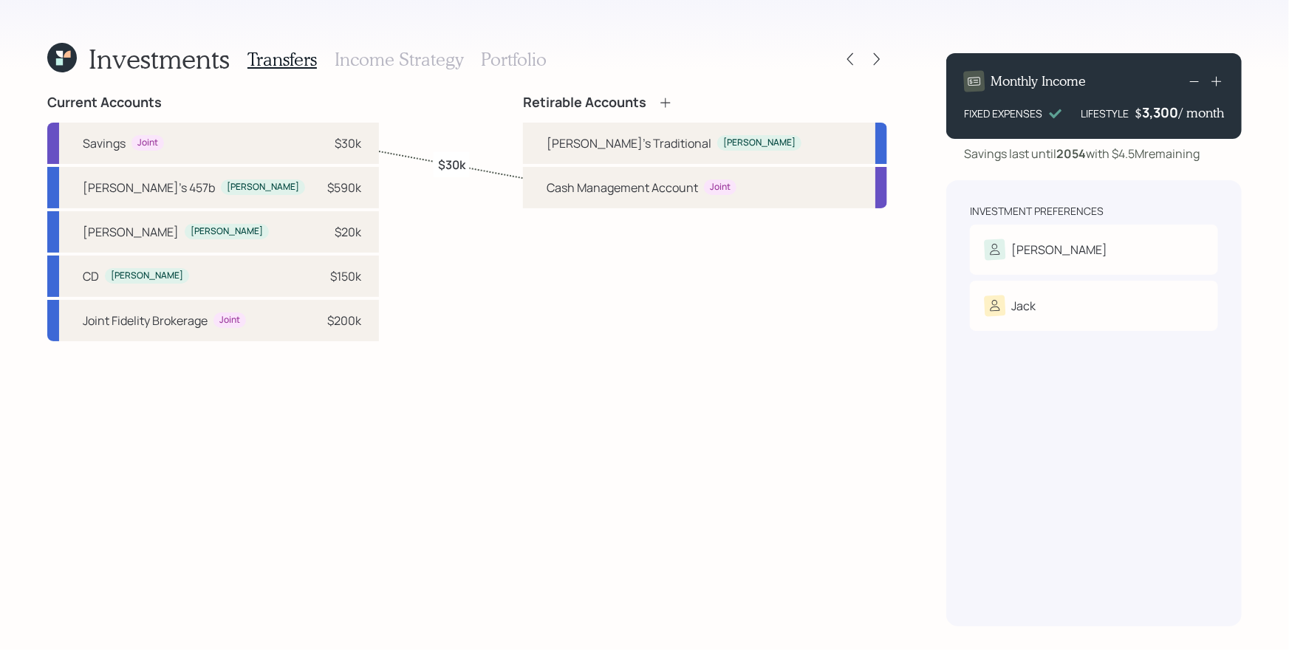
click at [673, 100] on icon at bounding box center [665, 102] width 15 height 15
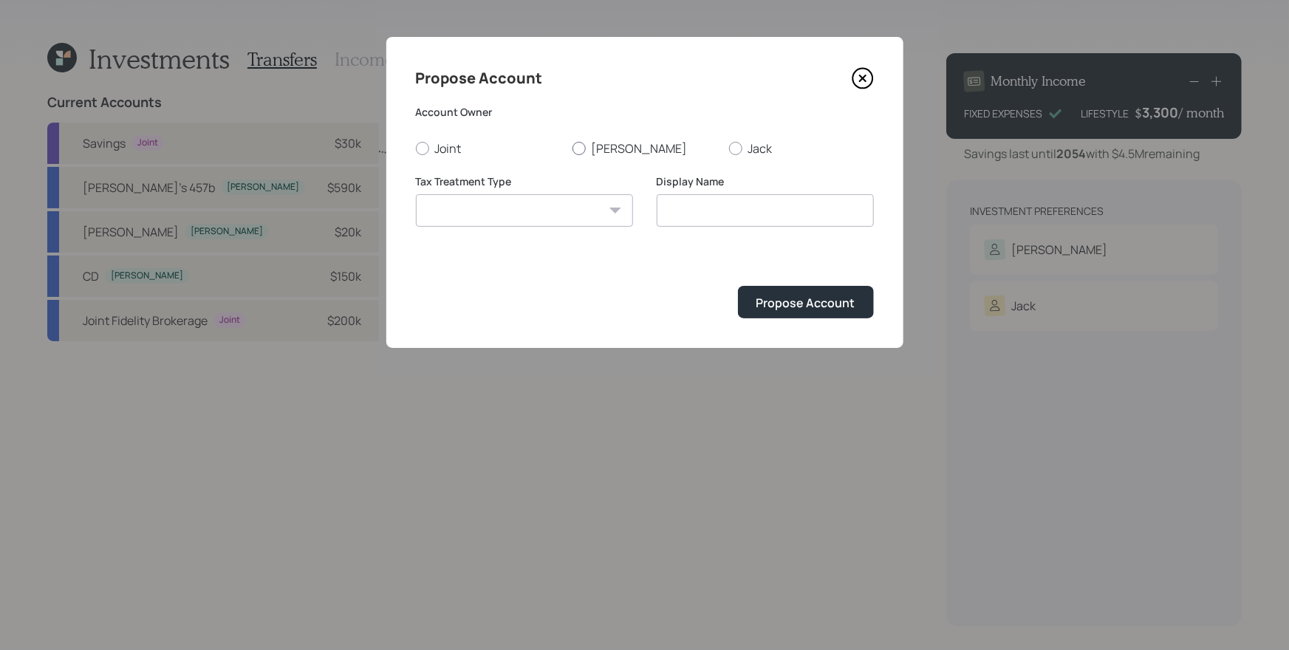
click at [612, 151] on label "[PERSON_NAME]" at bounding box center [644, 148] width 145 height 16
click at [572, 148] on input "[PERSON_NAME]" at bounding box center [572, 148] width 1 height 1
radio input "true"
click at [558, 229] on div "Tax Treatment Type [PERSON_NAME] Taxable Traditional" at bounding box center [524, 209] width 217 height 71
click at [549, 218] on select "[PERSON_NAME] Taxable Traditional" at bounding box center [524, 210] width 217 height 33
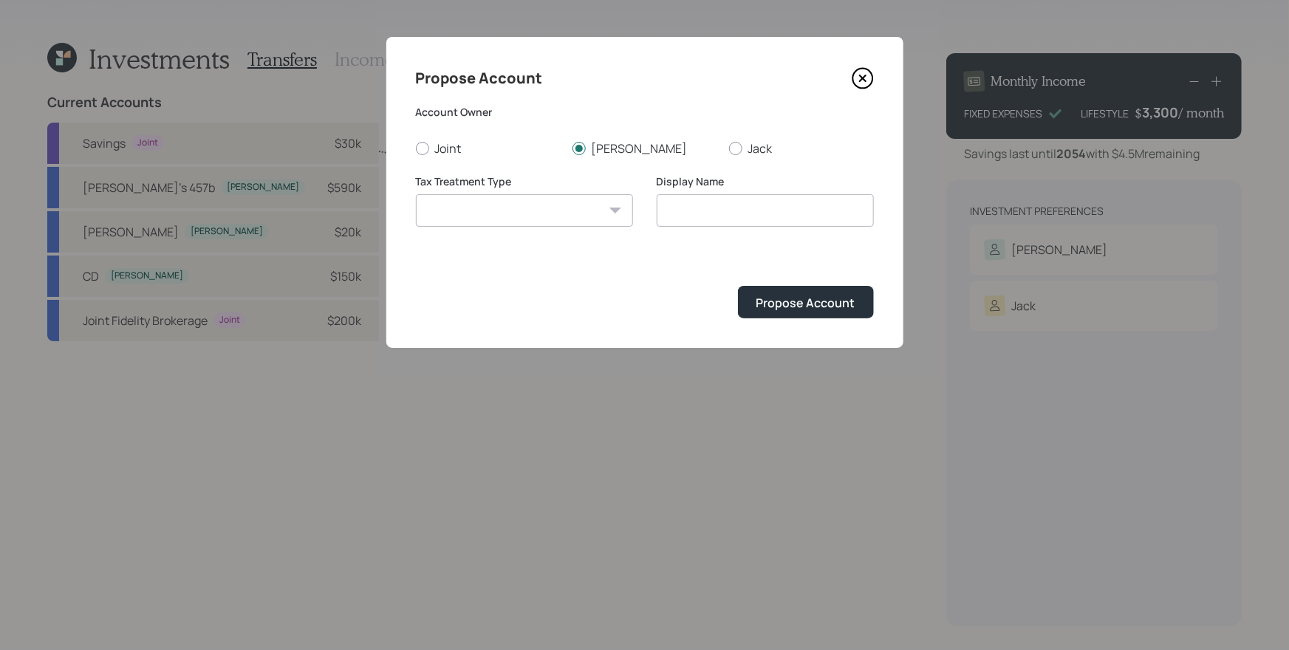
select select "[PERSON_NAME]"
click at [416, 194] on select "[PERSON_NAME] Taxable Traditional" at bounding box center [524, 210] width 217 height 33
click at [663, 206] on input "[PERSON_NAME]" at bounding box center [765, 210] width 217 height 33
type input "[PERSON_NAME]'s [PERSON_NAME]"
click at [774, 290] on button "Propose Account" at bounding box center [806, 302] width 136 height 32
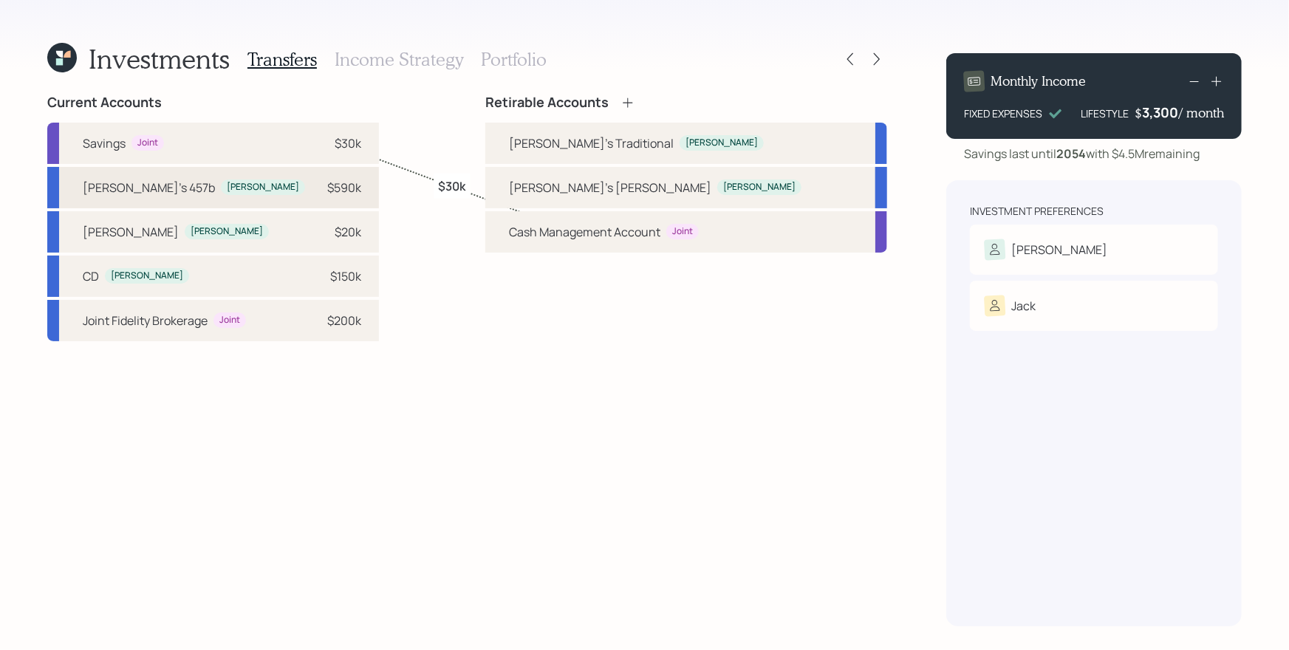
click at [257, 178] on div "[PERSON_NAME]'s 457b [PERSON_NAME] $590k" at bounding box center [213, 187] width 332 height 41
click at [633, 144] on div "[PERSON_NAME]'s Traditional" at bounding box center [591, 143] width 165 height 18
select select "73b0b62b-742c-4721-bd66-a5f60bce4bf7"
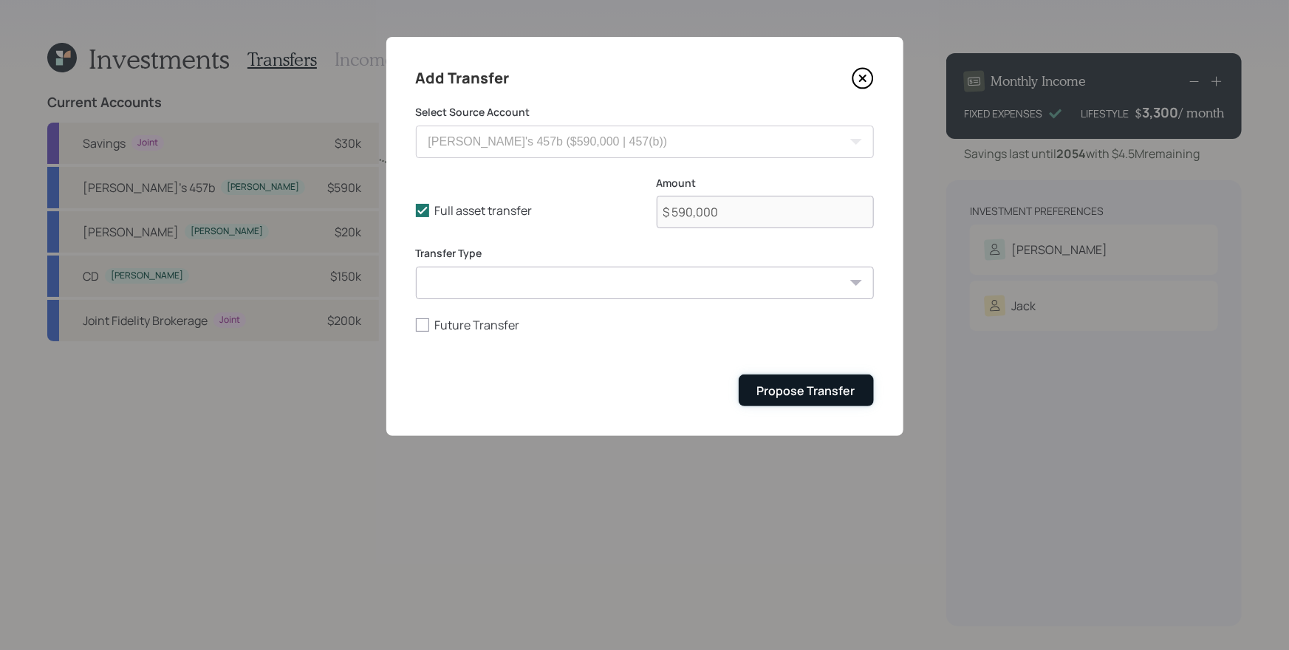
click at [792, 380] on button "Propose Transfer" at bounding box center [806, 391] width 135 height 32
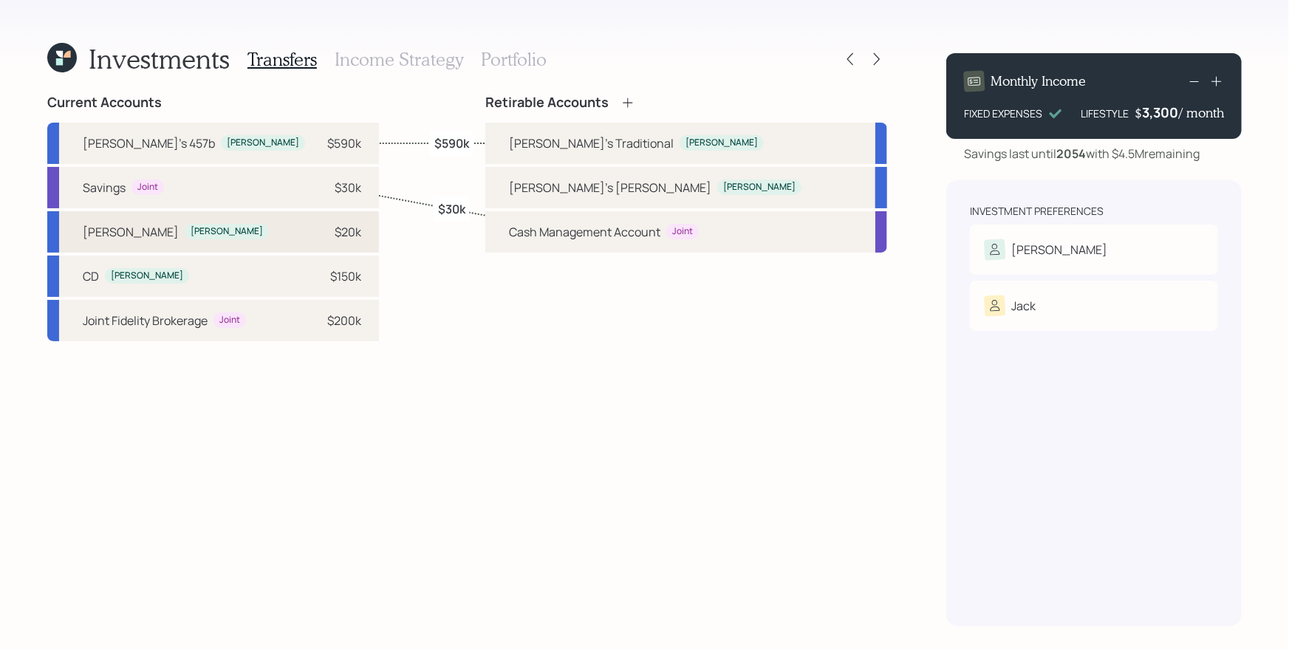
click at [335, 228] on div "$20k" at bounding box center [348, 232] width 27 height 18
click at [638, 184] on div "[PERSON_NAME]'s [PERSON_NAME]" at bounding box center [610, 188] width 202 height 18
select select "b7c67837-6fdb-4f43-adf0-5f2378f82918"
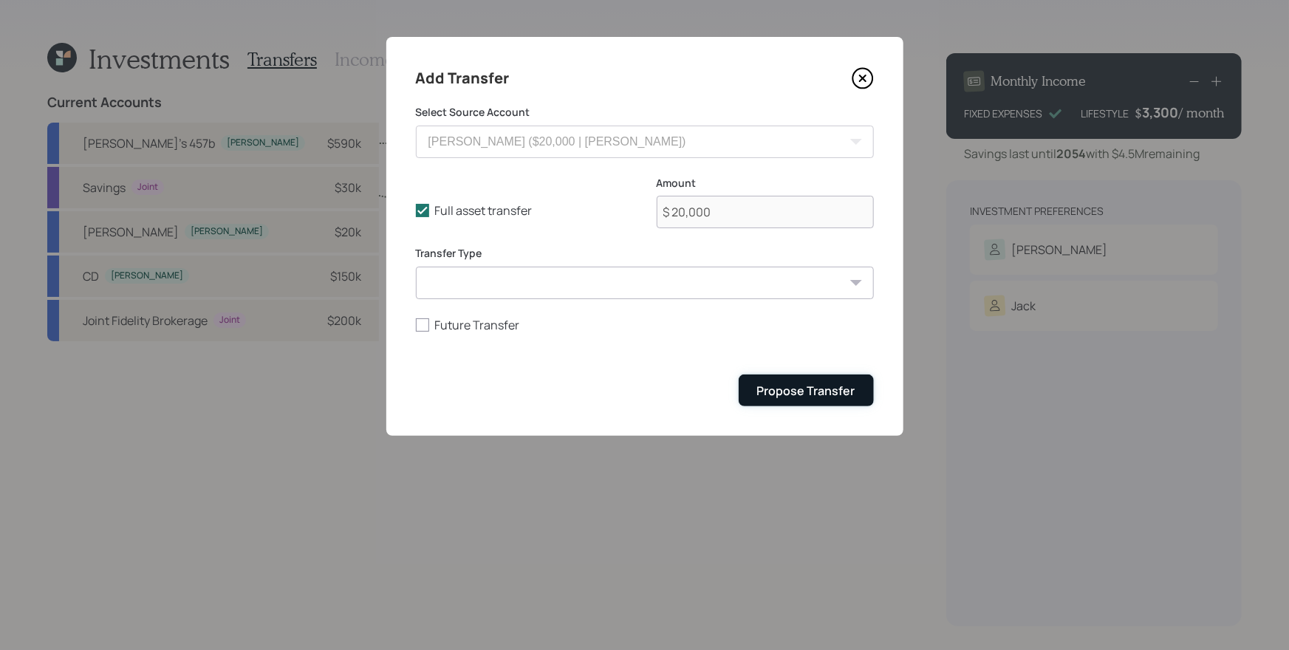
click at [807, 386] on div "Propose Transfer" at bounding box center [806, 391] width 98 height 16
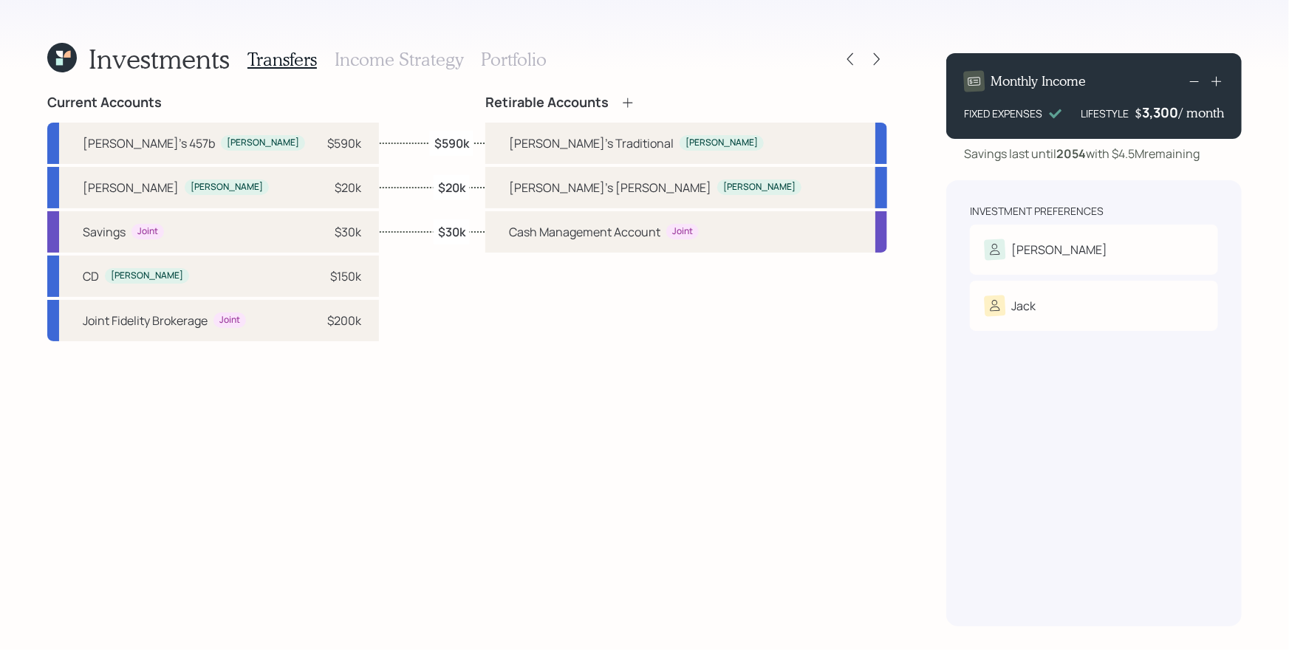
click at [401, 67] on h3 "Income Strategy" at bounding box center [399, 59] width 129 height 21
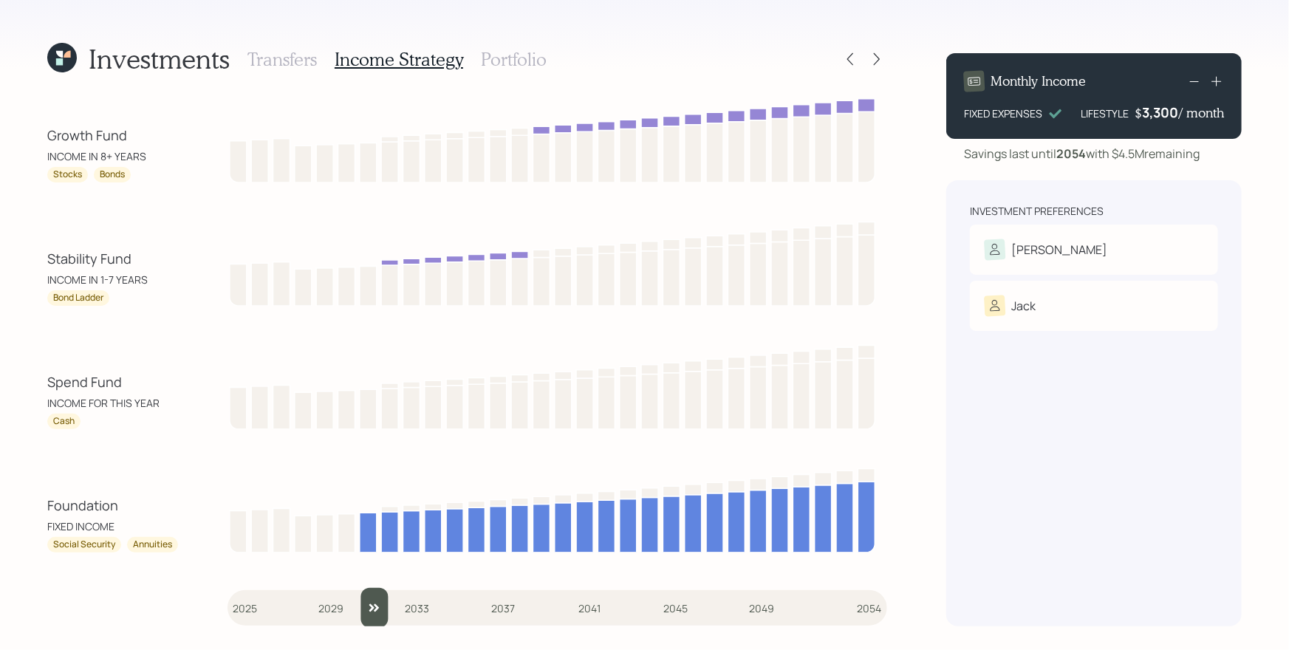
drag, startPoint x: 244, startPoint y: 612, endPoint x: 359, endPoint y: 604, distance: 115.5
click at [359, 604] on input "slider" at bounding box center [558, 608] width 660 height 40
drag, startPoint x: 369, startPoint y: 604, endPoint x: 383, endPoint y: 603, distance: 13.4
type input "2032"
click at [383, 603] on input "slider" at bounding box center [558, 608] width 660 height 40
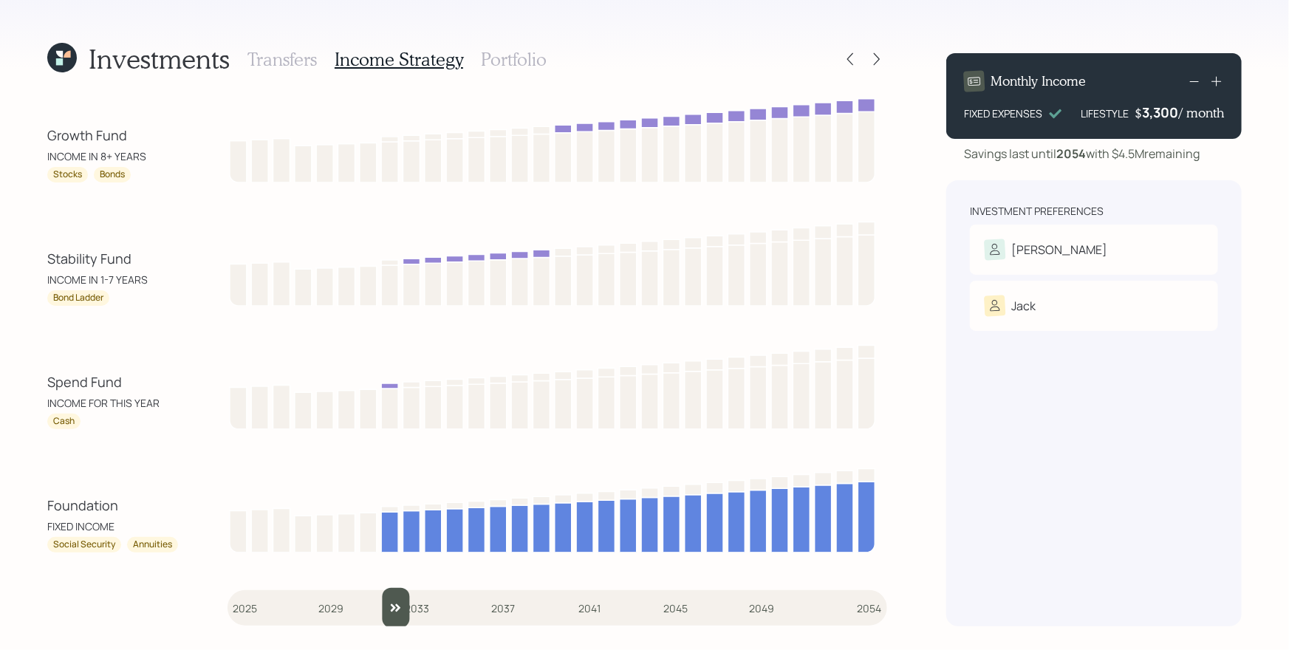
click at [532, 58] on h3 "Portfolio" at bounding box center [514, 59] width 66 height 21
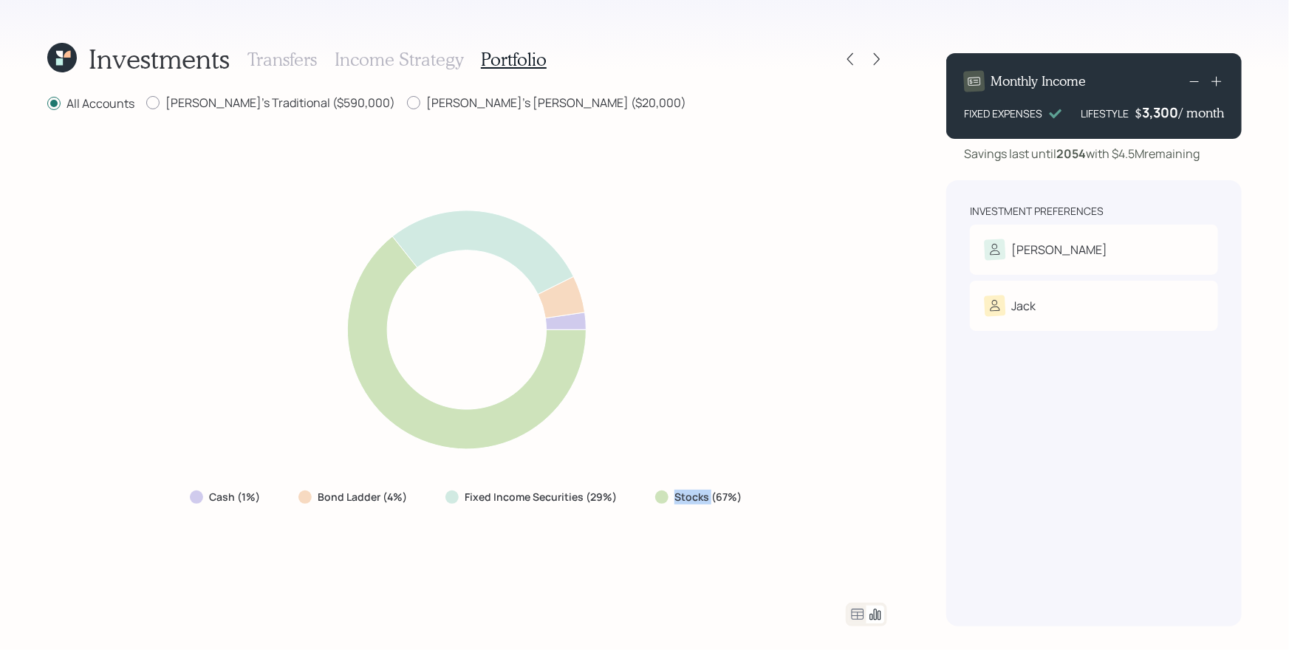
drag, startPoint x: 676, startPoint y: 499, endPoint x: 709, endPoint y: 501, distance: 33.3
click at [709, 501] on label "Stocks (67%)" at bounding box center [707, 497] width 67 height 15
click at [742, 498] on div "Stocks (67%)" at bounding box center [699, 497] width 89 height 15
click at [55, 49] on icon at bounding box center [62, 58] width 30 height 30
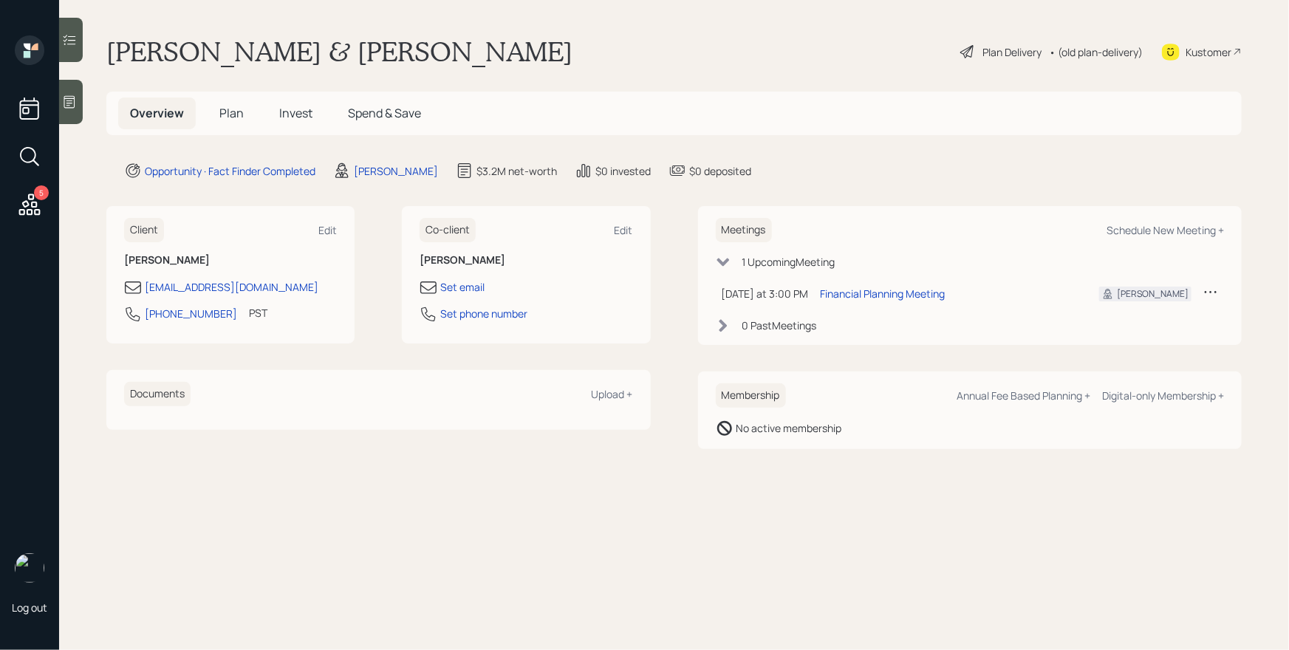
click at [237, 114] on span "Plan" at bounding box center [231, 113] width 24 height 16
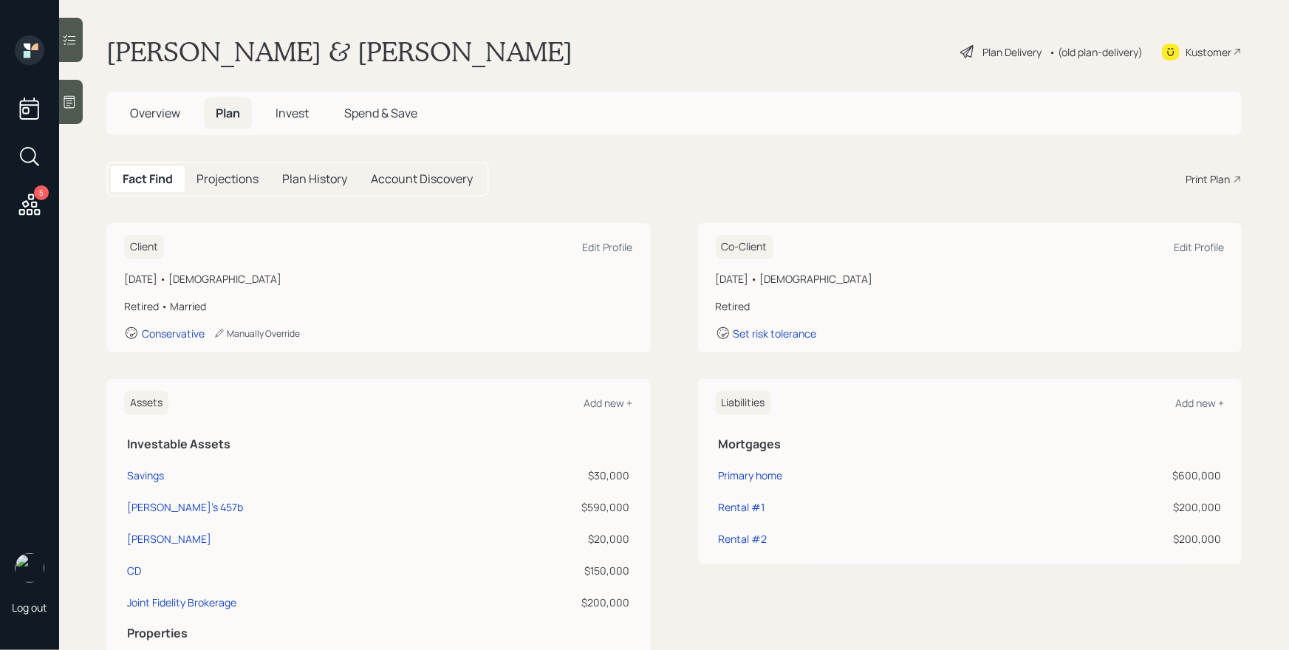
click at [285, 332] on div "Manually Override" at bounding box center [256, 333] width 86 height 13
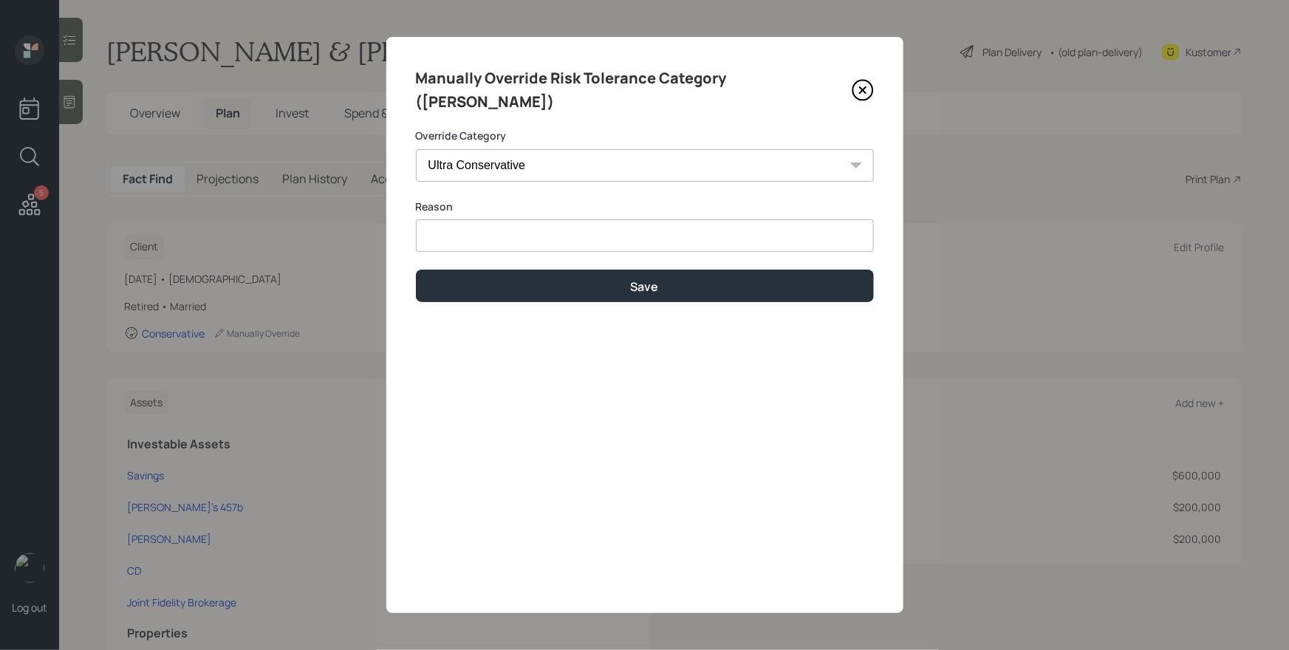
click at [502, 224] on input at bounding box center [645, 235] width 458 height 33
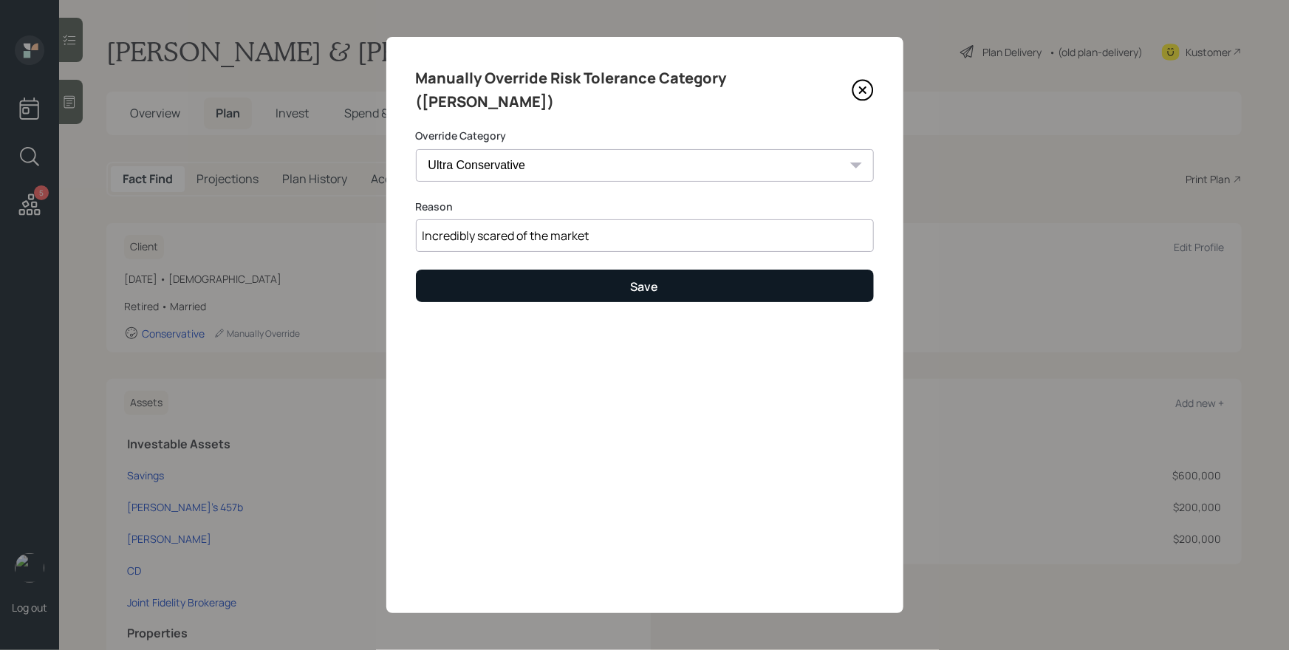
type input "Incredibly scared of the market"
click at [628, 274] on button "Save" at bounding box center [645, 286] width 458 height 32
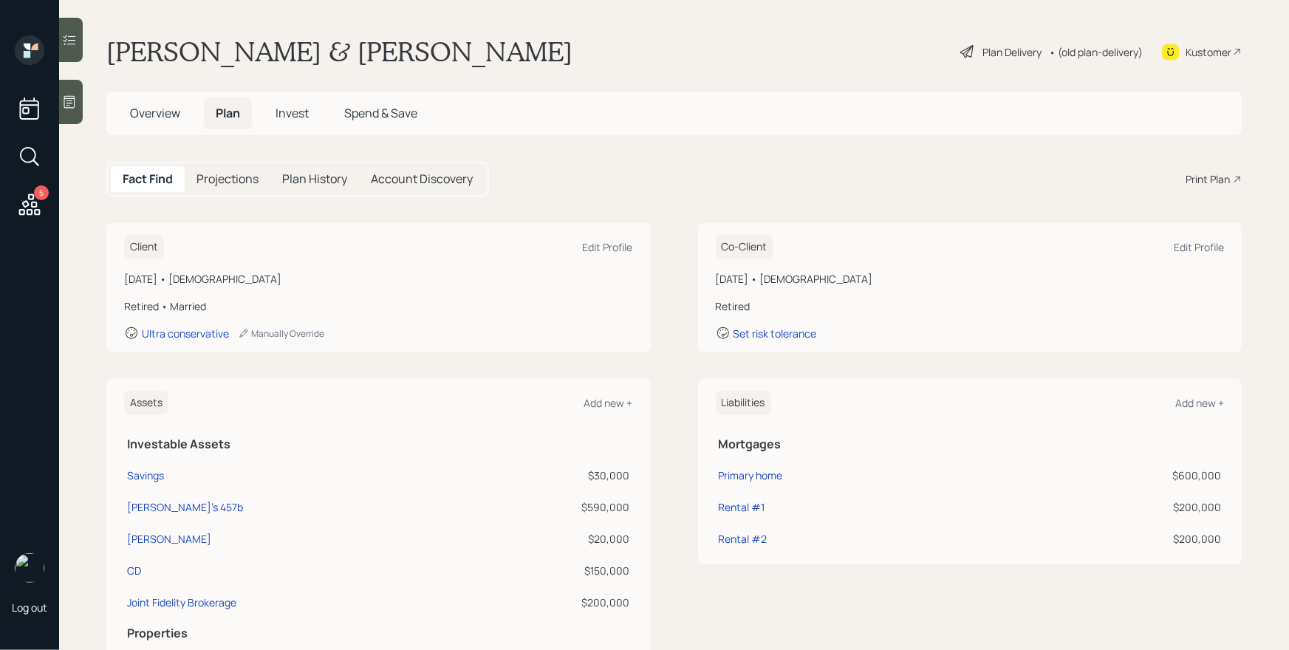
click at [962, 48] on icon at bounding box center [968, 52] width 18 height 18
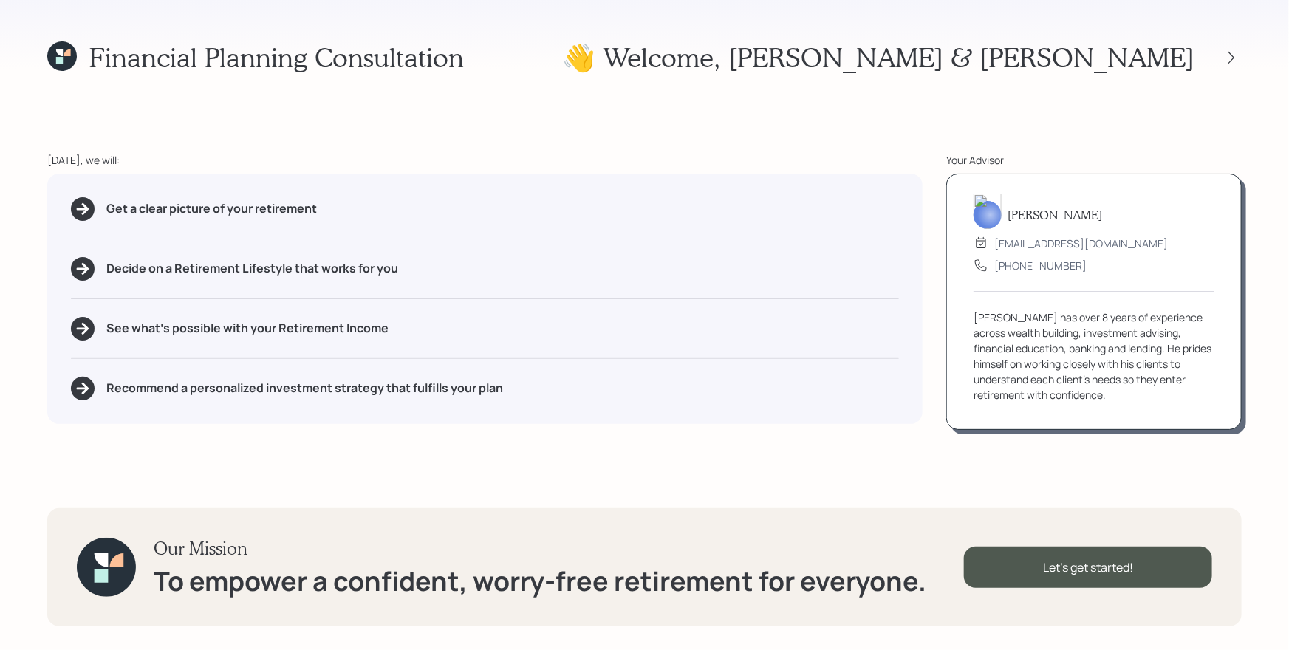
click at [1245, 47] on div "Financial Planning Consultation 👋 Welcome , [PERSON_NAME] & Jack [DATE], we wil…" at bounding box center [644, 325] width 1289 height 650
click at [1237, 57] on icon at bounding box center [1231, 57] width 15 height 15
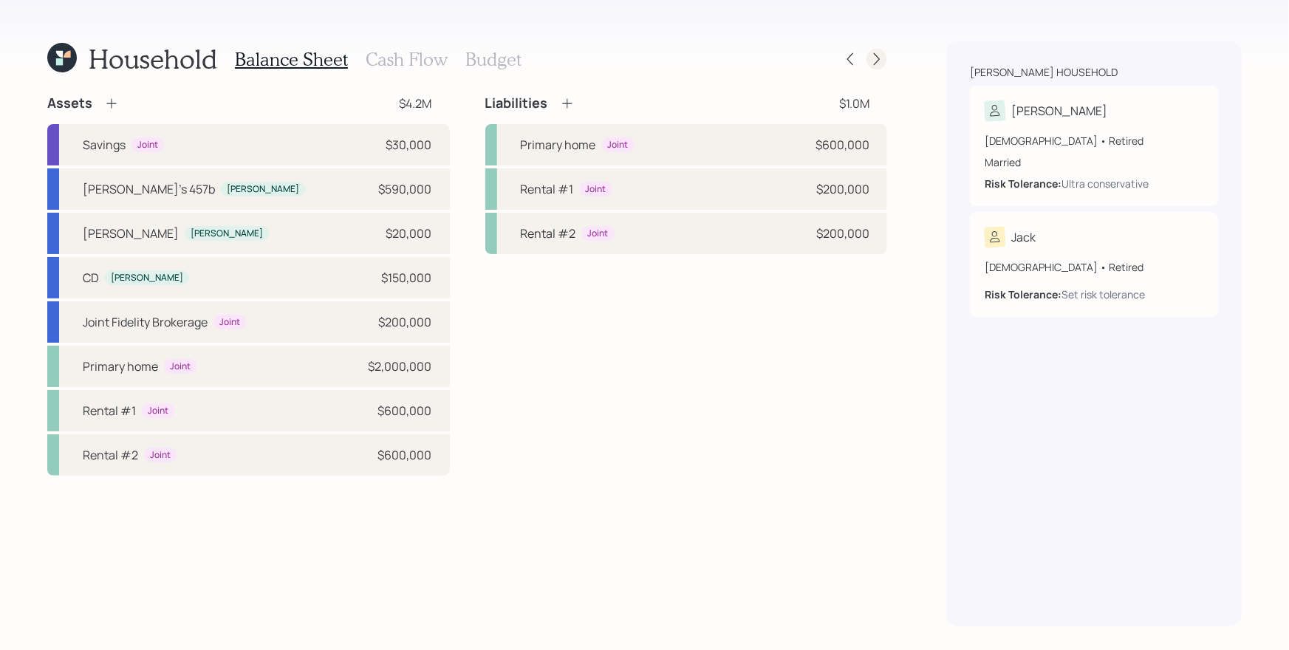
click at [885, 58] on div at bounding box center [876, 59] width 21 height 21
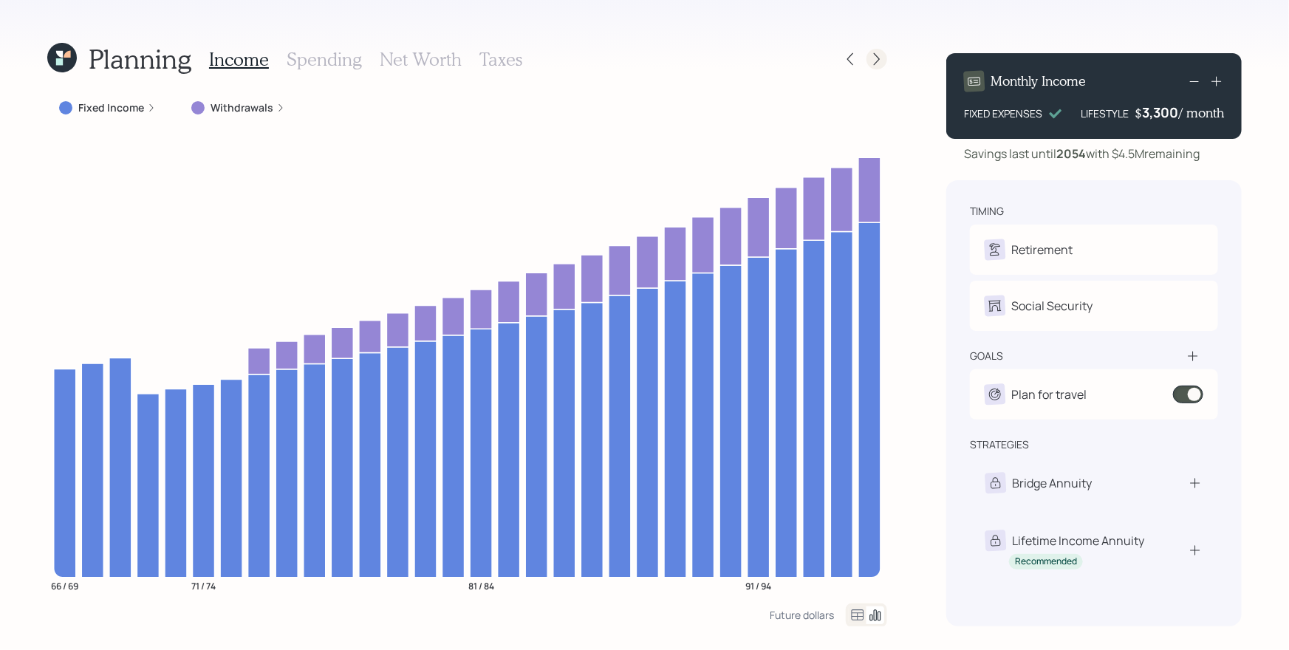
click at [881, 58] on icon at bounding box center [876, 59] width 15 height 15
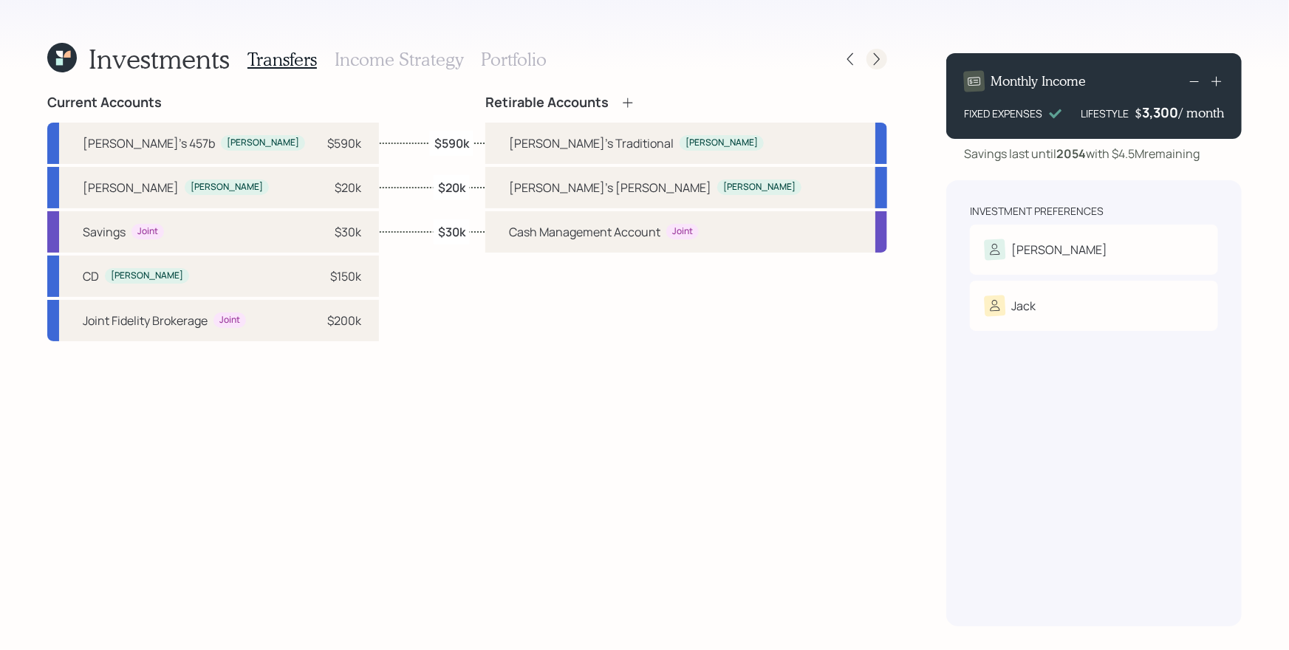
click at [880, 60] on icon at bounding box center [876, 59] width 15 height 15
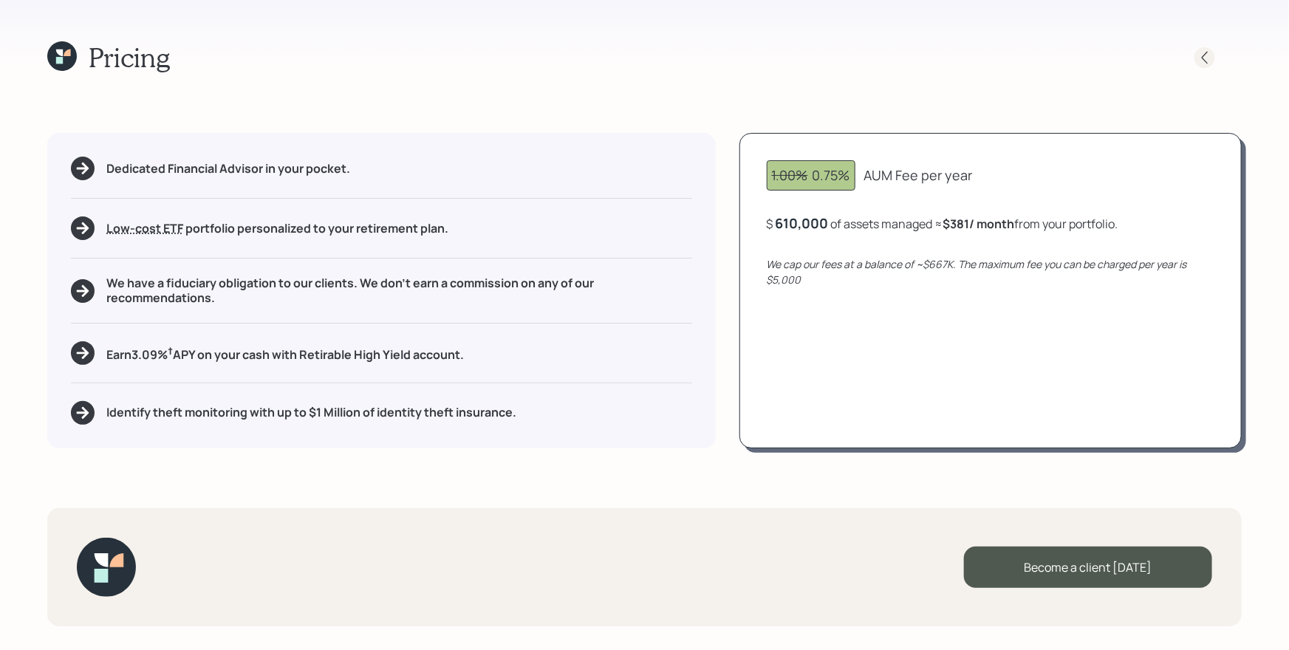
click at [1201, 52] on icon at bounding box center [1204, 57] width 15 height 15
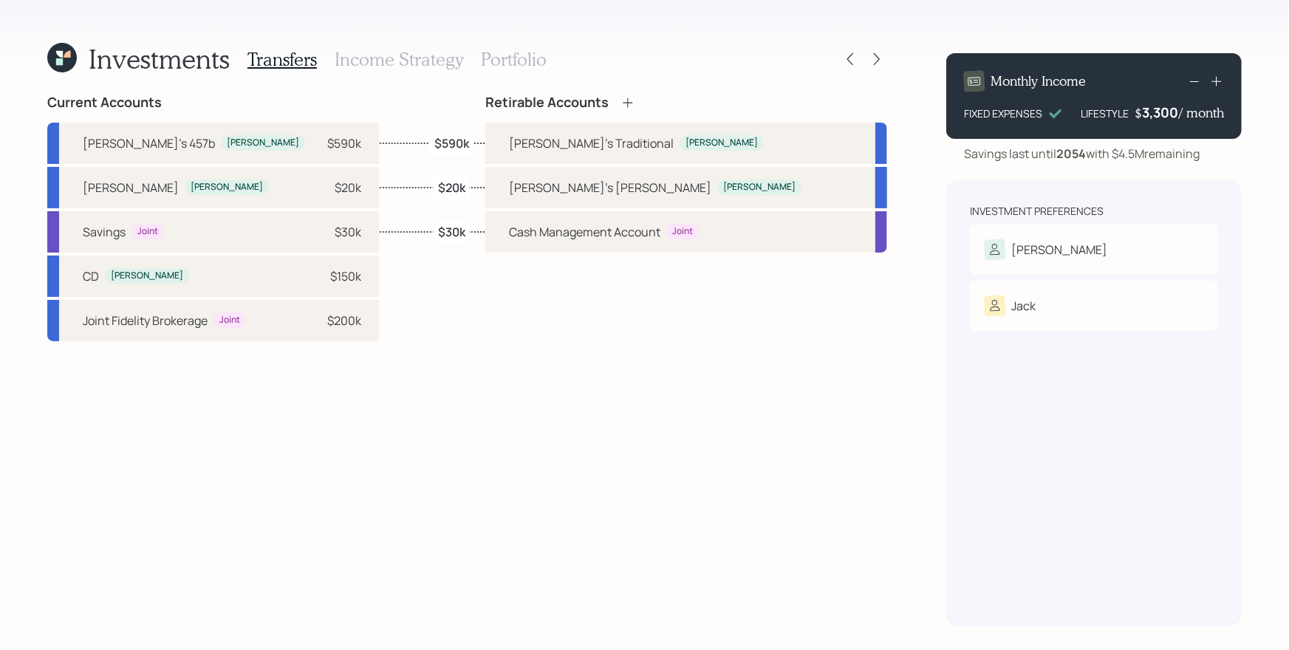
click at [418, 61] on h3 "Income Strategy" at bounding box center [399, 59] width 129 height 21
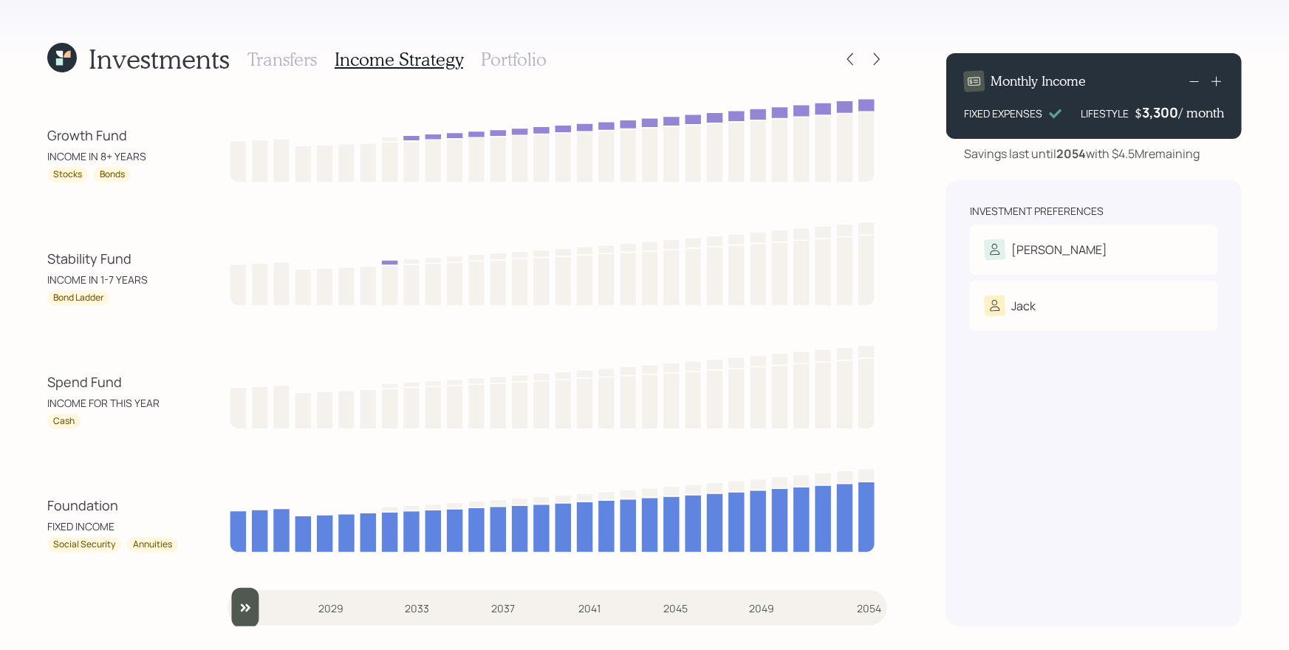
click at [510, 53] on h3 "Portfolio" at bounding box center [514, 59] width 66 height 21
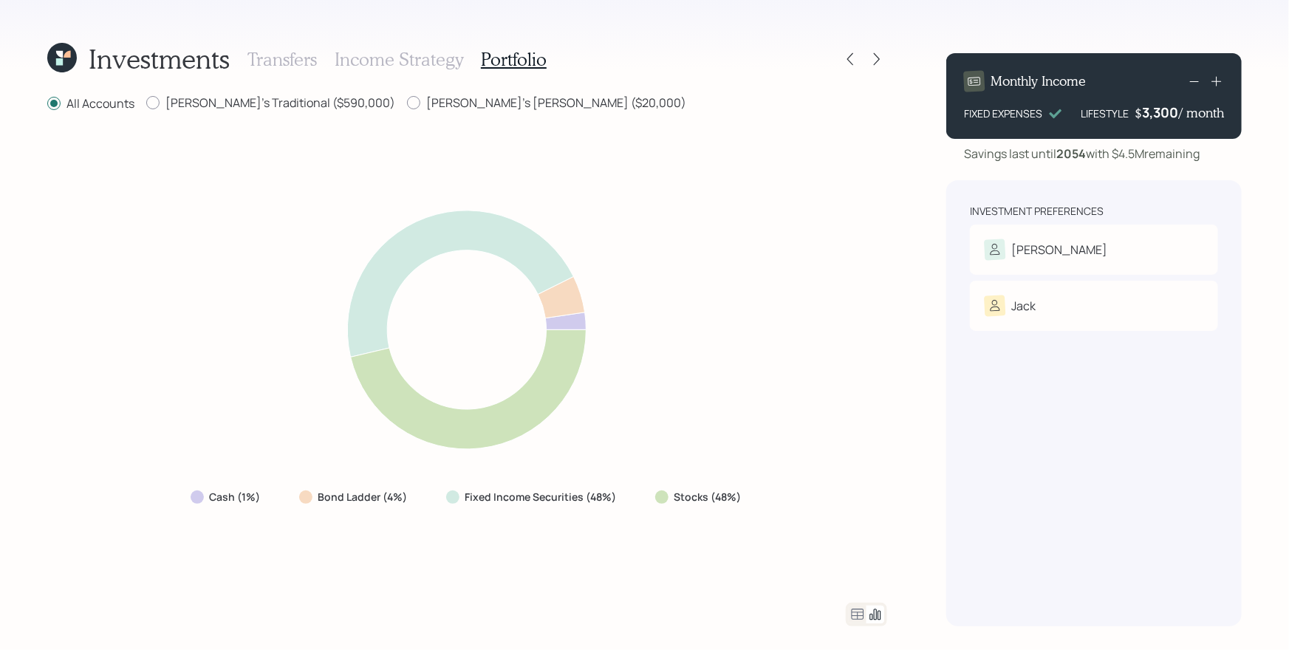
click at [750, 369] on div "Cash (1%) Bond Ladder (4%) Fixed Income Securities (48%) Stocks (48%)" at bounding box center [467, 358] width 840 height 454
drag, startPoint x: 677, startPoint y: 497, endPoint x: 735, endPoint y: 500, distance: 57.7
click at [735, 500] on label "Stocks (48%)" at bounding box center [707, 497] width 67 height 15
click at [722, 504] on label "Stocks (48%)" at bounding box center [707, 497] width 67 height 15
drag, startPoint x: 607, startPoint y: 499, endPoint x: 382, endPoint y: 500, distance: 225.3
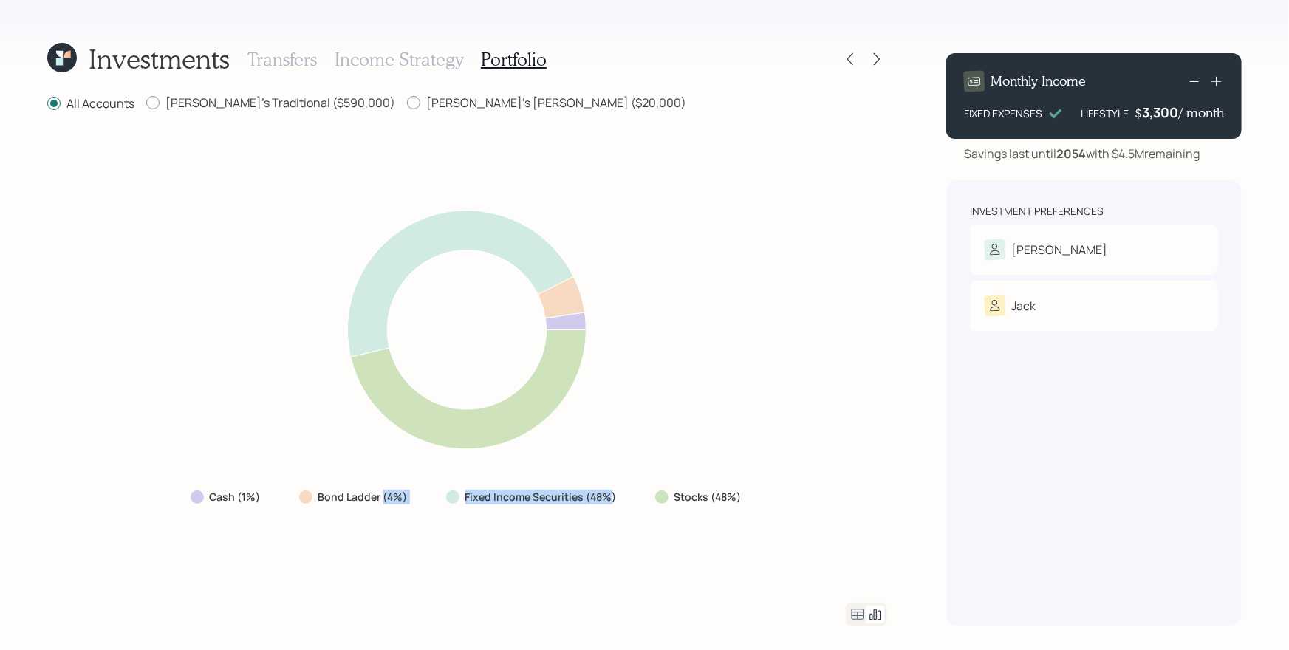
click at [382, 500] on div "Cash (1%) Bond Ladder (4%) Fixed Income Securities (48%) Stocks (48%)" at bounding box center [468, 497] width 578 height 27
click at [733, 404] on div "Cash (1%) Bond Ladder (4%) Fixed Income Securities (48%) Stocks (48%)" at bounding box center [467, 358] width 840 height 454
drag, startPoint x: 401, startPoint y: 500, endPoint x: 378, endPoint y: 502, distance: 22.9
click at [378, 502] on label "Bond Ladder (4%)" at bounding box center [362, 497] width 89 height 15
click at [716, 379] on icon at bounding box center [467, 330] width 504 height 273
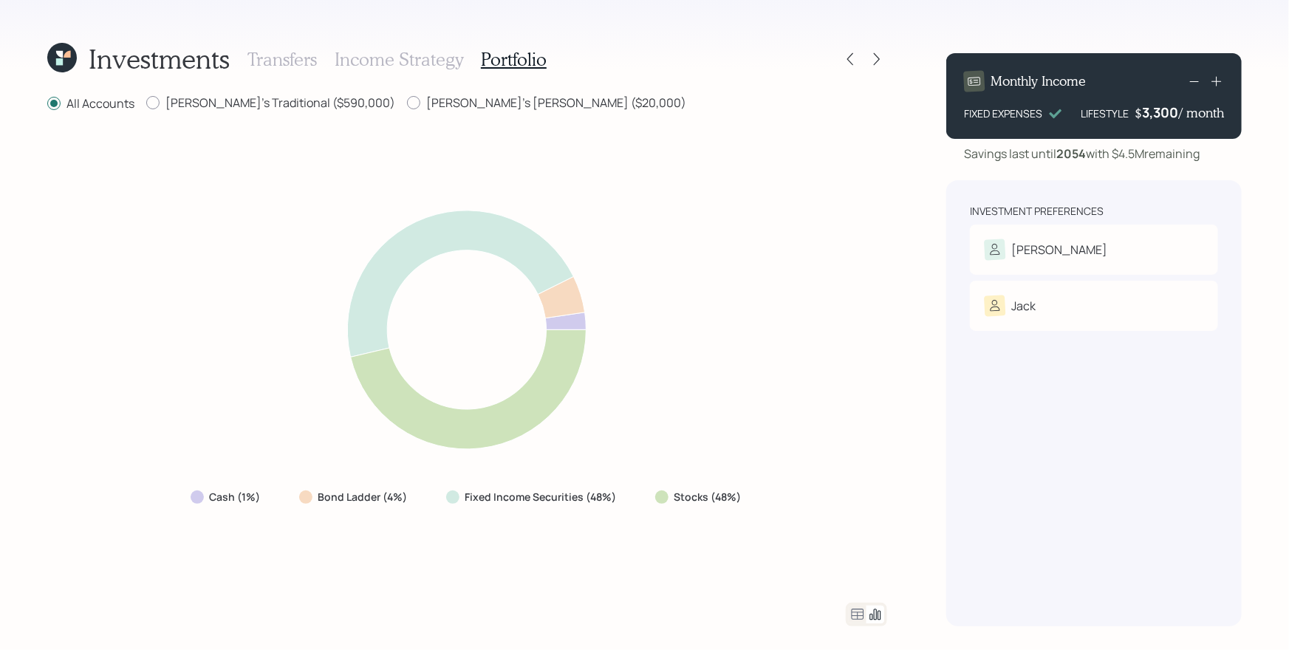
click at [884, 112] on div "All Accounts Elaine's Traditional ($590,000) Elaine's Roth ($20,000)" at bounding box center [467, 104] width 840 height 18
click at [875, 63] on icon at bounding box center [877, 59] width 6 height 13
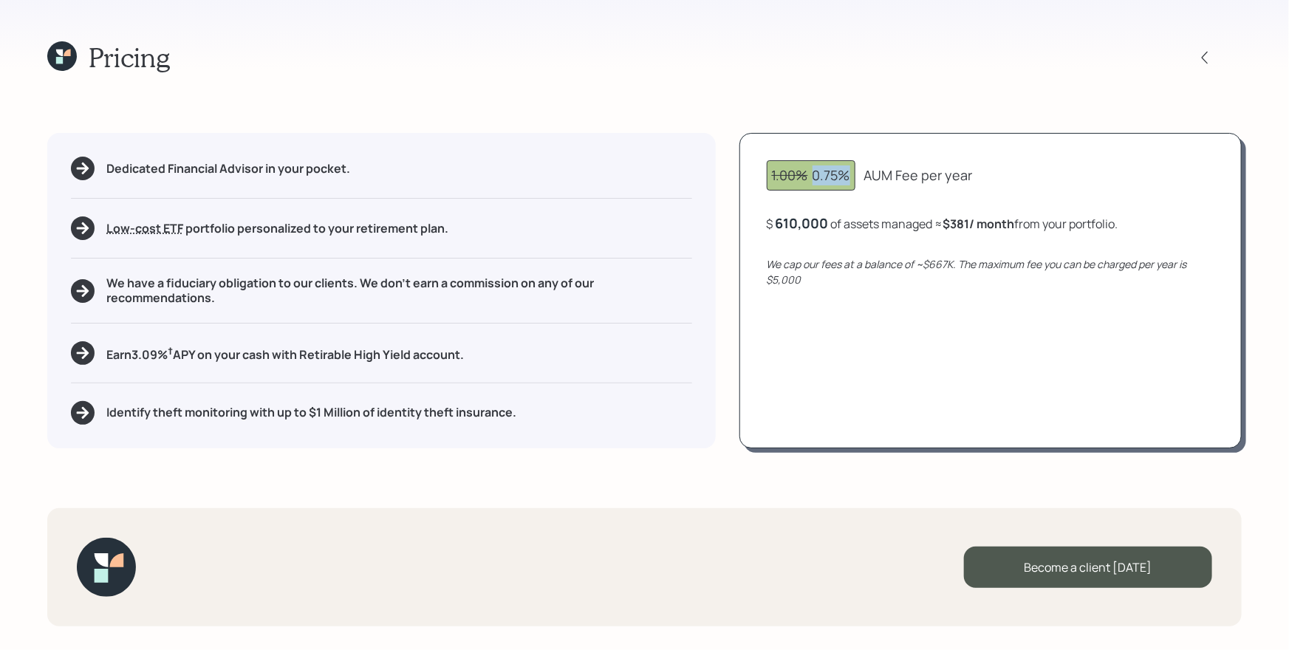
drag, startPoint x: 813, startPoint y: 174, endPoint x: 849, endPoint y: 174, distance: 36.2
click at [849, 174] on div "1.00% 0.75%" at bounding box center [811, 175] width 78 height 20
click at [926, 269] on icon "We cap our fees at a balance of ~$667K. The maximum fee you can be charged per …" at bounding box center [977, 272] width 420 height 30
click at [891, 346] on div "1.00% 0.75% AUM Fee per year $ 610,000 of assets managed ≈ $381 / month from yo…" at bounding box center [990, 290] width 502 height 315
drag, startPoint x: 780, startPoint y: 227, endPoint x: 826, endPoint y: 229, distance: 45.9
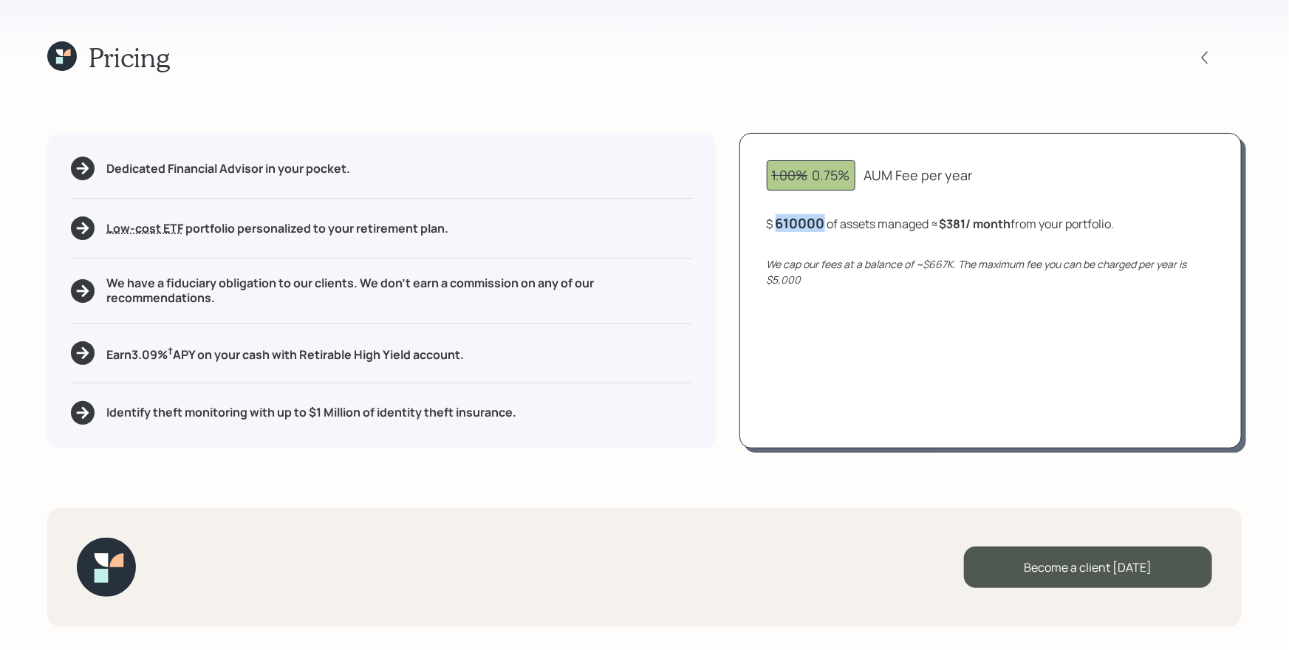
click at [826, 229] on div "$ 610000 of assets managed ≈ $381 / month from your portfolio ." at bounding box center [941, 223] width 348 height 18
click at [808, 250] on div "1.00% 0.75% AUM Fee per year $ 610000 of assets managed ≈ $381 / month from you…" at bounding box center [990, 290] width 502 height 315
drag, startPoint x: 957, startPoint y: 225, endPoint x: 974, endPoint y: 225, distance: 17.0
click at [974, 225] on b "$381 / month" at bounding box center [979, 224] width 72 height 16
click at [971, 244] on div "1.00% 0.75% AUM Fee per year $ 610,000 of assets managed ≈ $381 / month from yo…" at bounding box center [990, 290] width 502 height 315
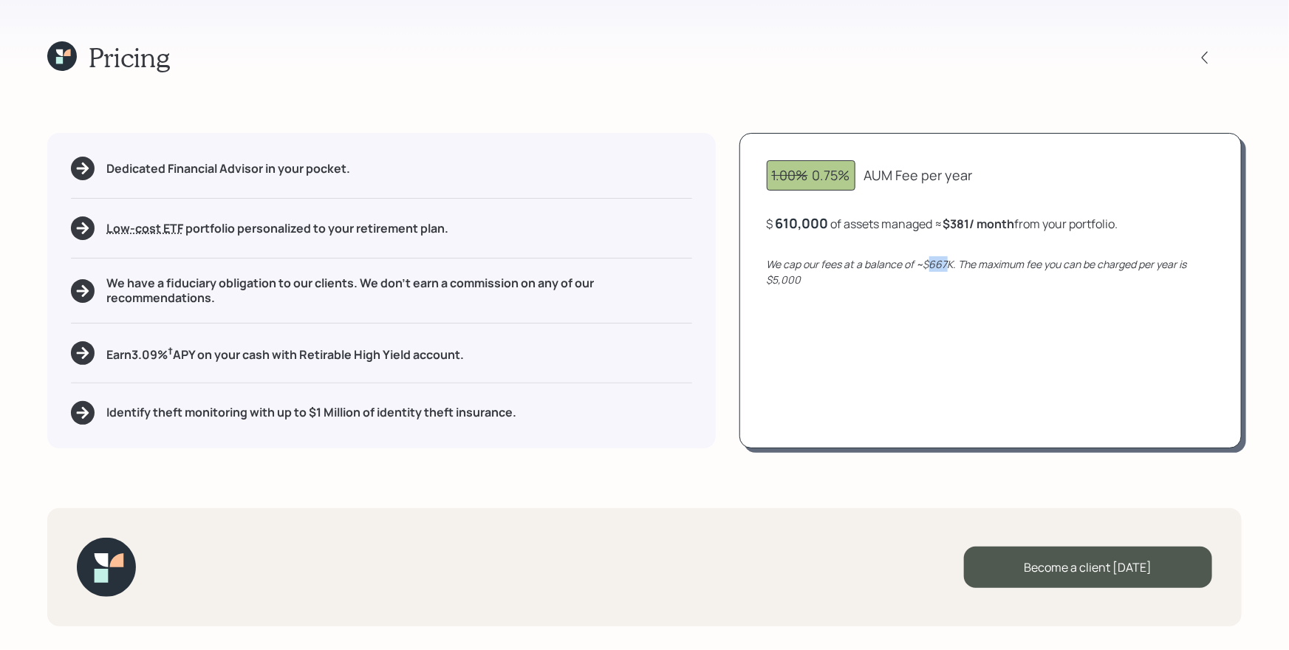
drag, startPoint x: 932, startPoint y: 261, endPoint x: 949, endPoint y: 266, distance: 17.8
click at [949, 266] on icon "We cap our fees at a balance of ~$667K. The maximum fee you can be charged per …" at bounding box center [977, 272] width 420 height 30
click at [951, 298] on div "1.00% 0.75% AUM Fee per year $ 610,000 of assets managed ≈ $381 / month from yo…" at bounding box center [990, 290] width 502 height 315
drag, startPoint x: 931, startPoint y: 266, endPoint x: 955, endPoint y: 269, distance: 24.6
click at [955, 269] on icon "We cap our fees at a balance of ~$667K. The maximum fee you can be charged per …" at bounding box center [977, 272] width 420 height 30
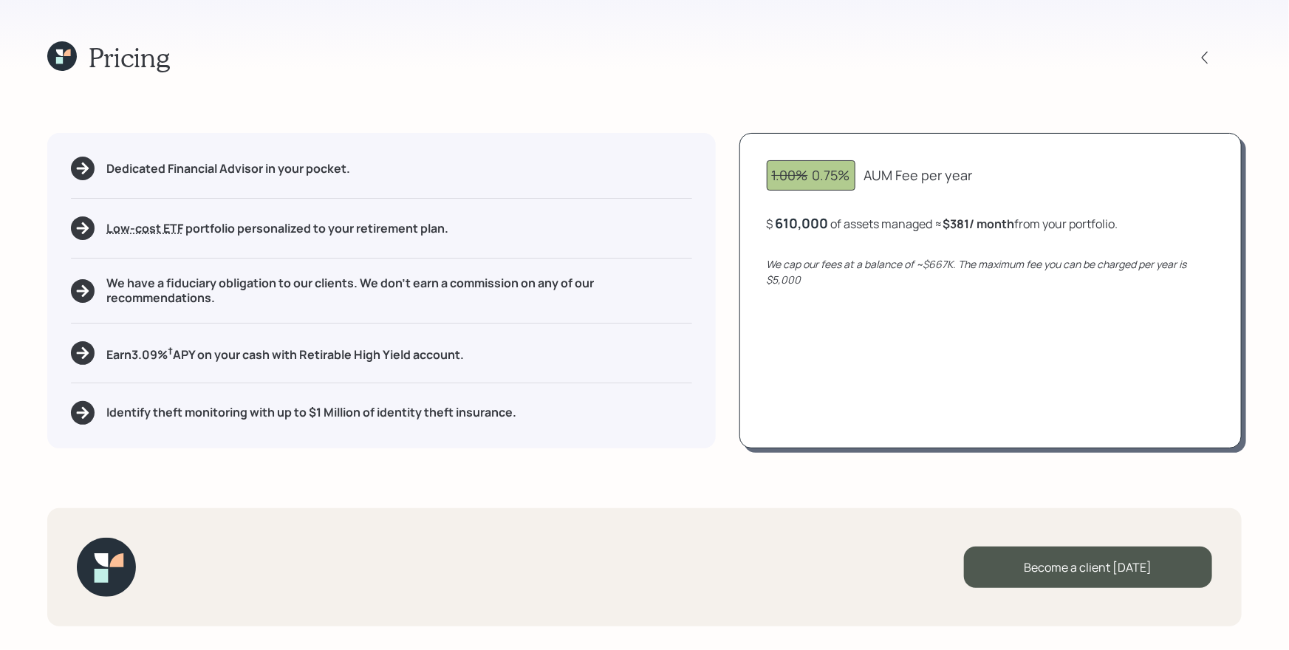
click at [806, 228] on div "610,000" at bounding box center [802, 223] width 53 height 18
click at [804, 227] on div "610000" at bounding box center [800, 223] width 49 height 18
click at [859, 344] on div "1.00% 0.75% AUM Fee per year $ 700000 of assets managed ≈ $381 / month from you…" at bounding box center [990, 290] width 502 height 315
drag, startPoint x: 1138, startPoint y: 221, endPoint x: 1166, endPoint y: 224, distance: 27.5
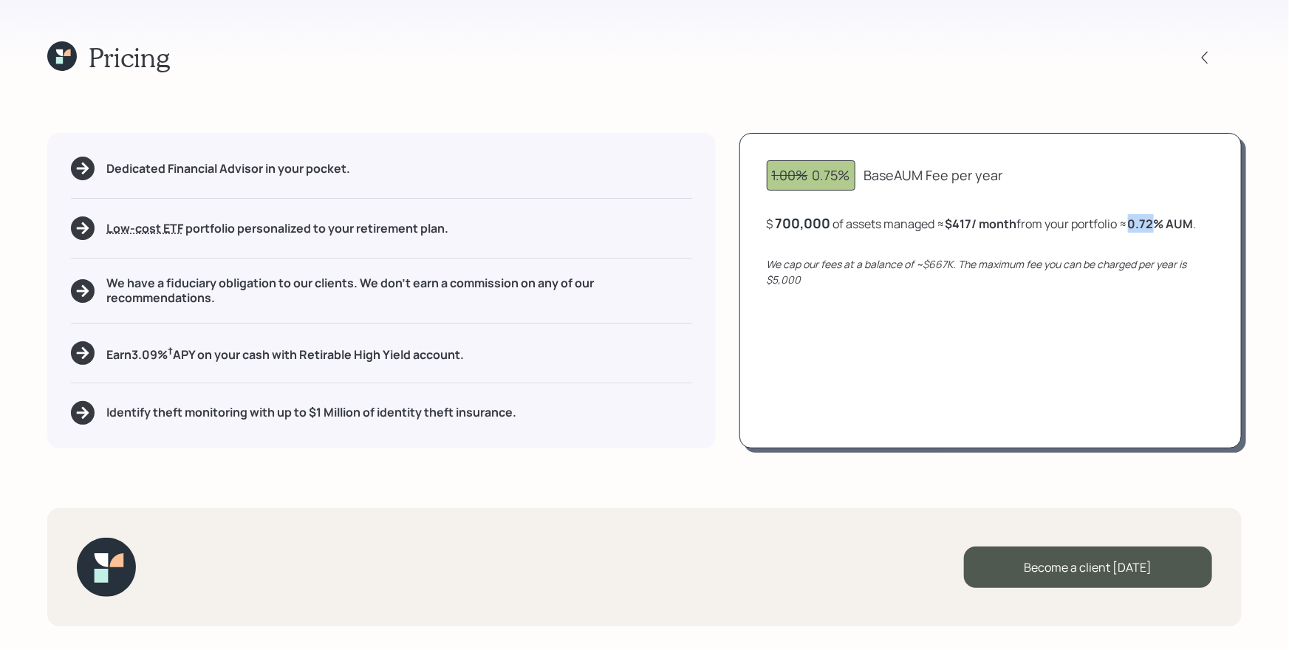
click at [1166, 219] on b "0.72 % AUM" at bounding box center [1161, 224] width 66 height 16
click at [1104, 265] on icon "We cap our fees at a balance of ~$667K. The maximum fee you can be charged per …" at bounding box center [977, 272] width 420 height 30
drag, startPoint x: 952, startPoint y: 230, endPoint x: 991, endPoint y: 230, distance: 39.2
click at [991, 229] on b "$417 / month" at bounding box center [982, 224] width 72 height 16
click at [1205, 57] on icon at bounding box center [1204, 57] width 15 height 15
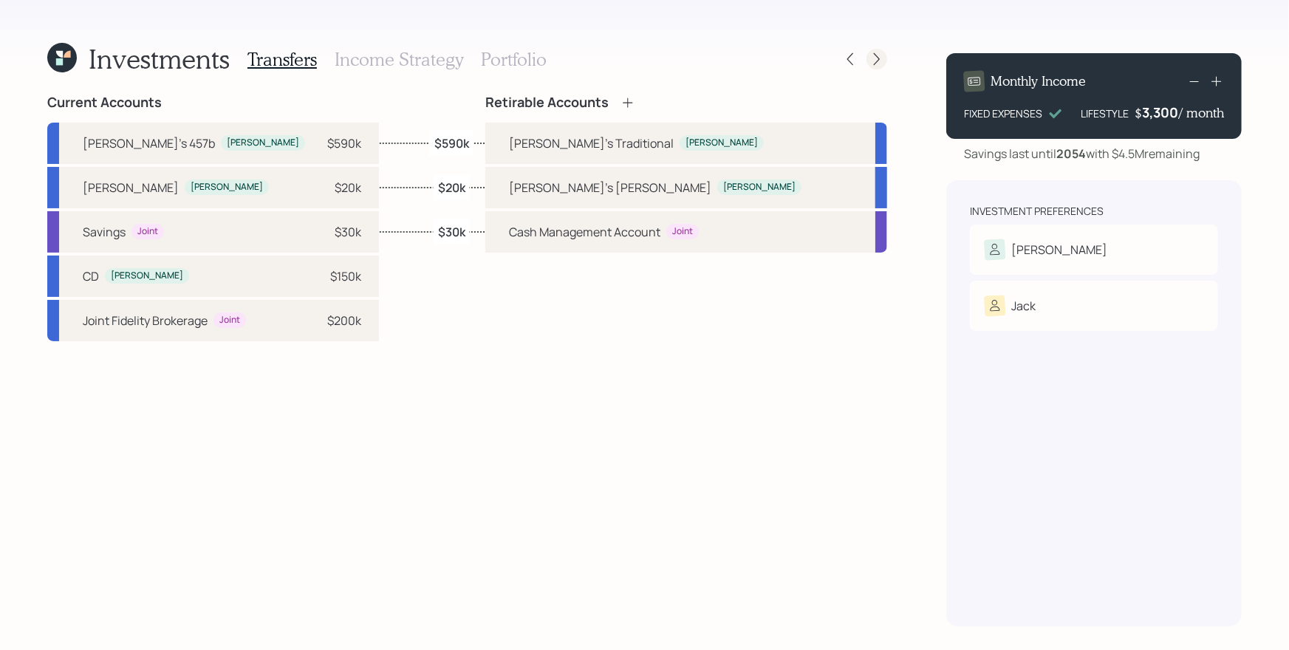
click at [880, 58] on icon at bounding box center [876, 59] width 15 height 15
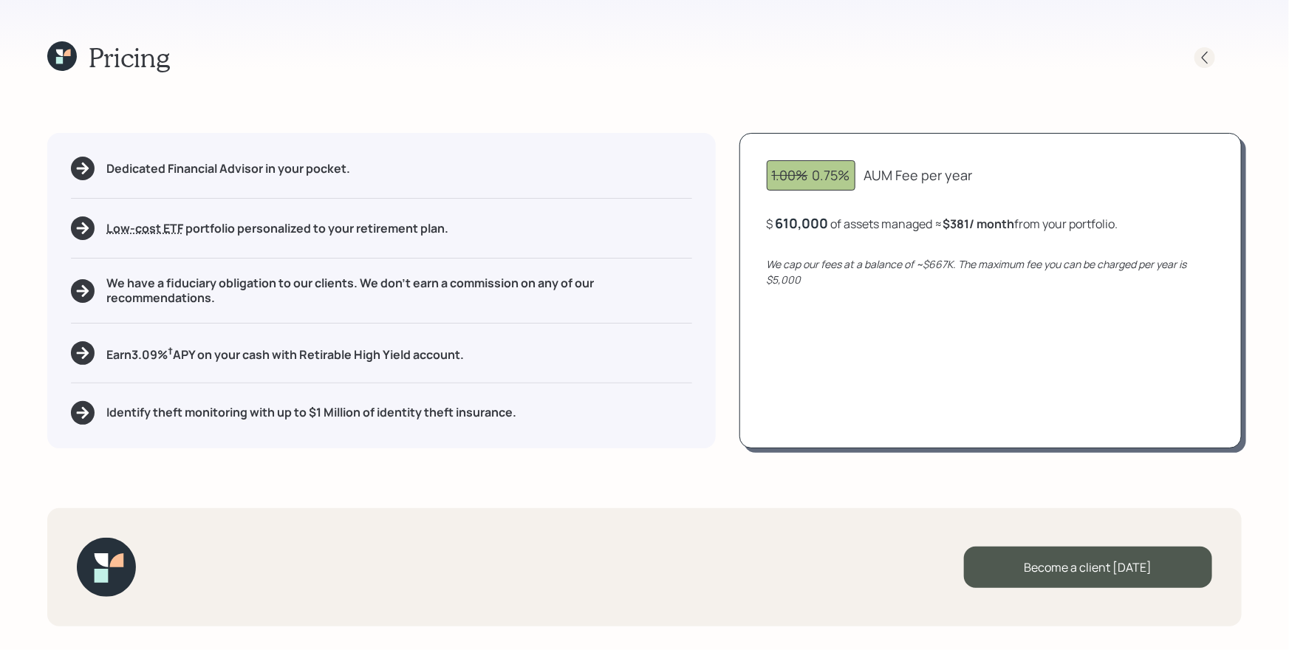
click at [1205, 52] on icon at bounding box center [1204, 57] width 15 height 15
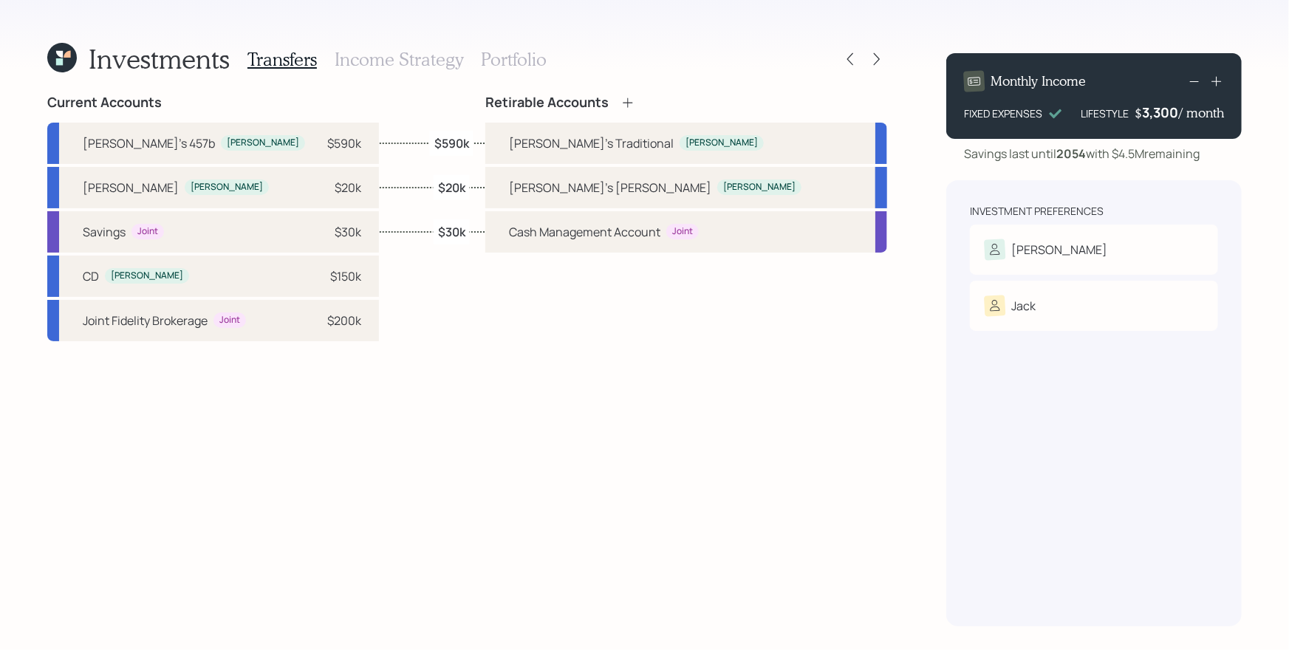
click at [524, 64] on h3 "Portfolio" at bounding box center [514, 59] width 66 height 21
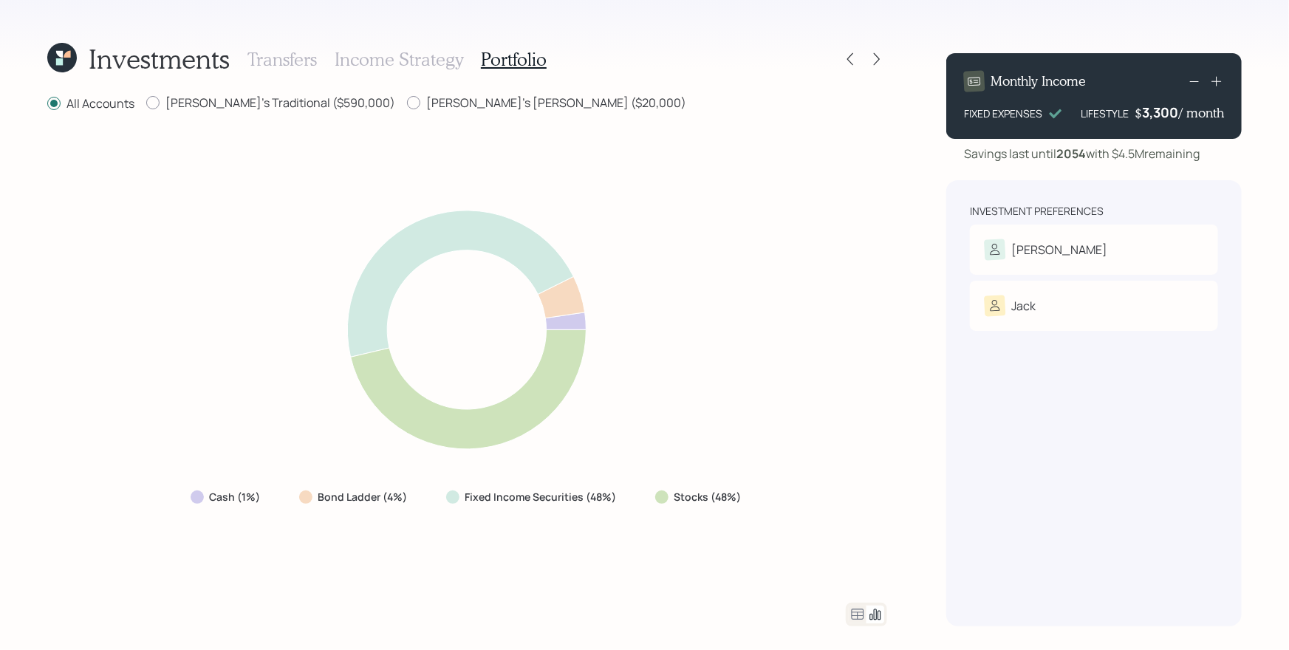
click at [858, 613] on icon at bounding box center [858, 614] width 13 height 11
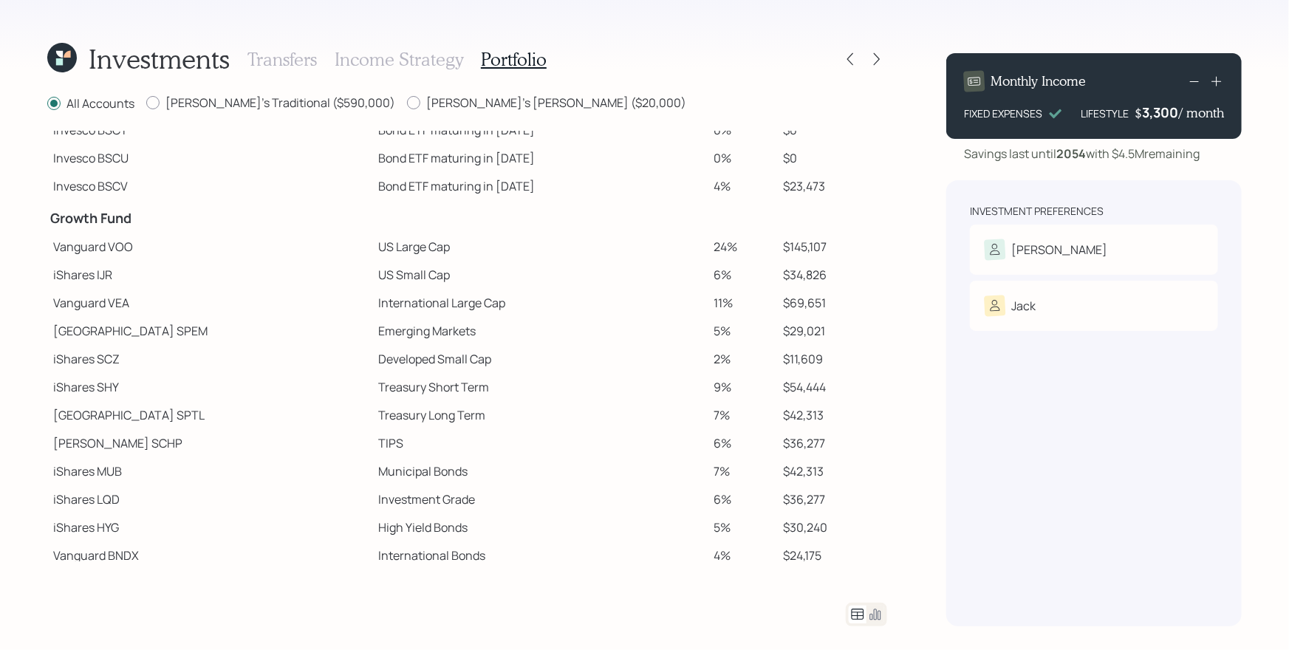
scroll to position [251, 0]
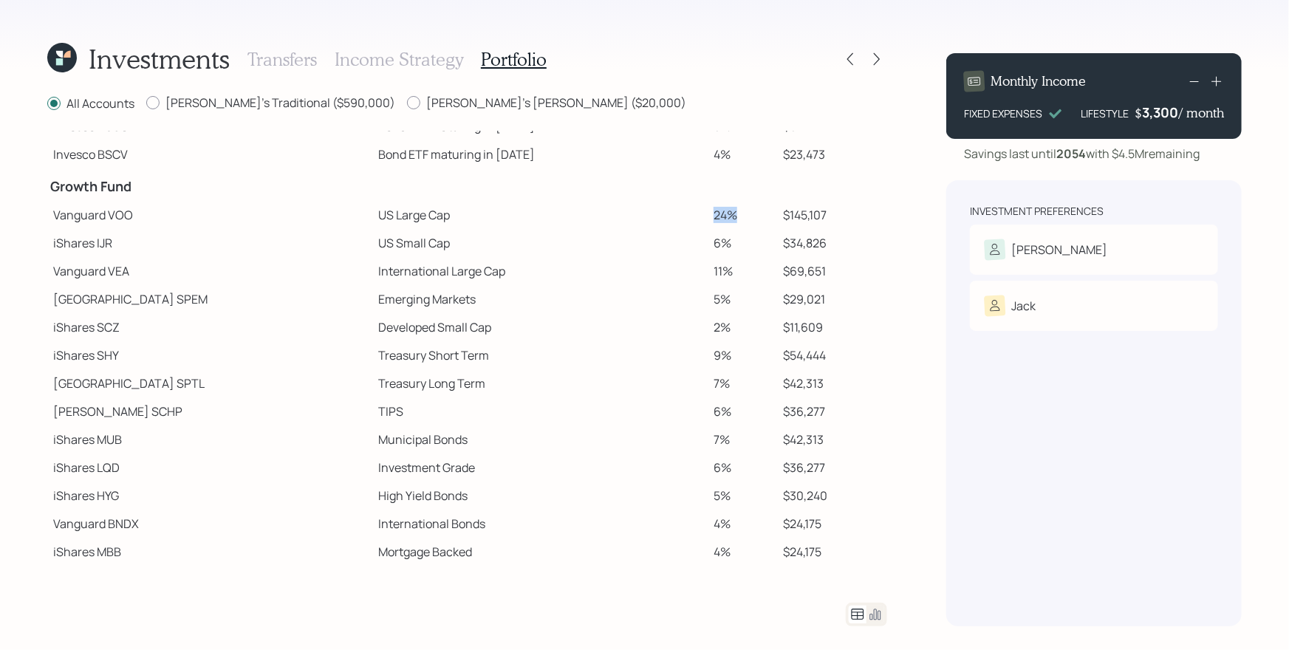
drag, startPoint x: 704, startPoint y: 212, endPoint x: 677, endPoint y: 216, distance: 27.0
click at [708, 216] on td "24%" at bounding box center [742, 215] width 69 height 28
drag, startPoint x: 698, startPoint y: 244, endPoint x: 669, endPoint y: 248, distance: 29.1
click at [669, 248] on tr "iShares IJR US Small Cap 6% $34,826" at bounding box center [467, 243] width 840 height 28
drag, startPoint x: 700, startPoint y: 270, endPoint x: 674, endPoint y: 273, distance: 26.8
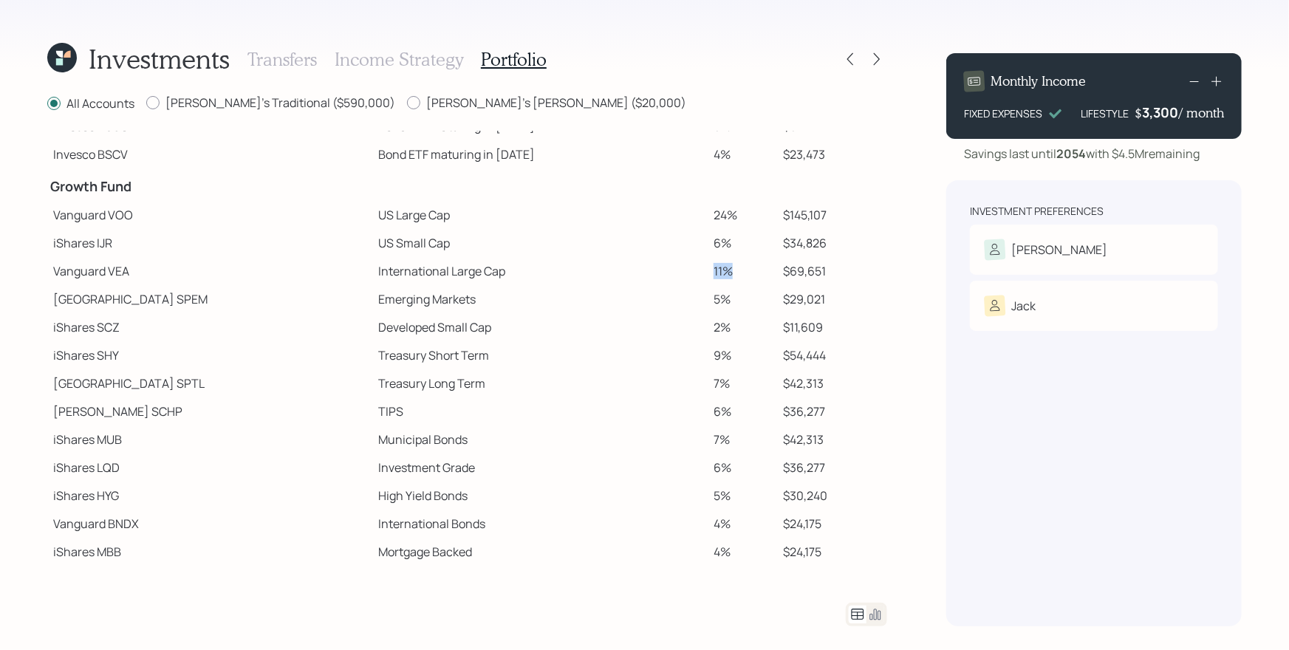
click at [672, 271] on tr "Vanguard VEA International Large Cap 11% $69,651" at bounding box center [467, 271] width 840 height 28
drag, startPoint x: 697, startPoint y: 293, endPoint x: 669, endPoint y: 298, distance: 27.7
click at [669, 298] on tr "State Street SPEM Emerging Markets 5% $29,021" at bounding box center [467, 299] width 840 height 28
drag, startPoint x: 702, startPoint y: 321, endPoint x: 672, endPoint y: 321, distance: 30.3
click at [672, 321] on tr "iShares SCZ Developed Small Cap 2% $11,609" at bounding box center [467, 327] width 840 height 28
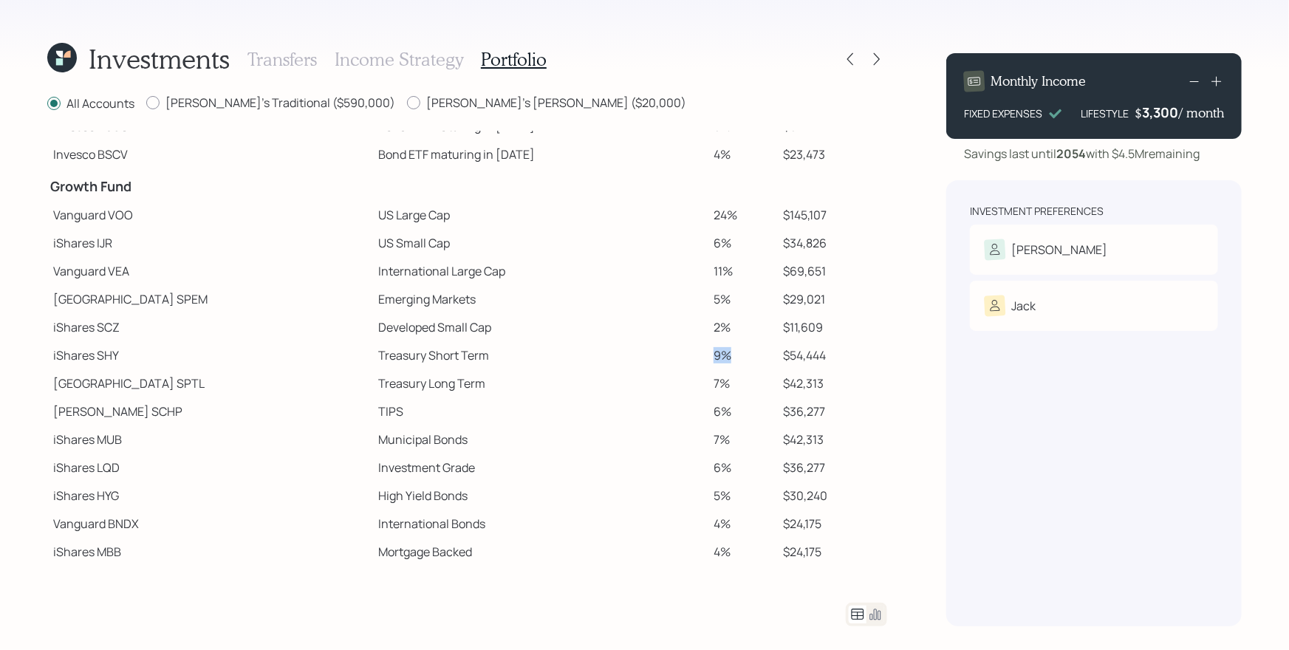
drag, startPoint x: 695, startPoint y: 348, endPoint x: 670, endPoint y: 351, distance: 25.3
click at [670, 351] on tr "iShares SHY Treasury Short Term 9% $54,444" at bounding box center [467, 355] width 840 height 28
drag, startPoint x: 699, startPoint y: 390, endPoint x: 663, endPoint y: 380, distance: 37.6
click at [663, 380] on tr "State Street SPTL Treasury Long Term 7% $42,313" at bounding box center [467, 383] width 840 height 28
drag, startPoint x: 695, startPoint y: 405, endPoint x: 668, endPoint y: 403, distance: 26.7
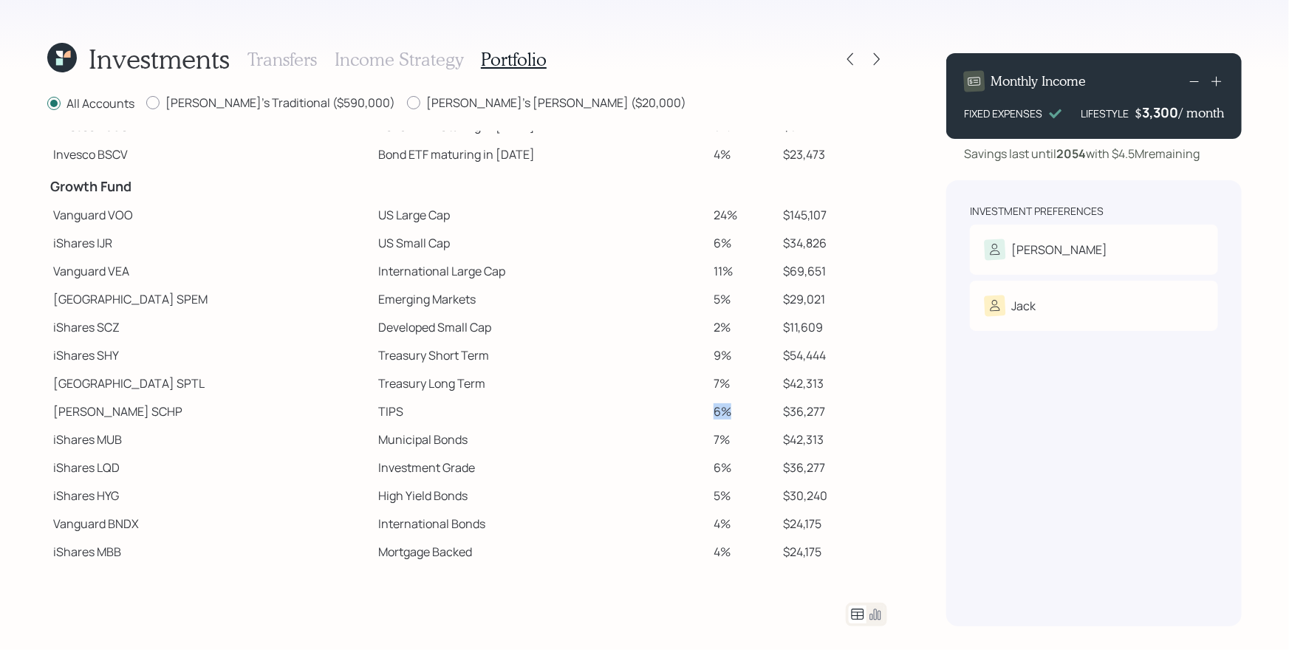
click at [668, 403] on tr "Schwab SCHP TIPS 6% $36,277" at bounding box center [467, 411] width 840 height 28
drag, startPoint x: 681, startPoint y: 437, endPoint x: 680, endPoint y: 445, distance: 9.0
click at [664, 436] on tr "iShares MUB Municipal Bonds 7% $42,313" at bounding box center [467, 439] width 840 height 28
drag, startPoint x: 696, startPoint y: 465, endPoint x: 671, endPoint y: 465, distance: 24.4
click at [671, 465] on tr "iShares LQD Investment Grade 6% $36,277" at bounding box center [467, 468] width 840 height 28
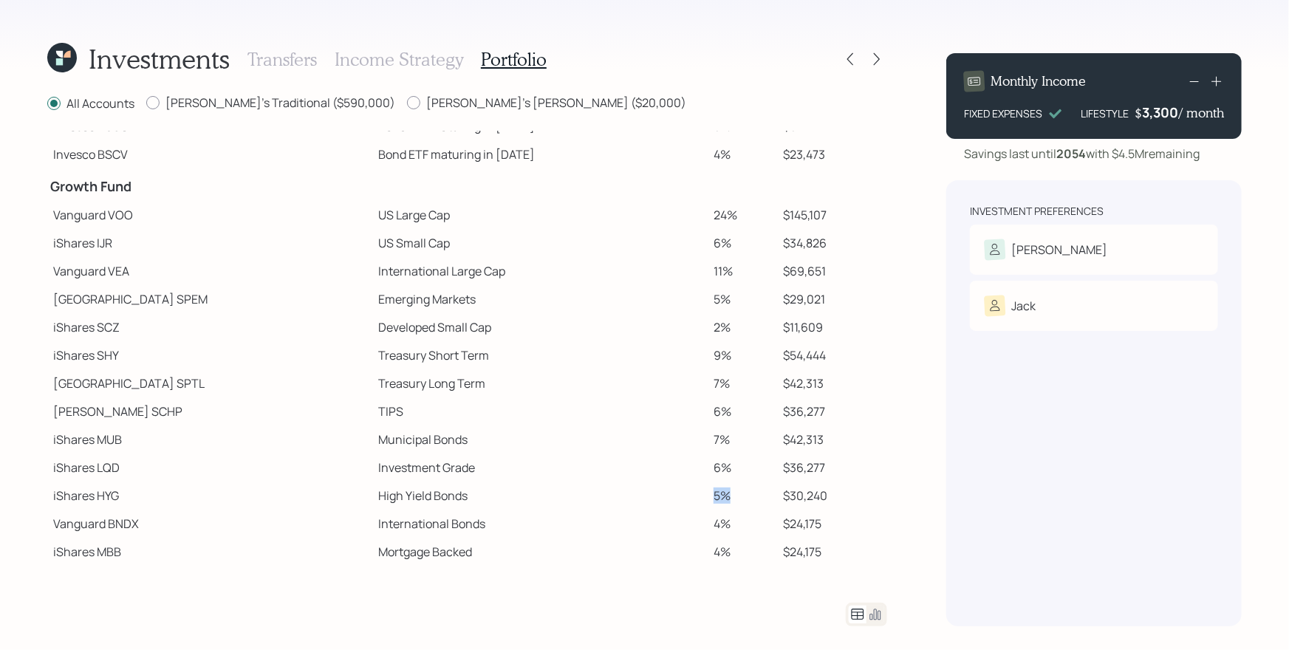
drag, startPoint x: 688, startPoint y: 491, endPoint x: 667, endPoint y: 486, distance: 22.0
click at [666, 487] on tr "iShares HYG High Yield Bonds 5% $30,240" at bounding box center [467, 496] width 840 height 28
click at [635, 431] on td "Municipal Bonds" at bounding box center [539, 439] width 335 height 28
click at [876, 64] on icon at bounding box center [877, 59] width 6 height 13
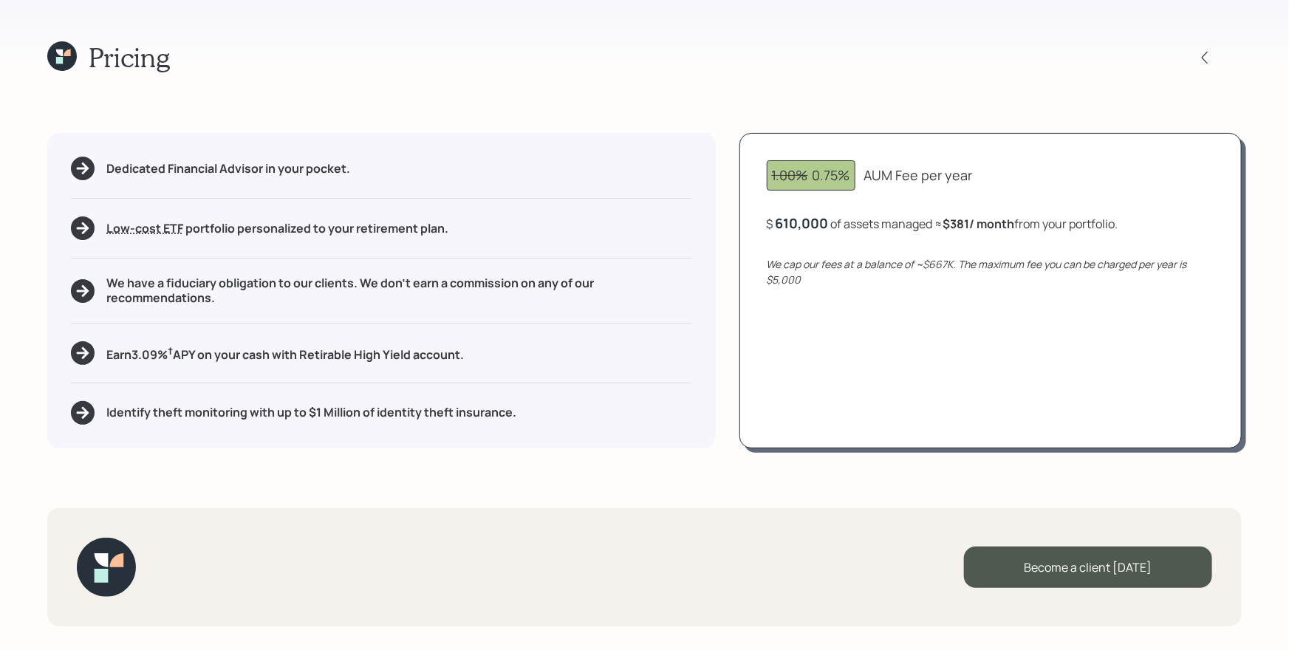
click at [936, 300] on div "1.00% 0.75% AUM Fee per year $ 610,000 of assets managed ≈ $381 / month from yo…" at bounding box center [990, 290] width 502 height 315
click at [792, 346] on div "1.00% 0.75% AUM Fee per year $ 610,000 of assets managed ≈ $381 / month from yo…" at bounding box center [990, 290] width 502 height 315
click at [72, 50] on icon at bounding box center [62, 56] width 30 height 30
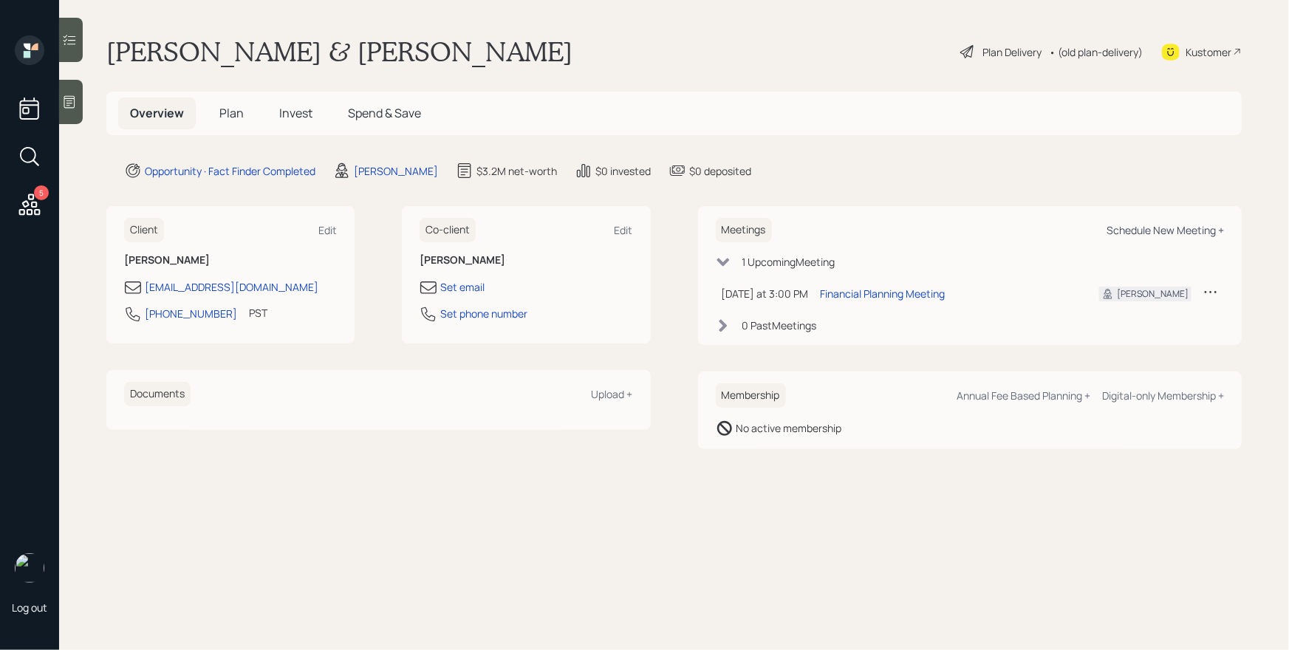
click at [1200, 232] on div "Schedule New Meeting +" at bounding box center [1165, 230] width 117 height 14
select select "d946c976-65aa-4529-ac9d-02c4f1114fc0"
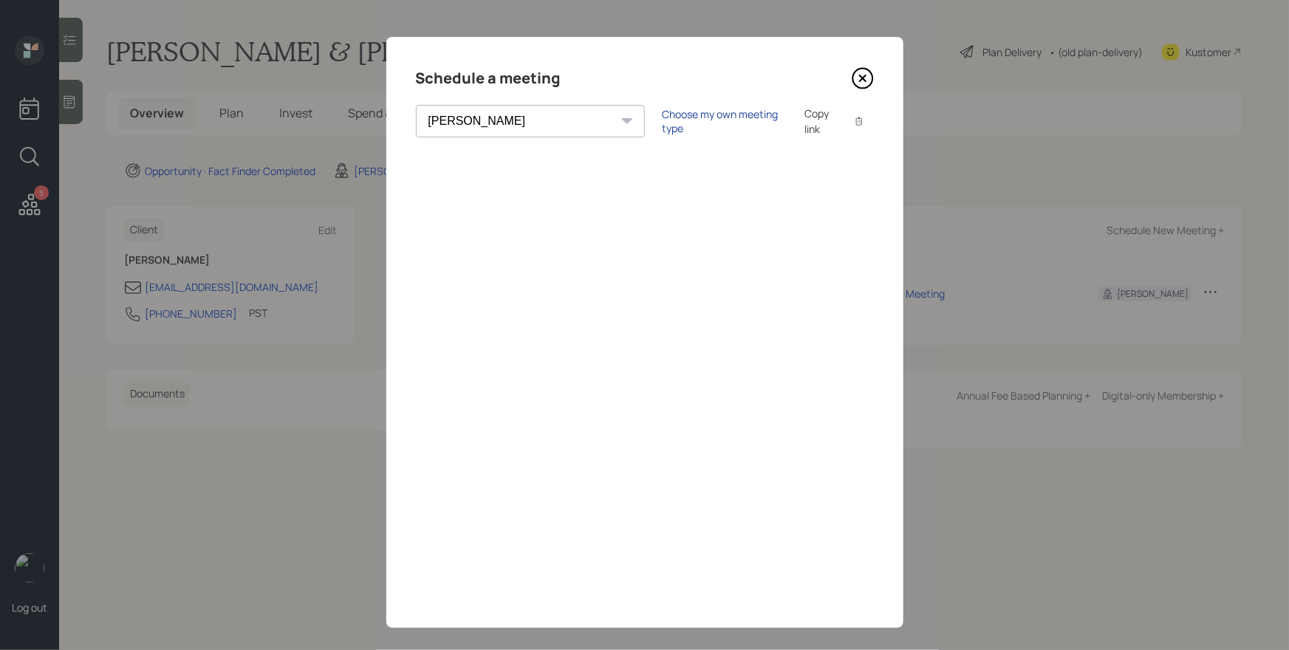
click at [679, 118] on div "Choose my own meeting type" at bounding box center [725, 121] width 124 height 28
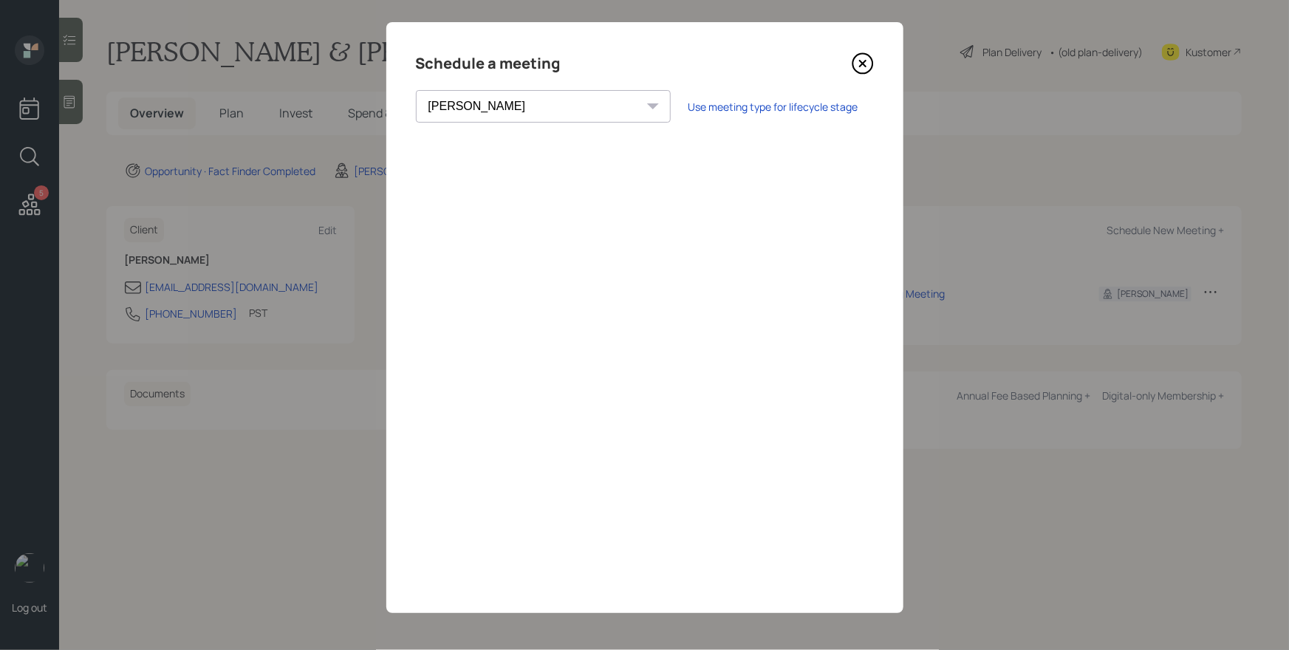
click at [844, 61] on div "Schedule a meeting" at bounding box center [645, 64] width 458 height 24
click at [859, 61] on icon at bounding box center [862, 64] width 6 height 6
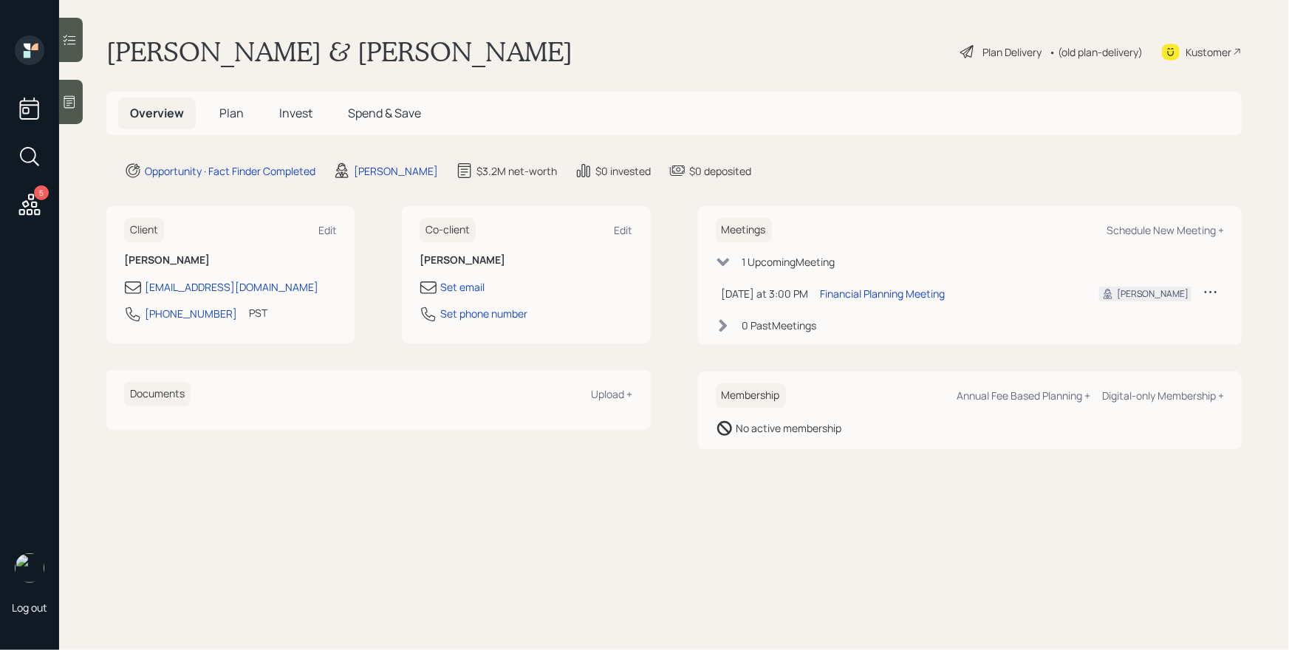
click at [235, 112] on span "Plan" at bounding box center [231, 113] width 24 height 16
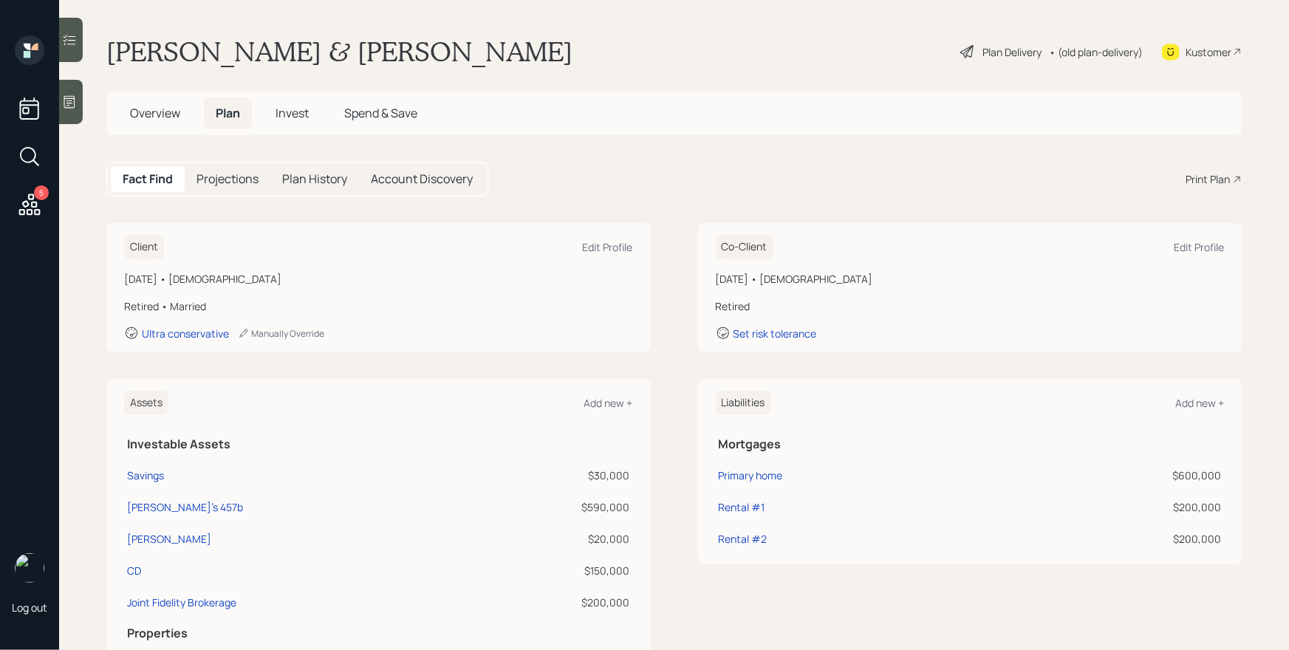
click at [1192, 171] on div "Print Plan" at bounding box center [1208, 179] width 44 height 16
